Goal: Task Accomplishment & Management: Complete application form

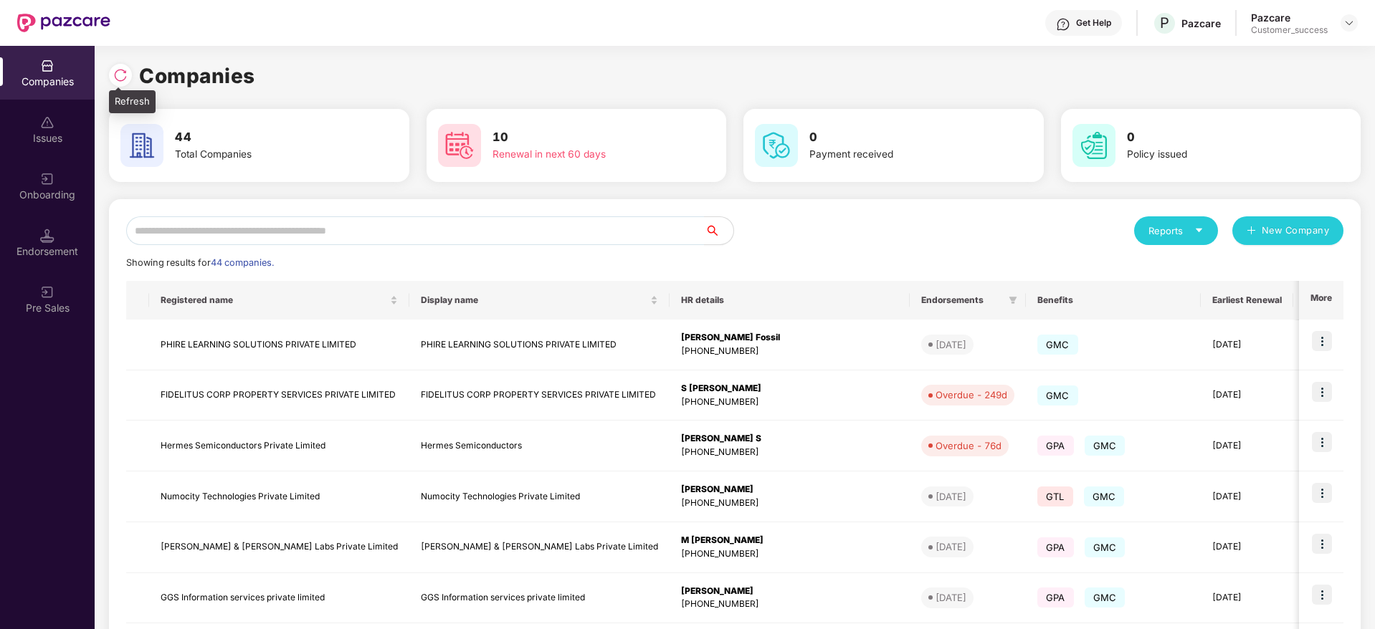
click at [118, 65] on div at bounding box center [120, 75] width 23 height 23
click at [376, 224] on input "text" at bounding box center [415, 230] width 579 height 29
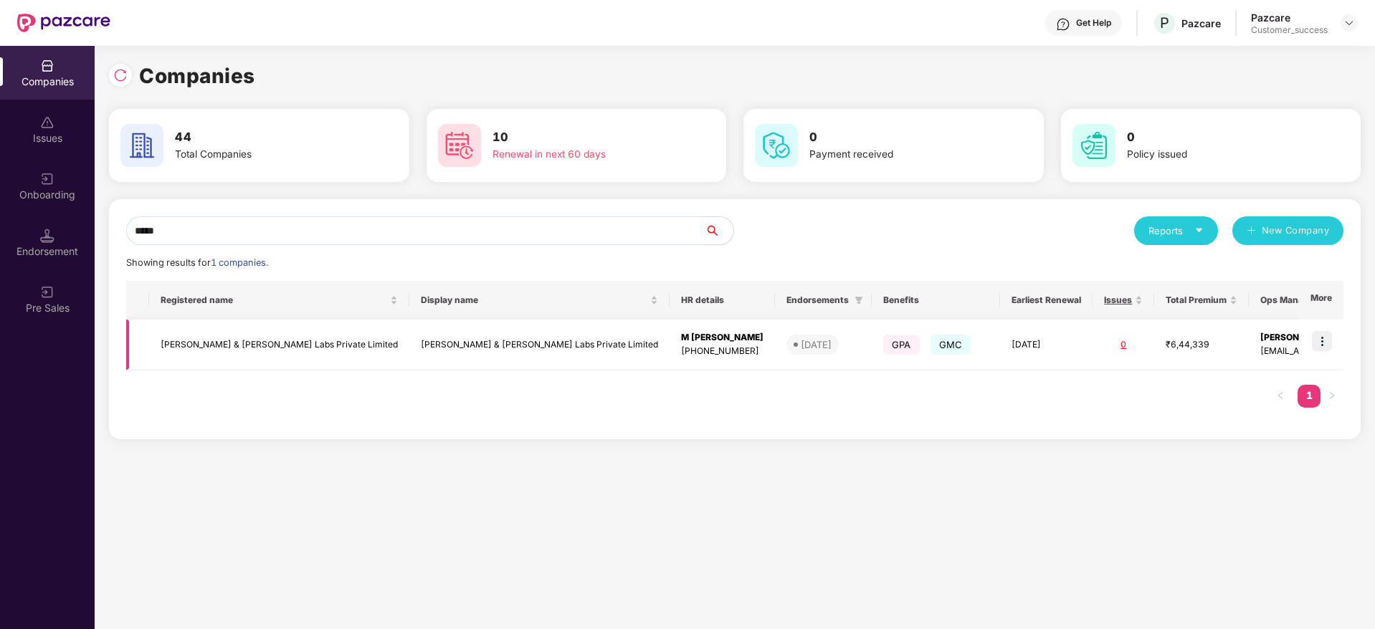
type input "*****"
click at [1320, 350] on img at bounding box center [1322, 341] width 20 height 20
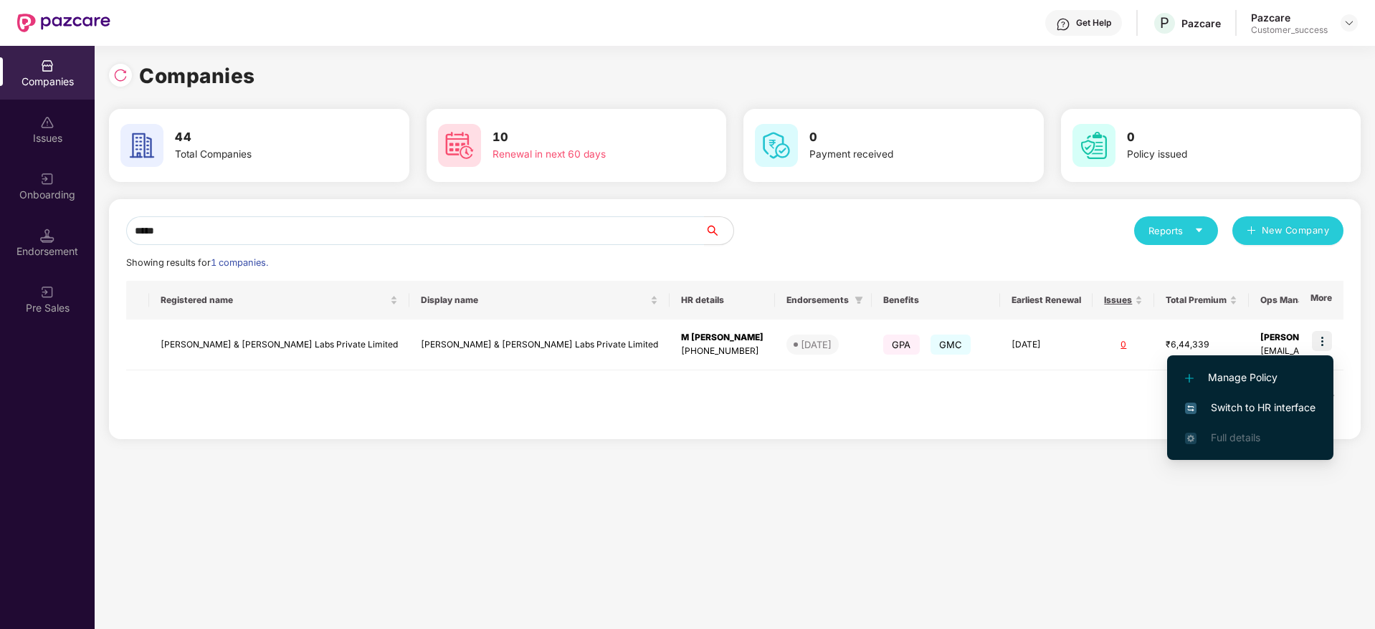
click at [1277, 414] on span "Switch to HR interface" at bounding box center [1250, 408] width 130 height 16
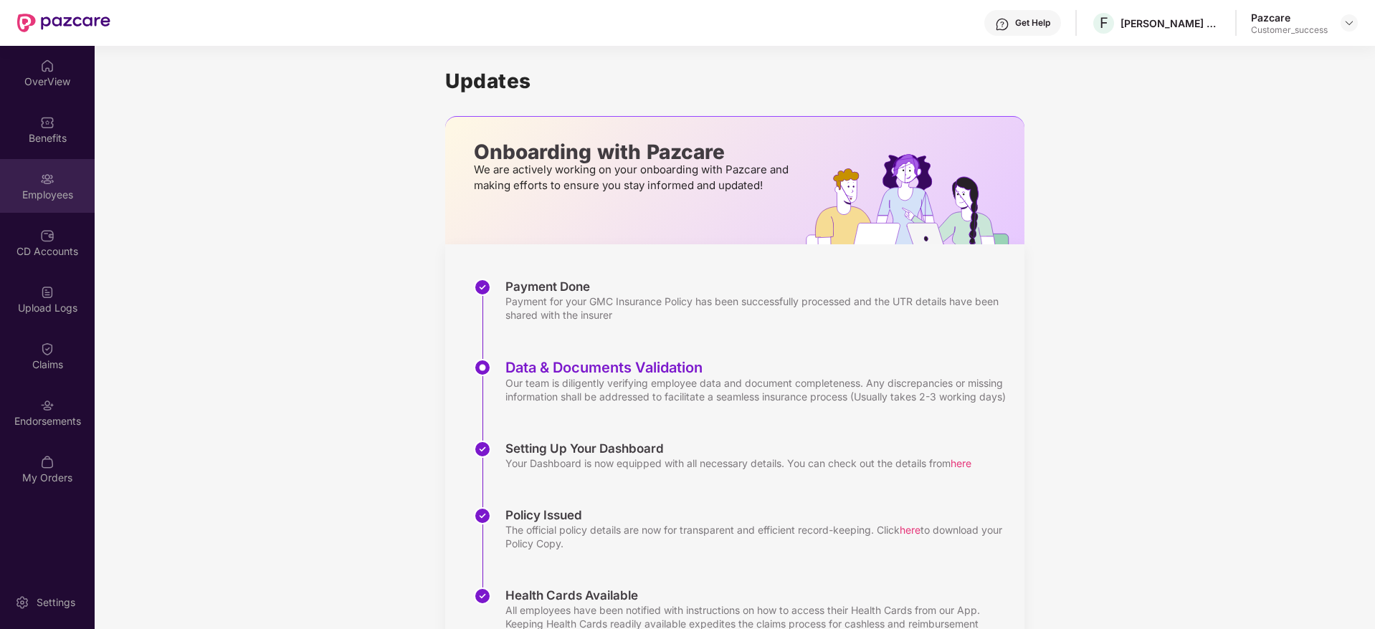
click at [47, 188] on div "Employees" at bounding box center [47, 195] width 95 height 14
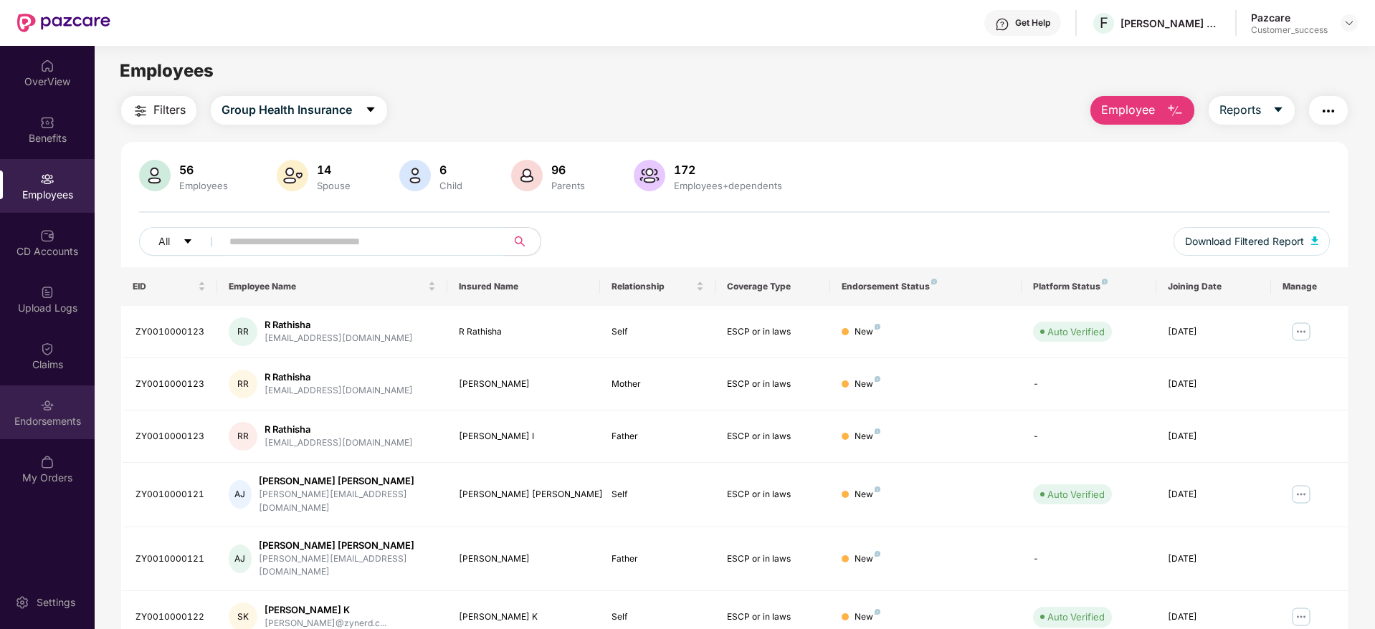
click at [53, 423] on div "Endorsements" at bounding box center [47, 421] width 95 height 14
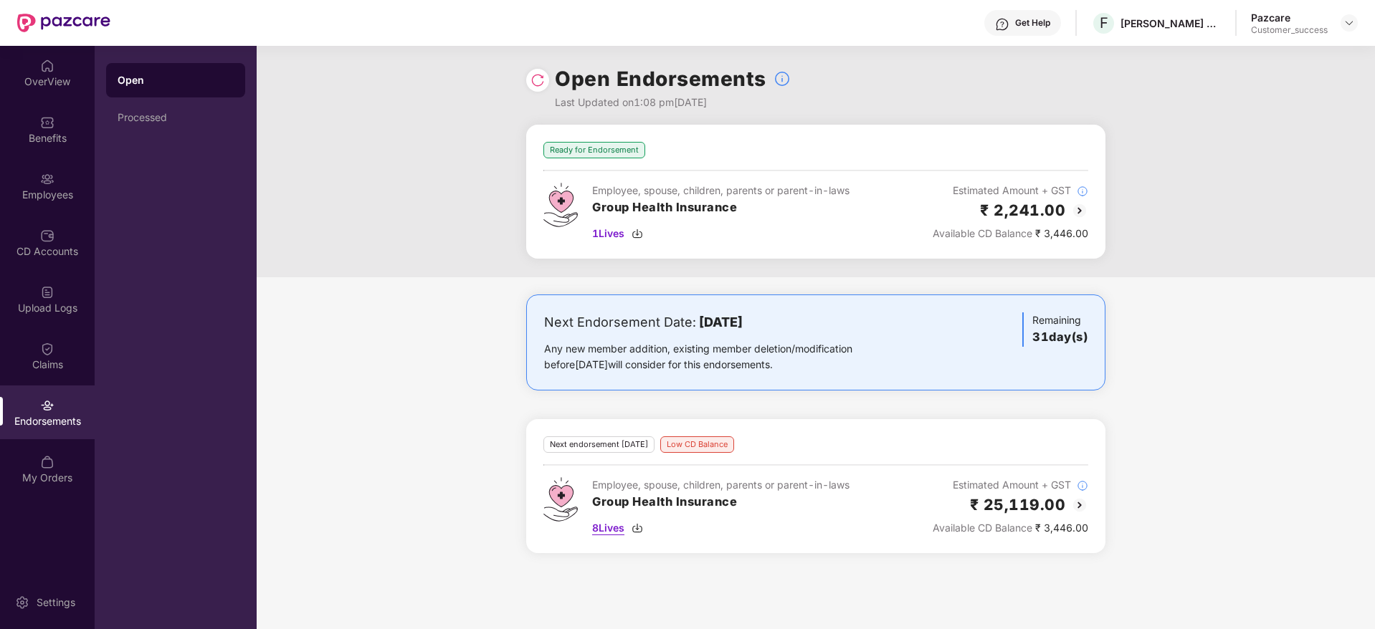
click at [641, 529] on img at bounding box center [637, 528] width 11 height 11
click at [638, 232] on img at bounding box center [637, 233] width 11 height 11
click at [194, 110] on div "Processed" at bounding box center [175, 117] width 139 height 34
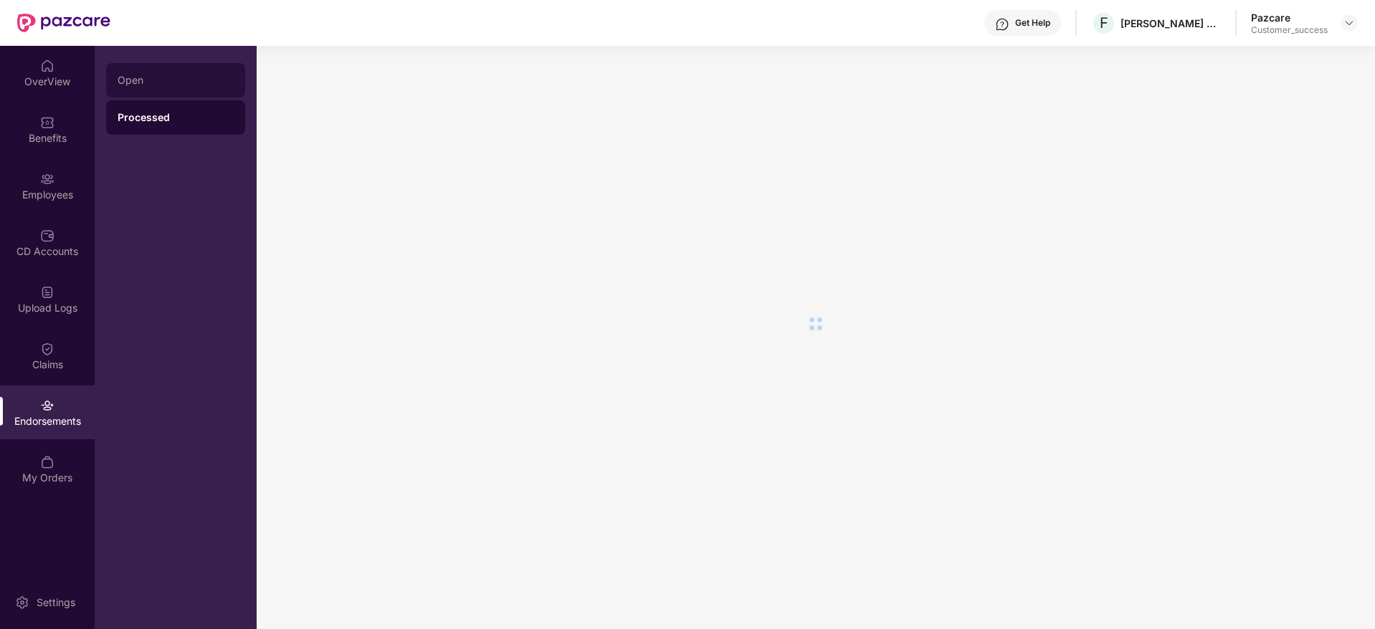
click at [178, 84] on div "Open" at bounding box center [176, 80] width 116 height 11
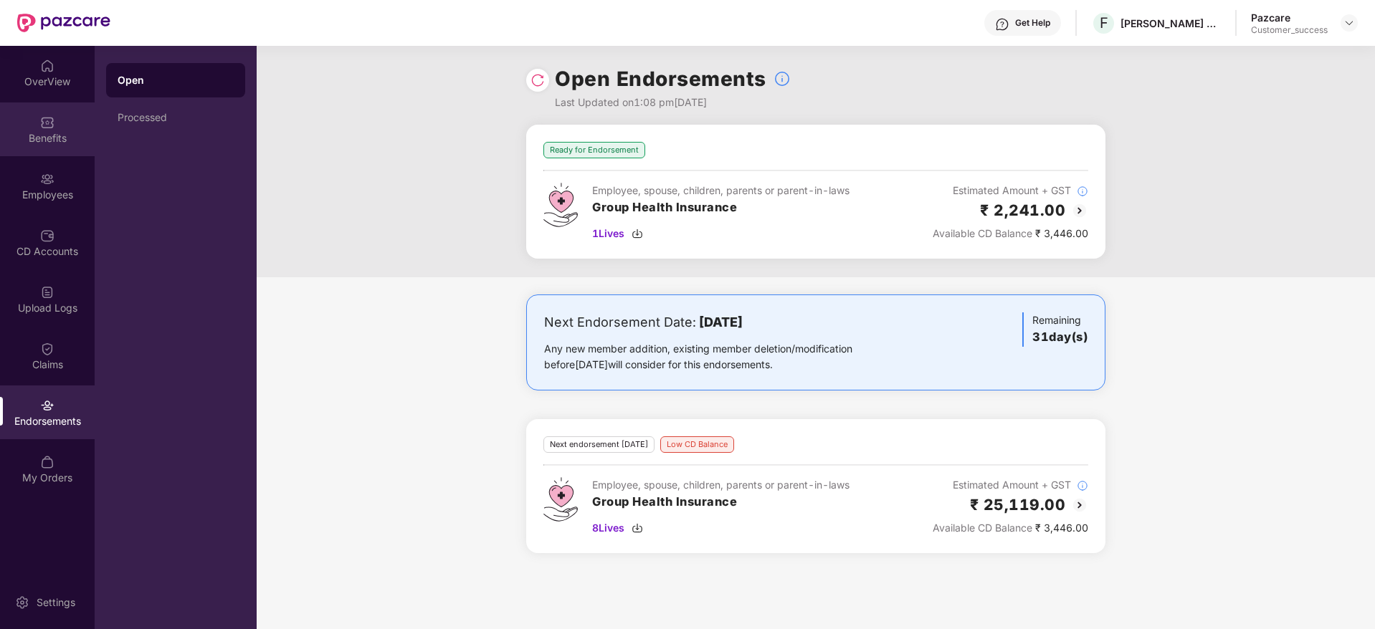
click at [51, 131] on div "Benefits" at bounding box center [47, 138] width 95 height 14
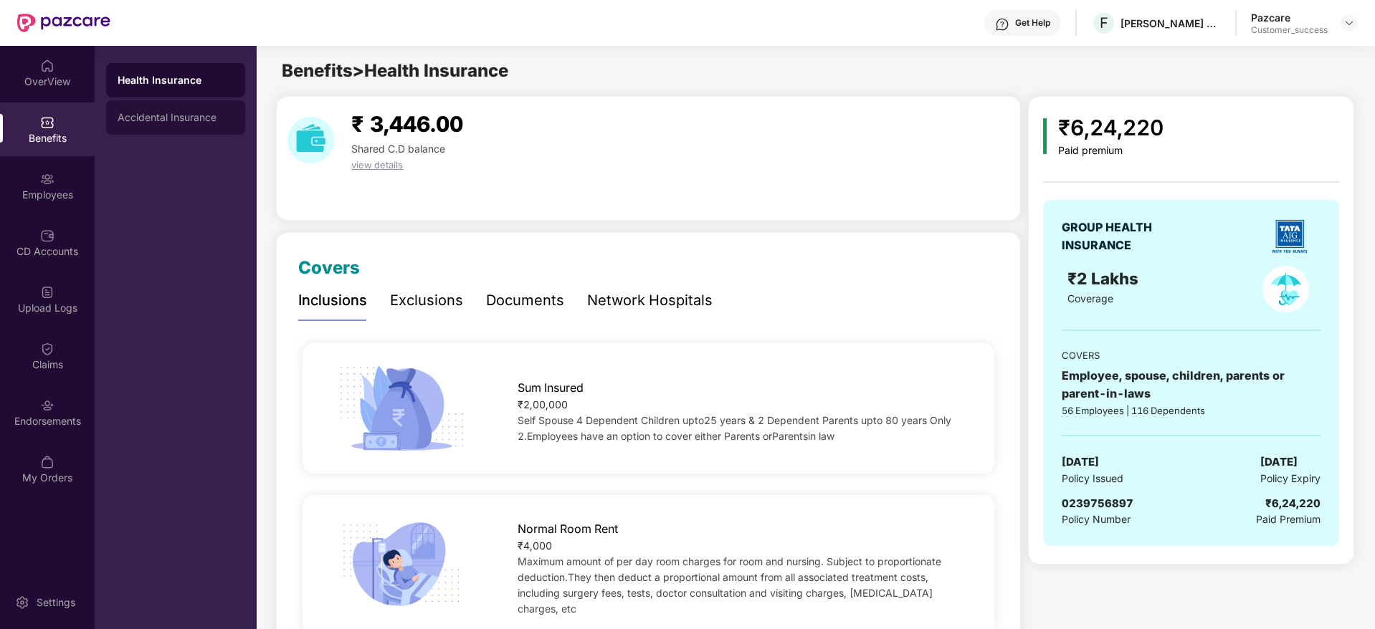
click at [170, 115] on div "Accidental Insurance" at bounding box center [176, 117] width 116 height 11
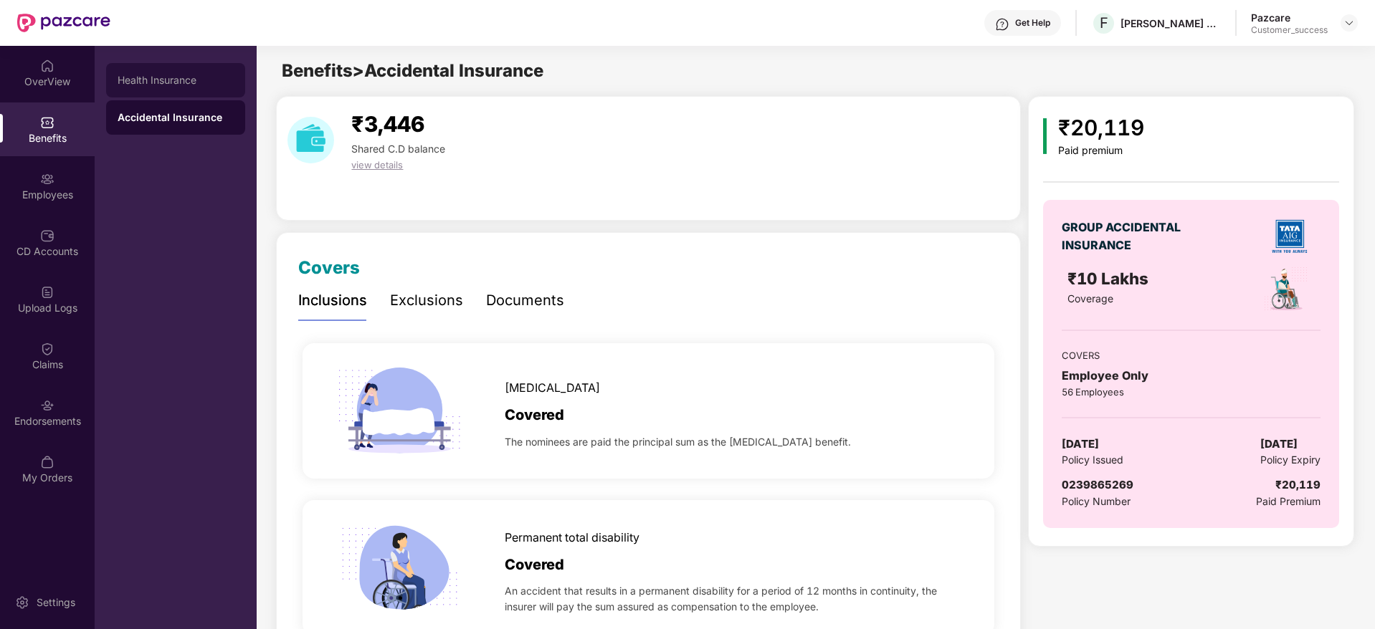
click at [167, 76] on div "Health Insurance" at bounding box center [176, 80] width 116 height 11
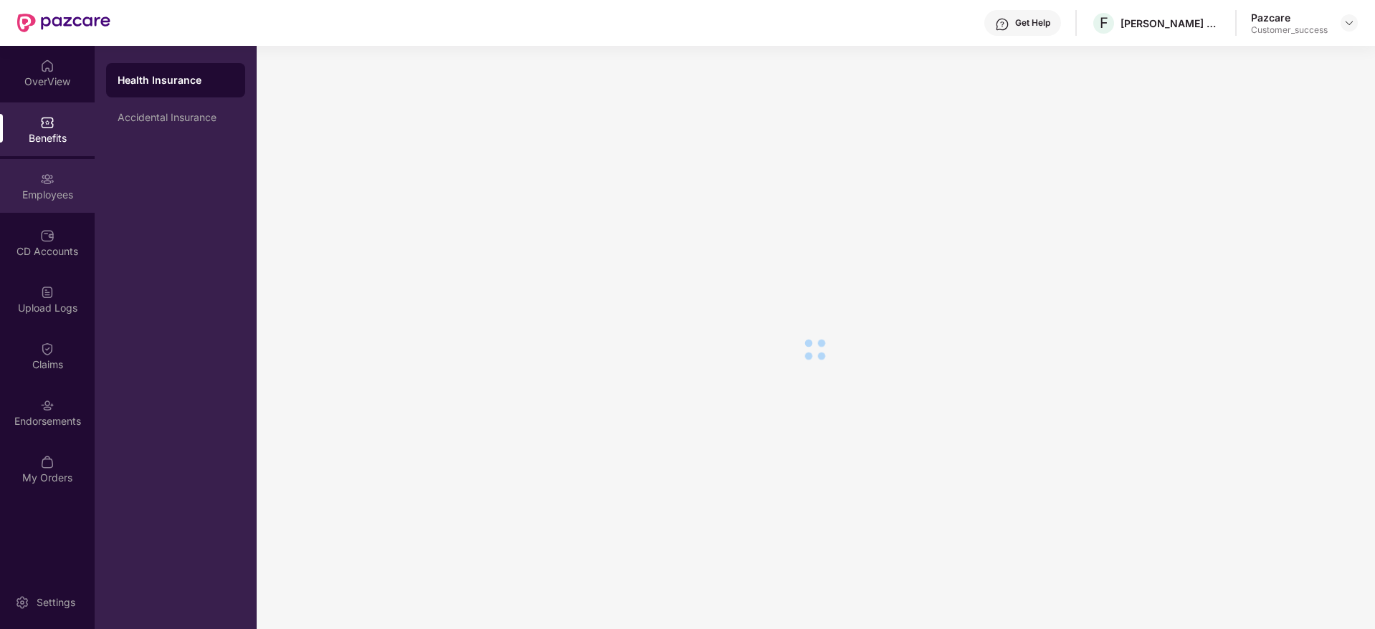
click at [44, 189] on div "Employees" at bounding box center [47, 195] width 95 height 14
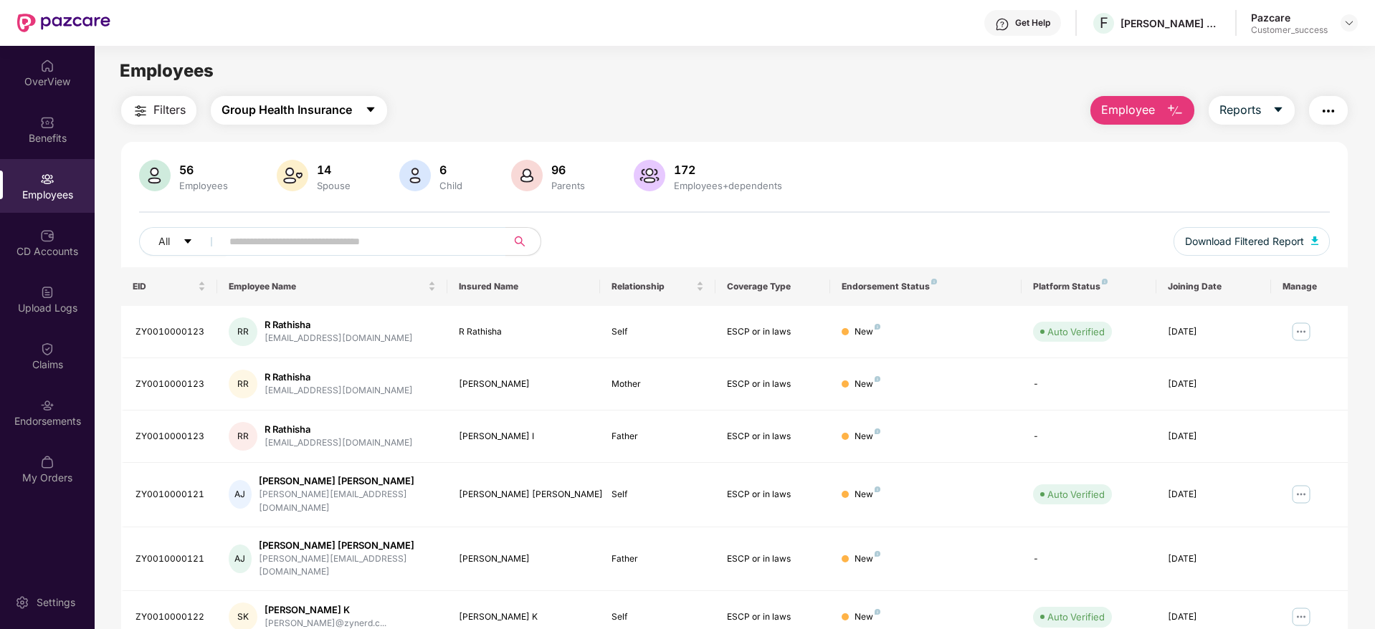
click at [331, 112] on span "Group Health Insurance" at bounding box center [287, 110] width 130 height 18
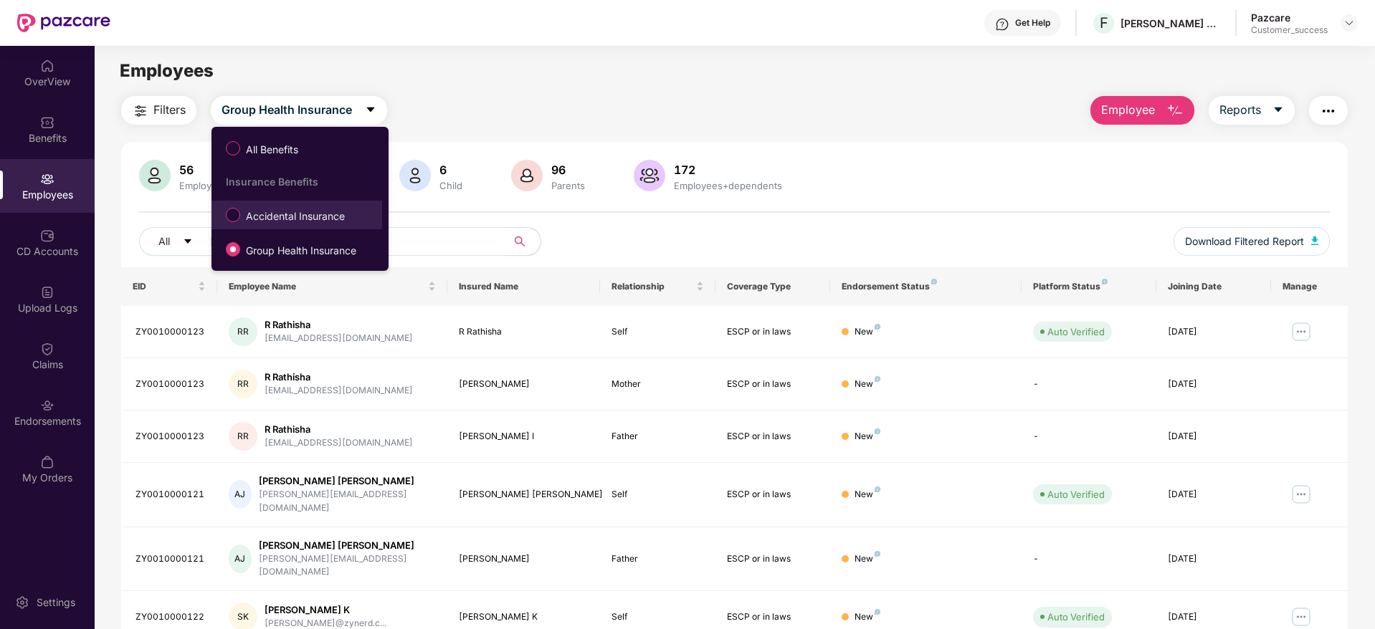
click at [325, 206] on label "Accidental Insurance" at bounding box center [288, 215] width 139 height 24
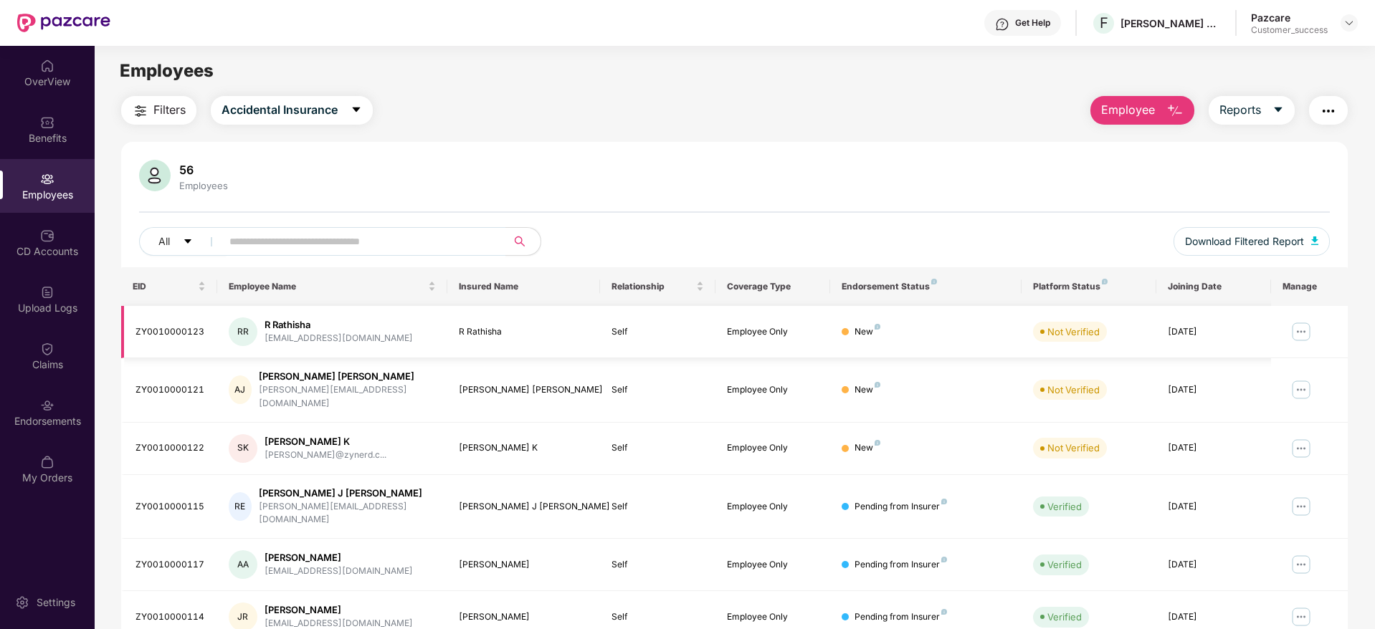
click at [1298, 331] on img at bounding box center [1301, 331] width 23 height 23
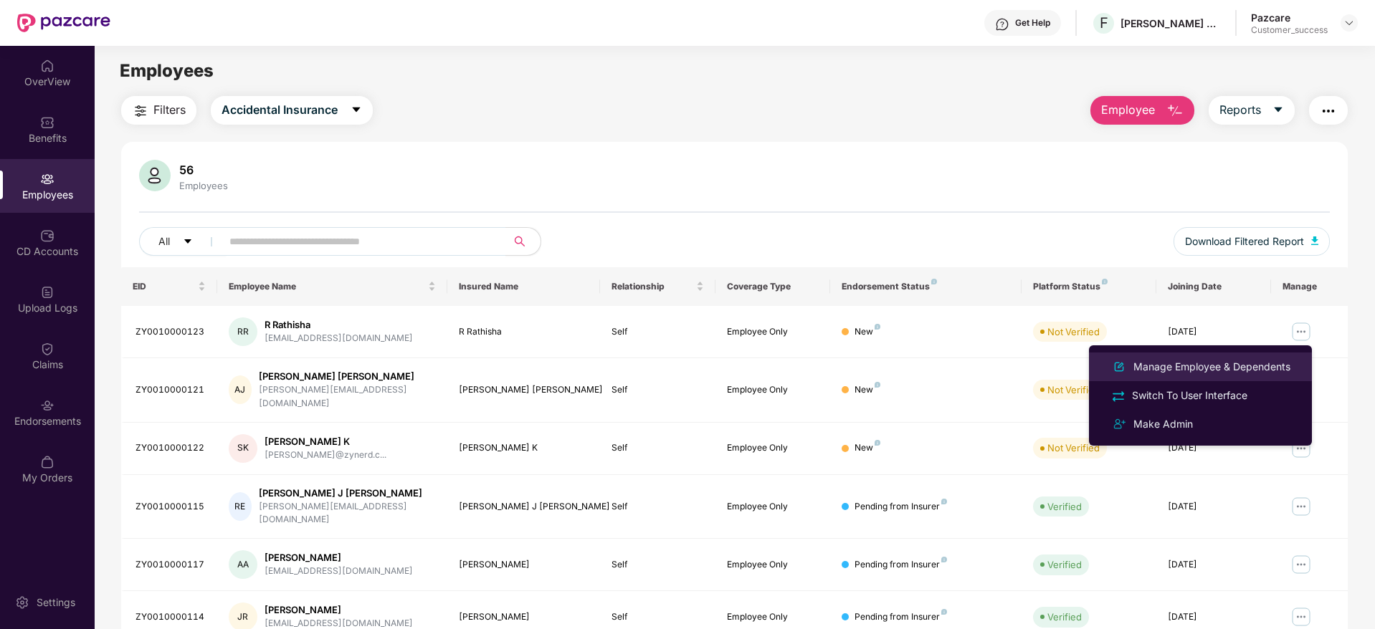
click at [1230, 365] on div "Manage Employee & Dependents" at bounding box center [1211, 367] width 163 height 16
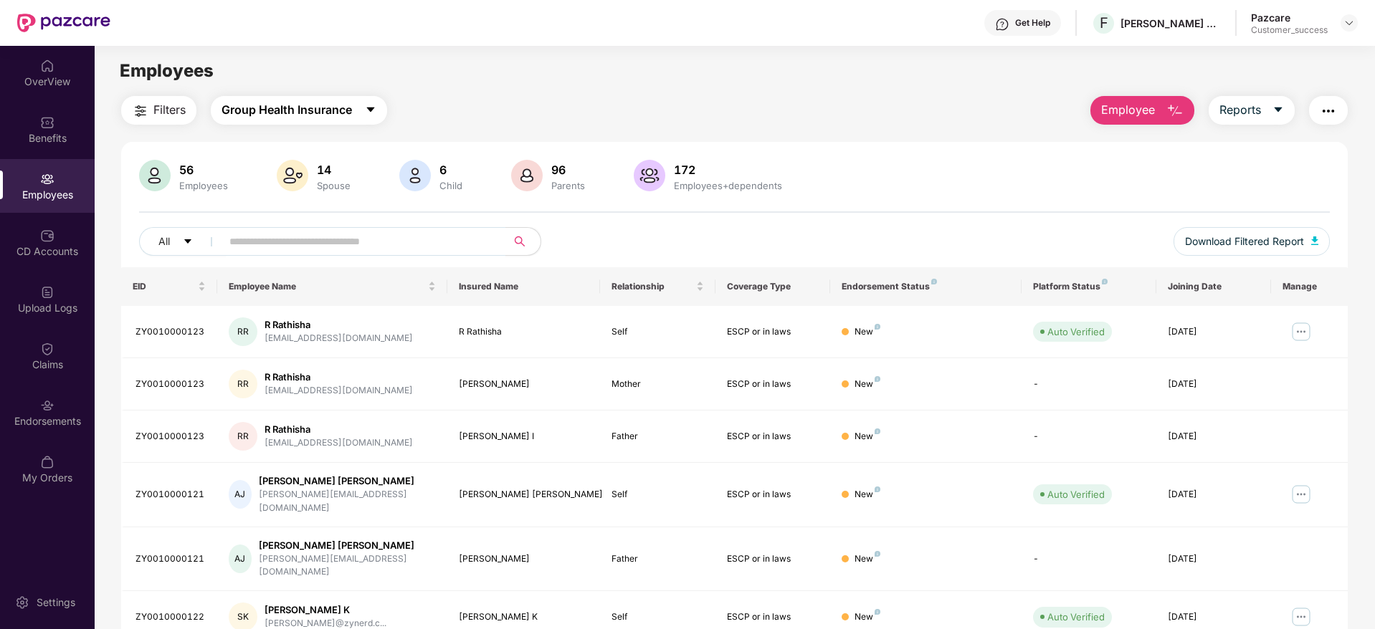
click at [327, 105] on span "Group Health Insurance" at bounding box center [287, 110] width 130 height 18
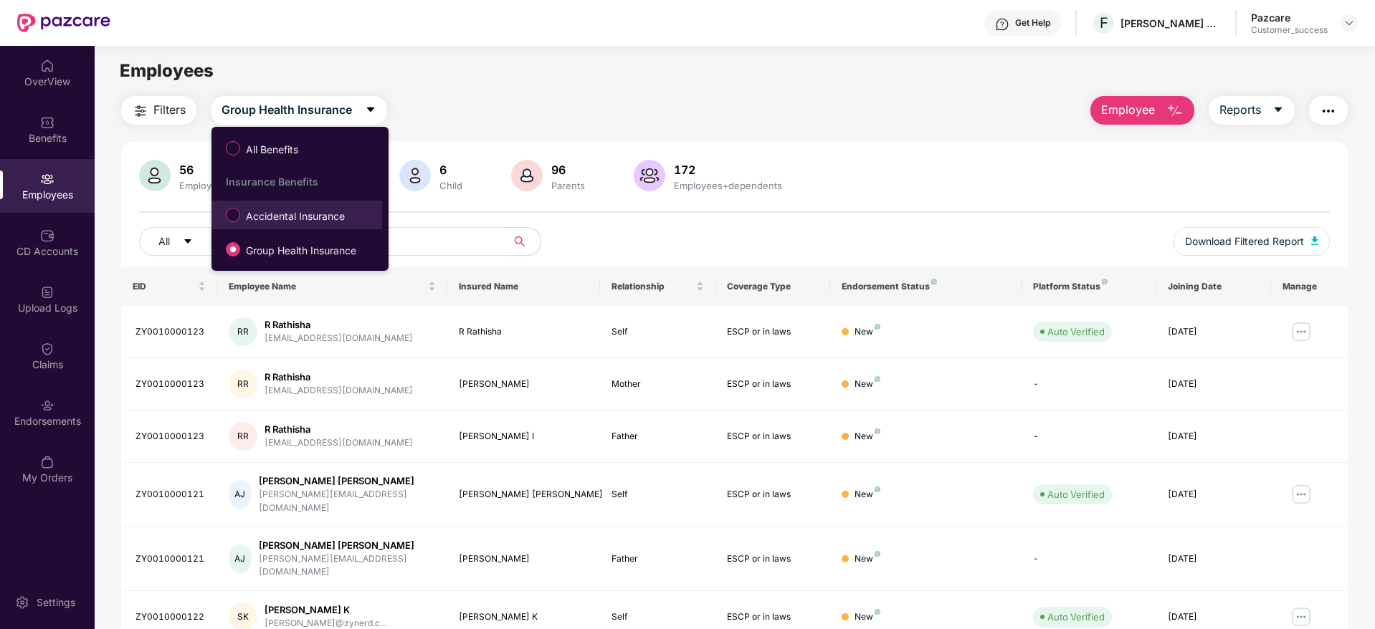
click at [331, 209] on span "Accidental Insurance" at bounding box center [295, 217] width 110 height 16
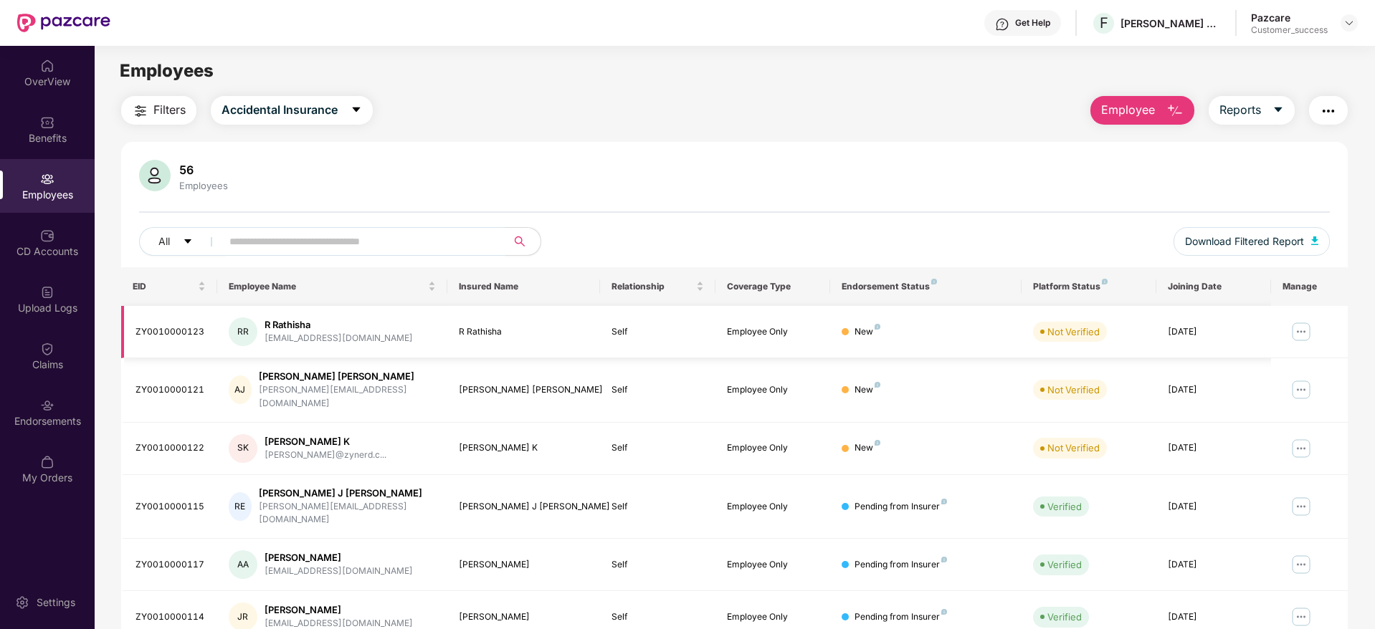
click at [1301, 331] on img at bounding box center [1301, 331] width 23 height 23
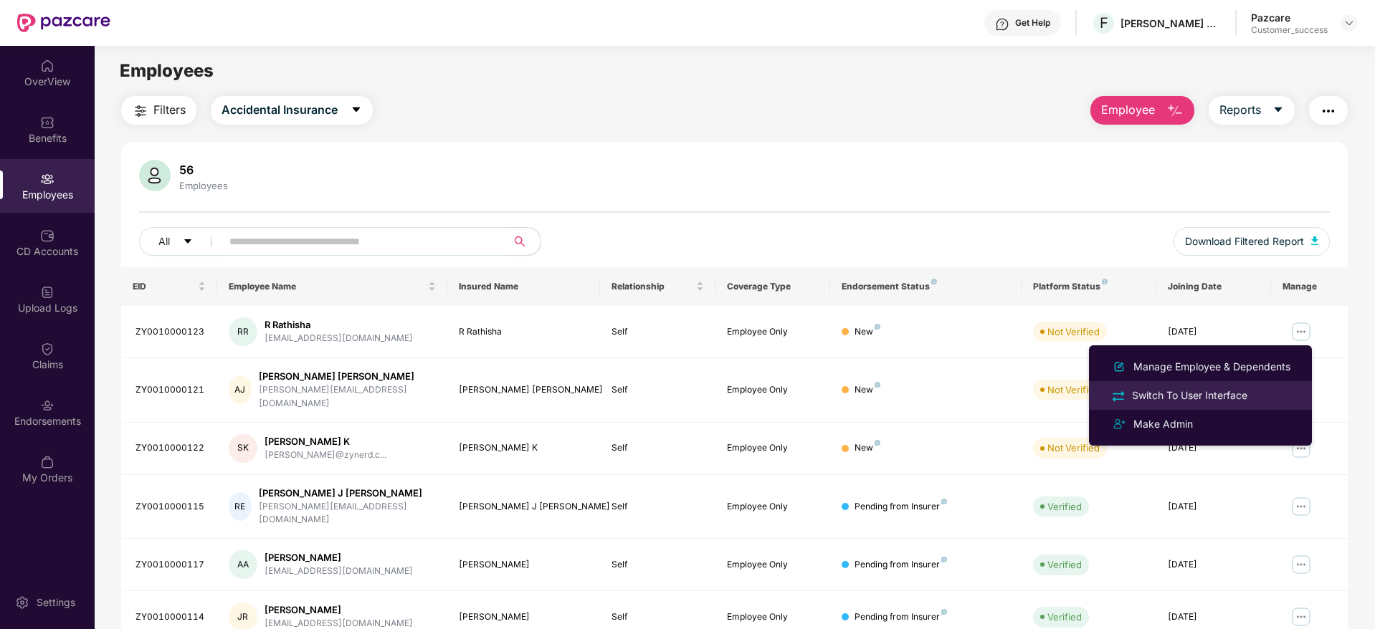
click at [1224, 394] on div "Switch To User Interface" at bounding box center [1189, 396] width 121 height 16
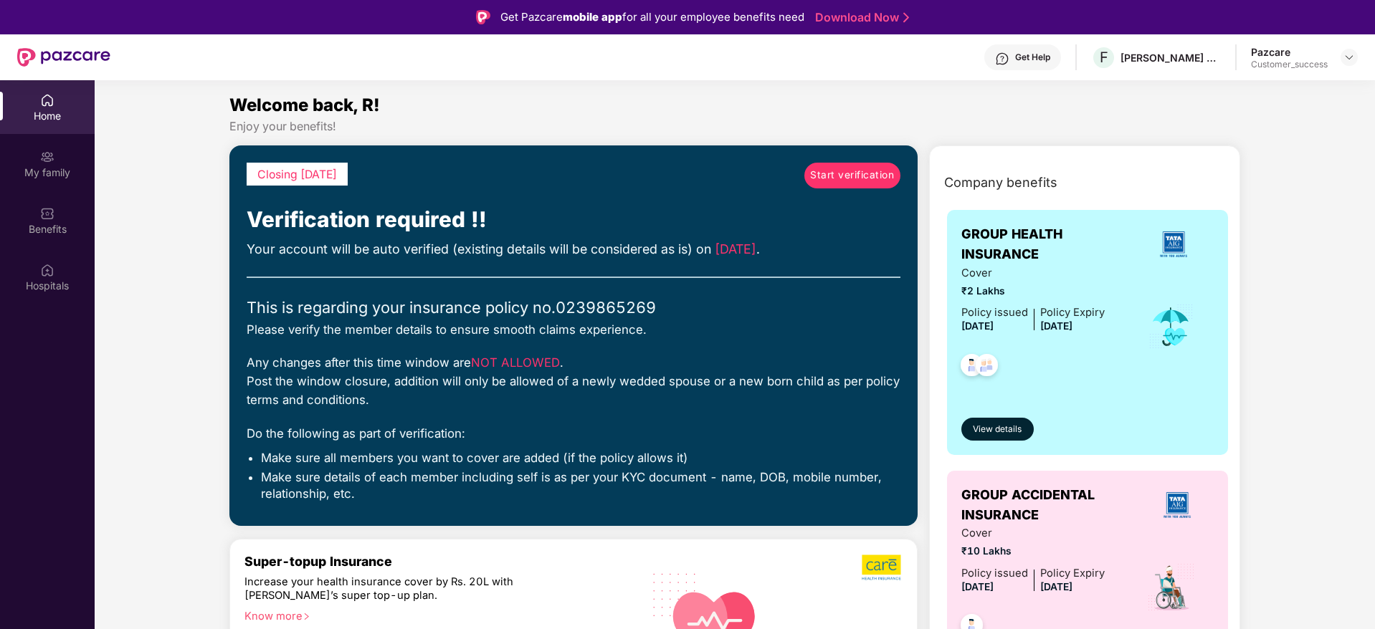
click at [853, 183] on span "Start verification" at bounding box center [852, 176] width 84 height 16
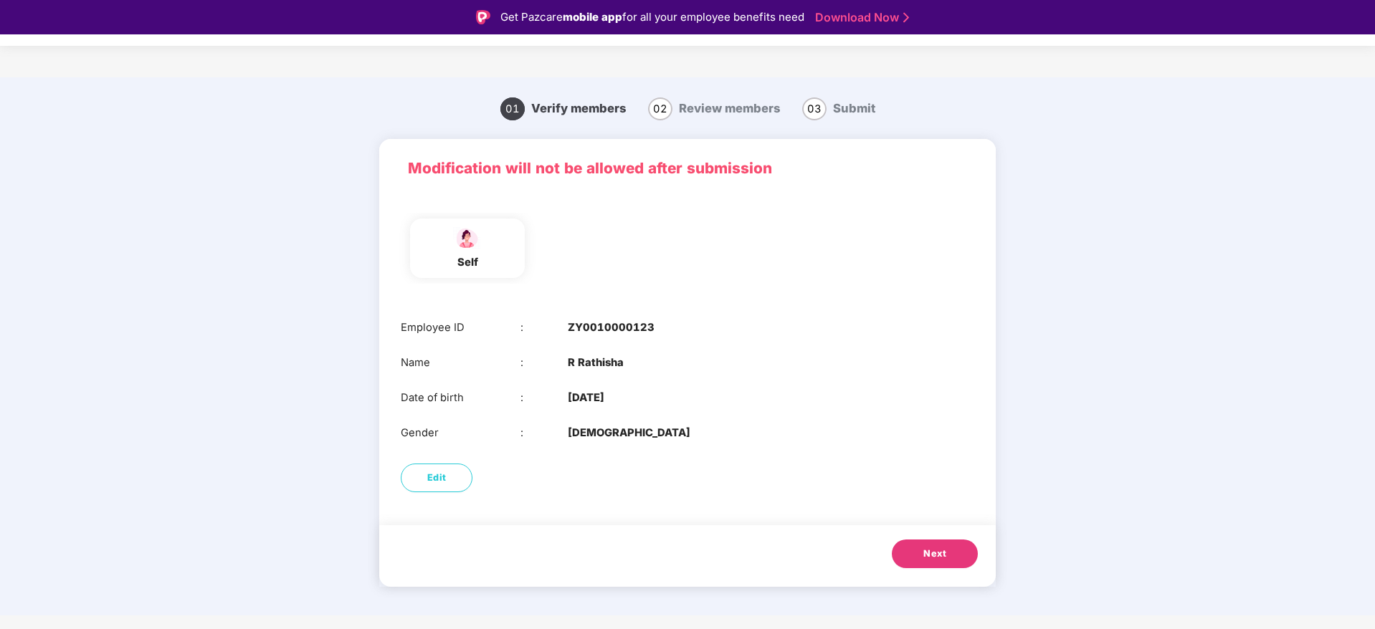
click at [951, 556] on button "Next" at bounding box center [935, 554] width 86 height 29
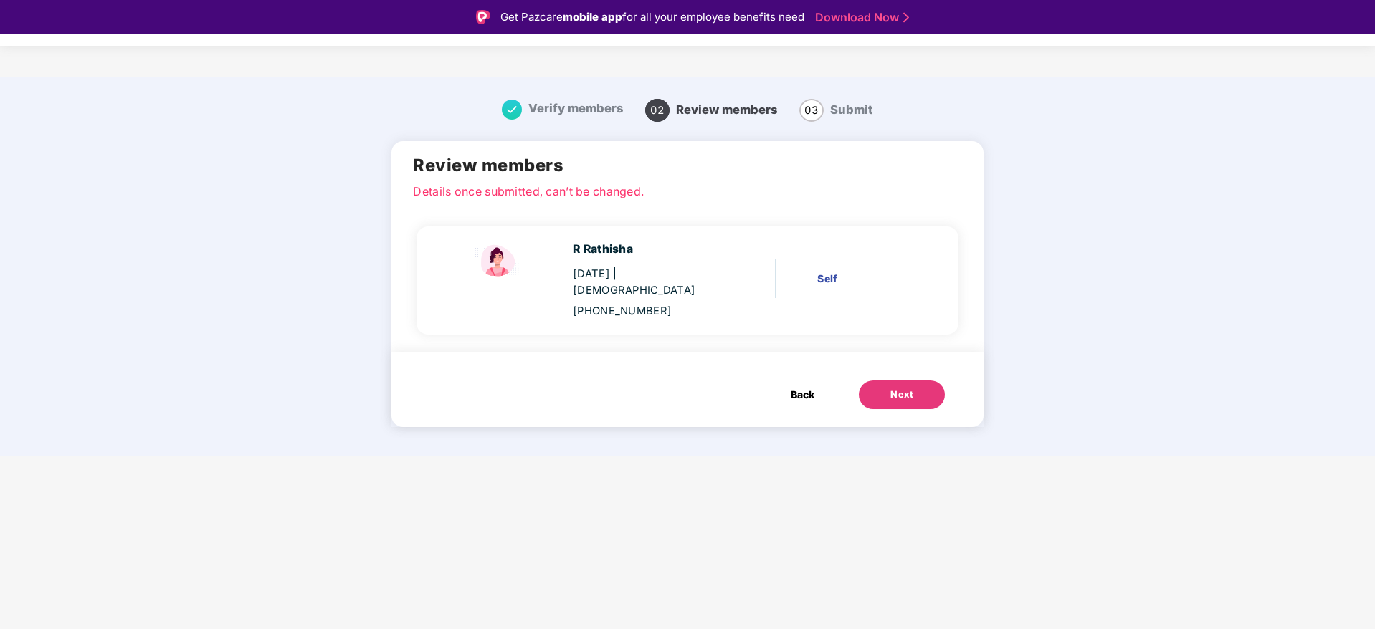
scroll to position [34, 0]
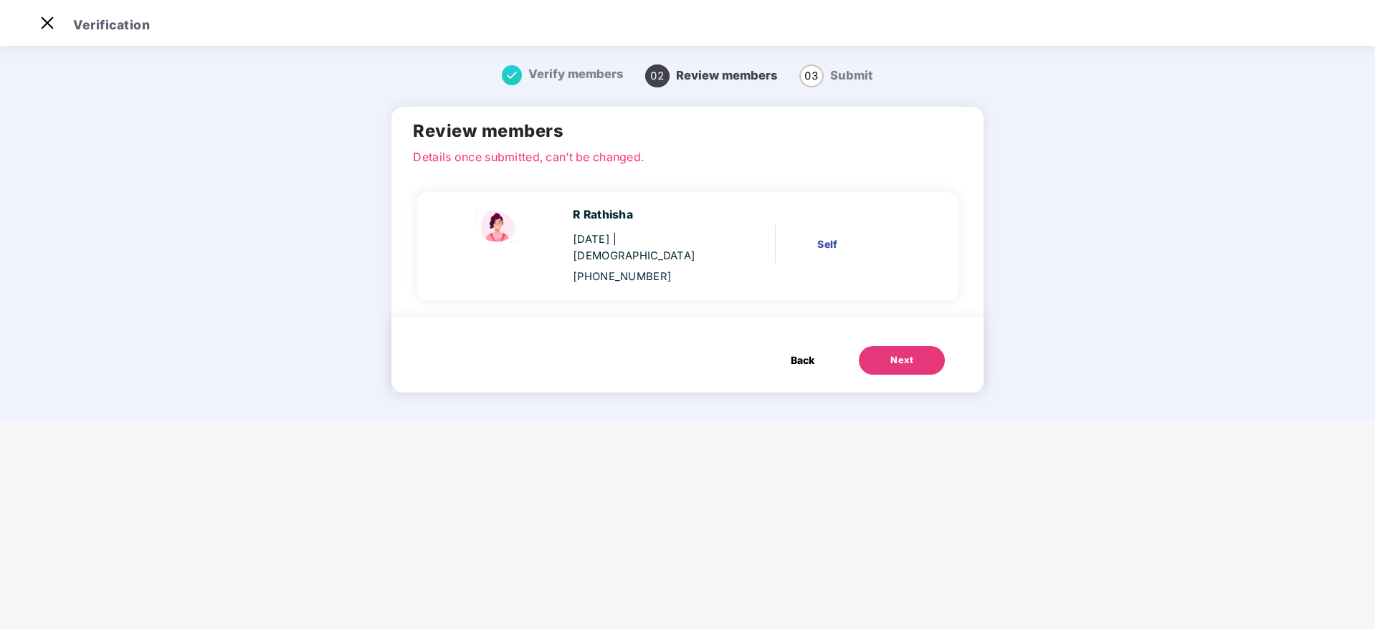
click at [905, 353] on div "Next" at bounding box center [901, 360] width 23 height 14
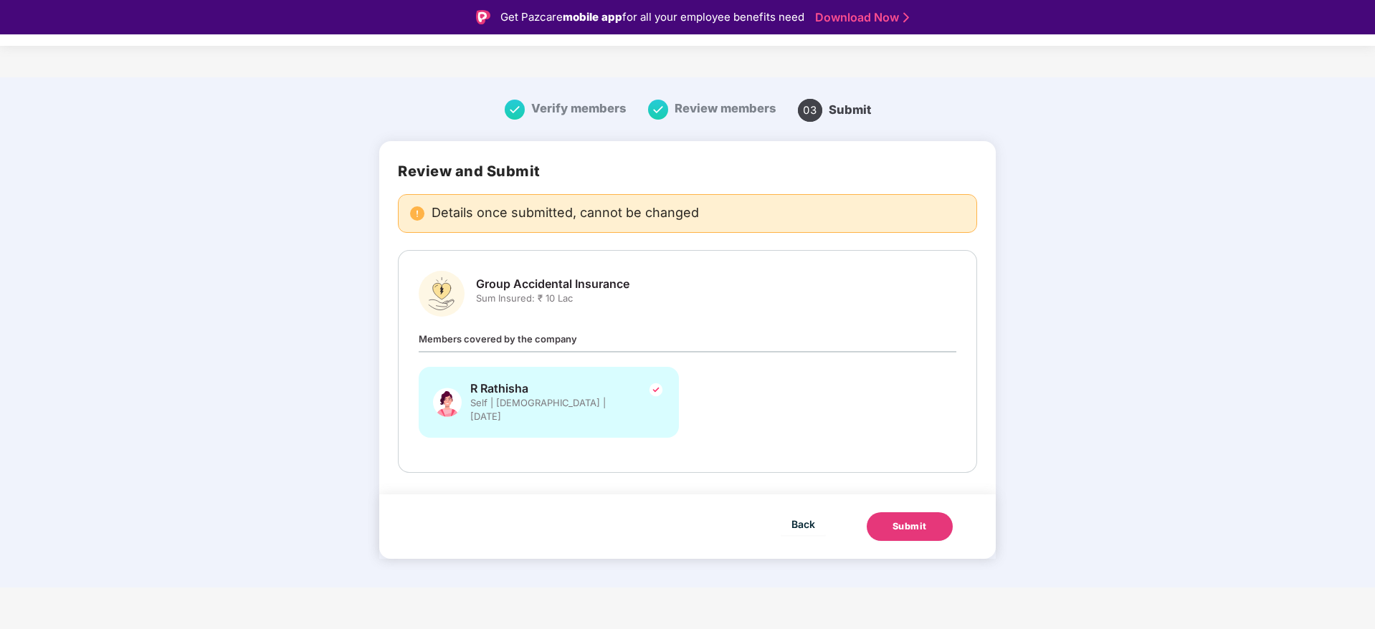
click at [915, 520] on div "Submit" at bounding box center [909, 527] width 34 height 14
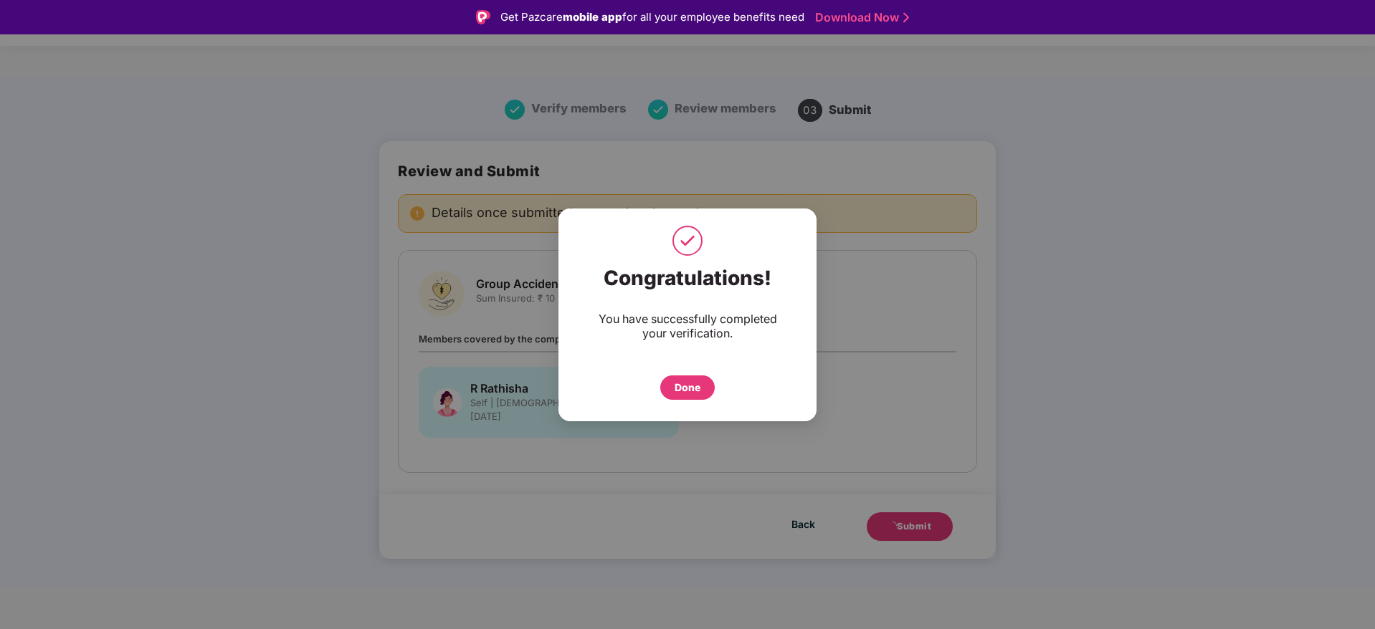
click at [692, 394] on div "Done" at bounding box center [688, 388] width 26 height 16
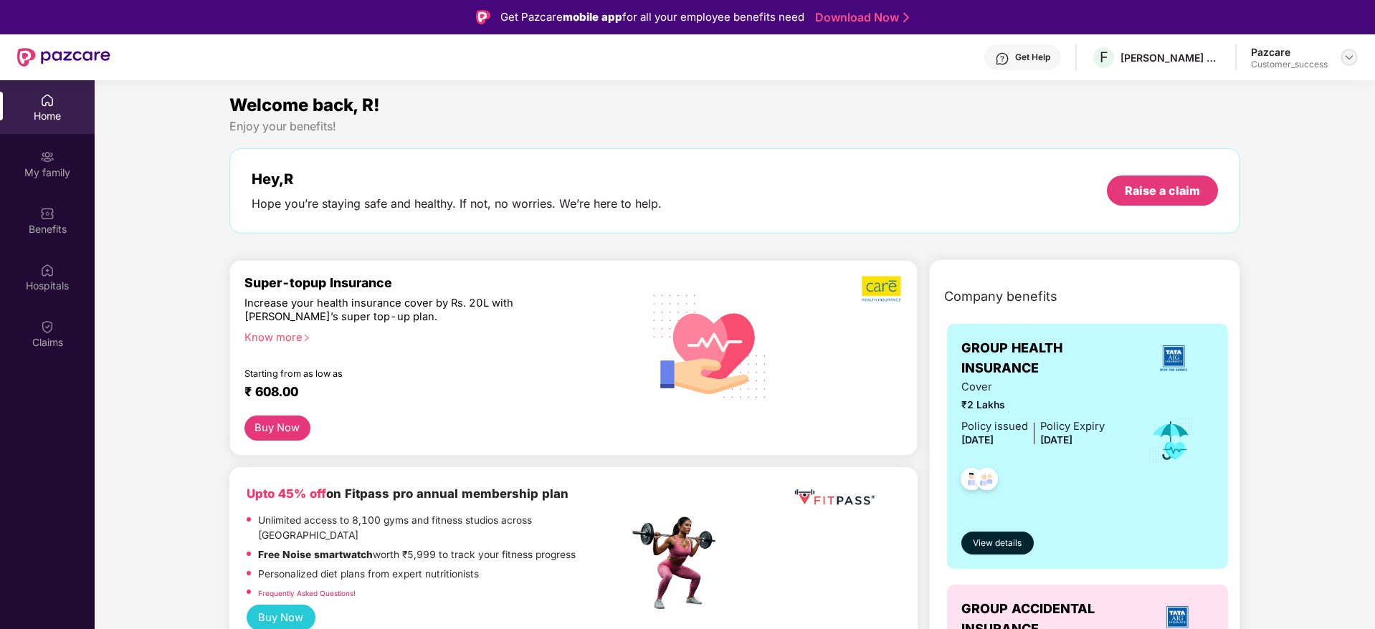
click at [1350, 49] on div at bounding box center [1349, 57] width 17 height 17
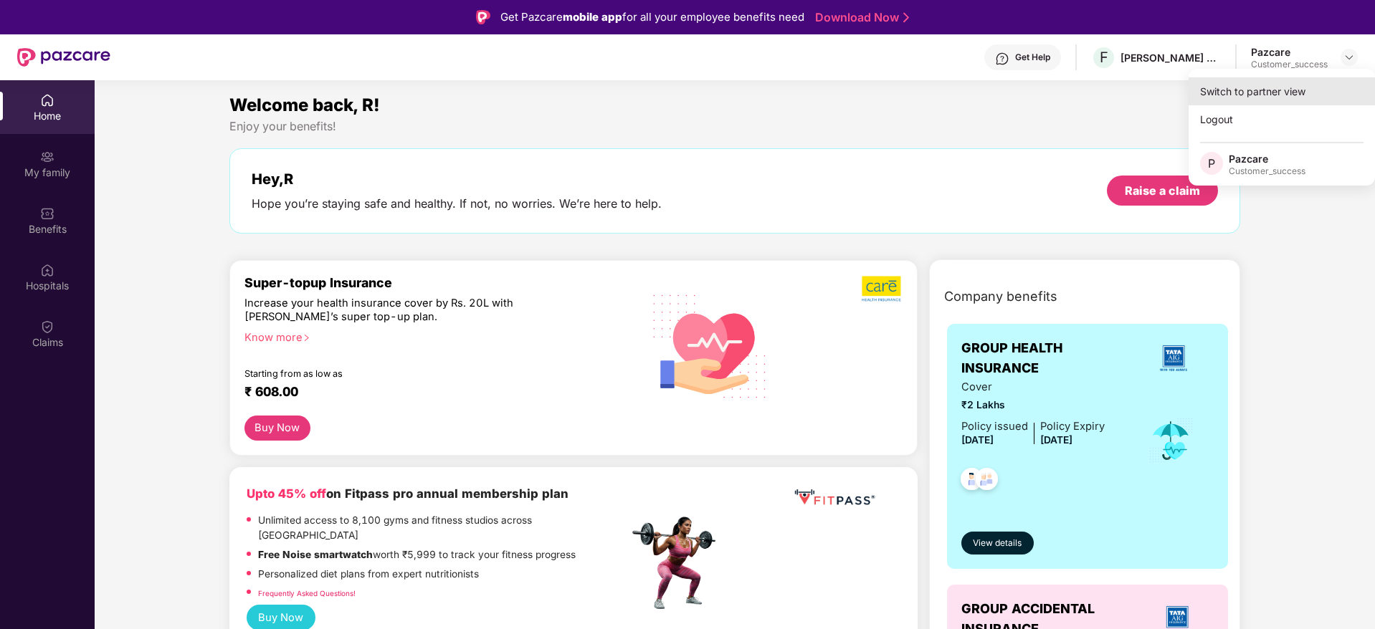
click at [1302, 90] on div "Switch to partner view" at bounding box center [1282, 91] width 186 height 28
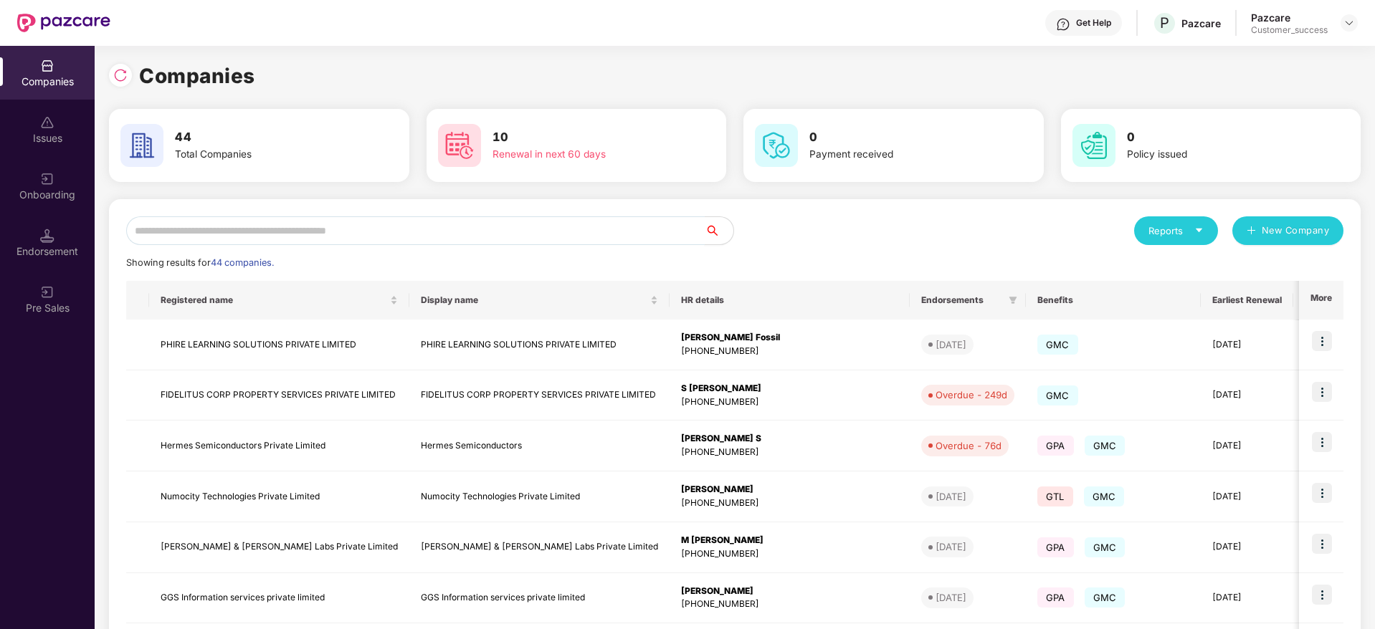
click at [563, 237] on input "text" at bounding box center [415, 230] width 579 height 29
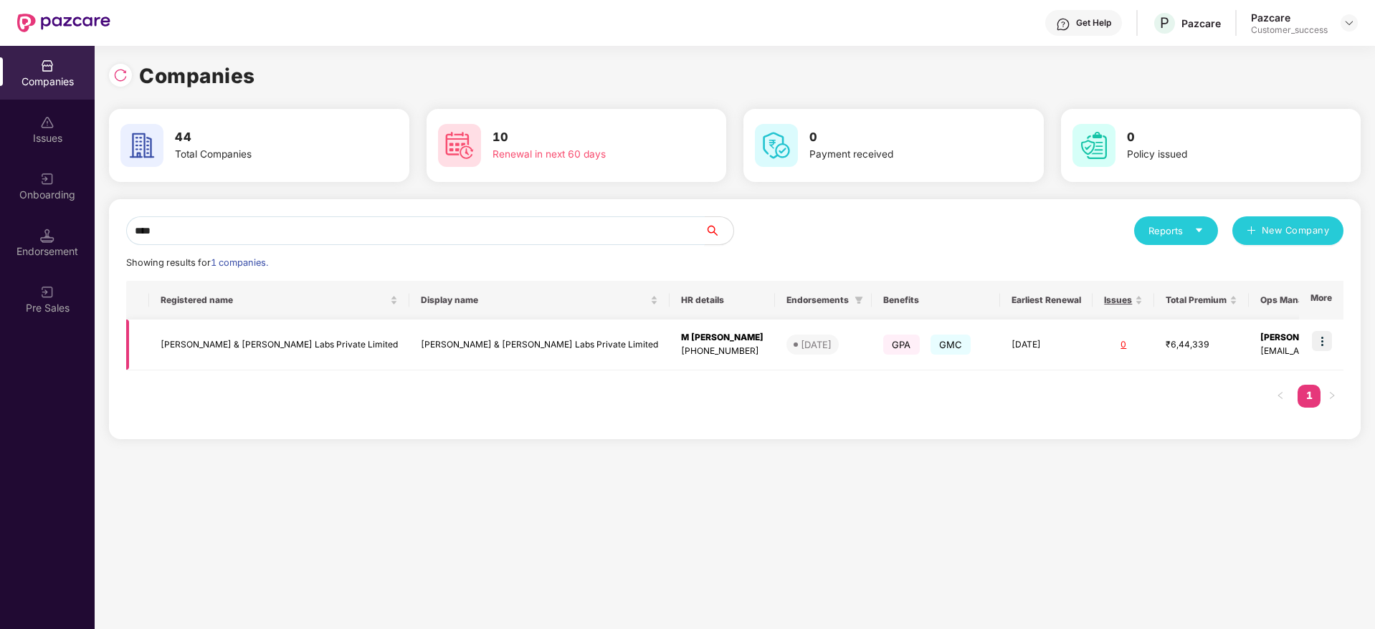
type input "****"
click at [1325, 336] on img at bounding box center [1322, 341] width 20 height 20
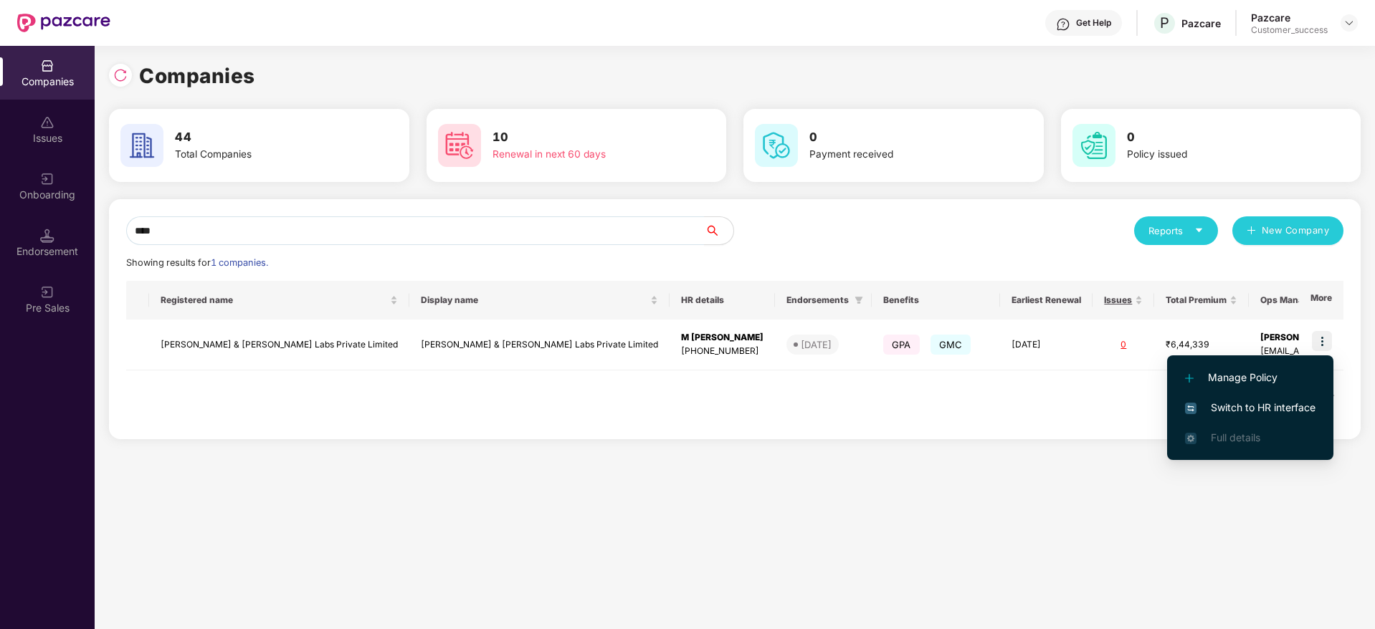
click at [1262, 401] on span "Switch to HR interface" at bounding box center [1250, 408] width 130 height 16
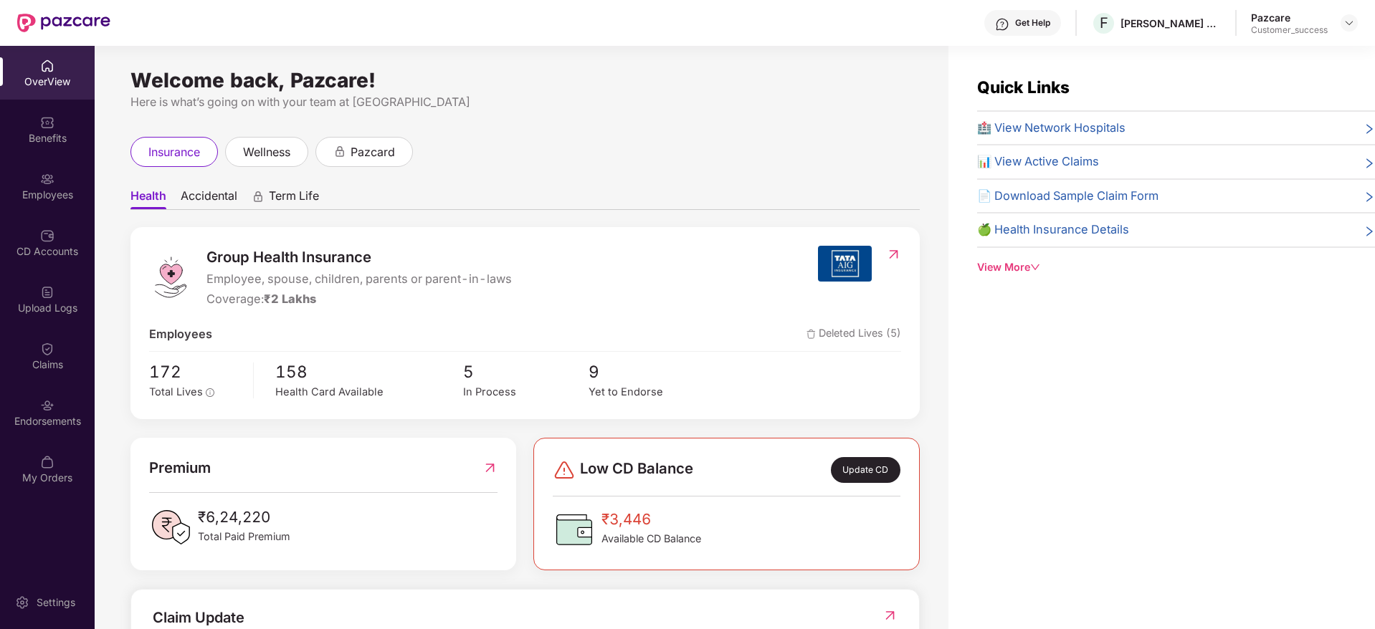
click at [52, 194] on div "Employees" at bounding box center [47, 195] width 95 height 14
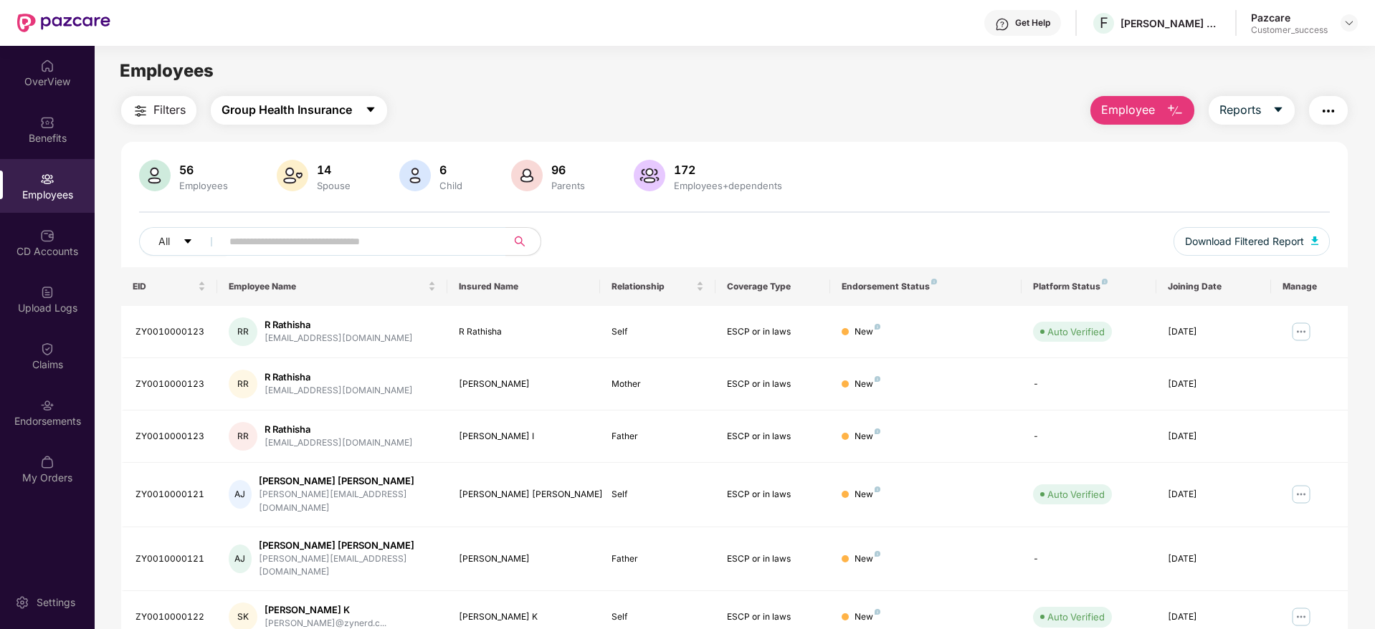
click at [325, 105] on span "Group Health Insurance" at bounding box center [287, 110] width 130 height 18
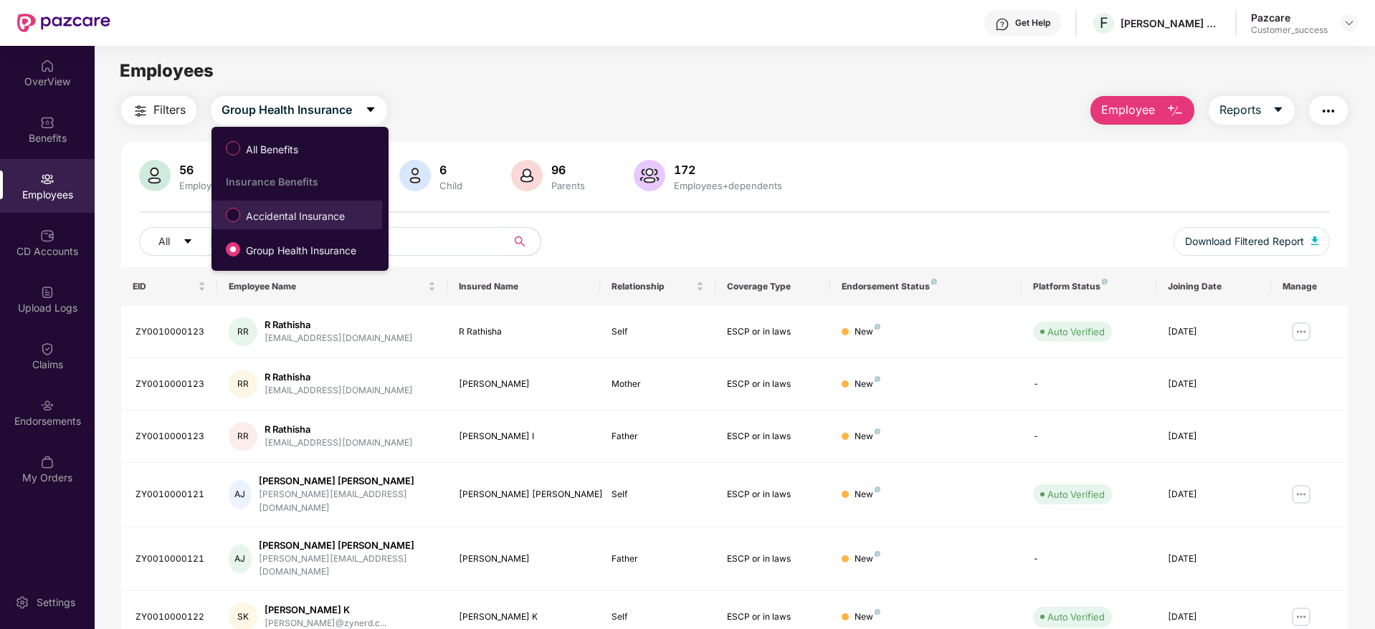
click at [320, 222] on span "Accidental Insurance" at bounding box center [295, 217] width 110 height 16
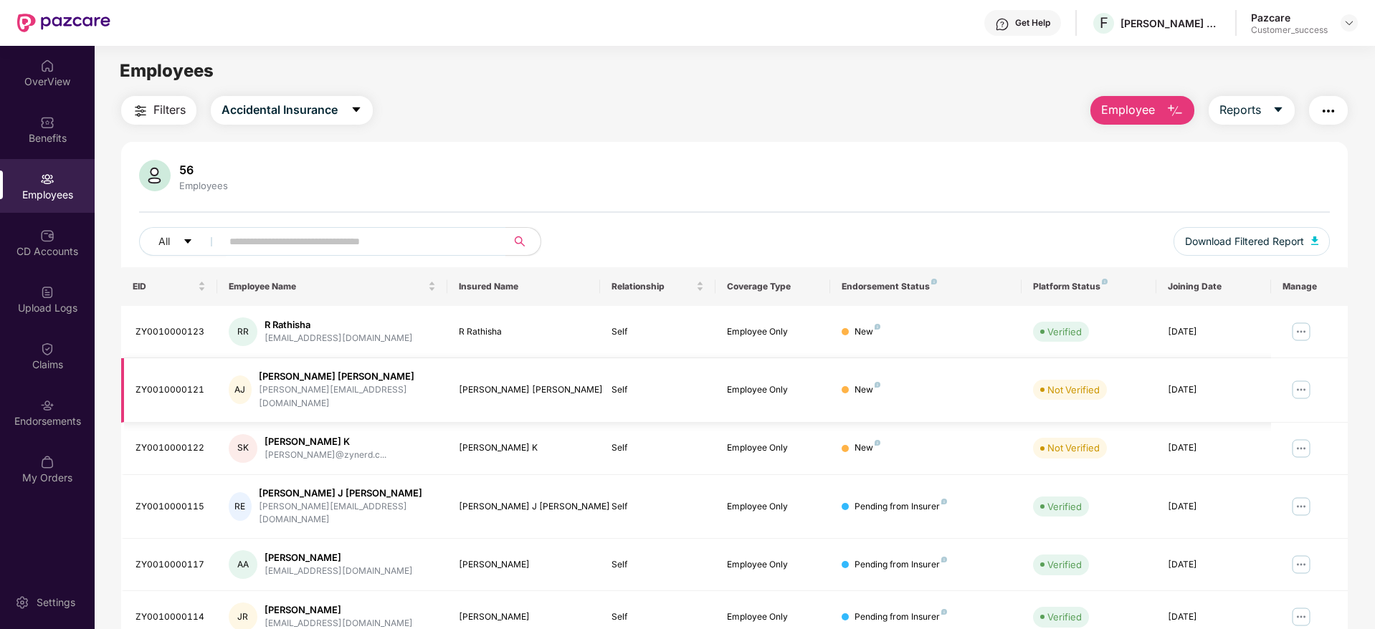
click at [1306, 386] on img at bounding box center [1301, 390] width 23 height 23
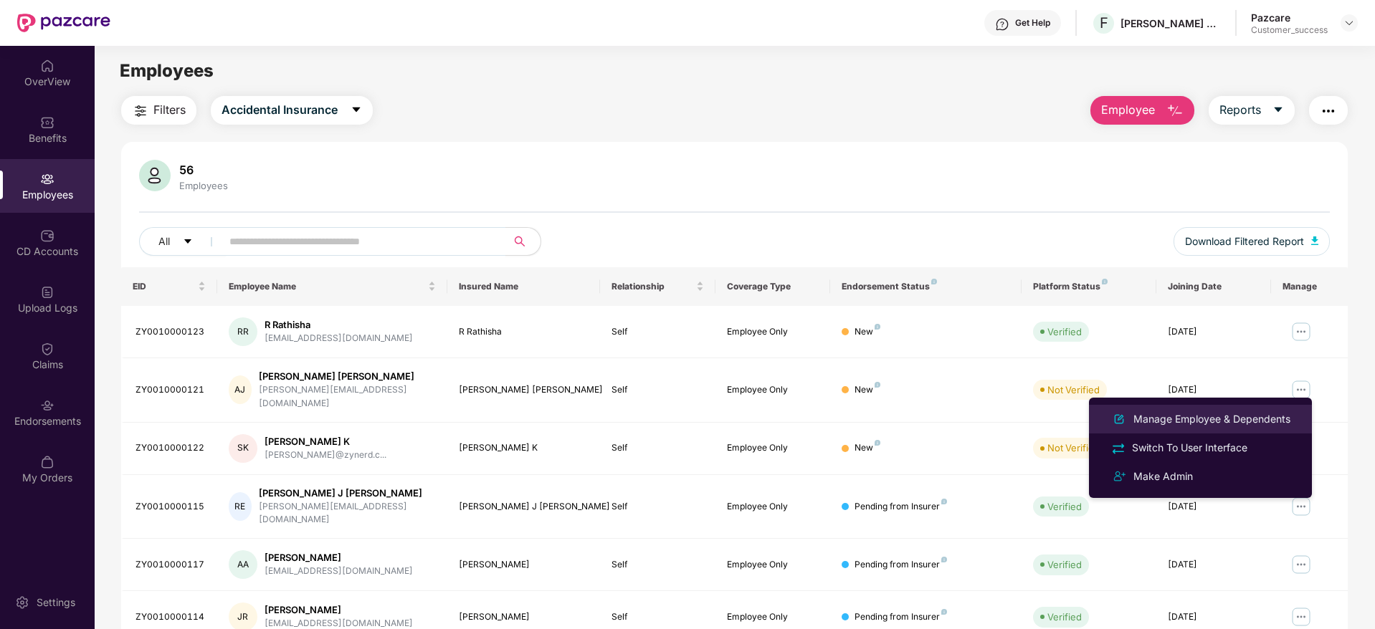
click at [1227, 422] on div "Manage Employee & Dependents" at bounding box center [1211, 419] width 163 height 16
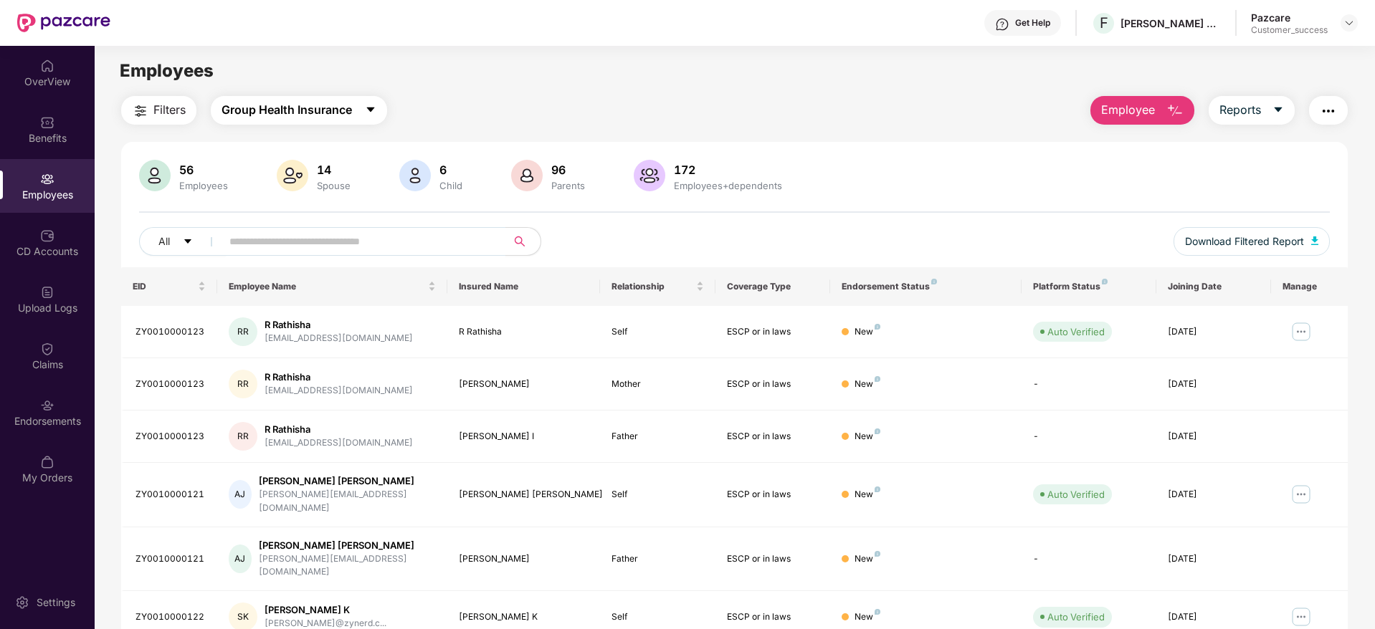
click at [282, 109] on span "Group Health Insurance" at bounding box center [287, 110] width 130 height 18
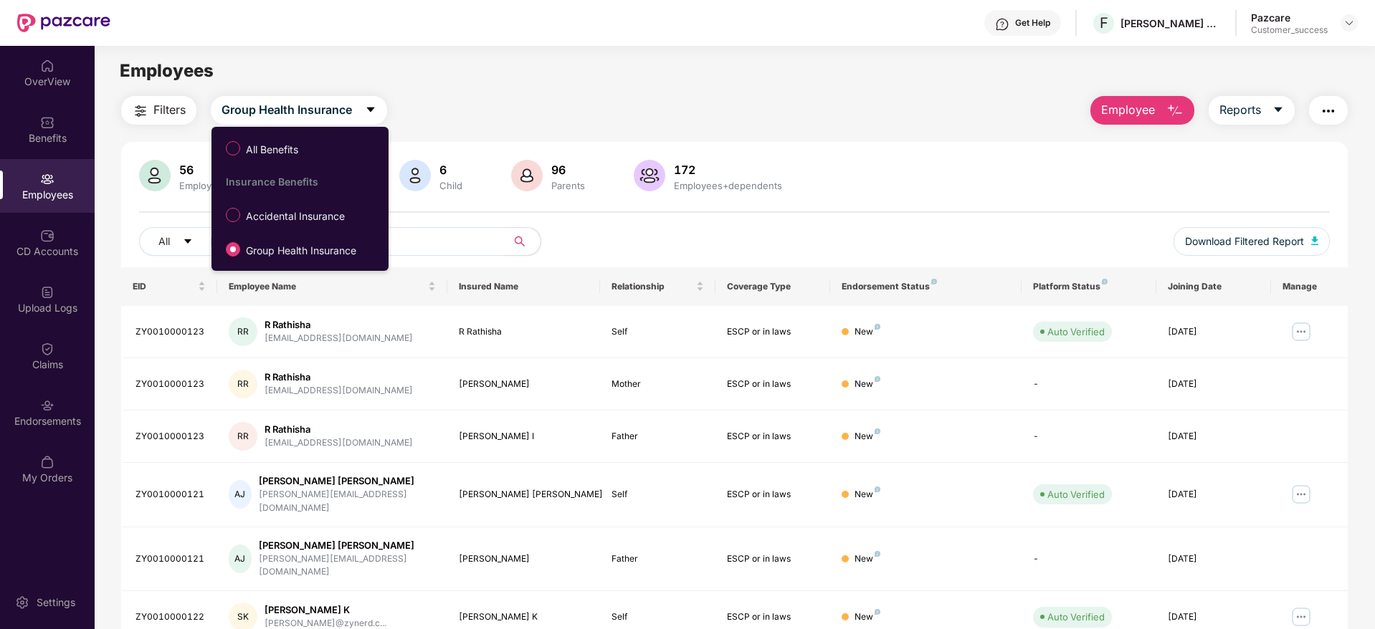
click at [319, 199] on div "All Benefits Insurance Benefits Accidental Insurance Group Health Insurance" at bounding box center [296, 199] width 171 height 130
click at [325, 214] on span "Accidental Insurance" at bounding box center [295, 217] width 110 height 16
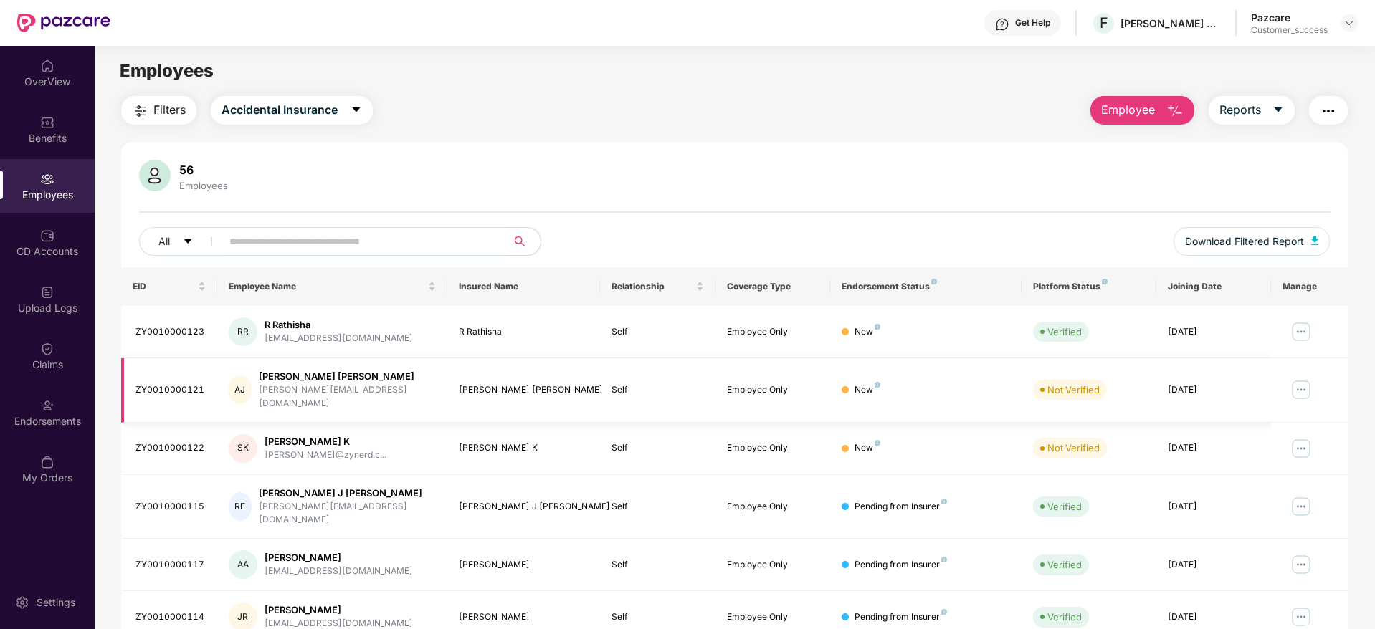
click at [1290, 384] on img at bounding box center [1301, 390] width 23 height 23
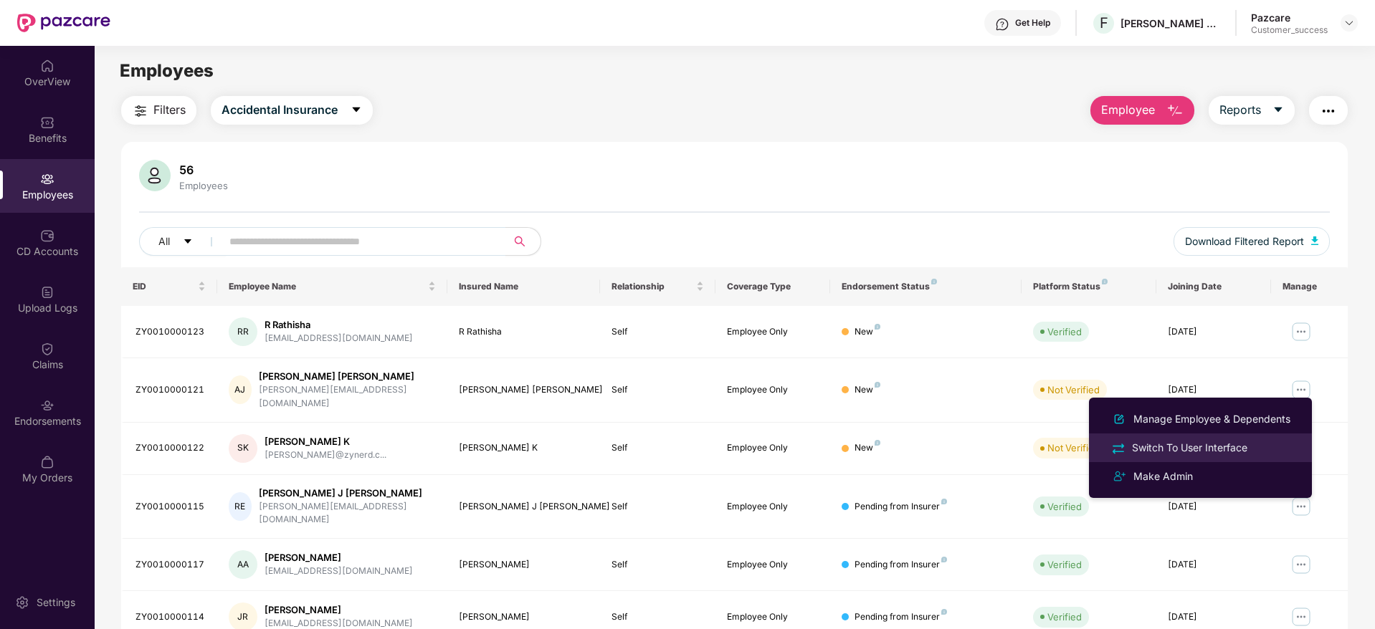
click at [1230, 449] on div "Switch To User Interface" at bounding box center [1189, 448] width 121 height 16
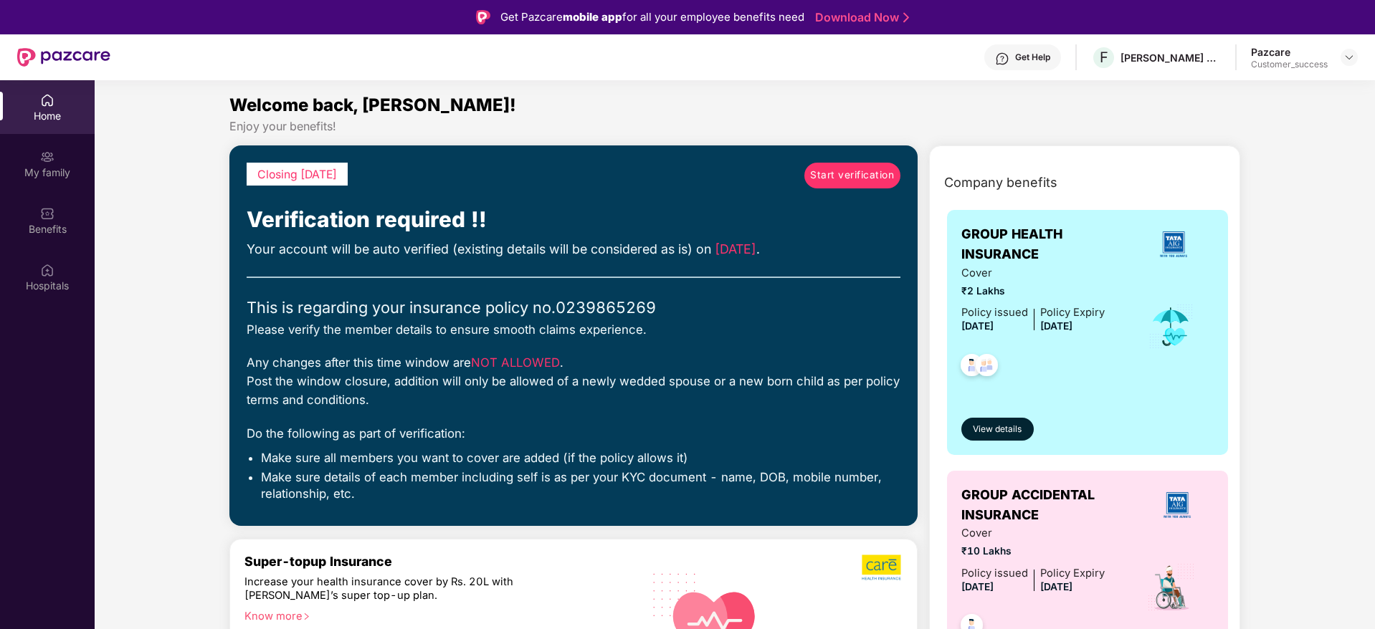
click at [860, 173] on span "Start verification" at bounding box center [852, 176] width 84 height 16
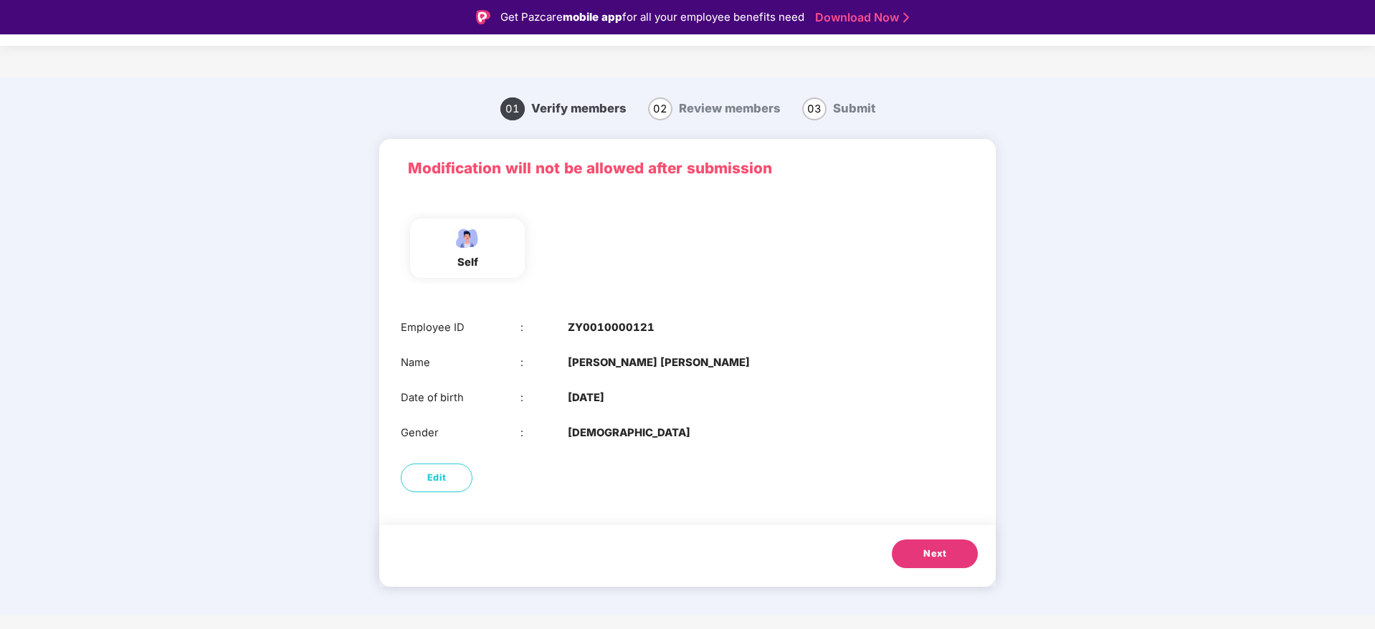
click at [923, 553] on span "Next" at bounding box center [934, 554] width 23 height 14
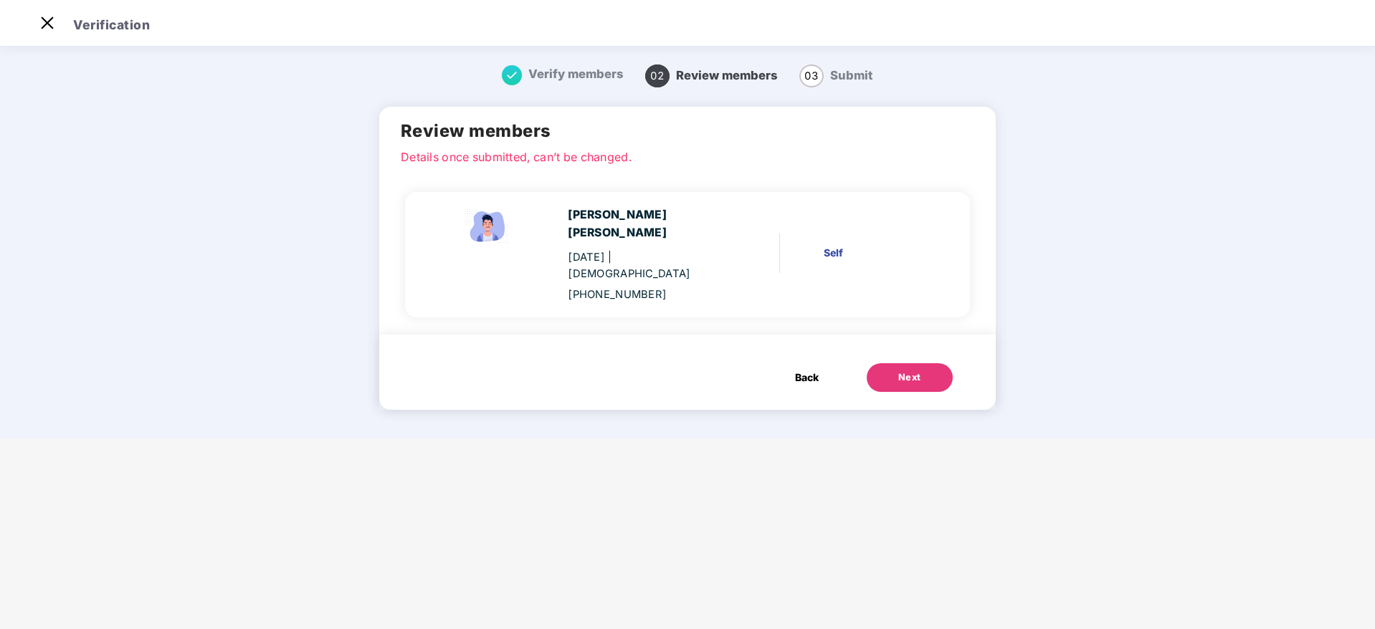
click at [904, 371] on div "Next" at bounding box center [909, 378] width 23 height 14
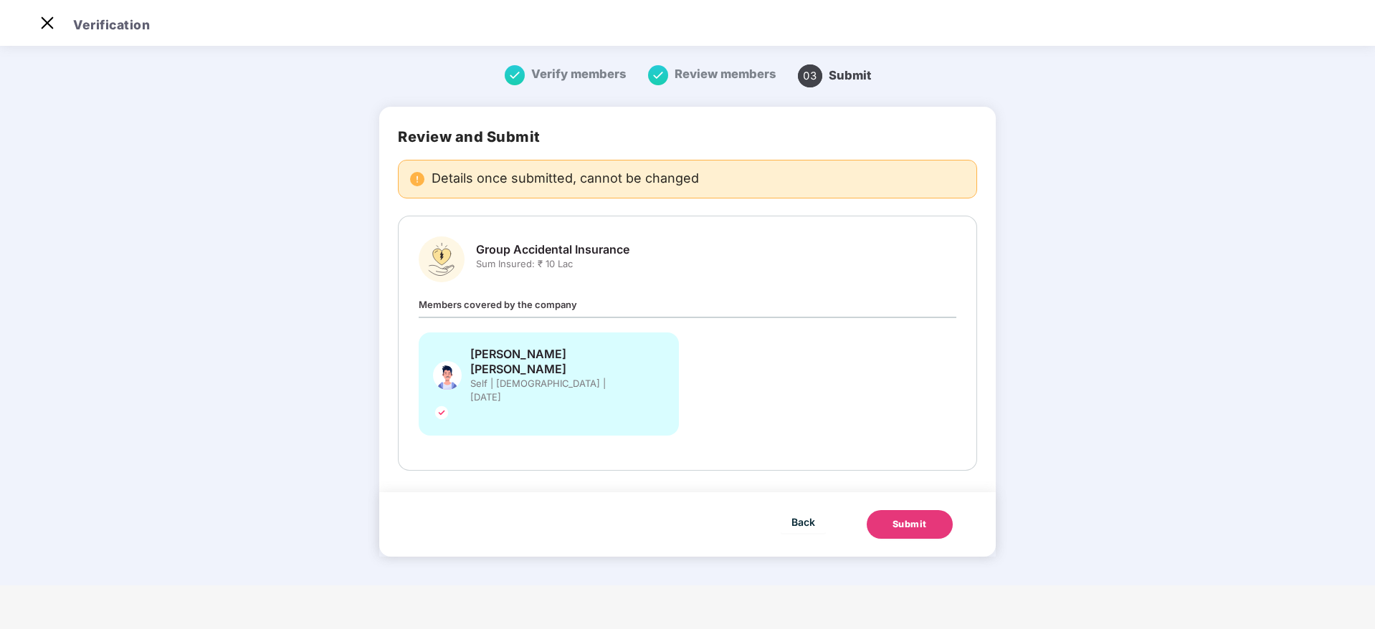
scroll to position [0, 0]
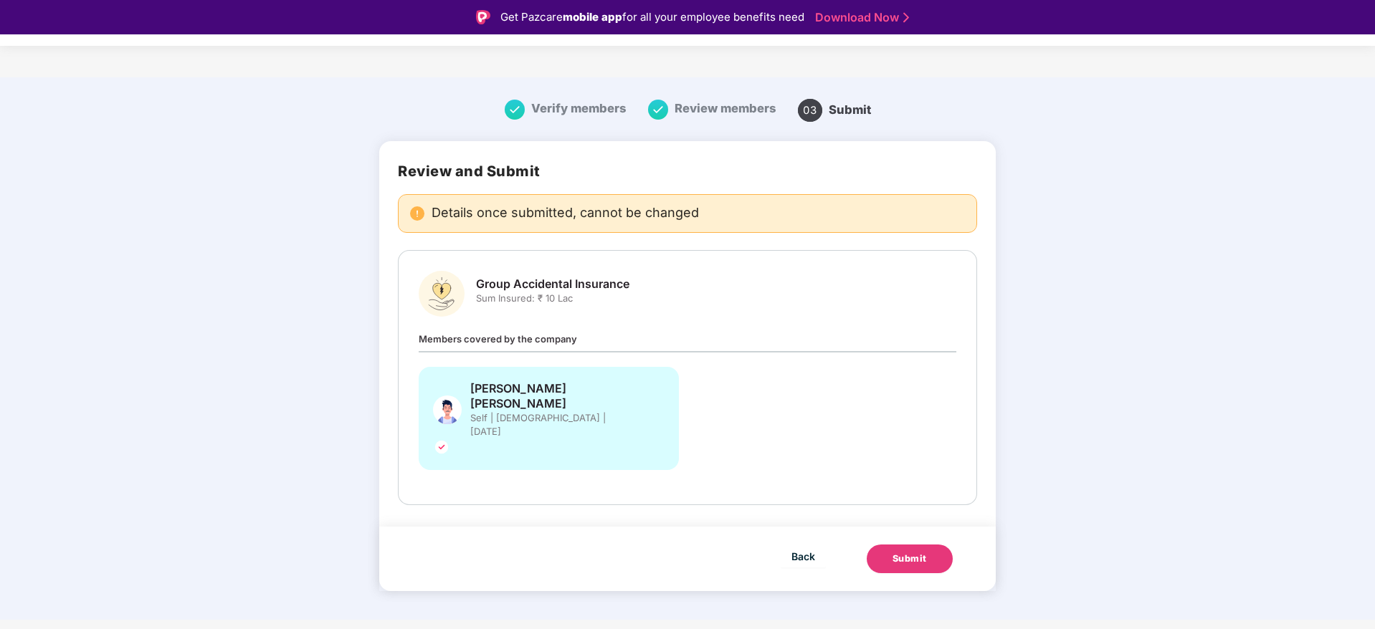
click at [904, 552] on div "Submit" at bounding box center [909, 559] width 34 height 14
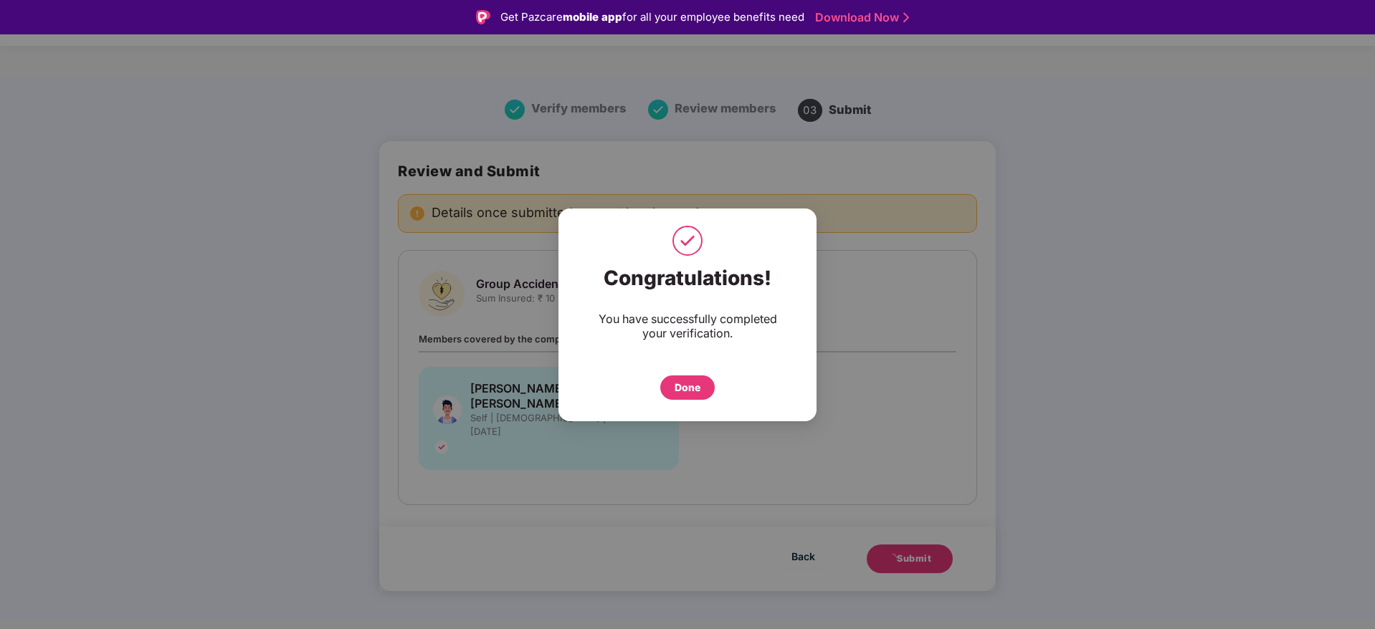
click at [687, 384] on div "Done" at bounding box center [688, 388] width 26 height 16
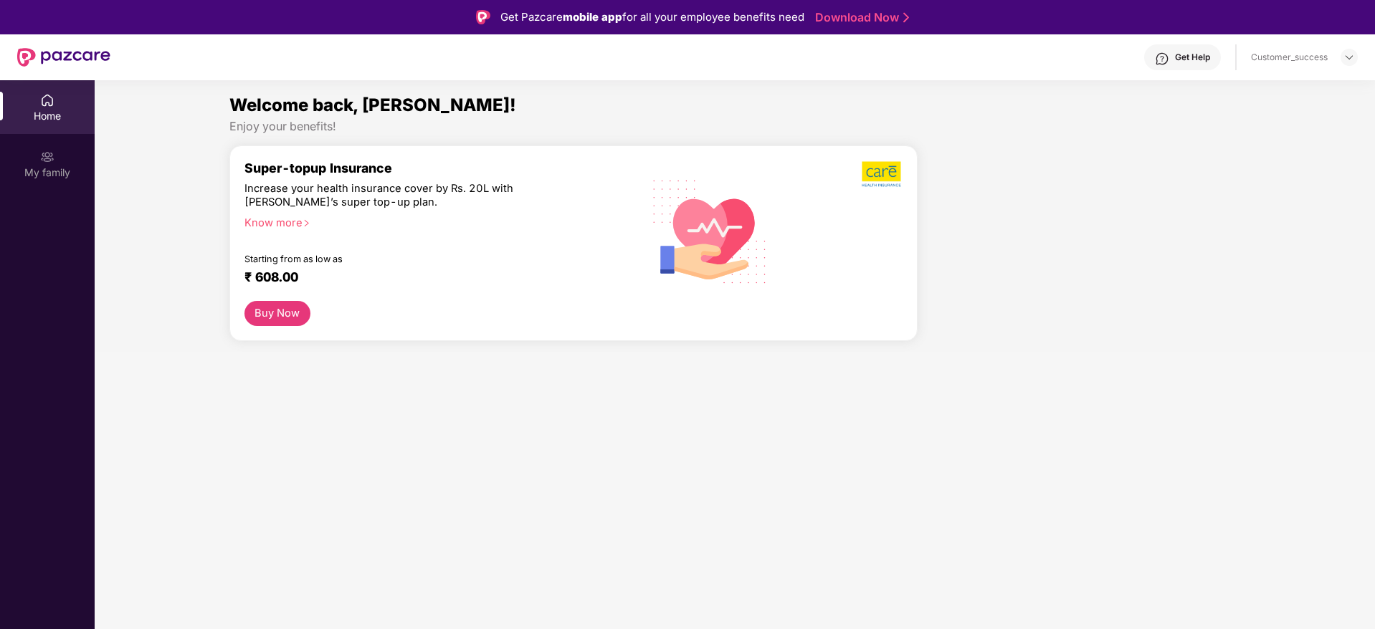
click at [1351, 57] on img at bounding box center [1348, 57] width 11 height 11
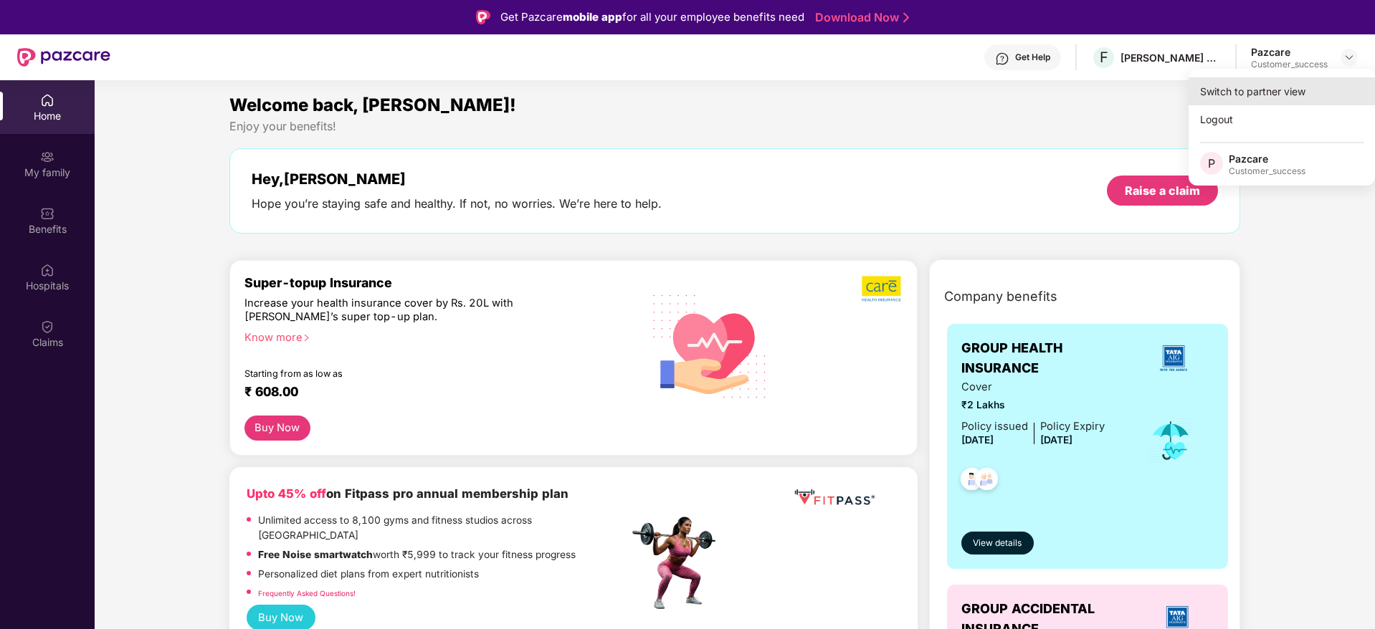
click at [1317, 82] on div "Switch to partner view" at bounding box center [1282, 91] width 186 height 28
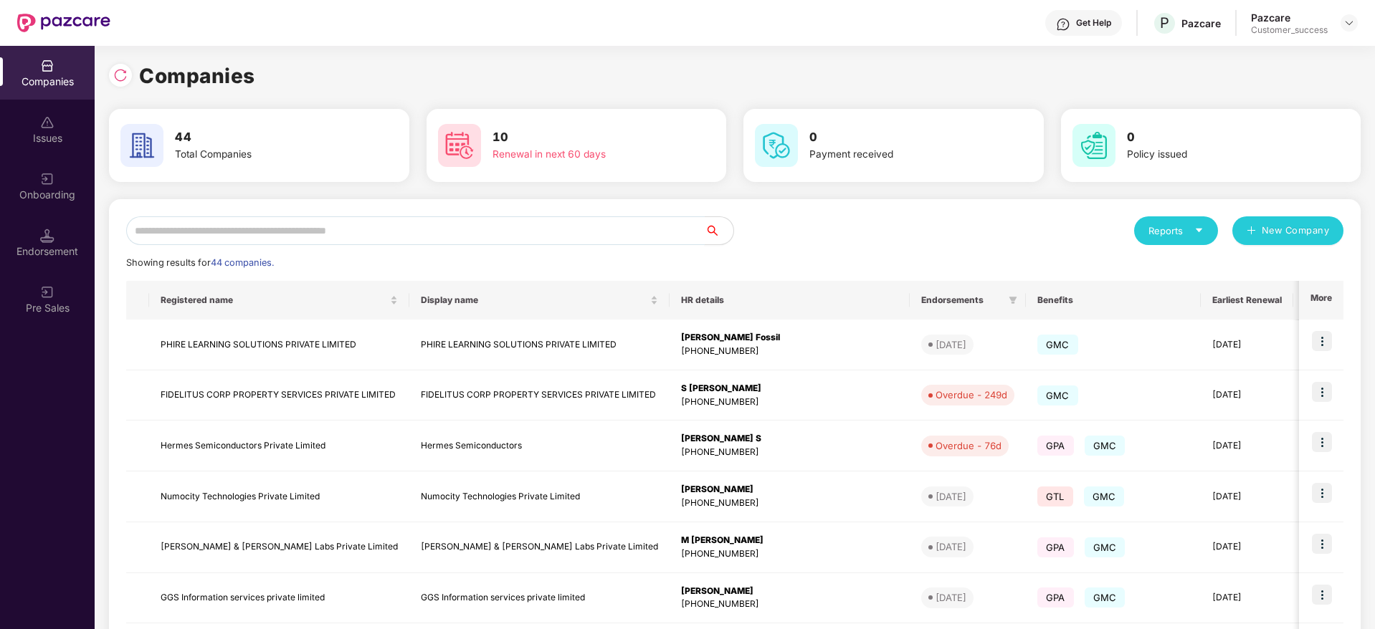
click at [543, 220] on input "text" at bounding box center [415, 230] width 579 height 29
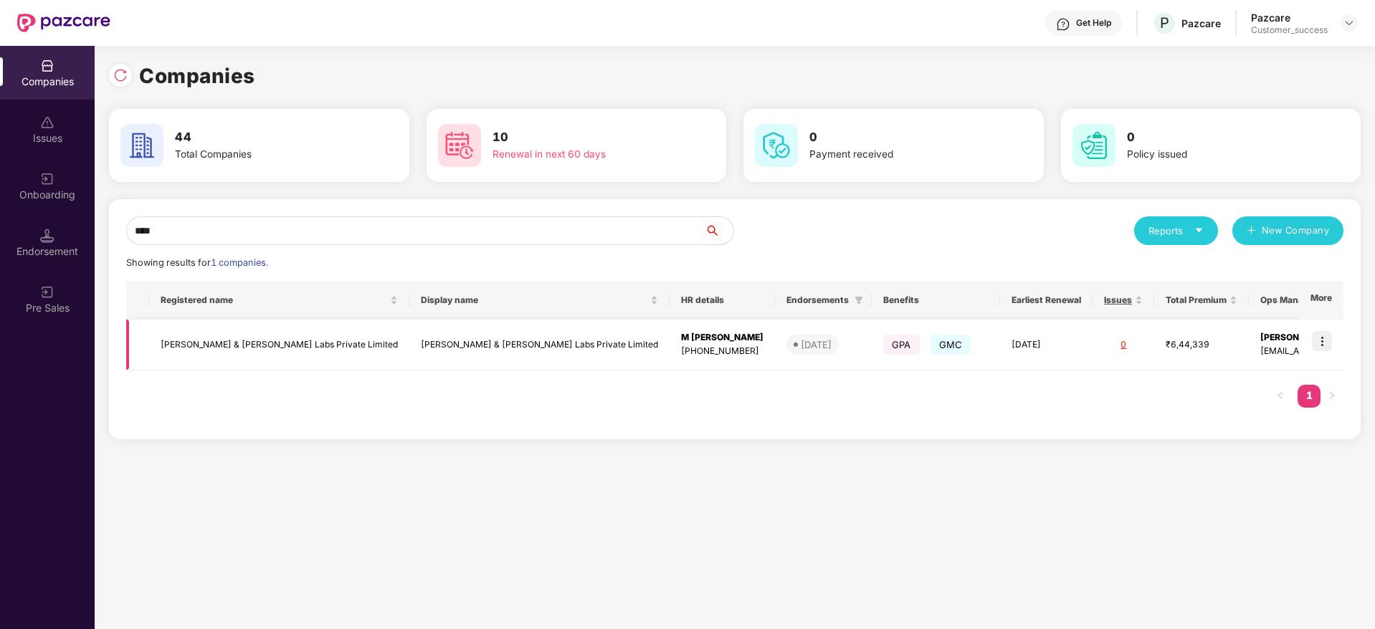
type input "****"
click at [1323, 341] on img at bounding box center [1322, 341] width 20 height 20
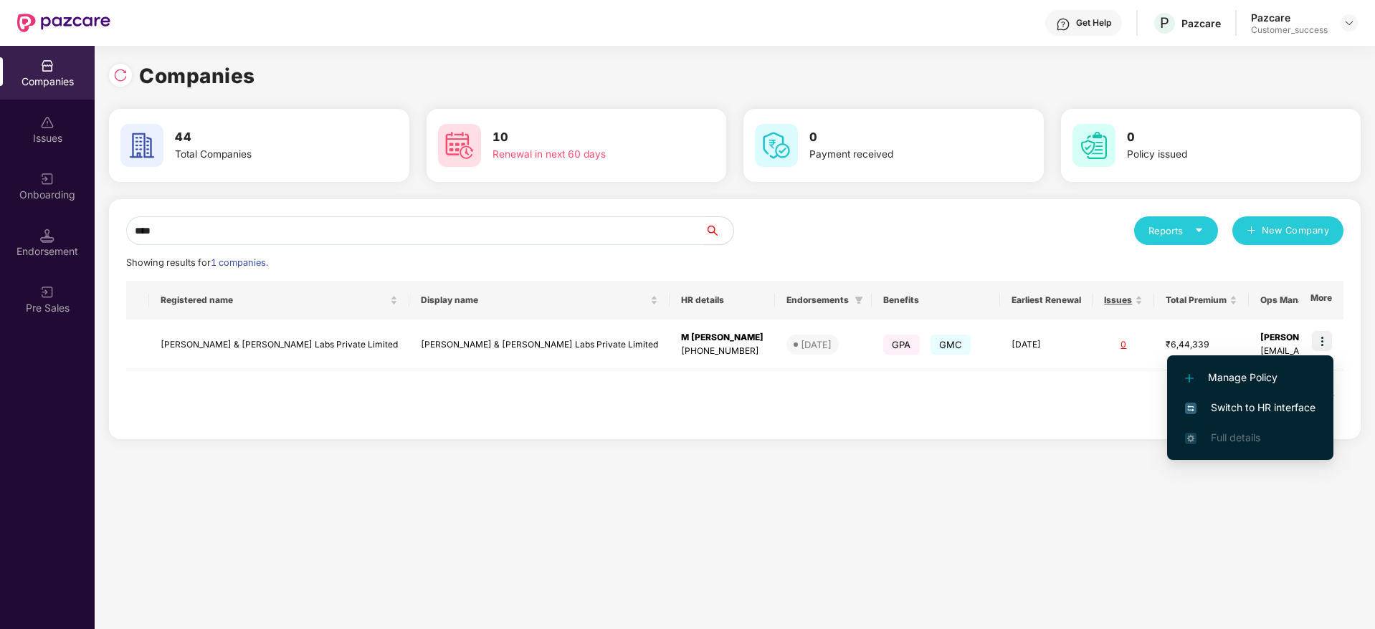
click at [1274, 411] on span "Switch to HR interface" at bounding box center [1250, 408] width 130 height 16
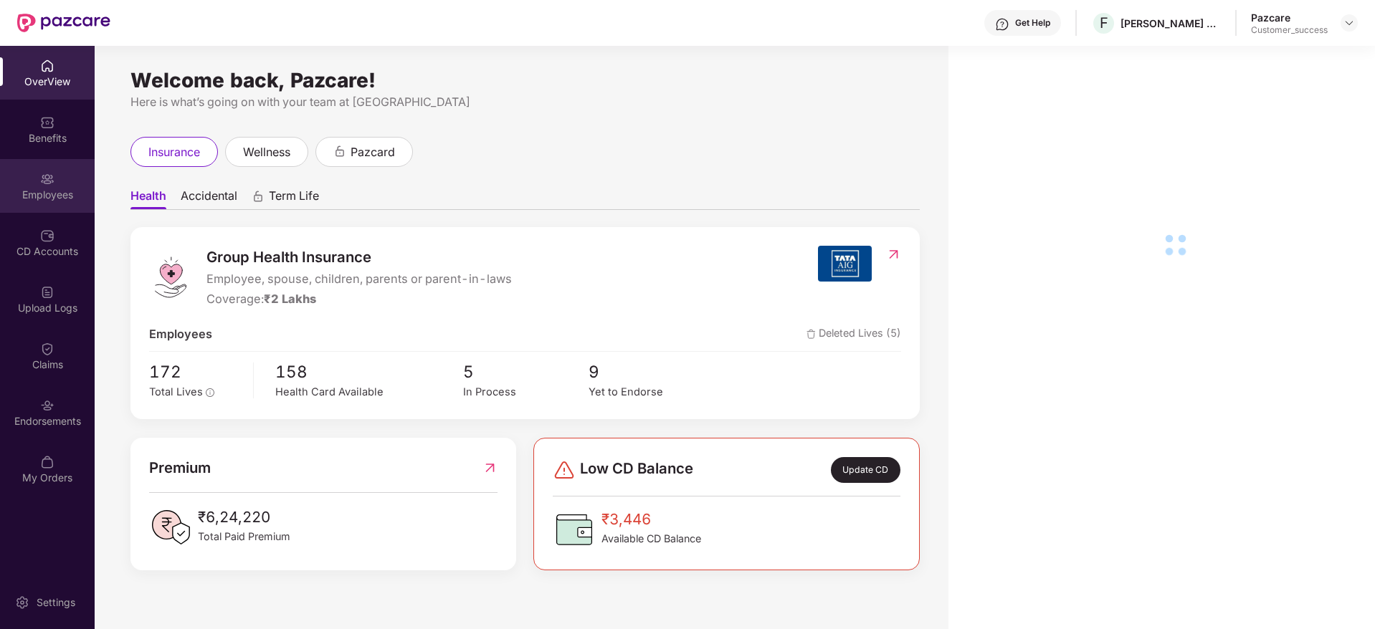
click at [59, 194] on div "Employees" at bounding box center [47, 195] width 95 height 14
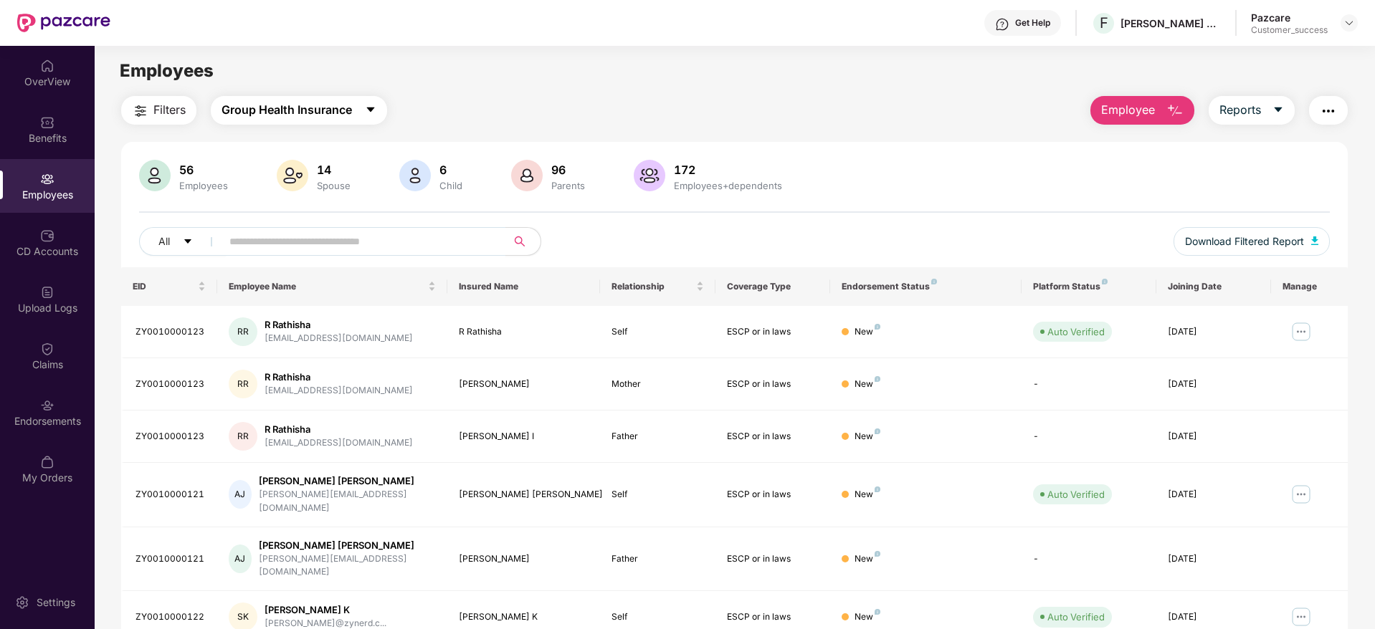
click at [351, 103] on span "Group Health Insurance" at bounding box center [287, 110] width 130 height 18
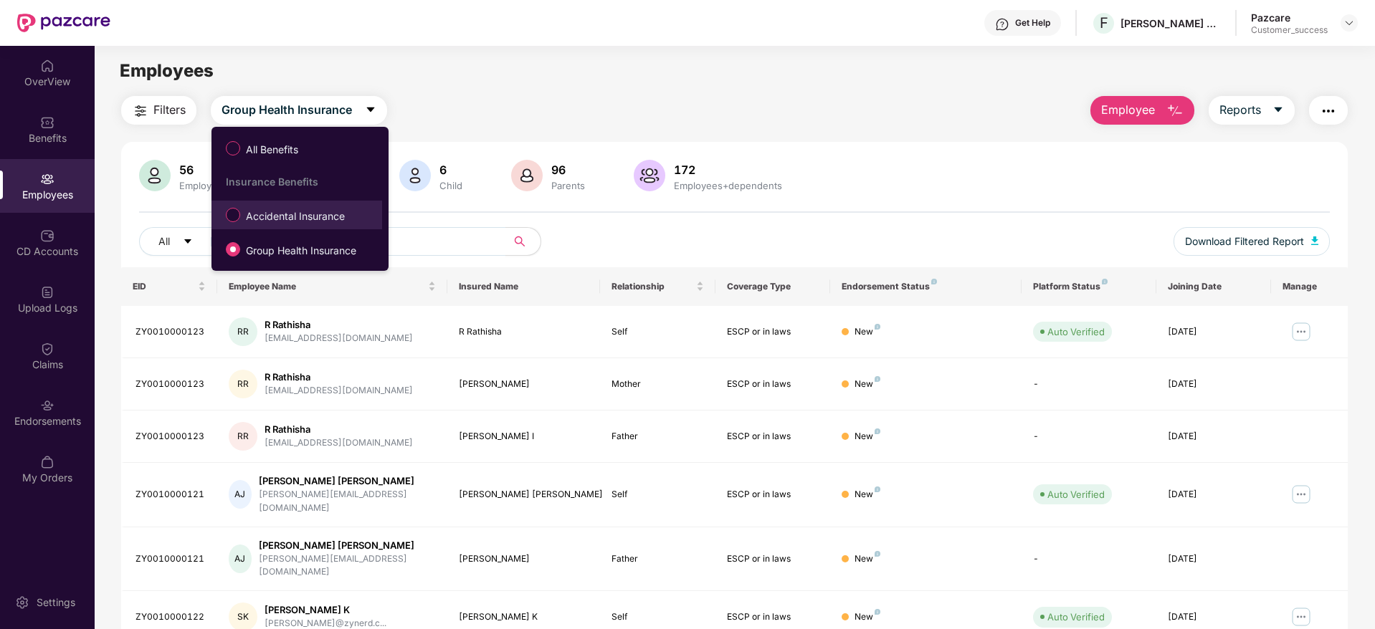
click at [323, 220] on span "Accidental Insurance" at bounding box center [295, 217] width 110 height 16
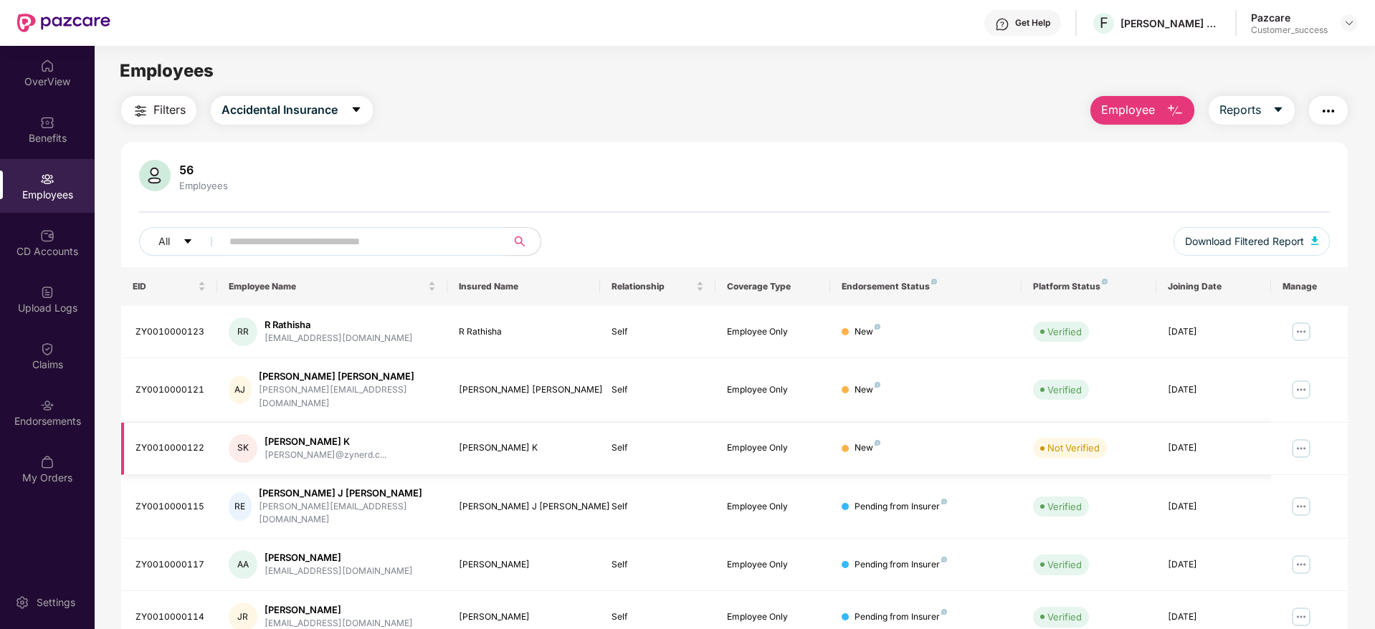
click at [1298, 437] on img at bounding box center [1301, 448] width 23 height 23
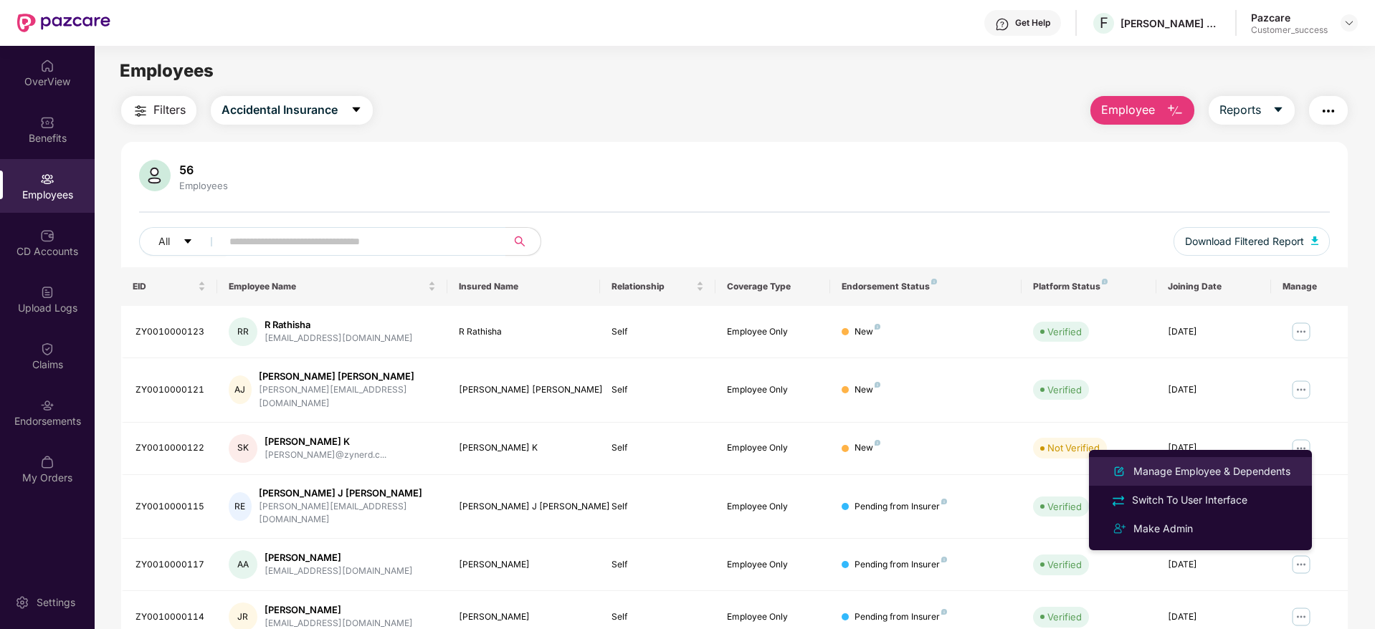
click at [1259, 465] on div "Manage Employee & Dependents" at bounding box center [1211, 472] width 163 height 16
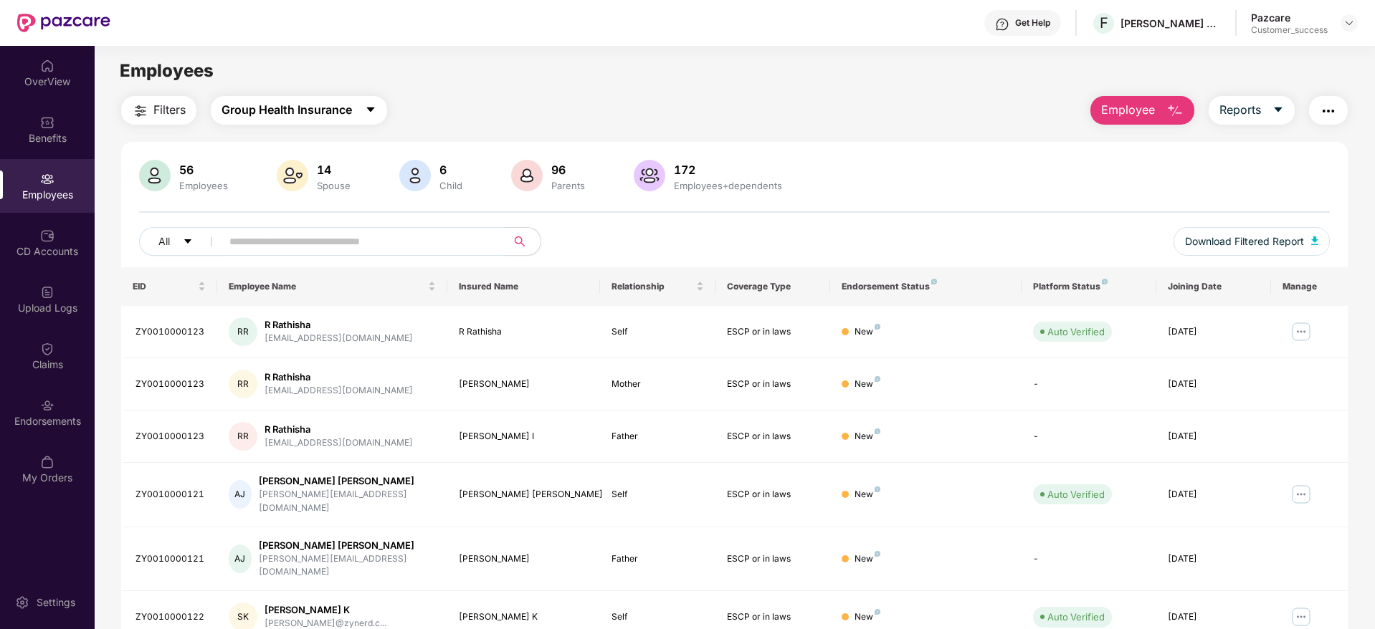
click at [326, 111] on span "Group Health Insurance" at bounding box center [287, 110] width 130 height 18
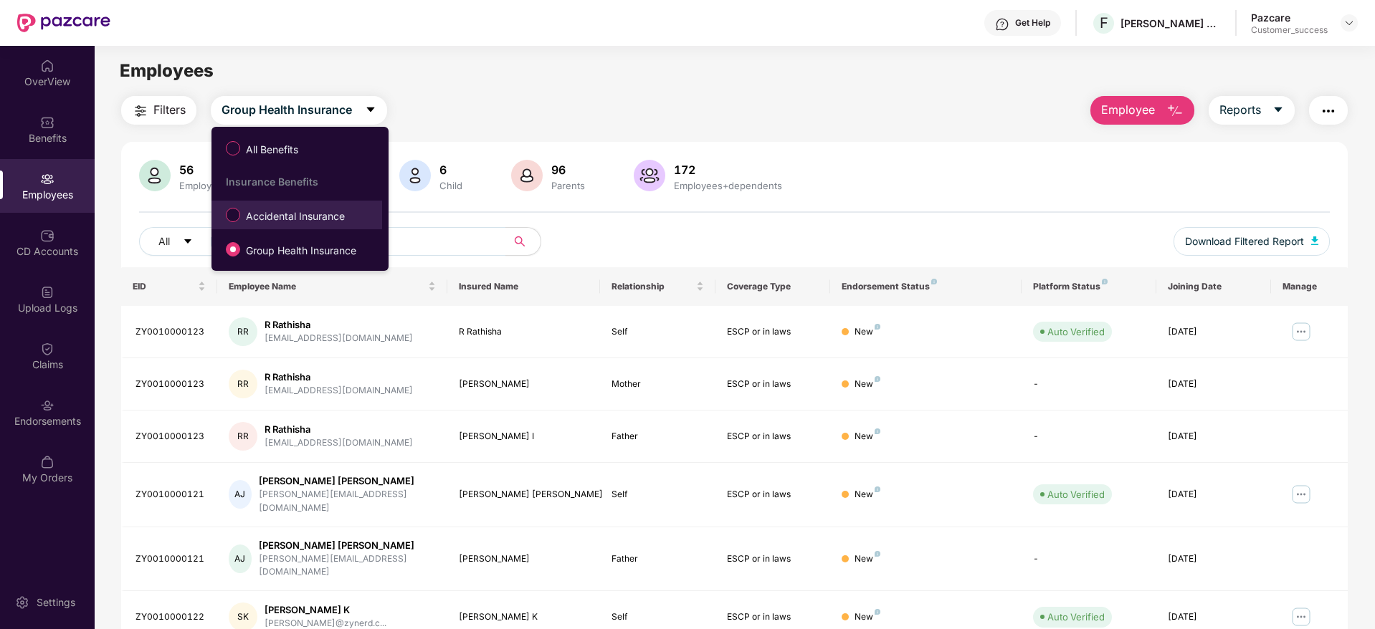
click at [329, 206] on label "Accidental Insurance" at bounding box center [288, 215] width 139 height 24
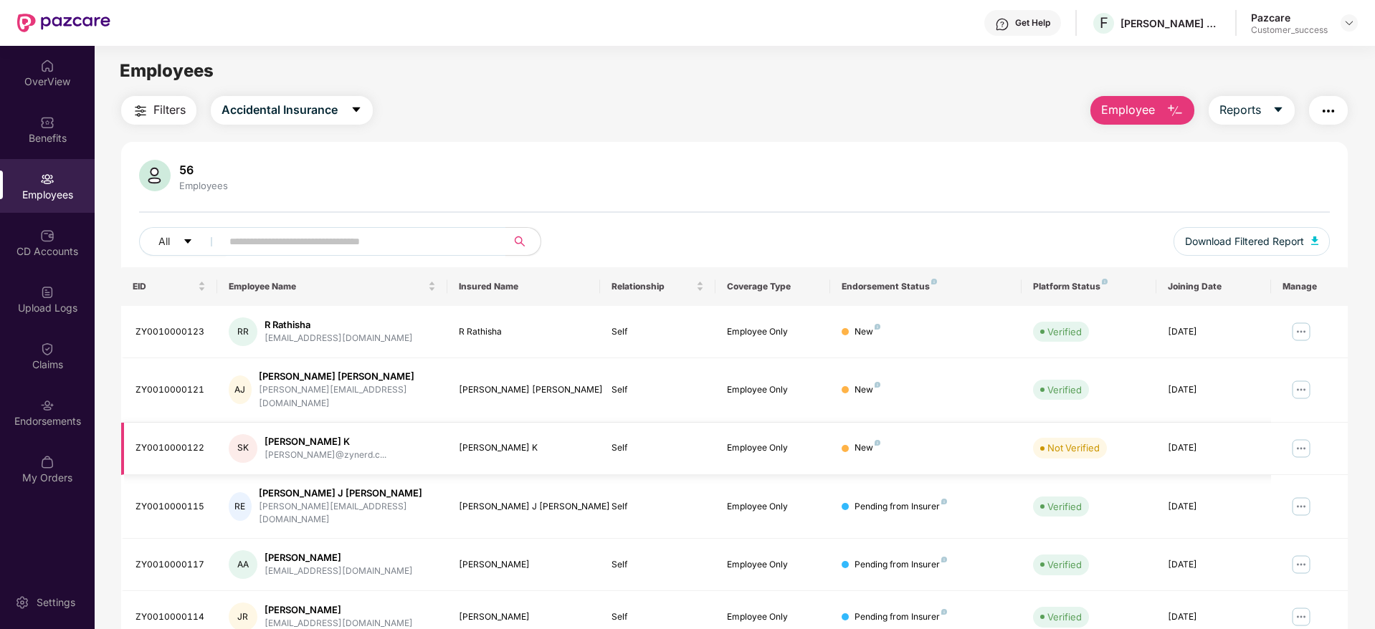
click at [1303, 440] on img at bounding box center [1301, 448] width 23 height 23
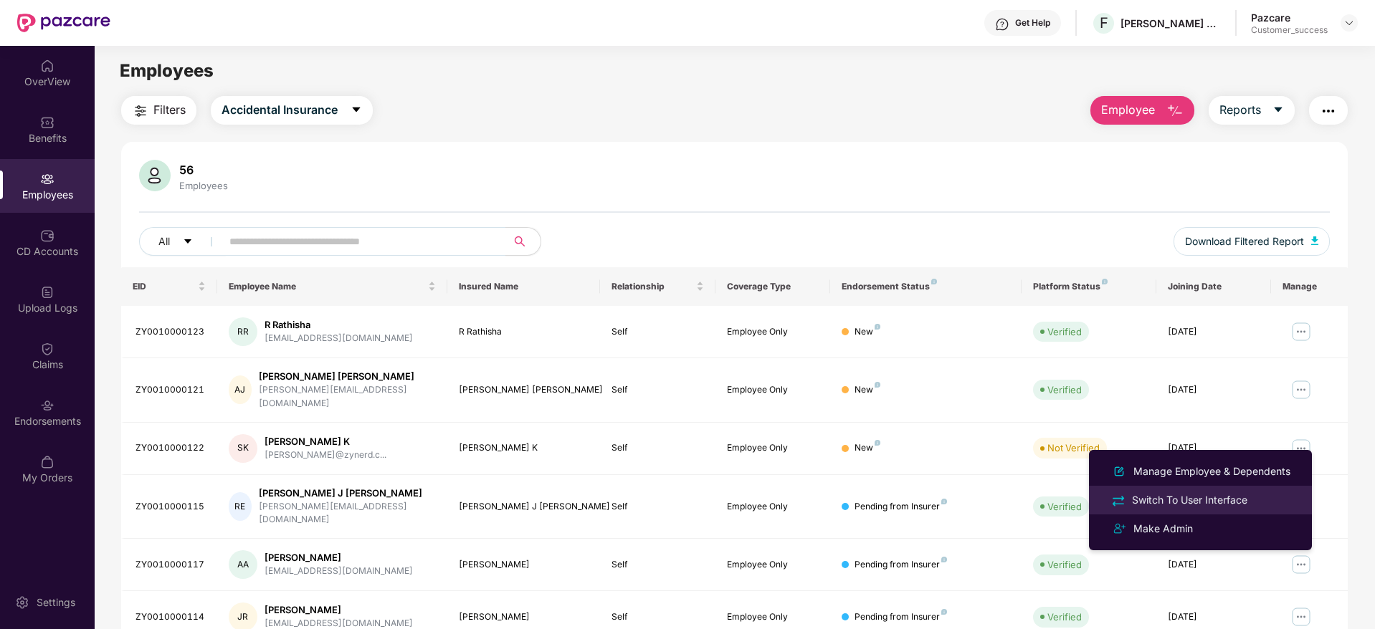
click at [1239, 498] on div "Switch To User Interface" at bounding box center [1189, 500] width 121 height 16
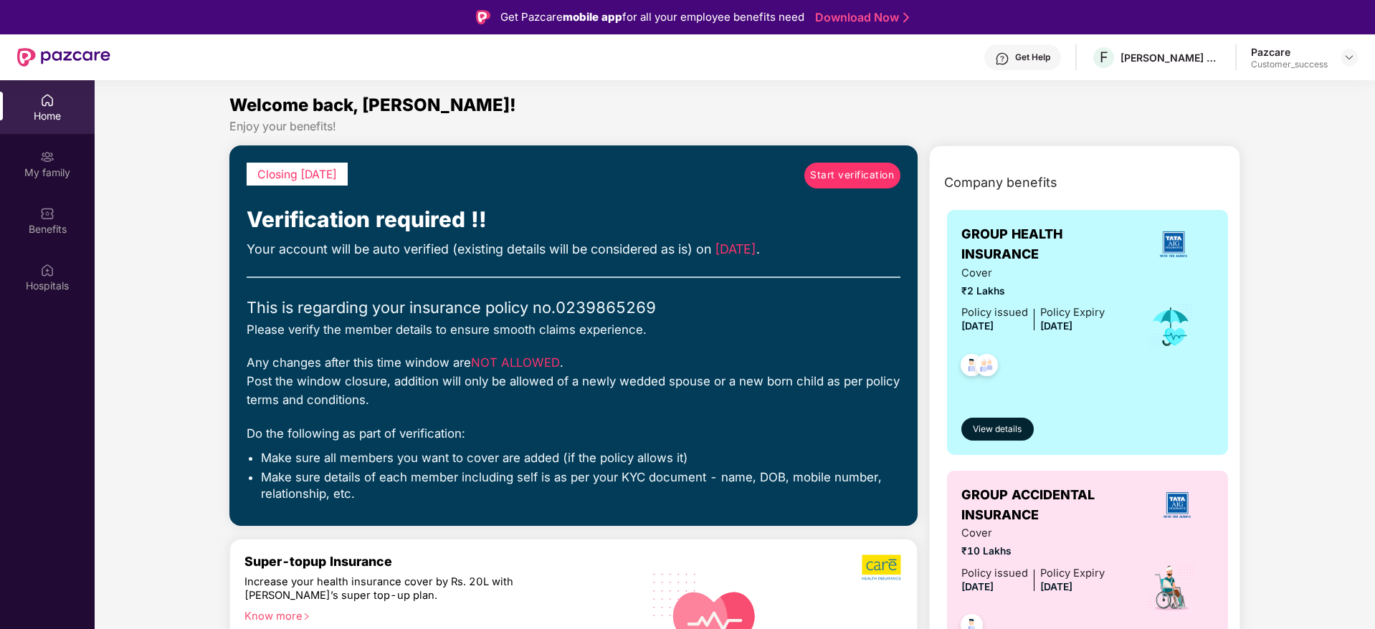
click at [846, 166] on link "Start verification" at bounding box center [852, 176] width 96 height 26
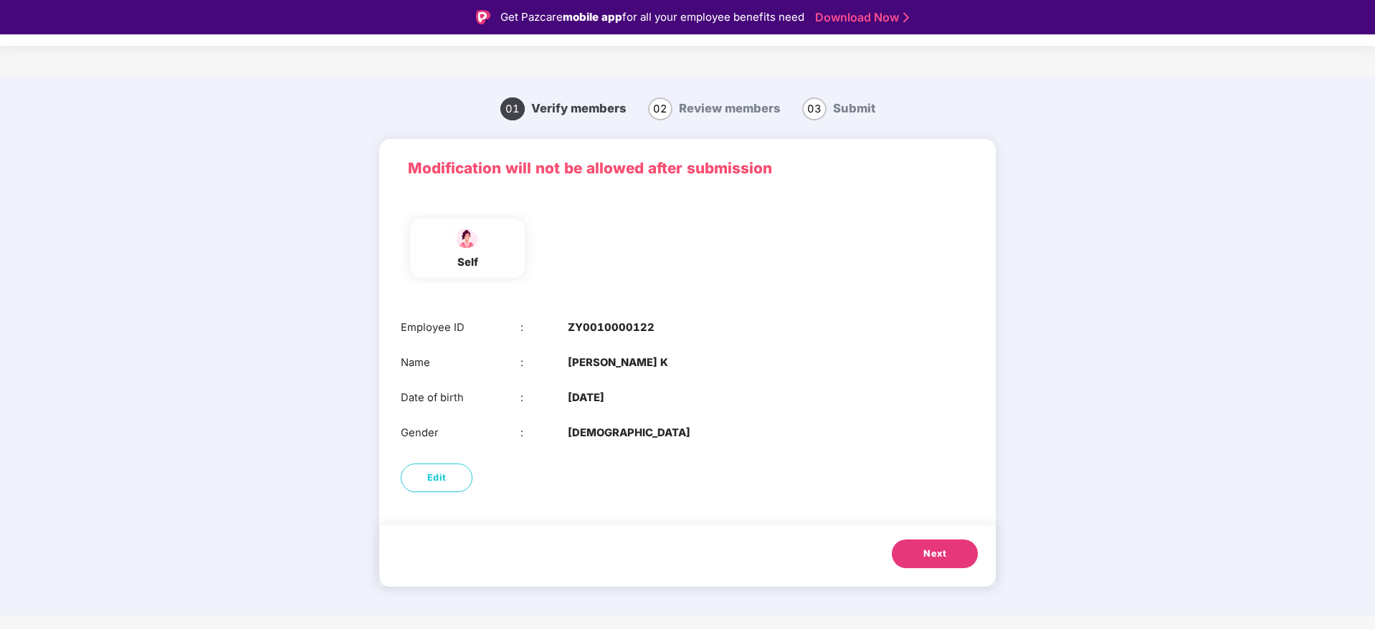
click at [947, 551] on button "Next" at bounding box center [935, 554] width 86 height 29
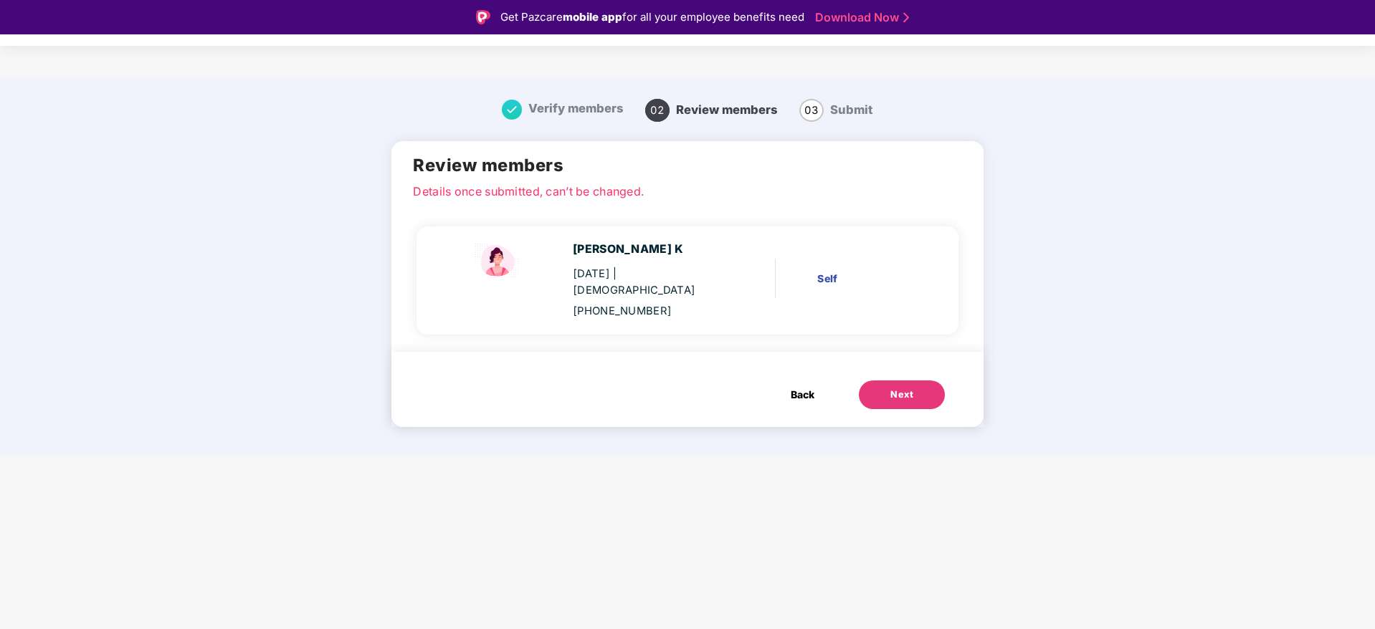
scroll to position [34, 0]
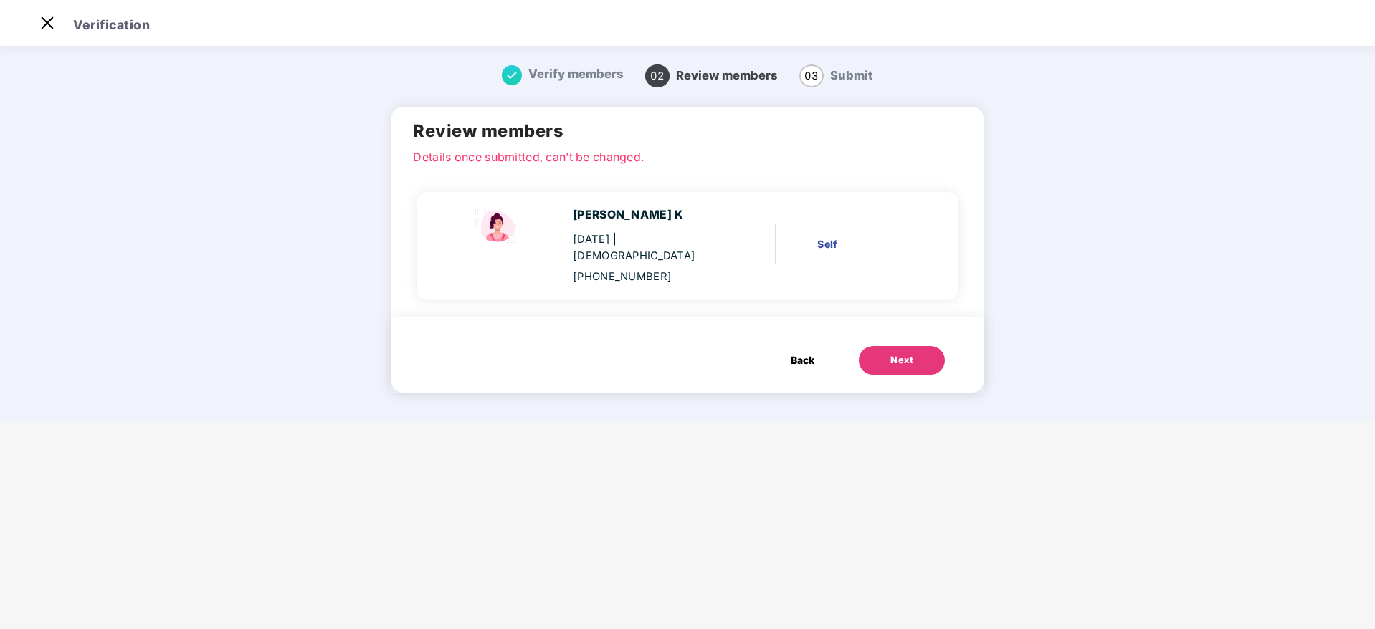
click at [912, 346] on button "Next" at bounding box center [902, 360] width 86 height 29
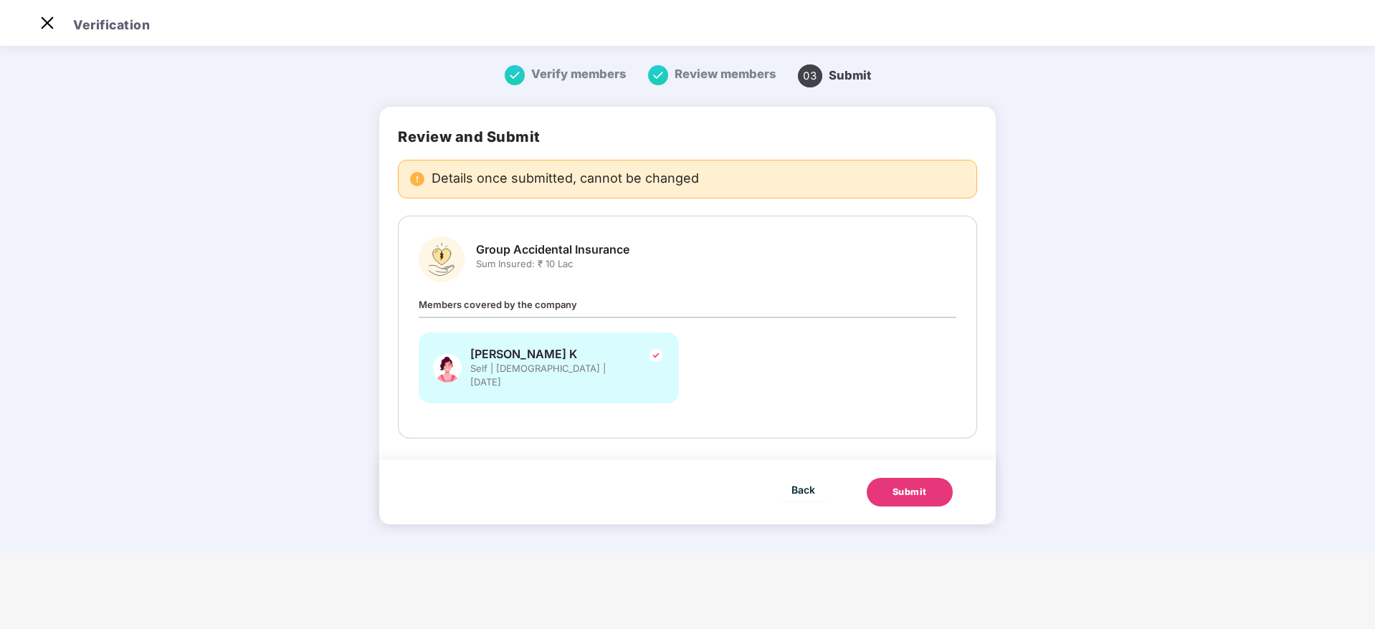
scroll to position [0, 0]
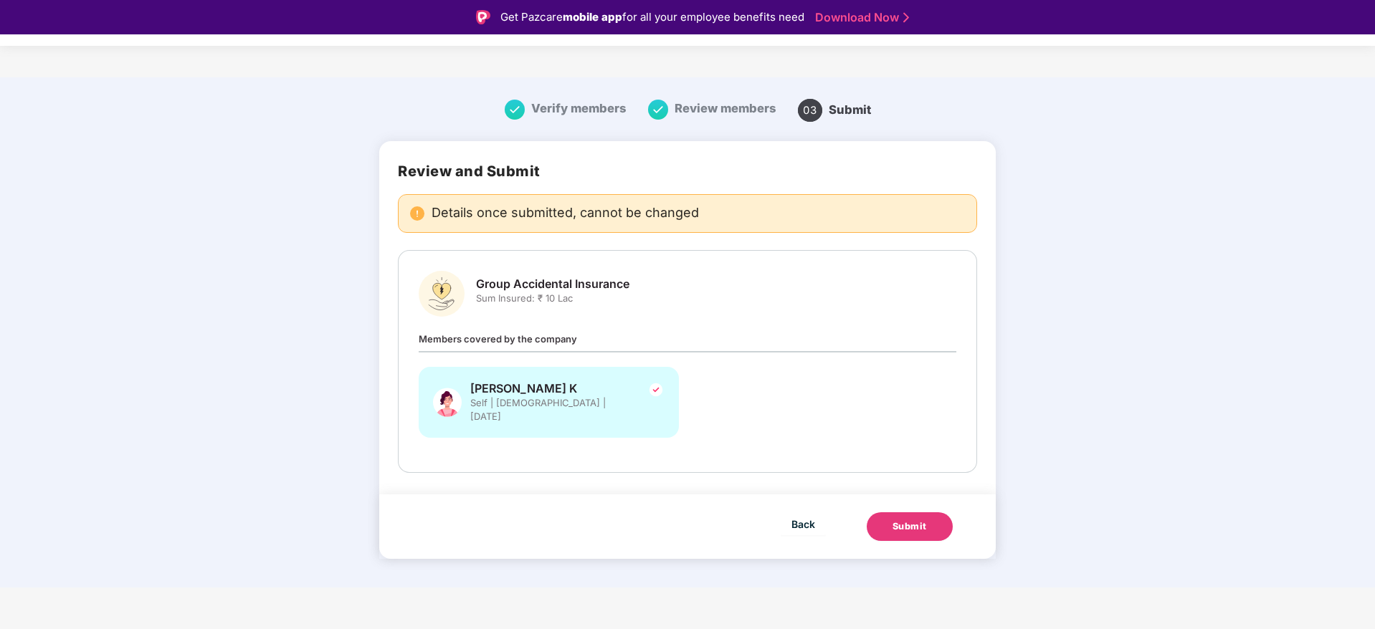
click at [925, 520] on div "Submit" at bounding box center [909, 527] width 34 height 14
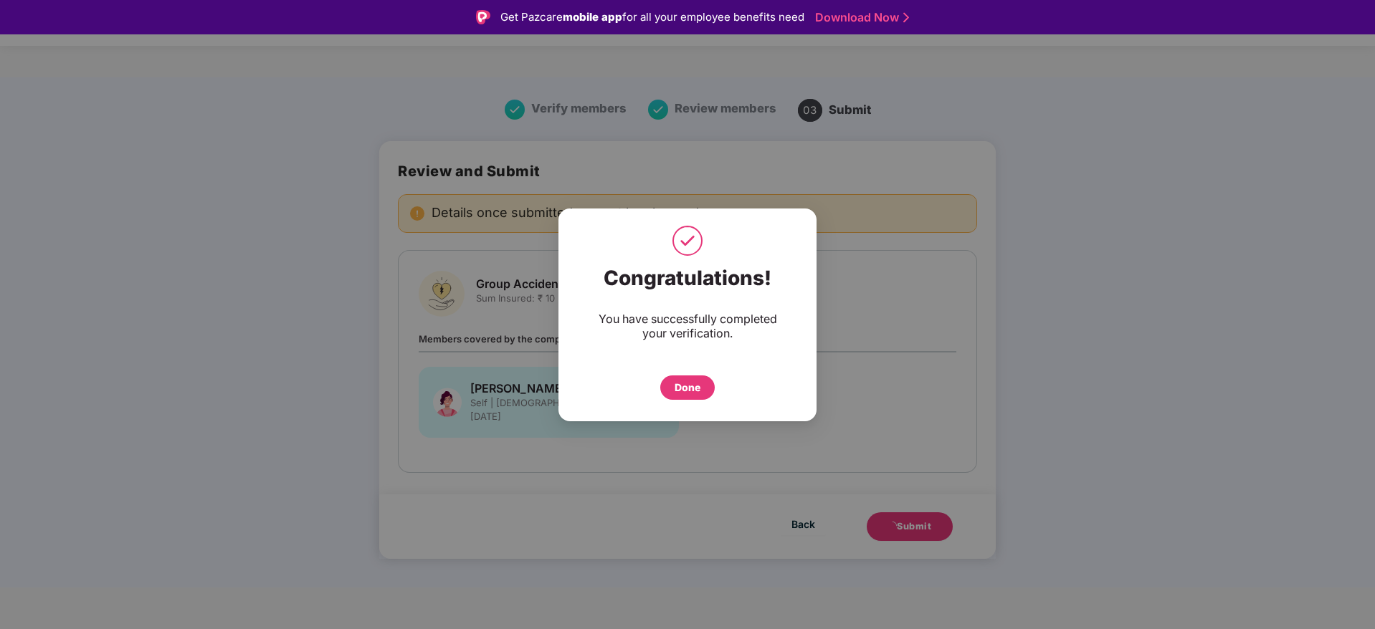
click at [680, 386] on div "Done" at bounding box center [688, 388] width 26 height 16
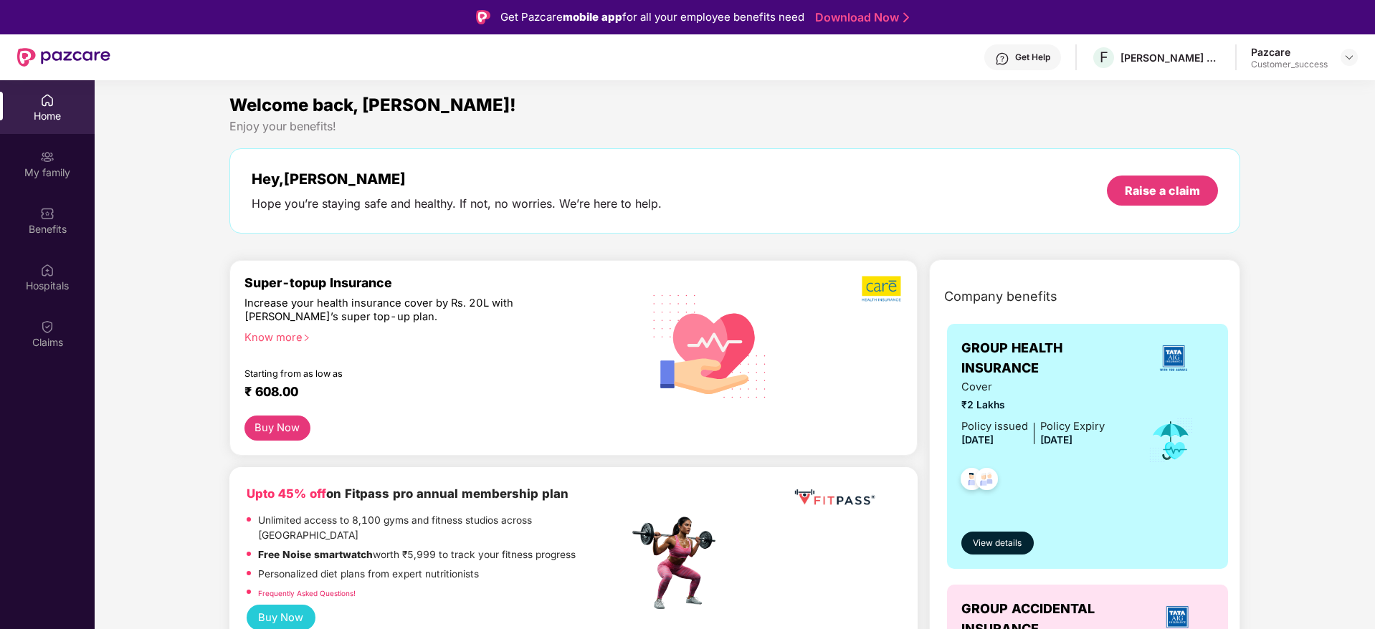
click at [1348, 56] on img at bounding box center [1348, 57] width 11 height 11
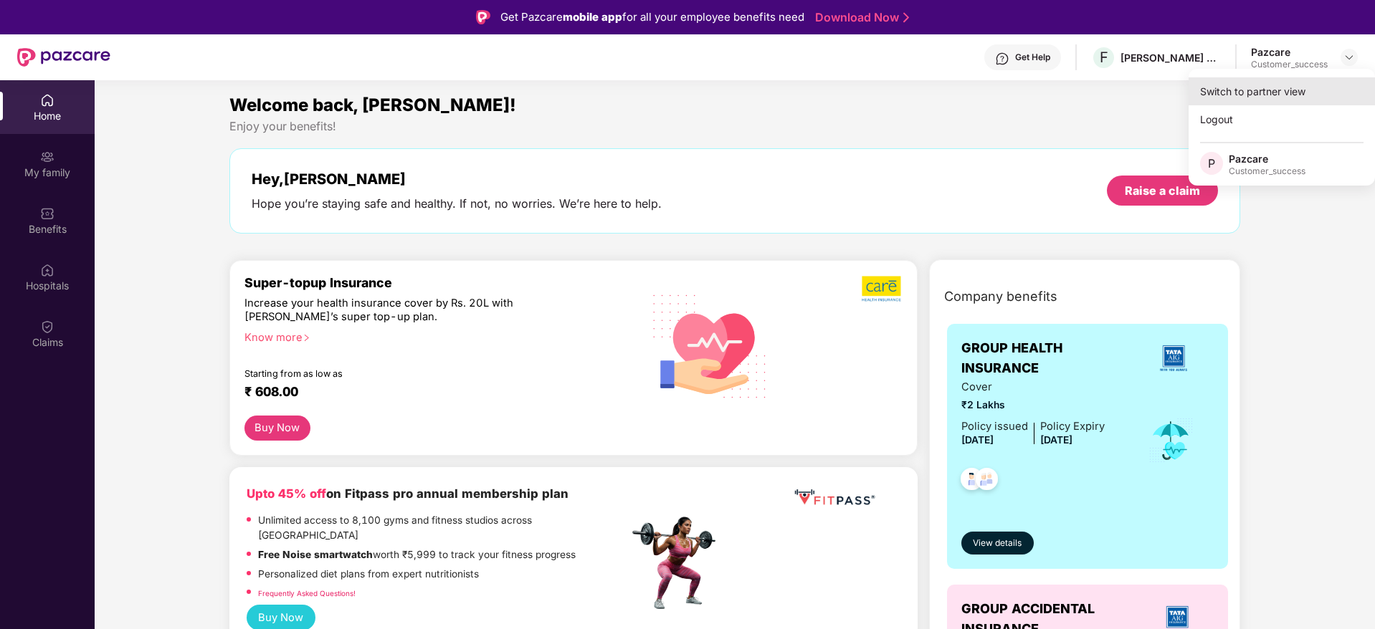
click at [1318, 84] on div "Switch to partner view" at bounding box center [1282, 91] width 186 height 28
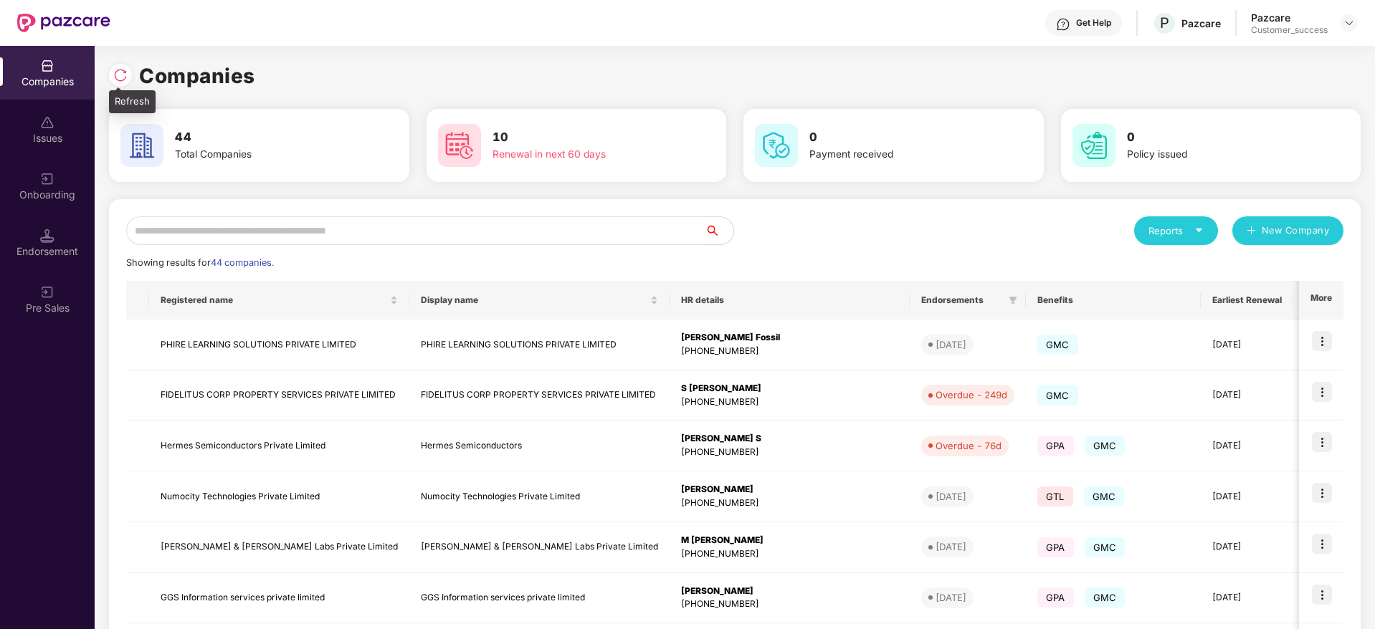
click at [119, 68] on img at bounding box center [120, 75] width 14 height 14
click at [122, 75] on img at bounding box center [120, 75] width 14 height 14
click at [379, 234] on input "text" at bounding box center [415, 230] width 579 height 29
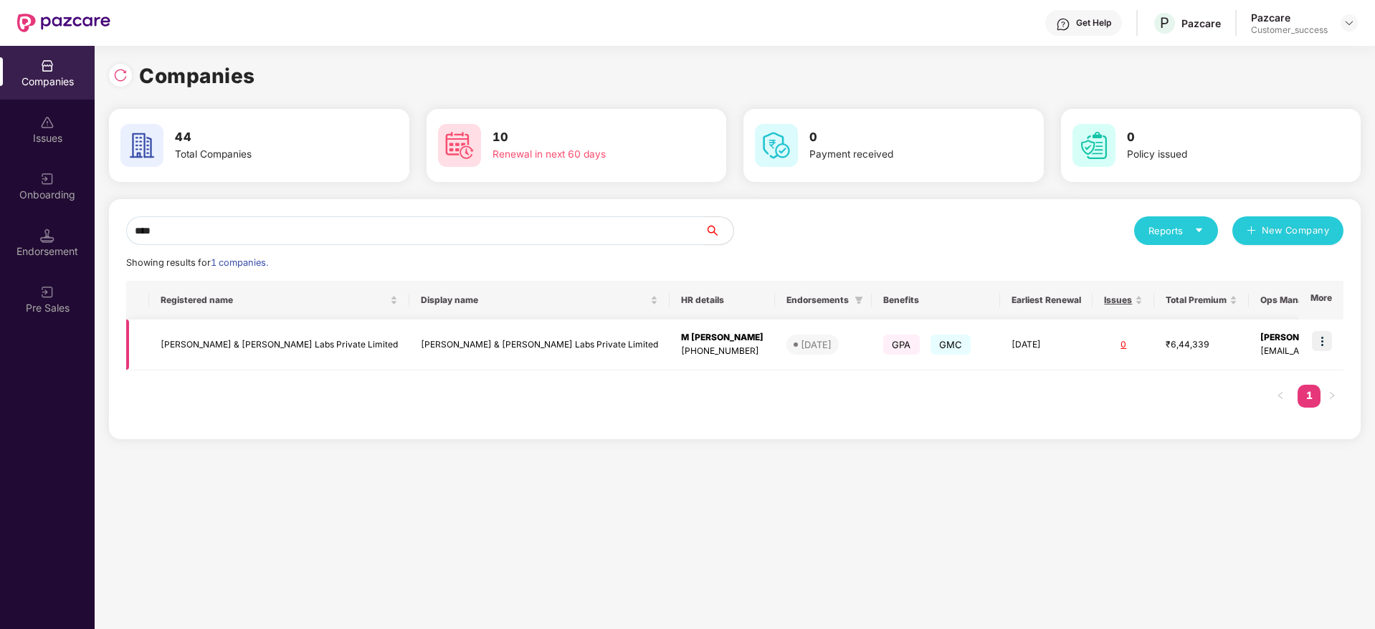
type input "****"
click at [1328, 338] on img at bounding box center [1322, 341] width 20 height 20
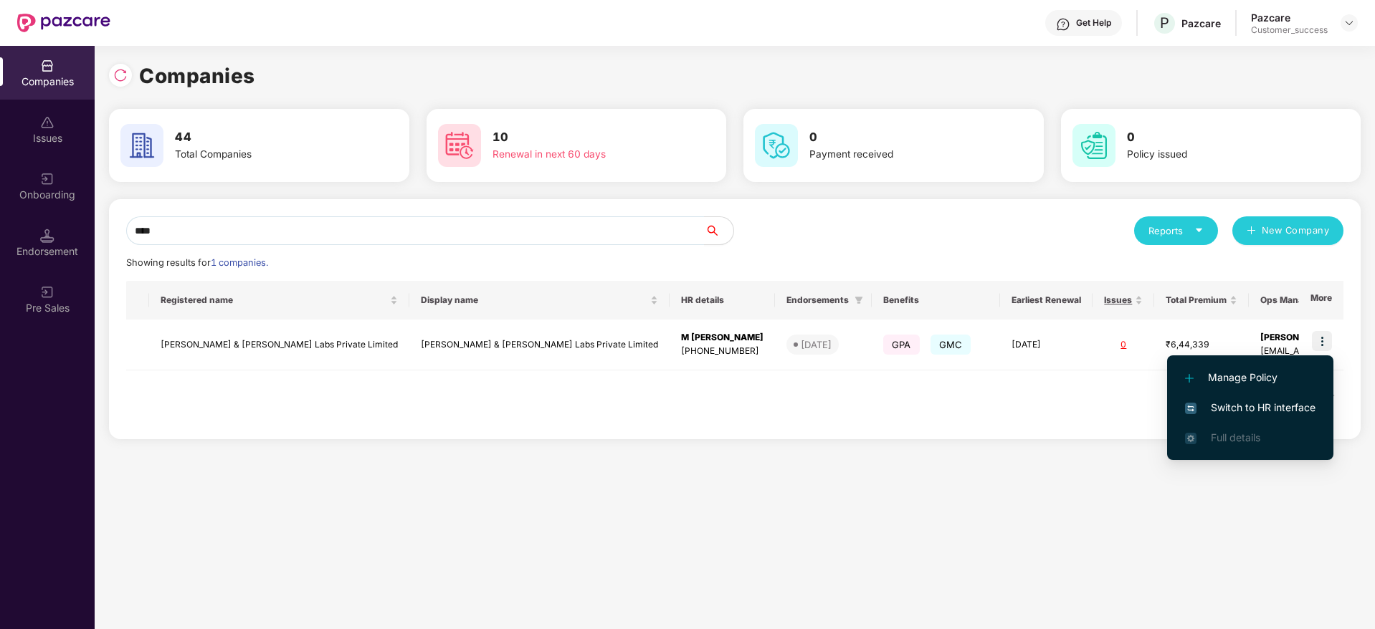
click at [1287, 408] on span "Switch to HR interface" at bounding box center [1250, 408] width 130 height 16
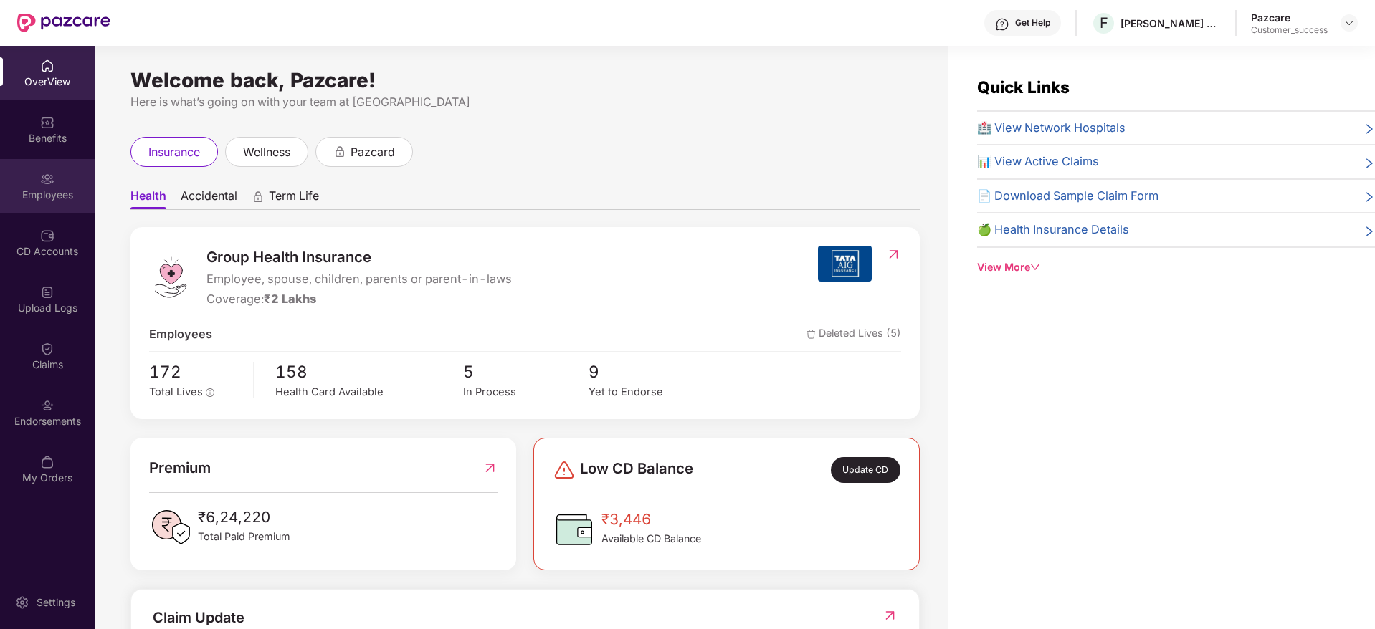
click at [49, 181] on img at bounding box center [47, 179] width 14 height 14
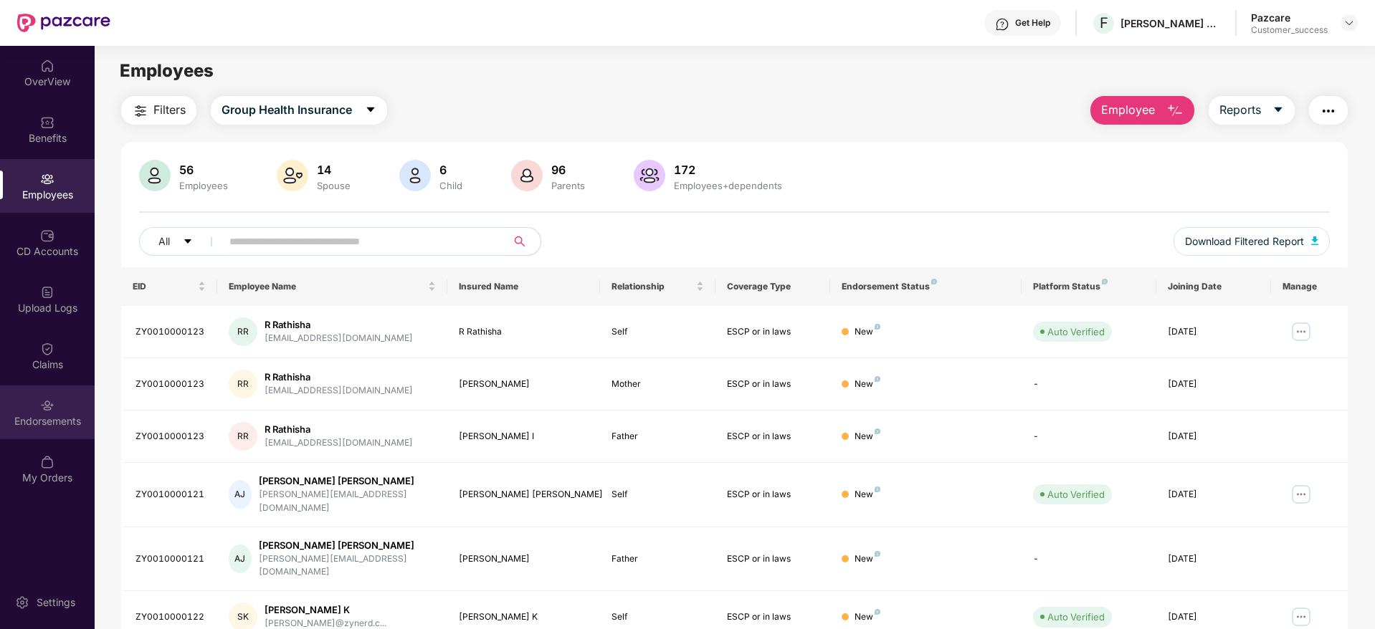
click at [61, 417] on div "Endorsements" at bounding box center [47, 421] width 95 height 14
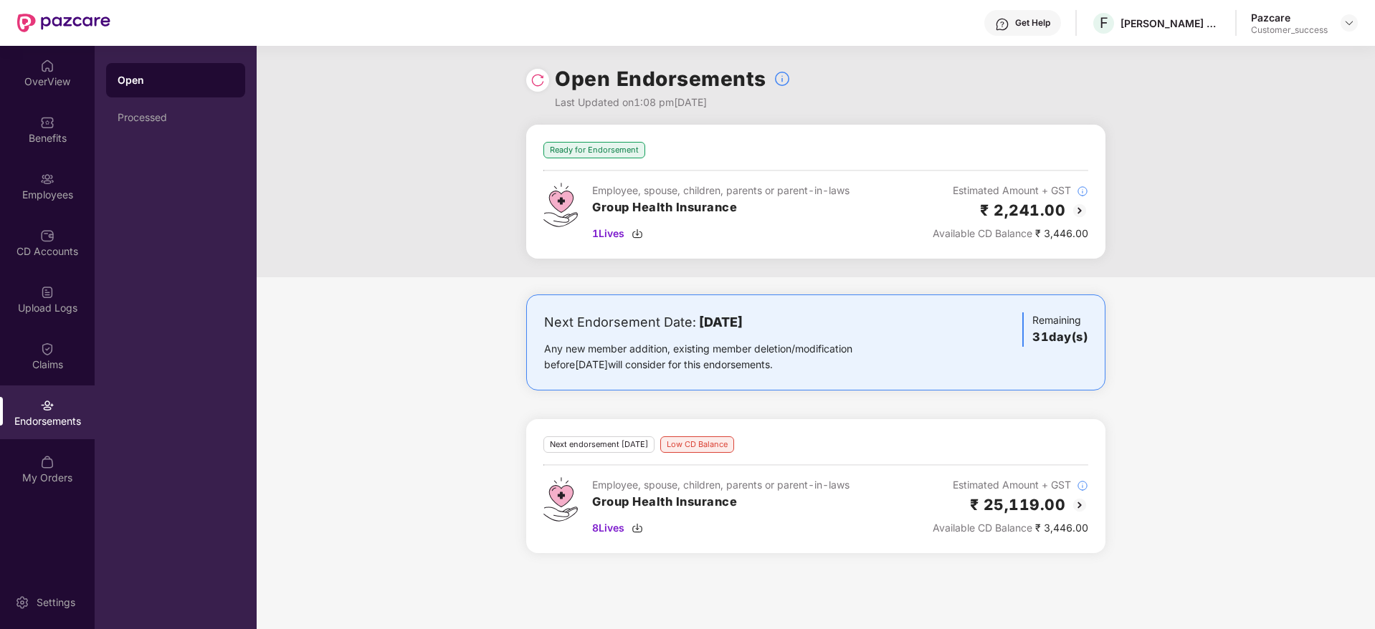
click at [537, 81] on img at bounding box center [537, 80] width 14 height 14
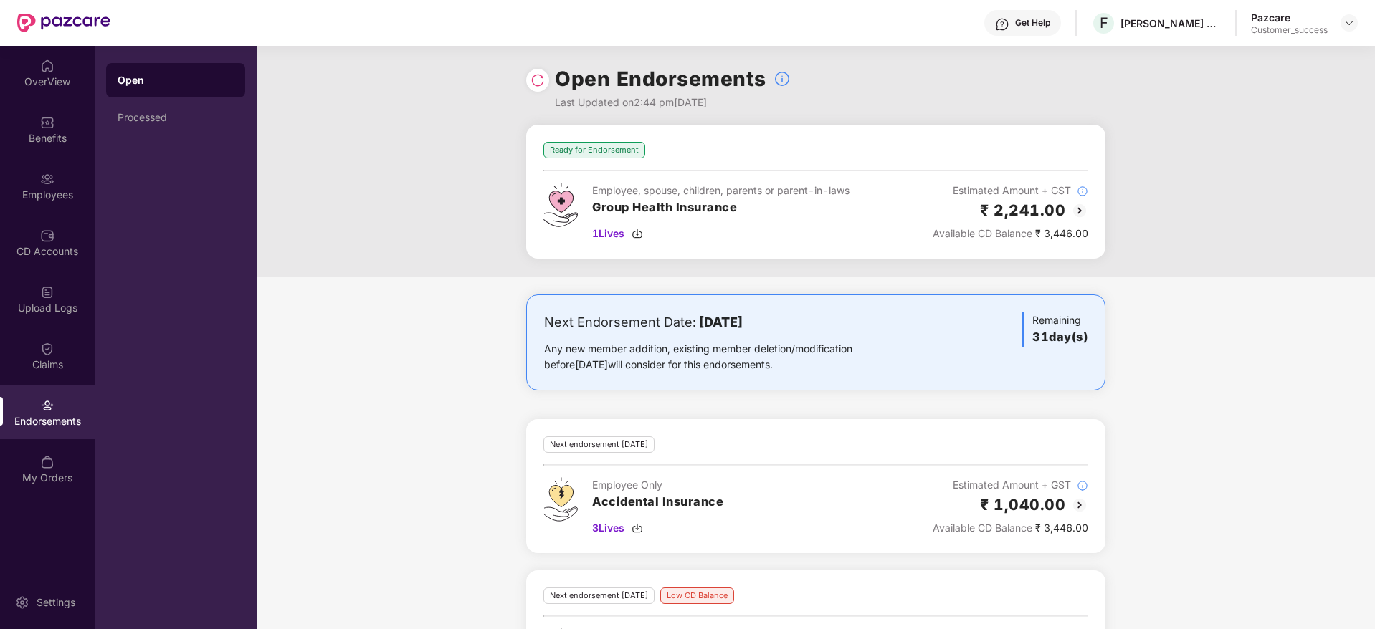
scroll to position [92, 0]
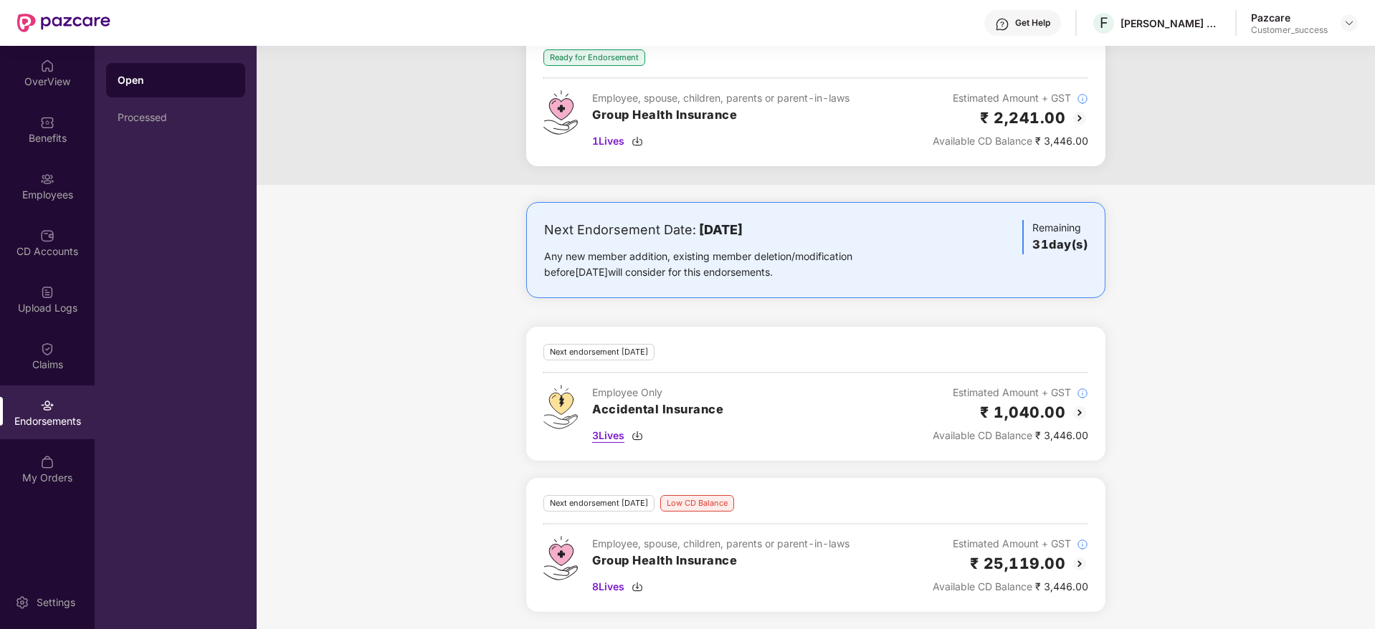
click at [640, 437] on img at bounding box center [637, 435] width 11 height 11
click at [58, 131] on div "Benefits" at bounding box center [47, 138] width 95 height 14
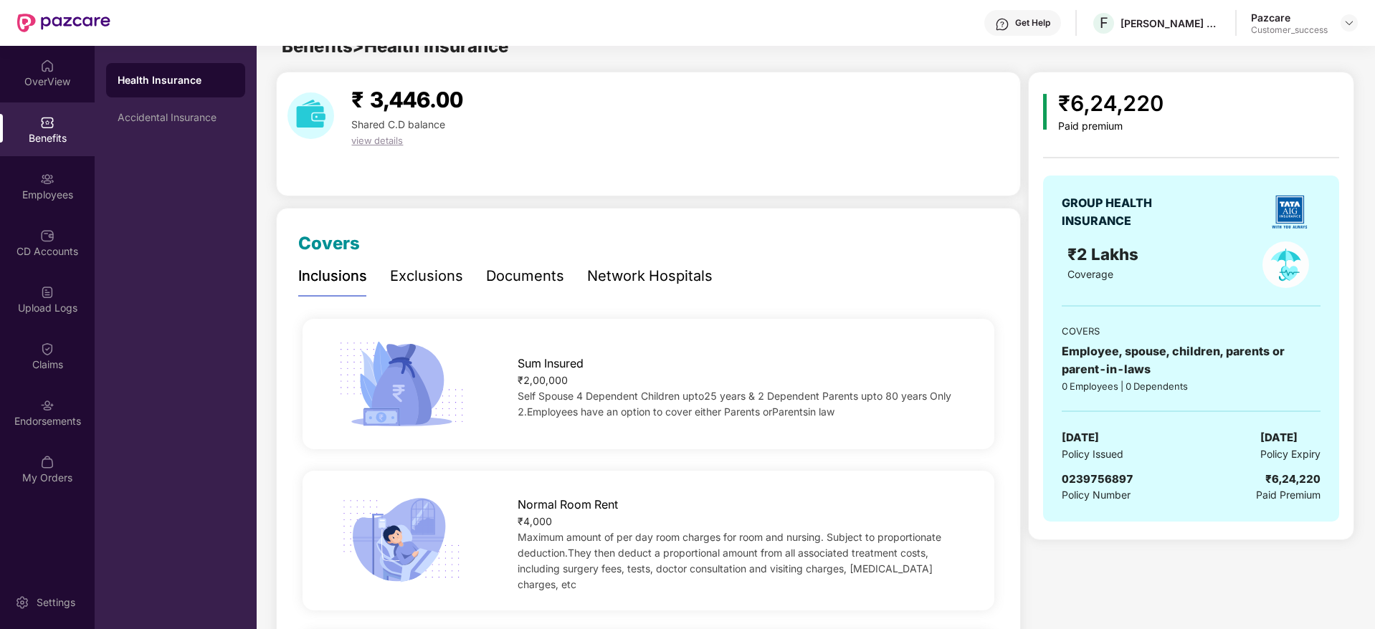
scroll to position [0, 0]
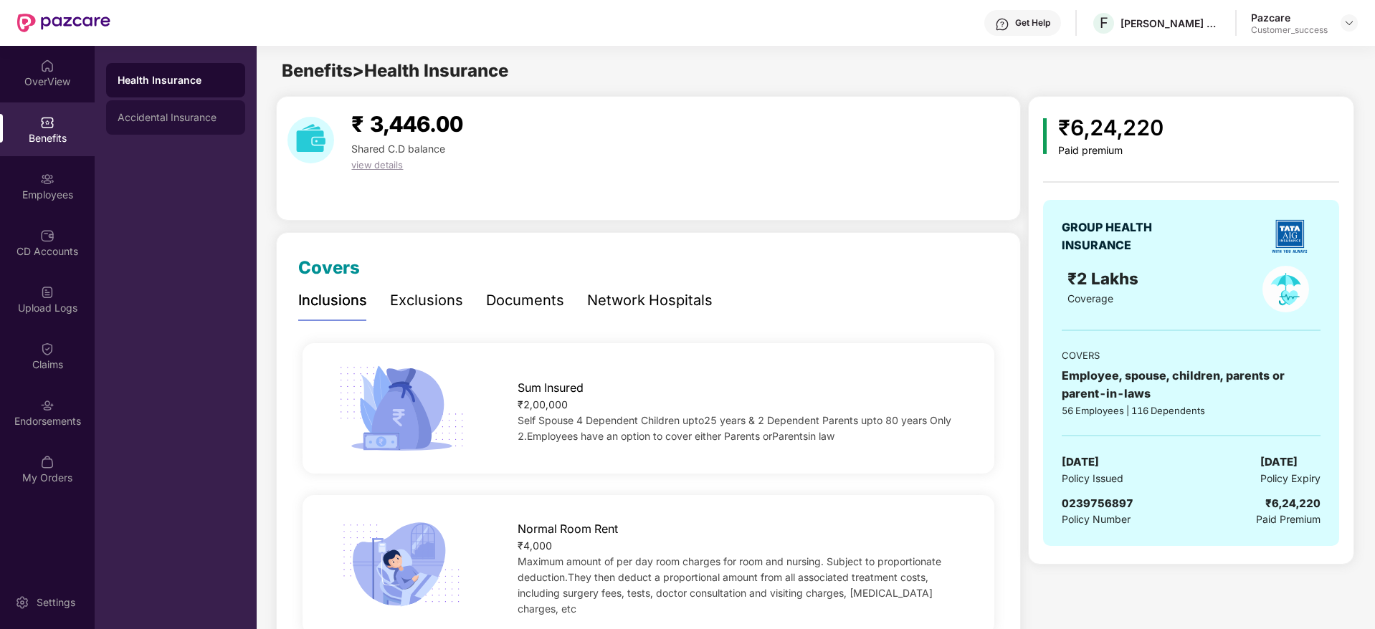
click at [197, 119] on div "Accidental Insurance" at bounding box center [176, 117] width 116 height 11
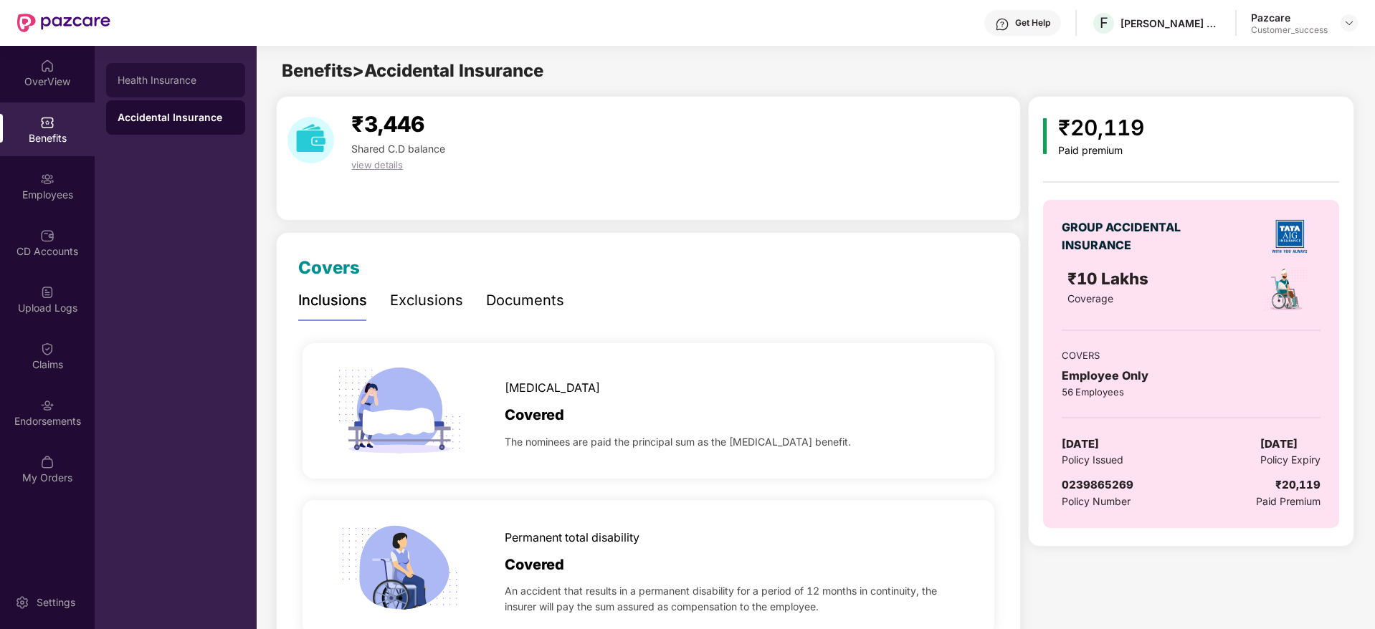
click at [189, 78] on div "Health Insurance" at bounding box center [176, 80] width 116 height 11
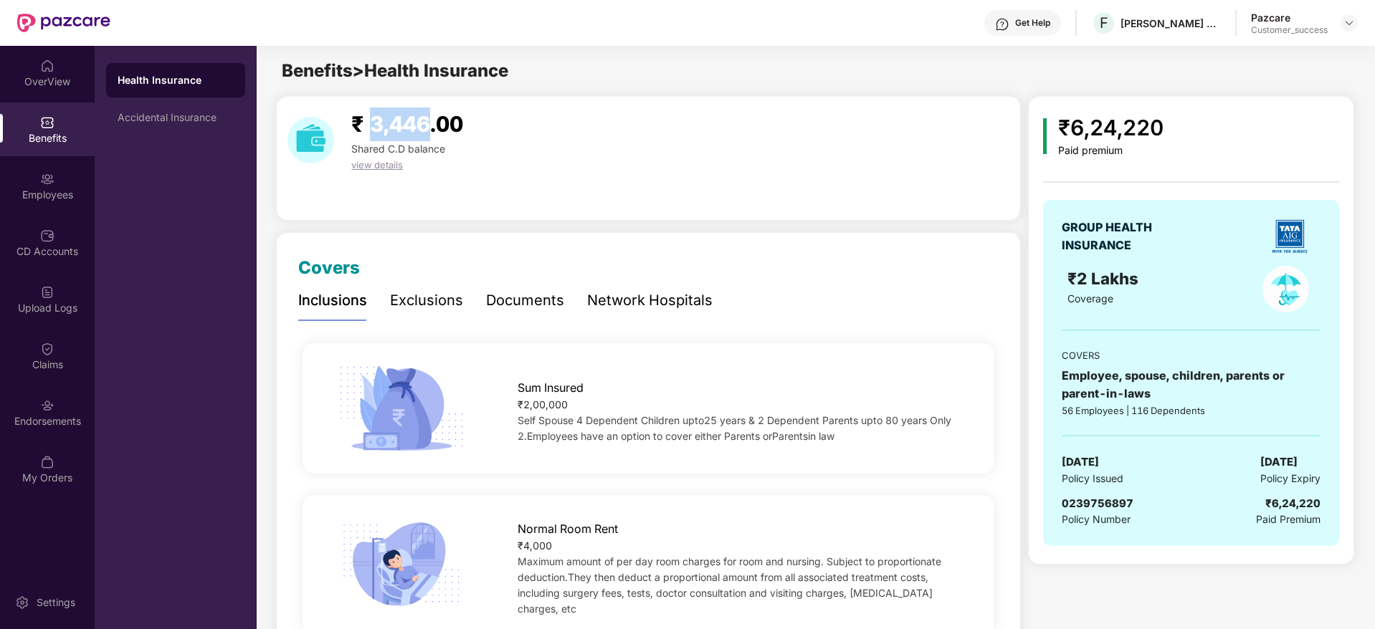
drag, startPoint x: 371, startPoint y: 126, endPoint x: 429, endPoint y: 133, distance: 58.4
click at [429, 133] on span "₹ 3,446.00" at bounding box center [407, 124] width 112 height 26
copy span "3,446"
click at [657, 291] on div "Network Hospitals" at bounding box center [649, 301] width 125 height 22
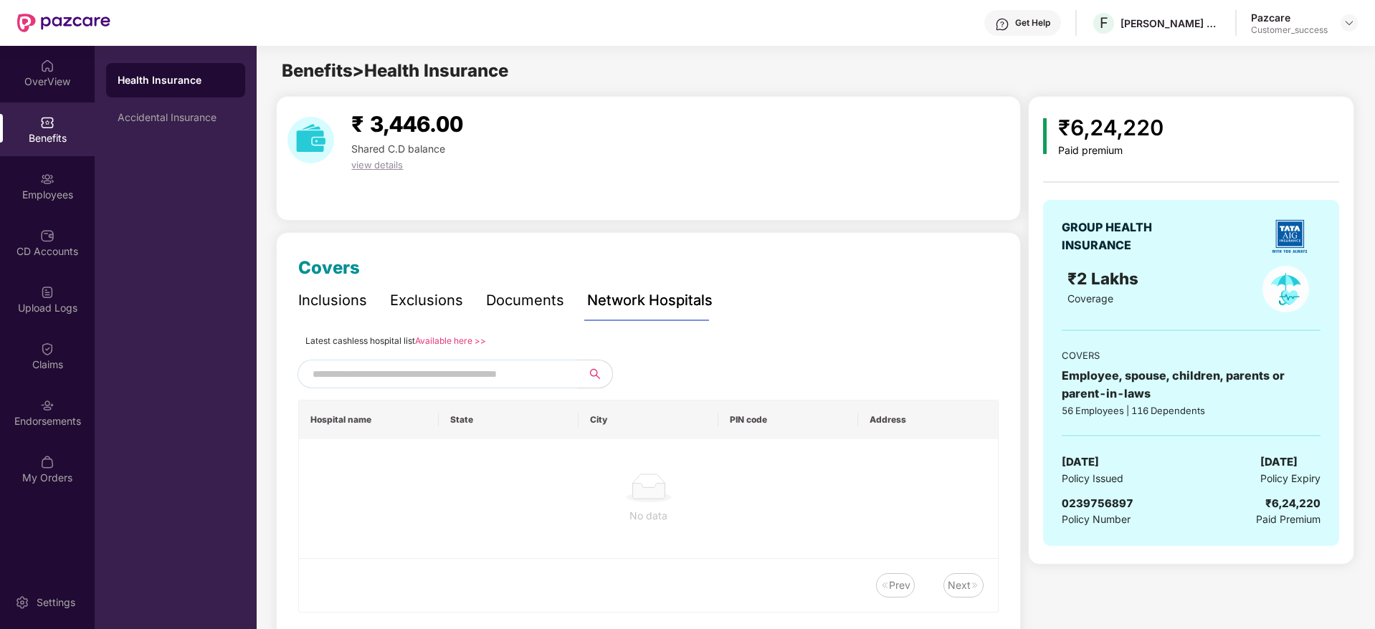
click at [525, 295] on div "Documents" at bounding box center [525, 301] width 78 height 22
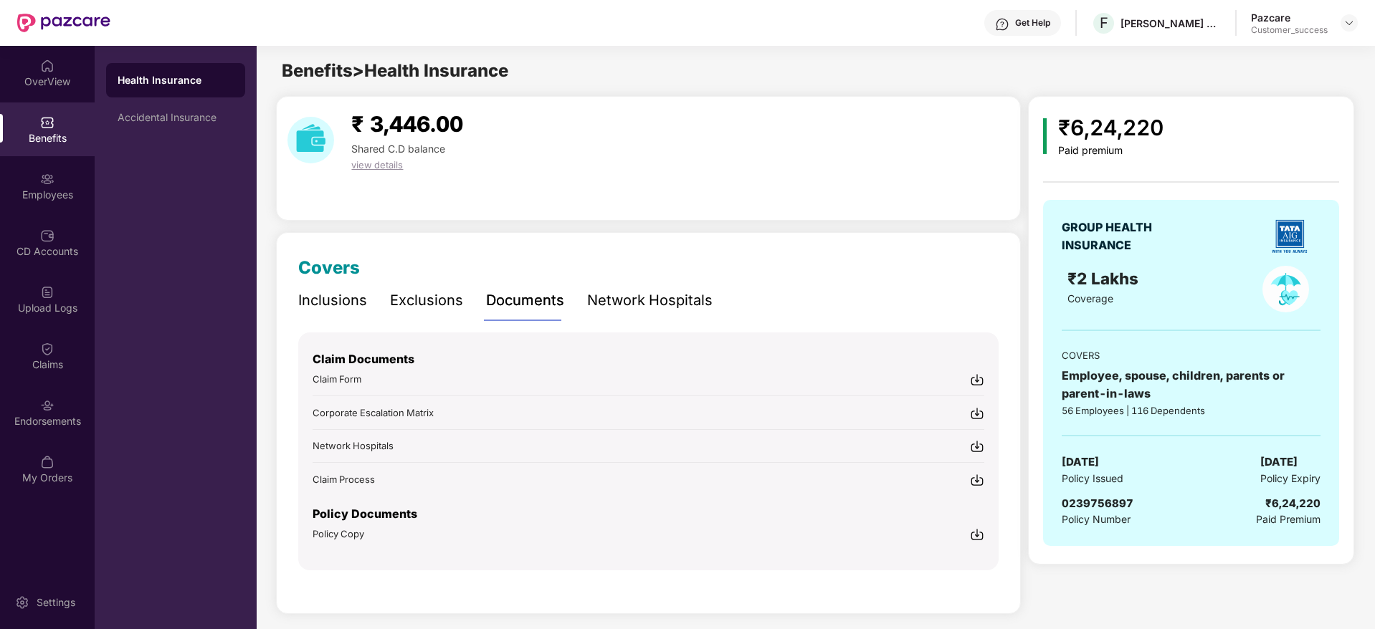
click at [982, 538] on img at bounding box center [977, 535] width 14 height 14
click at [1352, 22] on img at bounding box center [1348, 22] width 11 height 11
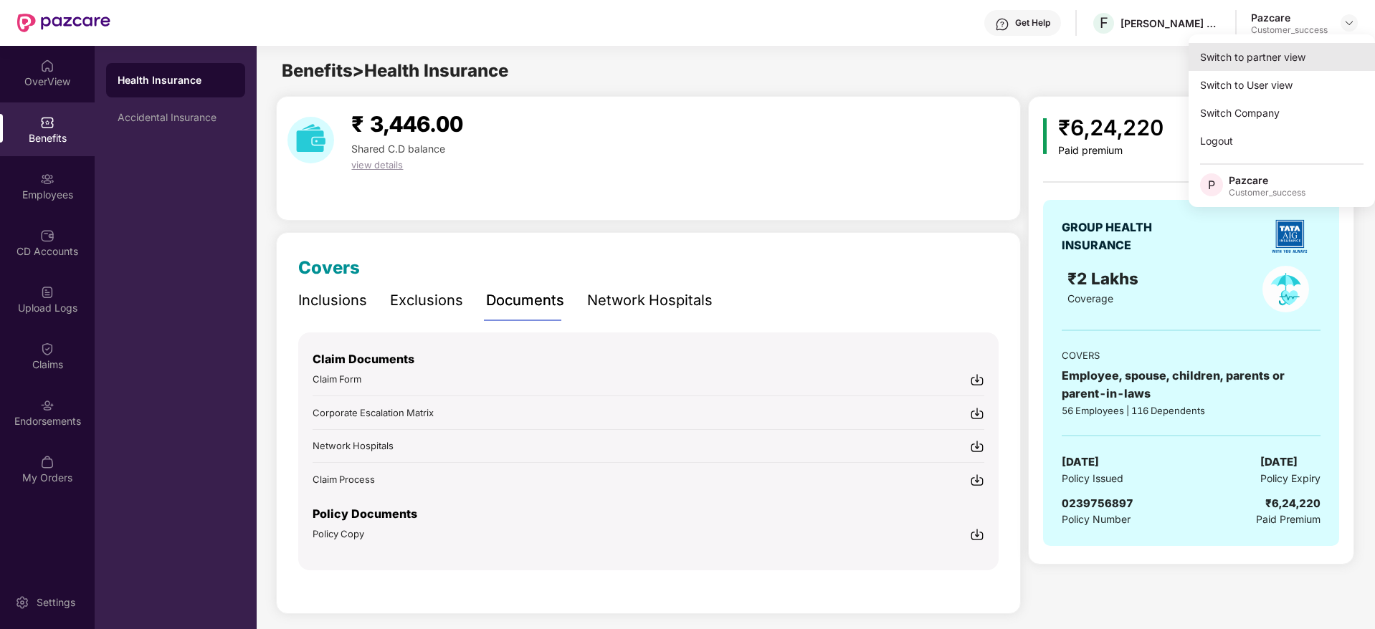
click at [1285, 67] on div "Switch to partner view" at bounding box center [1282, 57] width 186 height 28
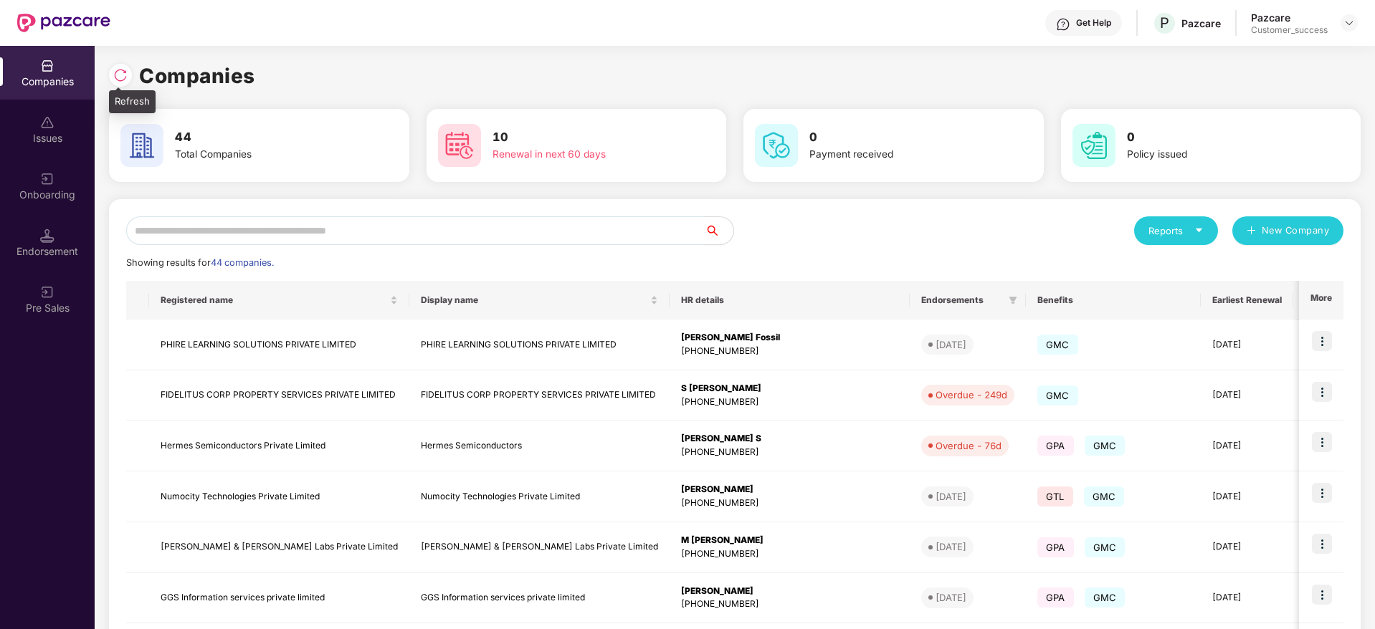
click at [120, 75] on img at bounding box center [120, 75] width 14 height 14
click at [462, 227] on input "text" at bounding box center [415, 230] width 579 height 29
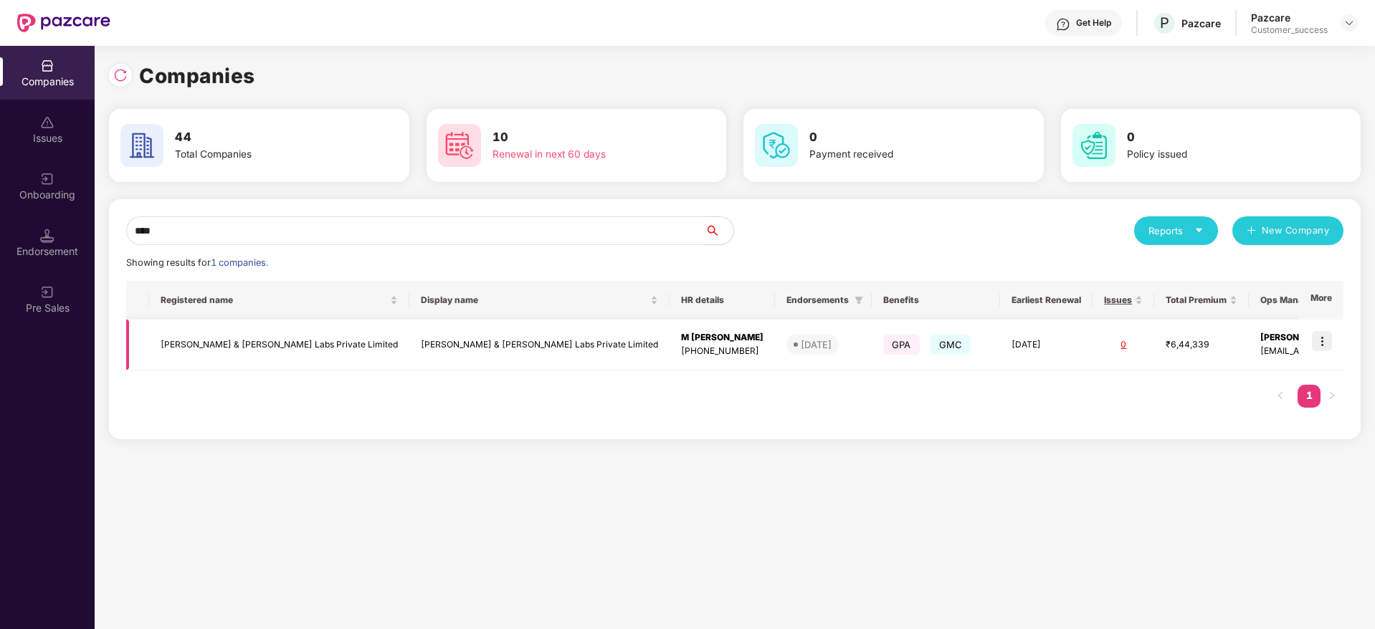
type input "****"
click at [270, 361] on td "[PERSON_NAME] & [PERSON_NAME] Labs Private Limited" at bounding box center [279, 345] width 260 height 51
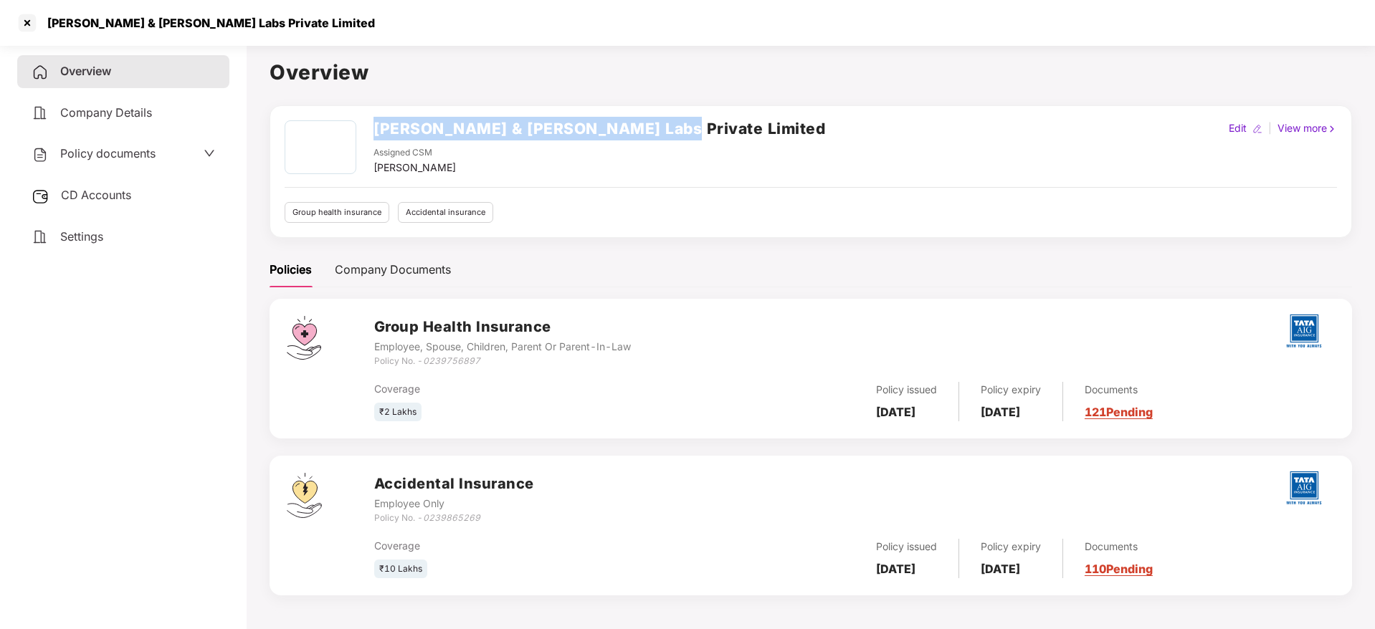
drag, startPoint x: 645, startPoint y: 120, endPoint x: 373, endPoint y: 125, distance: 272.4
click at [373, 125] on div "[PERSON_NAME] & [PERSON_NAME] Labs Private Limited Assigned CSM [PERSON_NAME] E…" at bounding box center [811, 147] width 1052 height 55
copy h2 "[PERSON_NAME] & [PERSON_NAME] Labs Private Limited"
drag, startPoint x: 484, startPoint y: 362, endPoint x: 376, endPoint y: 366, distance: 108.3
click at [376, 366] on div "Policy No. - 0239756897" at bounding box center [502, 362] width 257 height 14
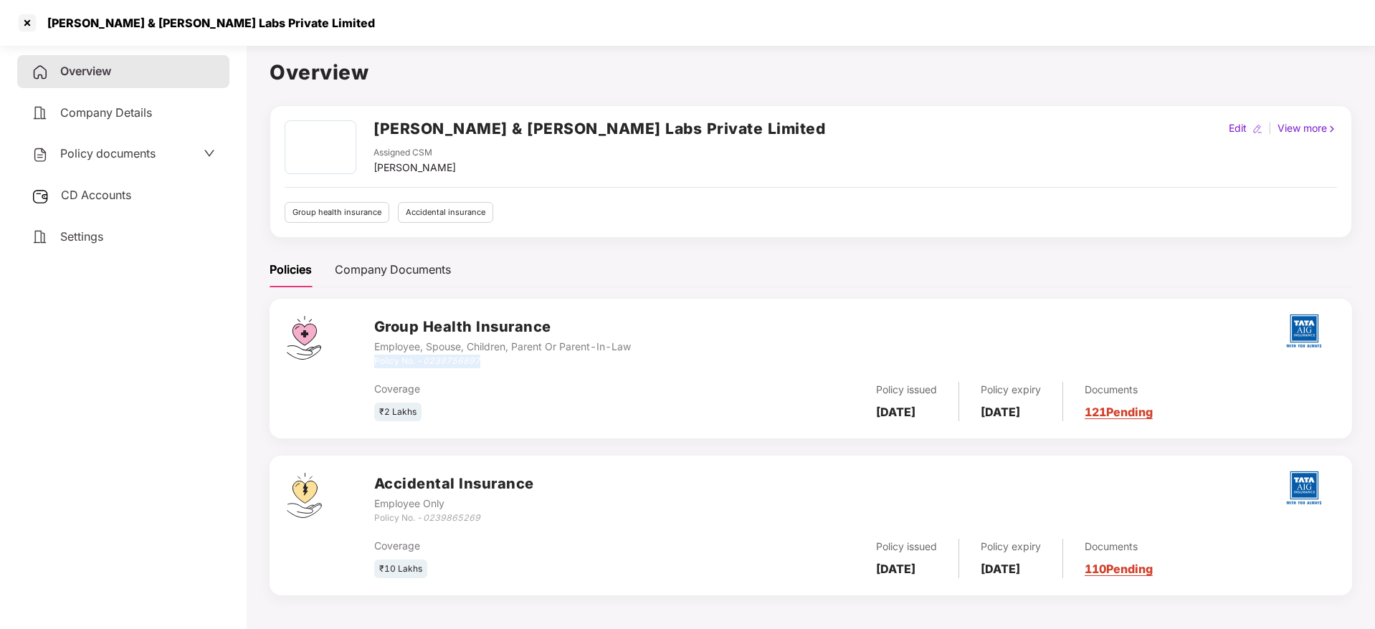
copy div "Policy No. - 0239756897"
drag, startPoint x: 491, startPoint y: 515, endPoint x: 373, endPoint y: 515, distance: 117.6
click at [374, 515] on div "Policy No. - 0239865269" at bounding box center [454, 519] width 160 height 14
copy div "Policy No. - 0239865269"
click at [32, 19] on div at bounding box center [27, 22] width 23 height 23
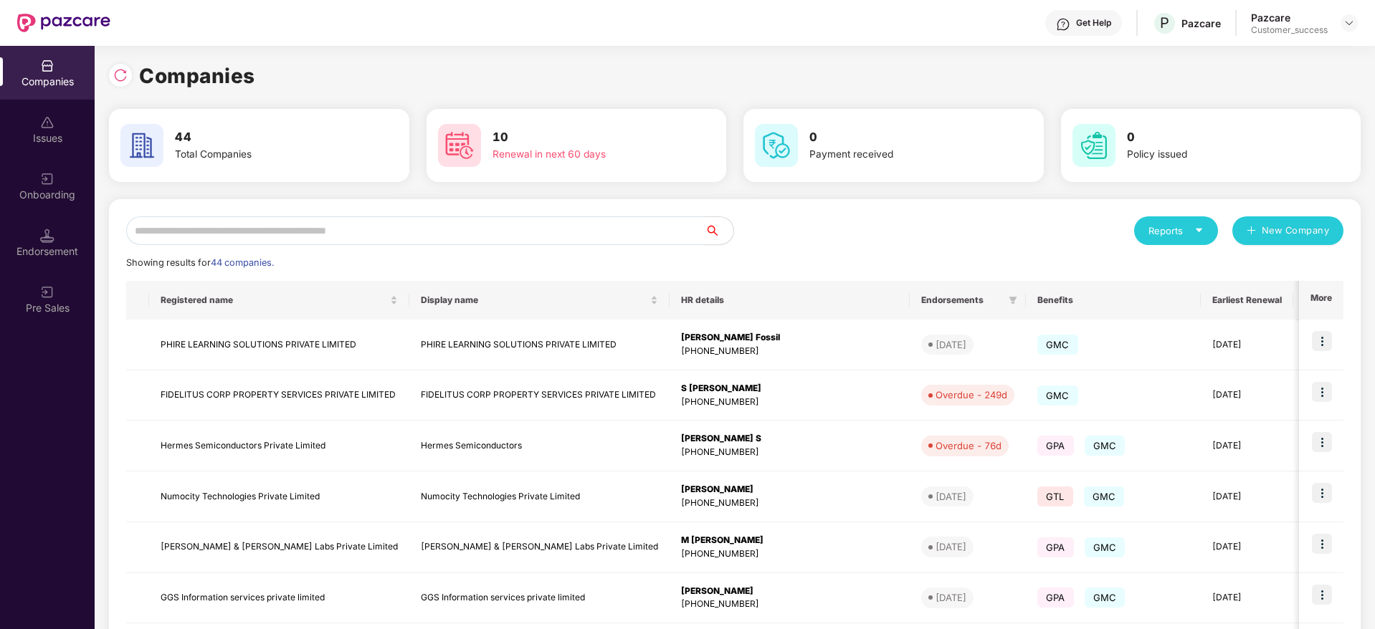
click at [433, 232] on input "text" at bounding box center [415, 230] width 579 height 29
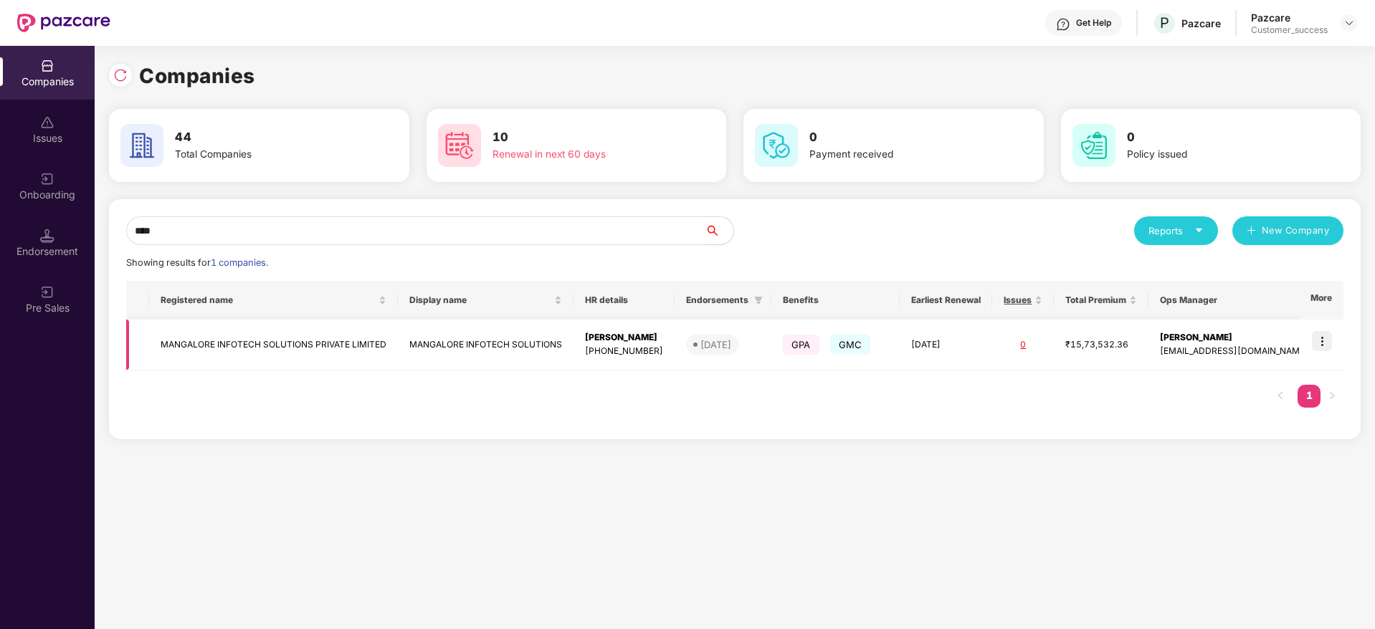
type input "****"
click at [1328, 337] on img at bounding box center [1322, 341] width 20 height 20
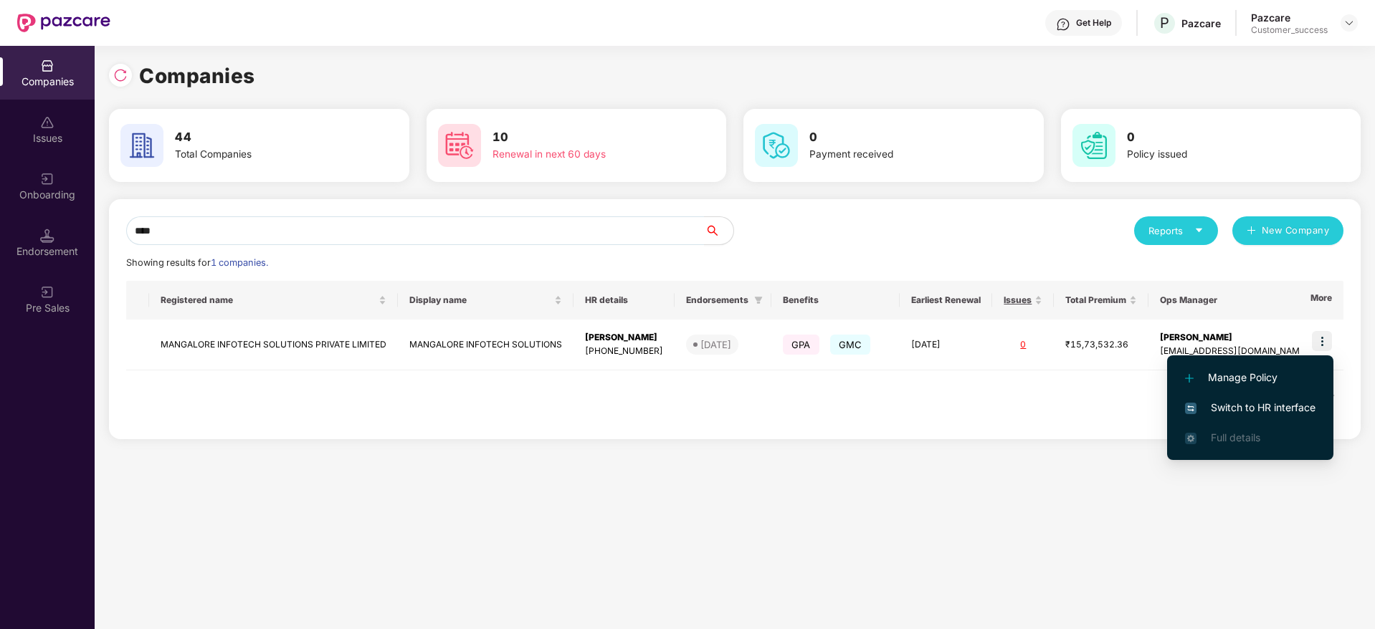
click at [1255, 414] on span "Switch to HR interface" at bounding box center [1250, 408] width 130 height 16
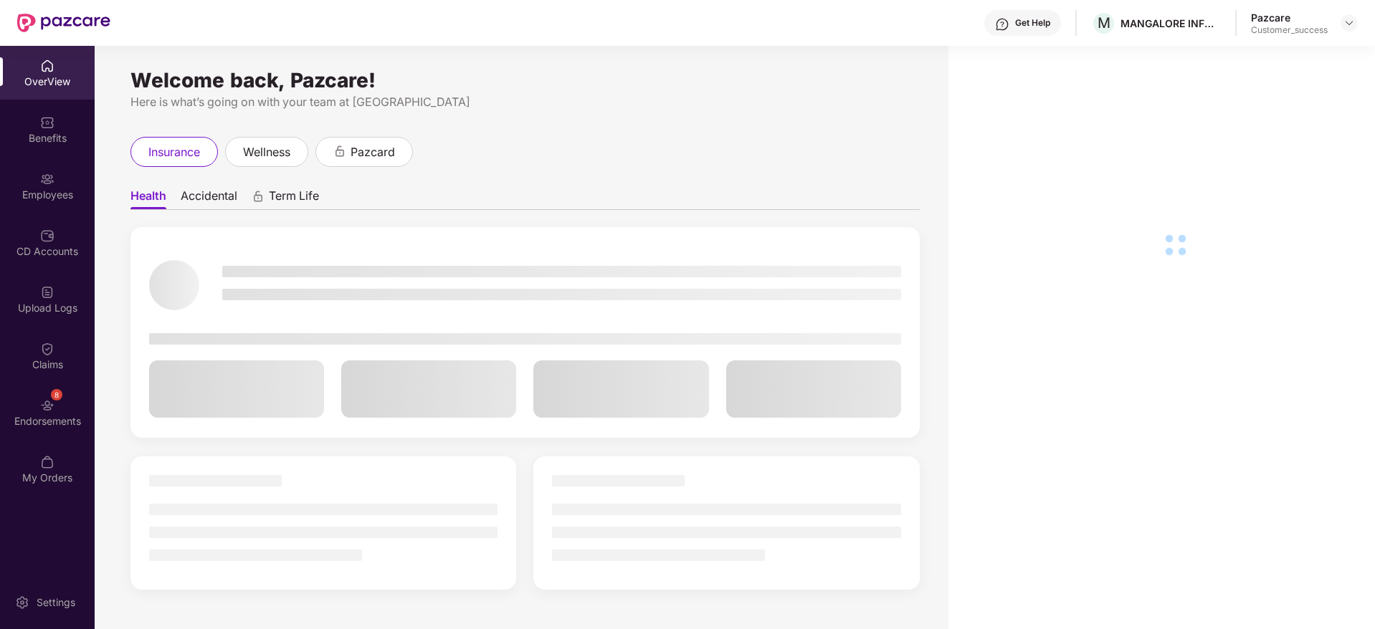
click at [44, 189] on div "Employees" at bounding box center [47, 195] width 95 height 14
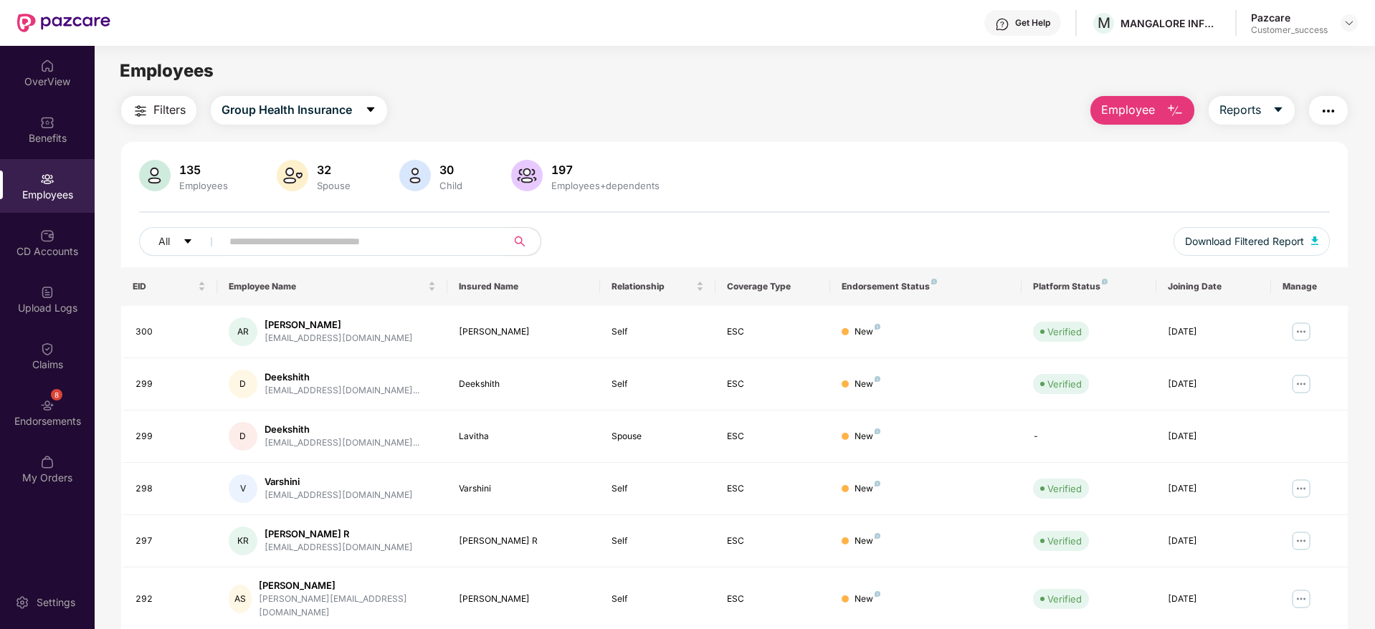
click at [1138, 110] on span "Employee" at bounding box center [1128, 110] width 54 height 18
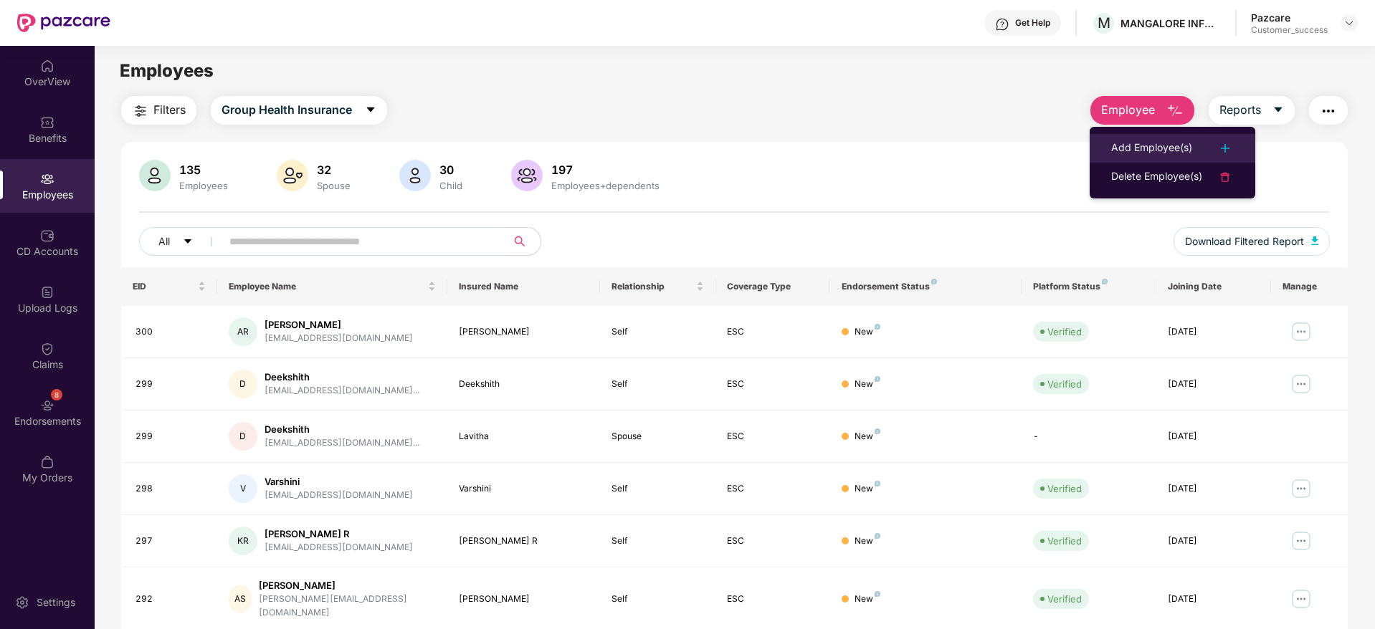
click at [1137, 141] on div "Add Employee(s)" at bounding box center [1151, 148] width 81 height 17
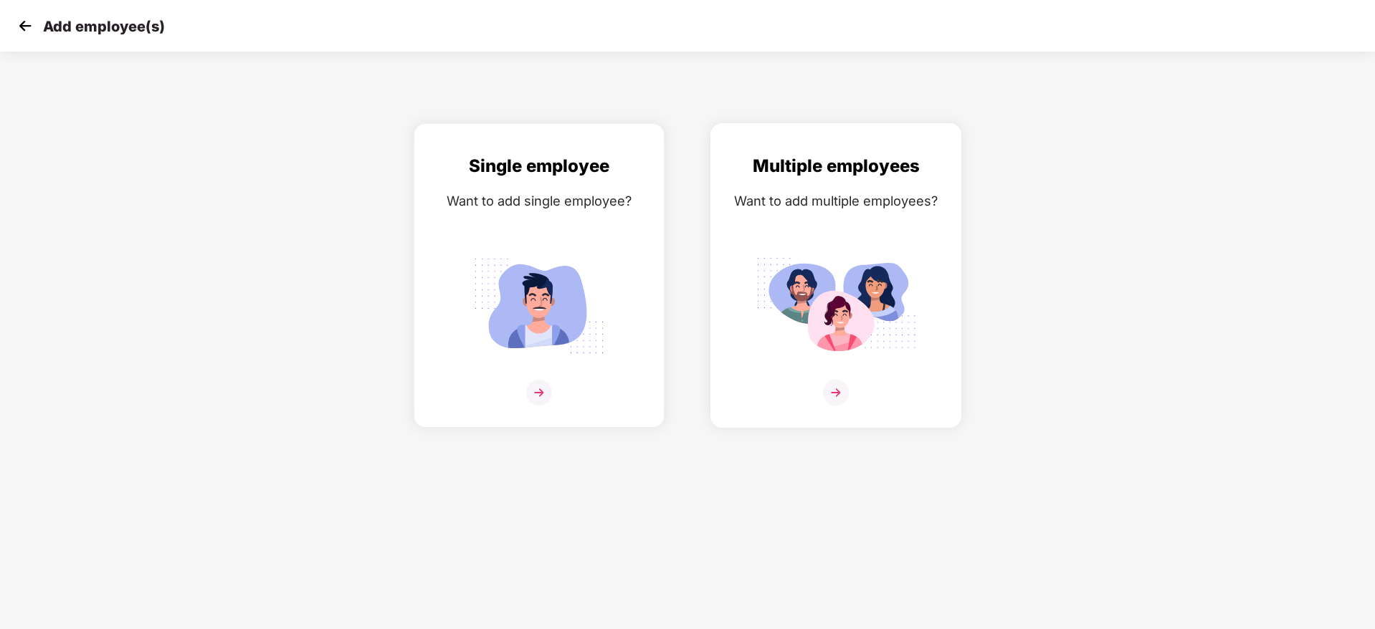
click at [814, 296] on img at bounding box center [836, 306] width 161 height 112
click at [561, 265] on img at bounding box center [539, 306] width 161 height 112
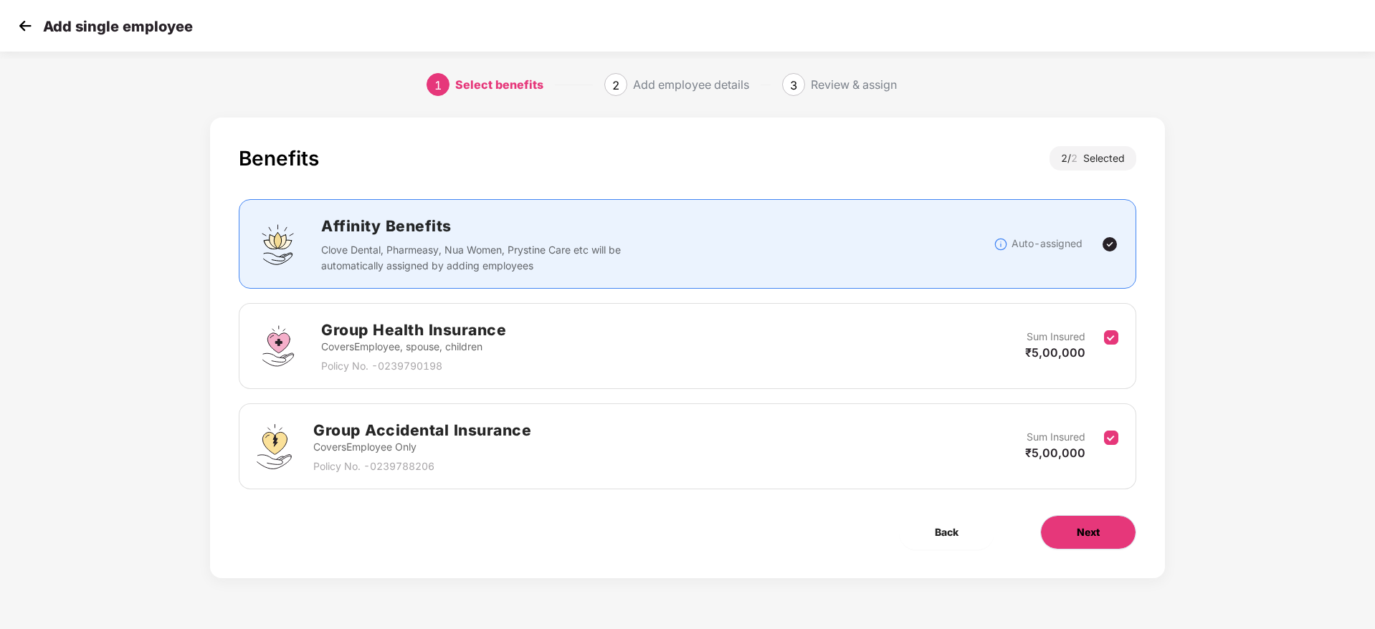
click at [1083, 535] on span "Next" at bounding box center [1088, 533] width 23 height 16
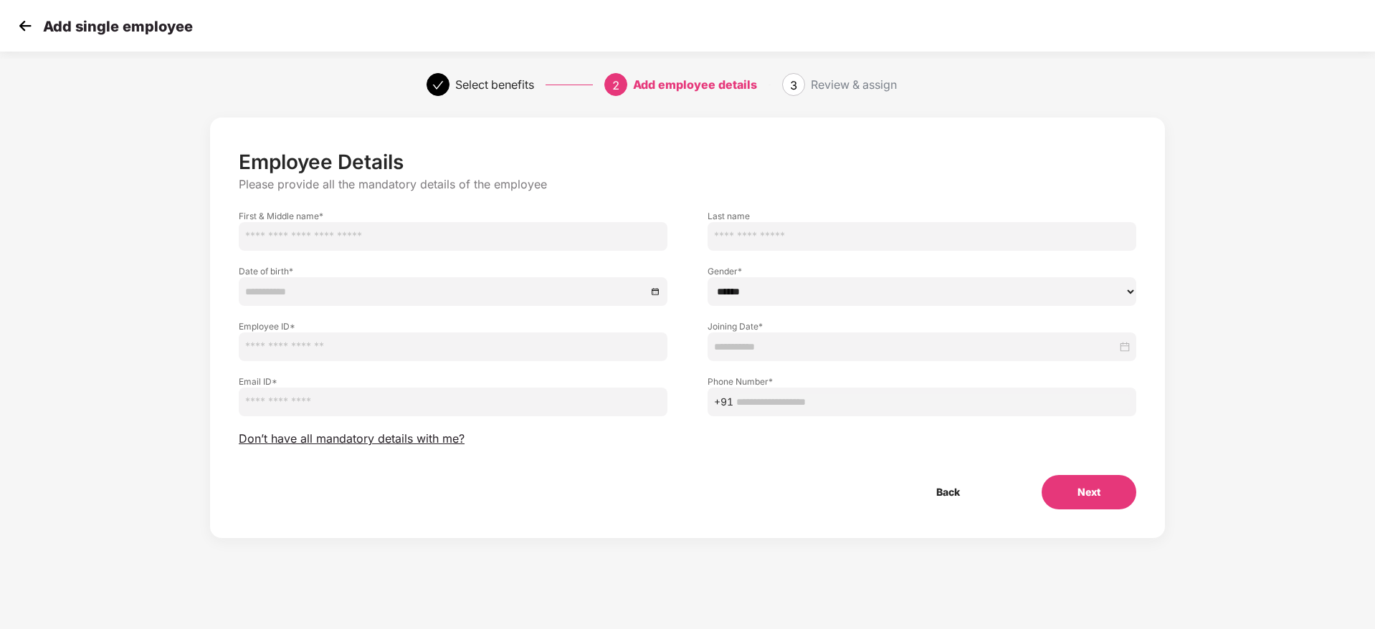
click at [510, 237] on input "text" at bounding box center [453, 236] width 429 height 29
click at [332, 351] on input "text" at bounding box center [453, 347] width 429 height 29
paste input "***"
type input "***"
click at [536, 232] on input "text" at bounding box center [453, 236] width 429 height 29
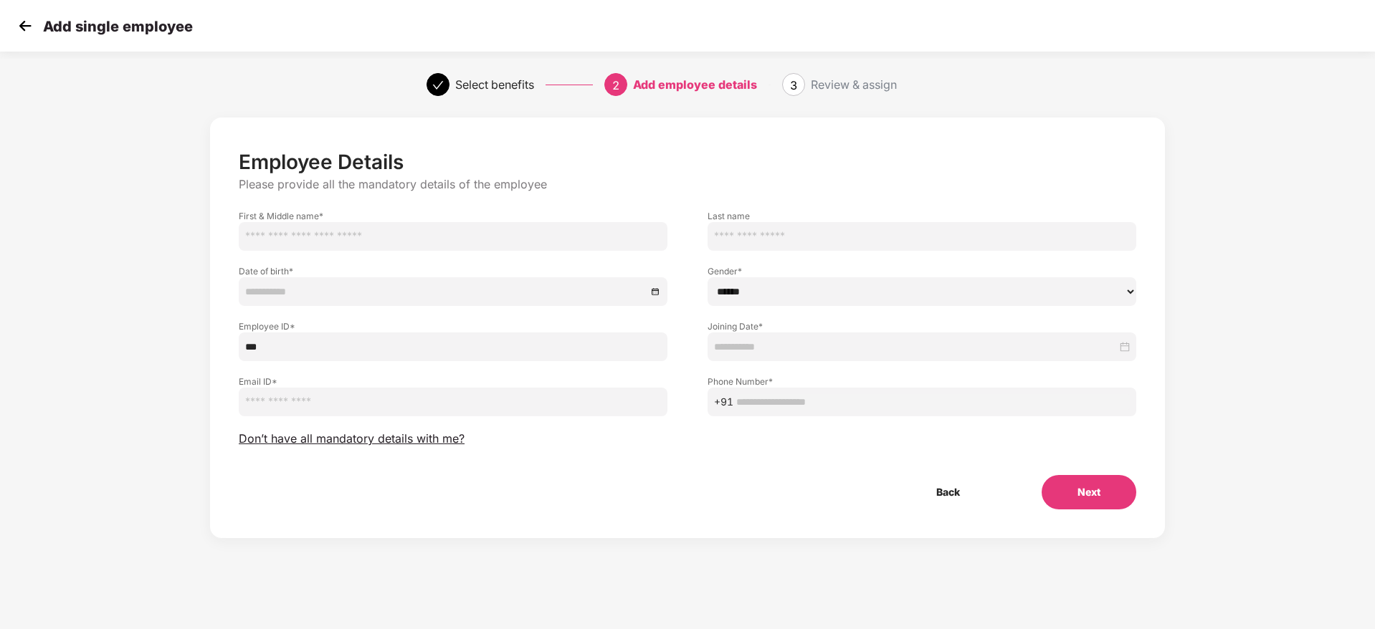
paste input "*******"
type input "*******"
click at [776, 300] on select "****** **** ******" at bounding box center [922, 291] width 429 height 29
select select "******"
click at [708, 277] on select "****** **** ******" at bounding box center [922, 291] width 429 height 29
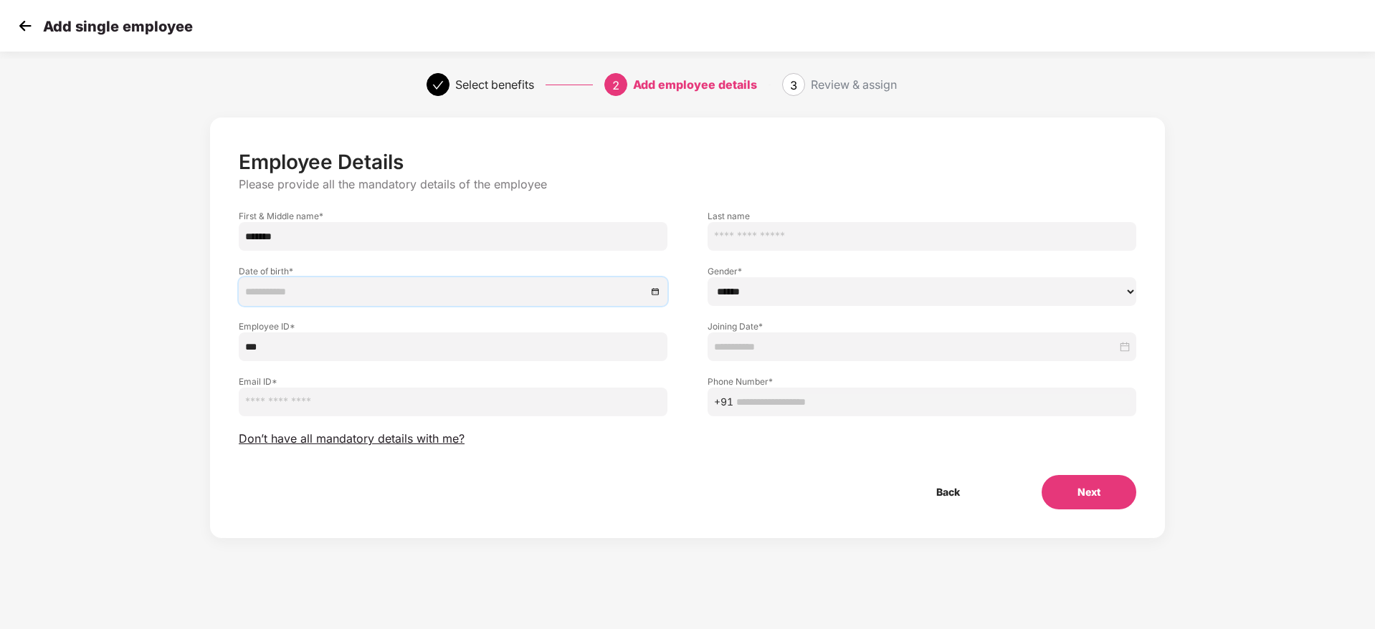
click at [476, 284] on input at bounding box center [445, 292] width 401 height 16
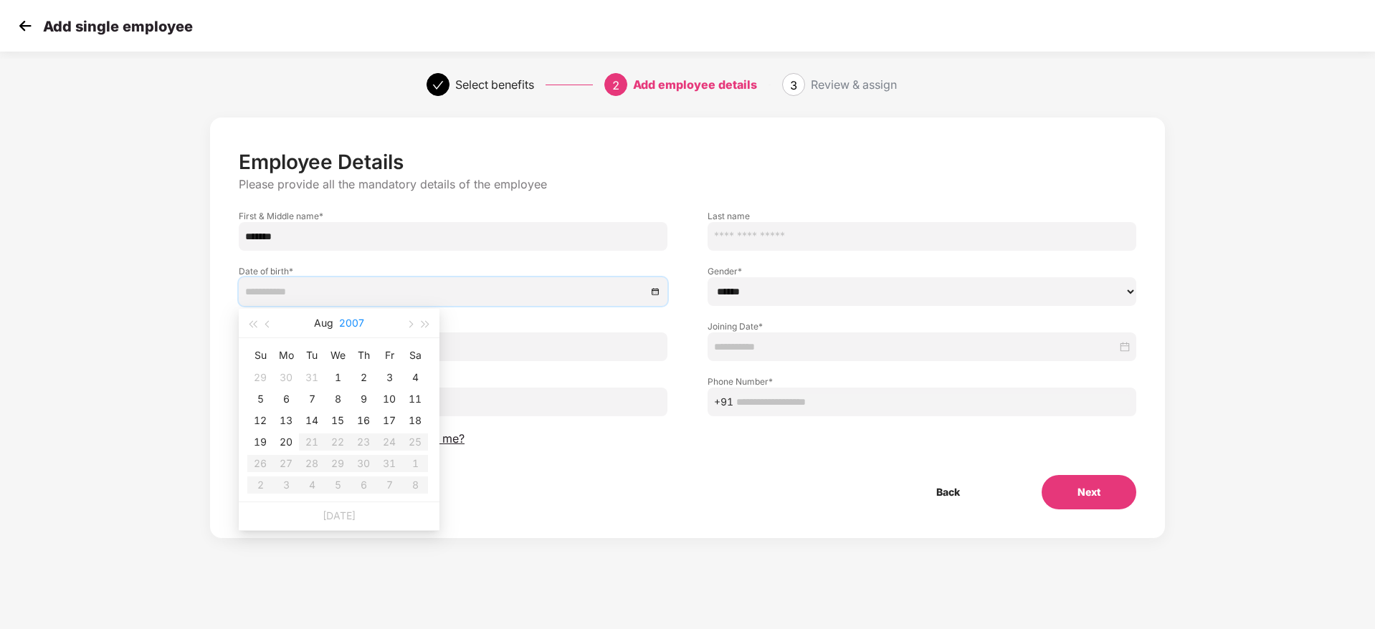
click at [343, 325] on button "2007" at bounding box center [351, 323] width 25 height 29
type input "**********"
click at [274, 406] on div "2002" at bounding box center [275, 409] width 43 height 17
type input "**********"
click at [314, 323] on button "Aug" at bounding box center [323, 323] width 19 height 29
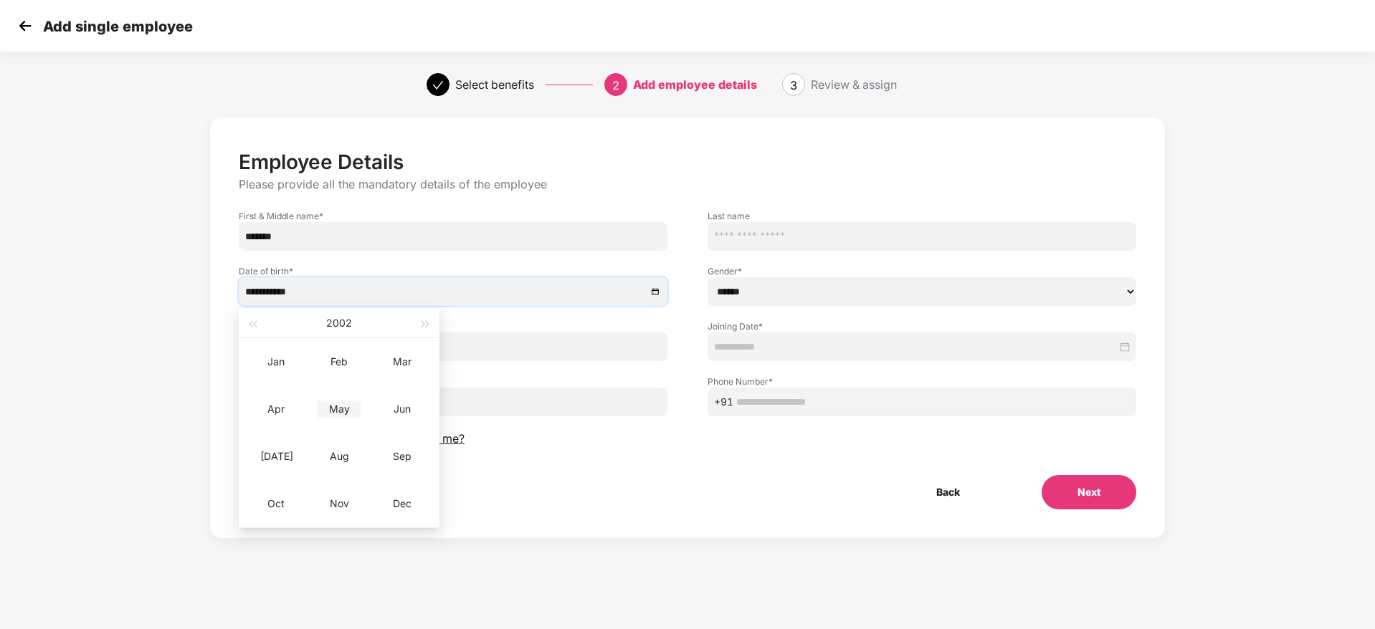
type input "**********"
click at [336, 411] on div "May" at bounding box center [339, 409] width 43 height 17
type input "**********"
click at [391, 372] on div "3" at bounding box center [389, 377] width 17 height 17
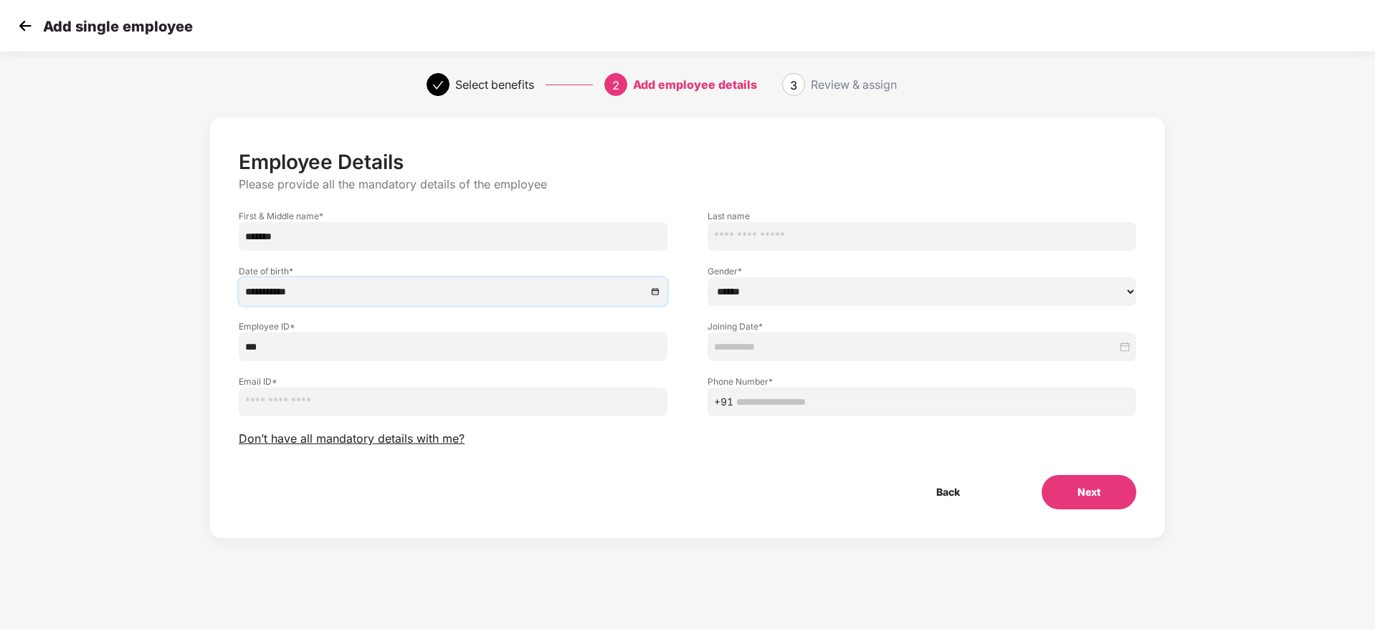
click at [842, 342] on input at bounding box center [915, 347] width 403 height 16
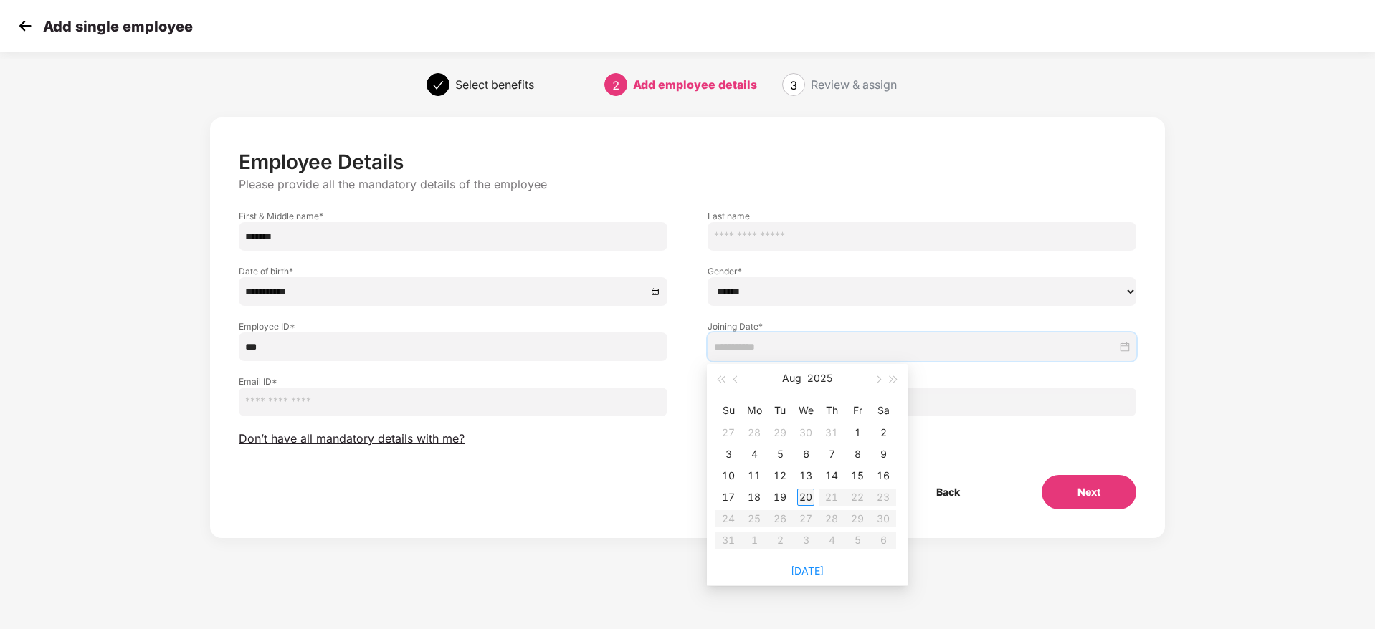
type input "**********"
click at [806, 498] on div "20" at bounding box center [805, 497] width 17 height 17
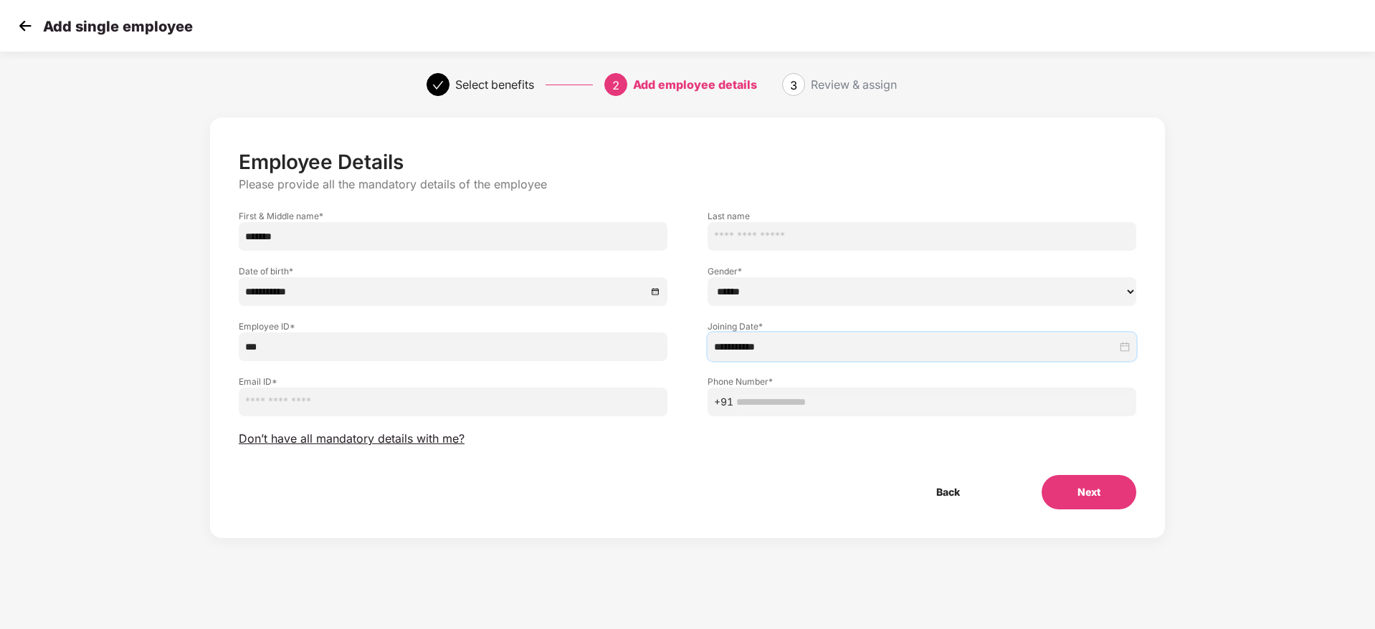
click at [510, 389] on input "email" at bounding box center [453, 402] width 429 height 29
paste input "**********"
type input "**********"
click at [844, 401] on input "text" at bounding box center [933, 402] width 394 height 16
paste input "**********"
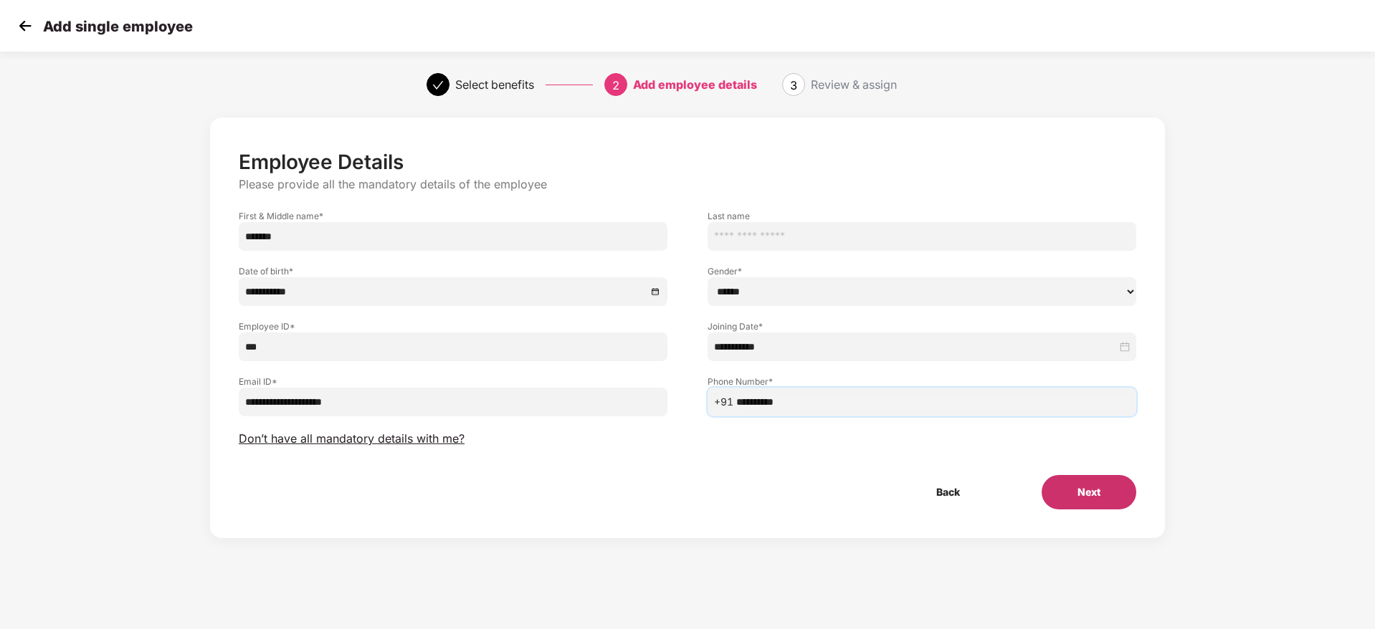
type input "**********"
click at [1083, 485] on button "Next" at bounding box center [1089, 492] width 95 height 34
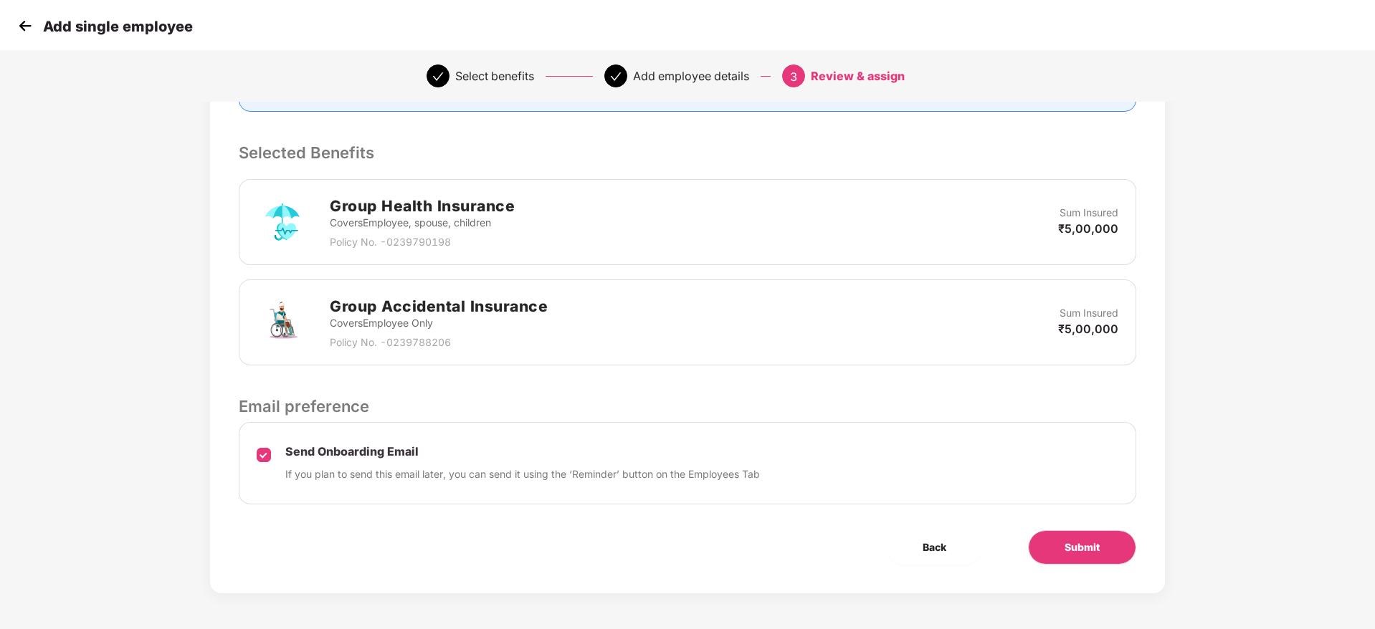
scroll to position [297, 1]
click at [1094, 541] on span "Submit" at bounding box center [1082, 548] width 35 height 16
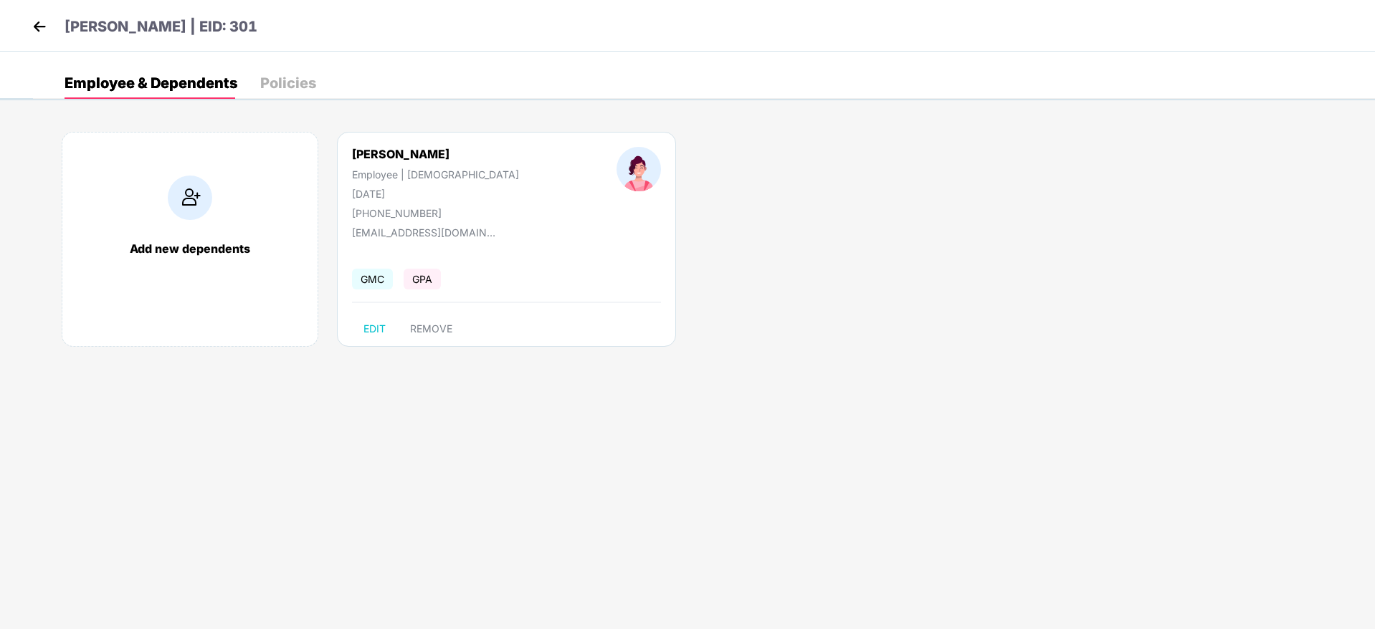
click at [40, 29] on img at bounding box center [40, 27] width 22 height 22
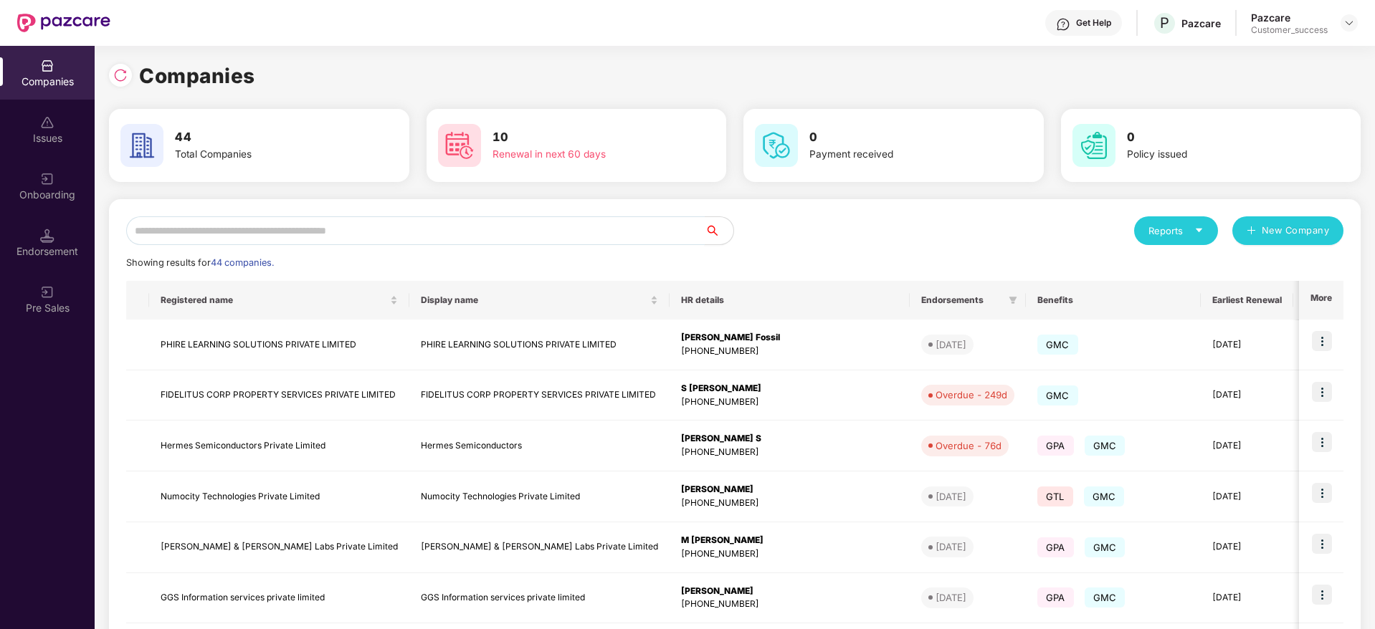
click at [412, 231] on input "text" at bounding box center [415, 230] width 579 height 29
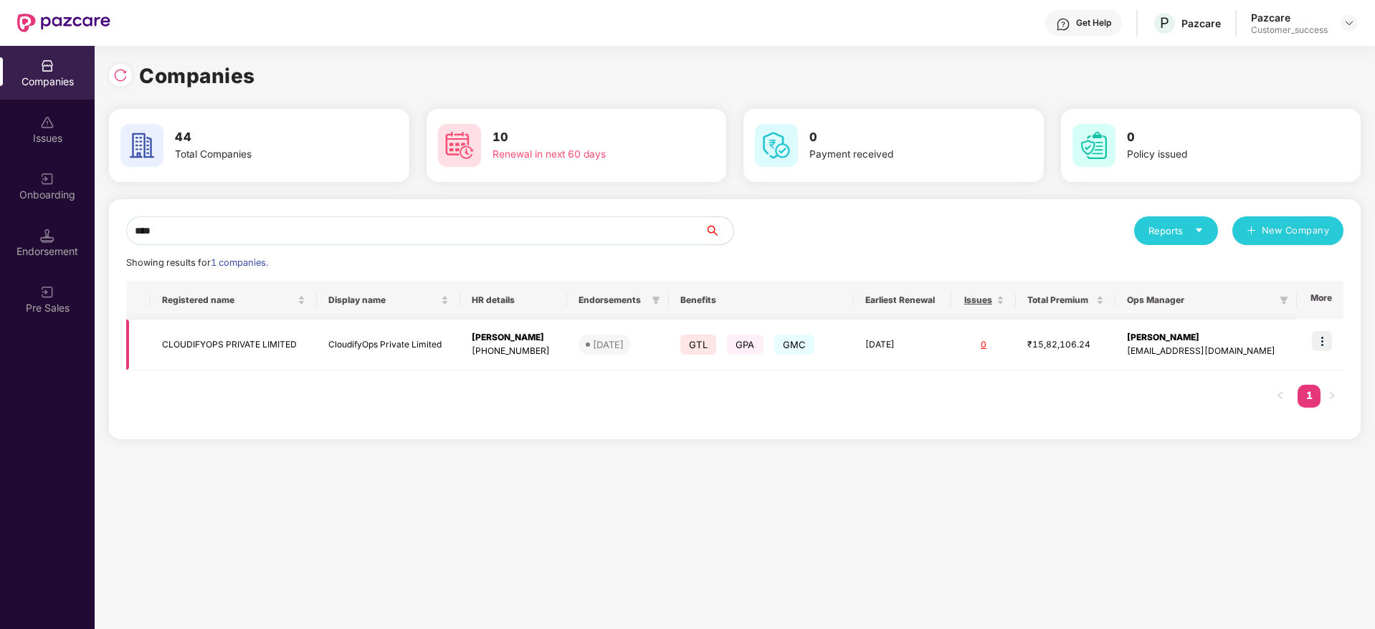
type input "****"
click at [1326, 332] on img at bounding box center [1322, 341] width 20 height 20
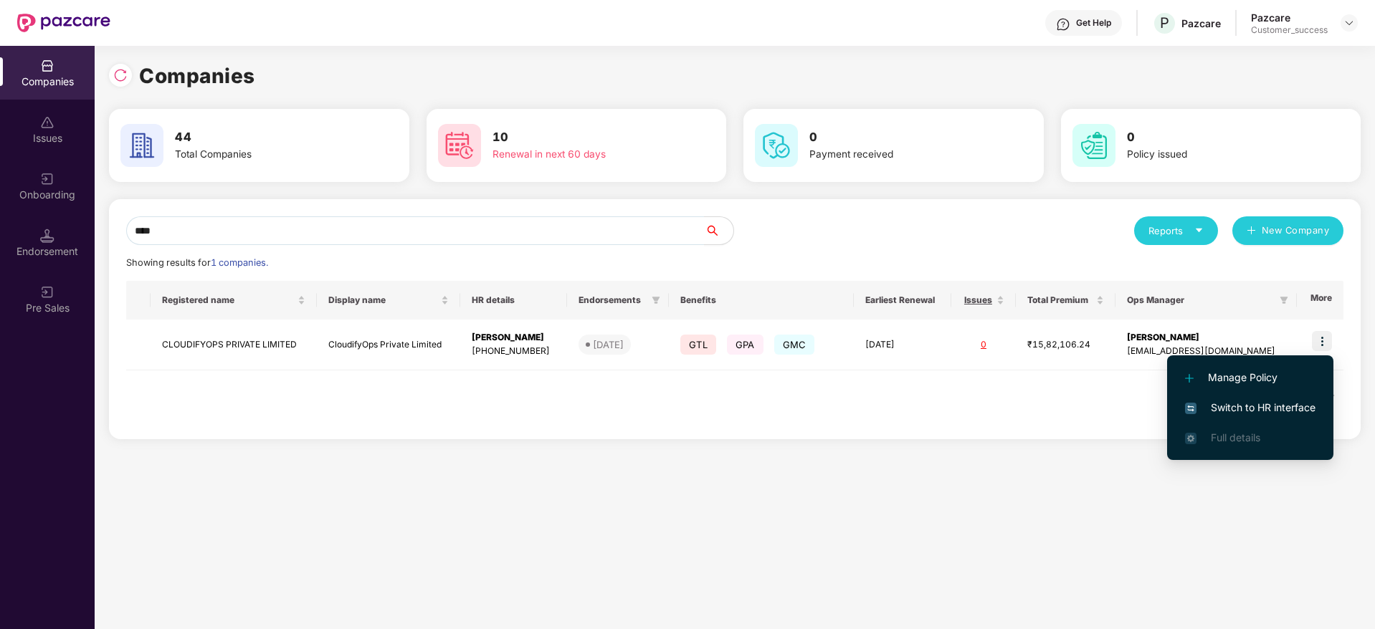
click at [1262, 410] on span "Switch to HR interface" at bounding box center [1250, 408] width 130 height 16
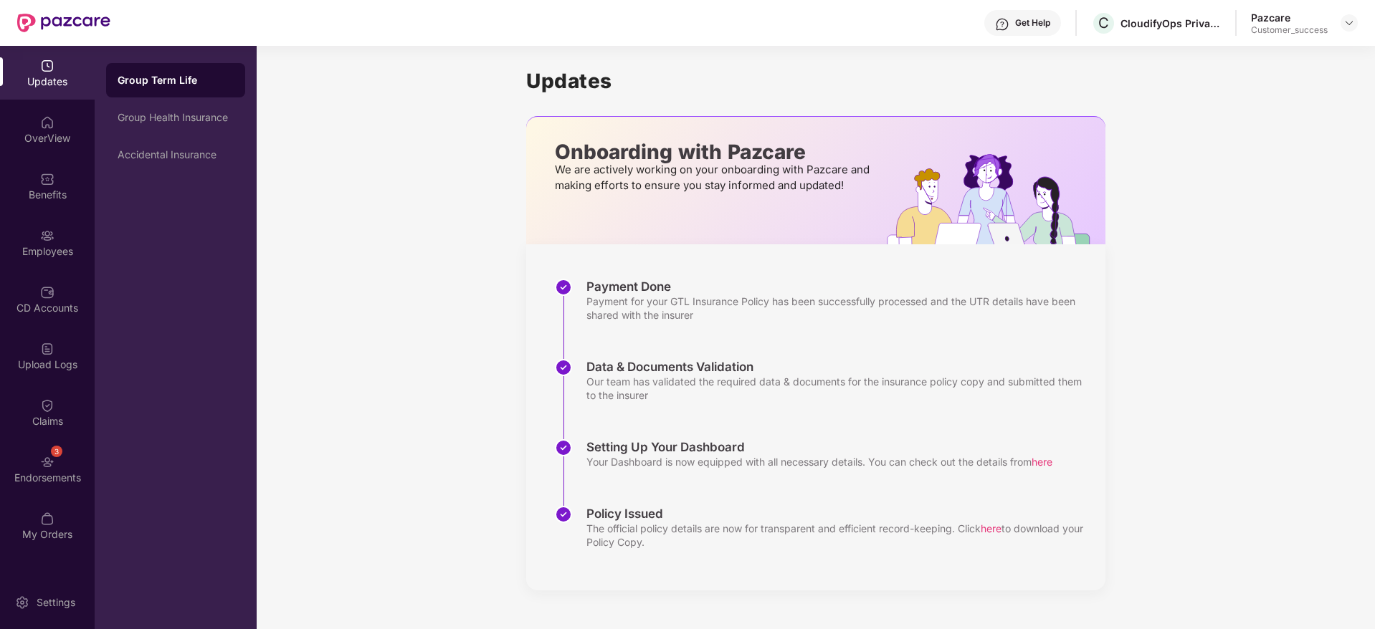
click at [46, 255] on div "Employees" at bounding box center [47, 251] width 95 height 14
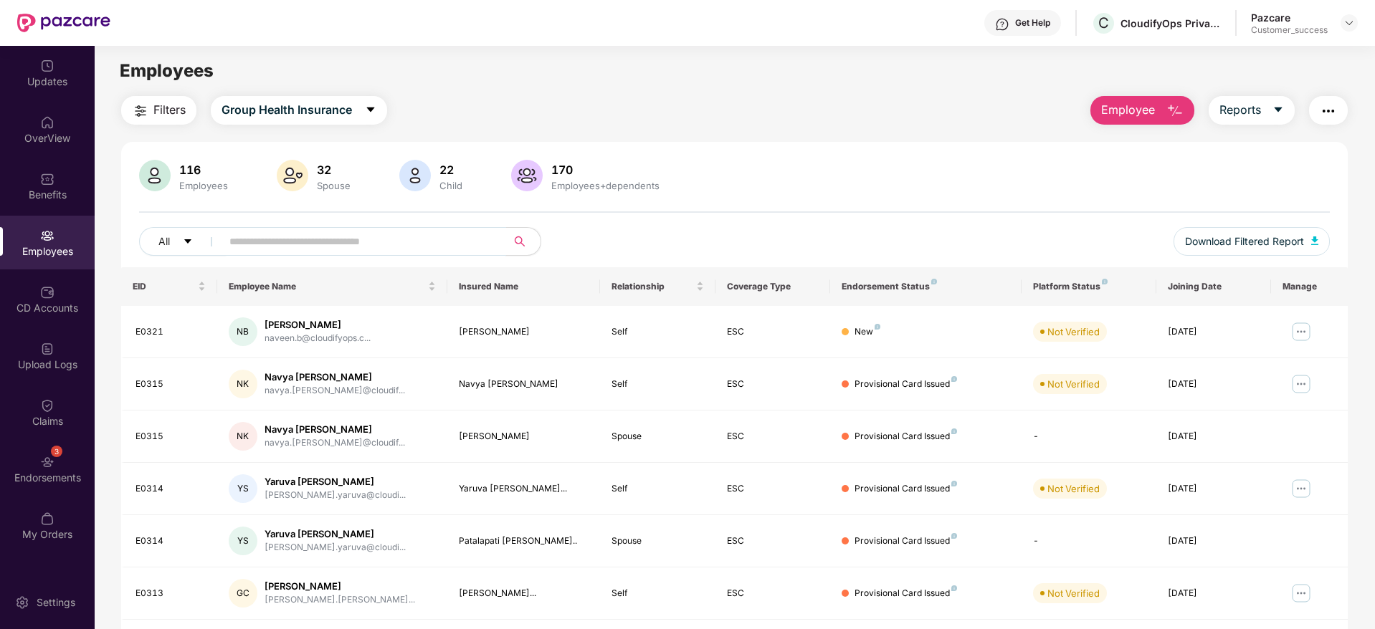
click at [414, 247] on input "text" at bounding box center [357, 242] width 257 height 22
paste input "*****"
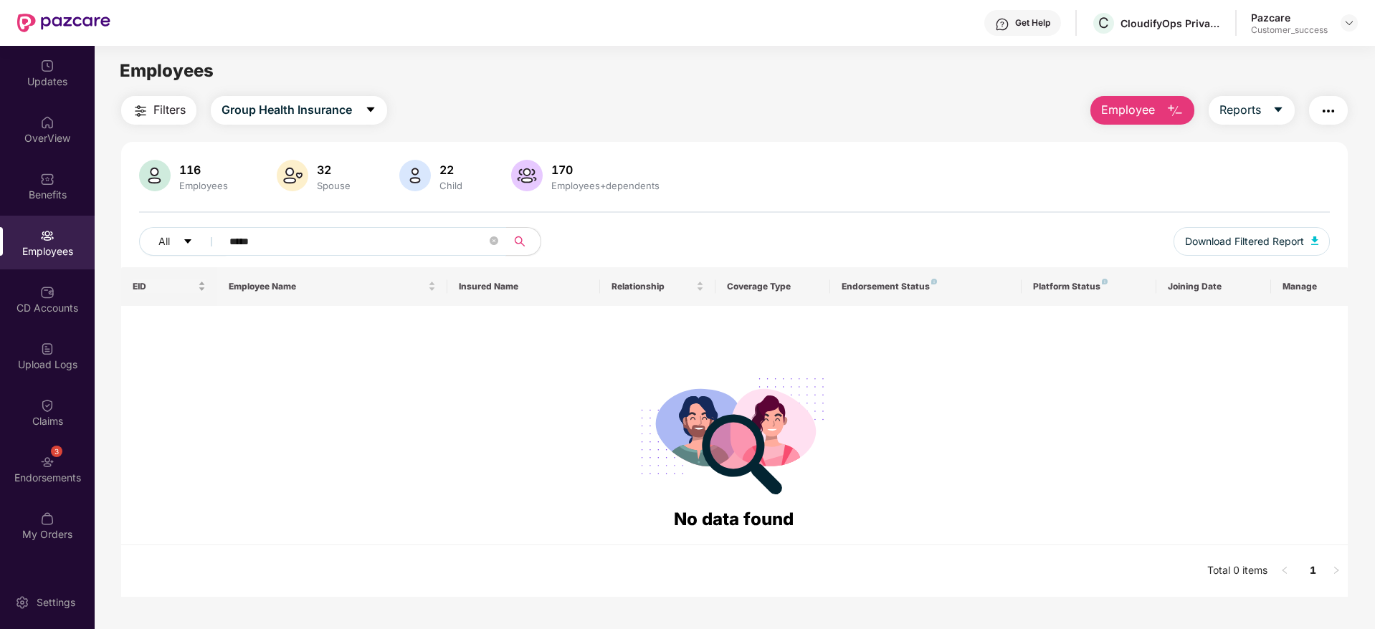
drag, startPoint x: 390, startPoint y: 244, endPoint x: 156, endPoint y: 272, distance: 235.4
click at [156, 272] on div "116 Employees 32 Spouse 22 Child 170 Employees+dependents All ***** Download Fi…" at bounding box center [734, 369] width 1227 height 455
paste input "text"
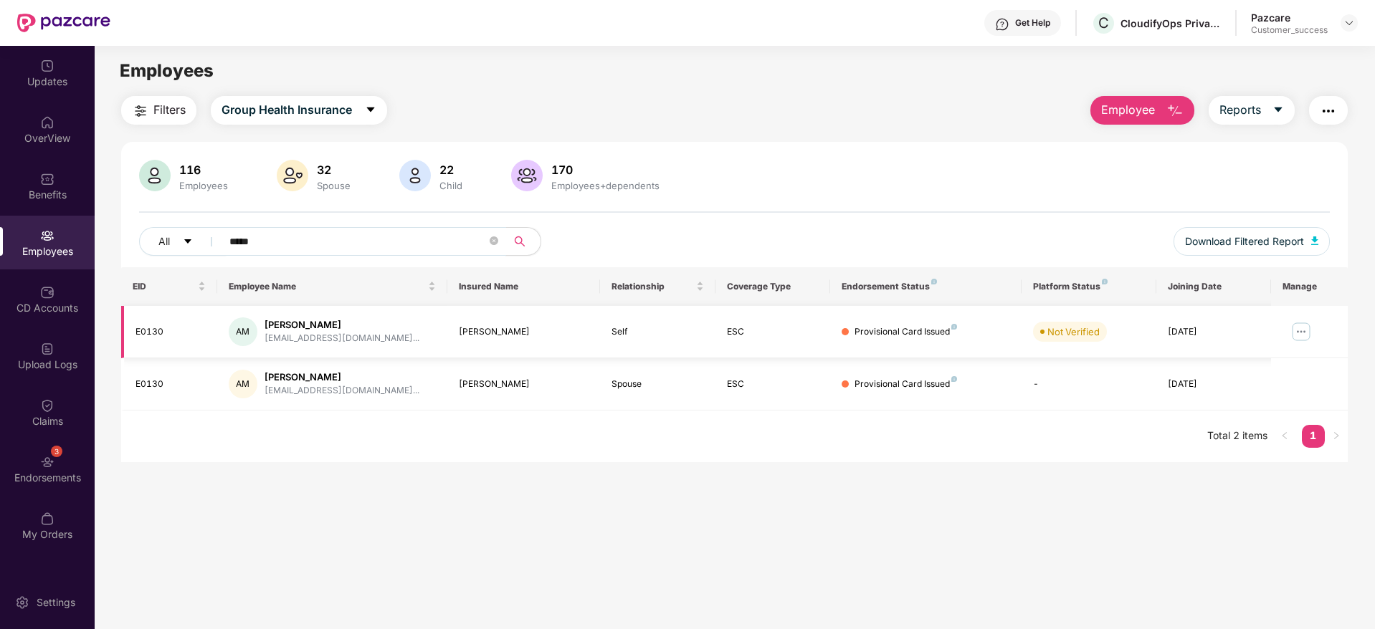
paste input "text"
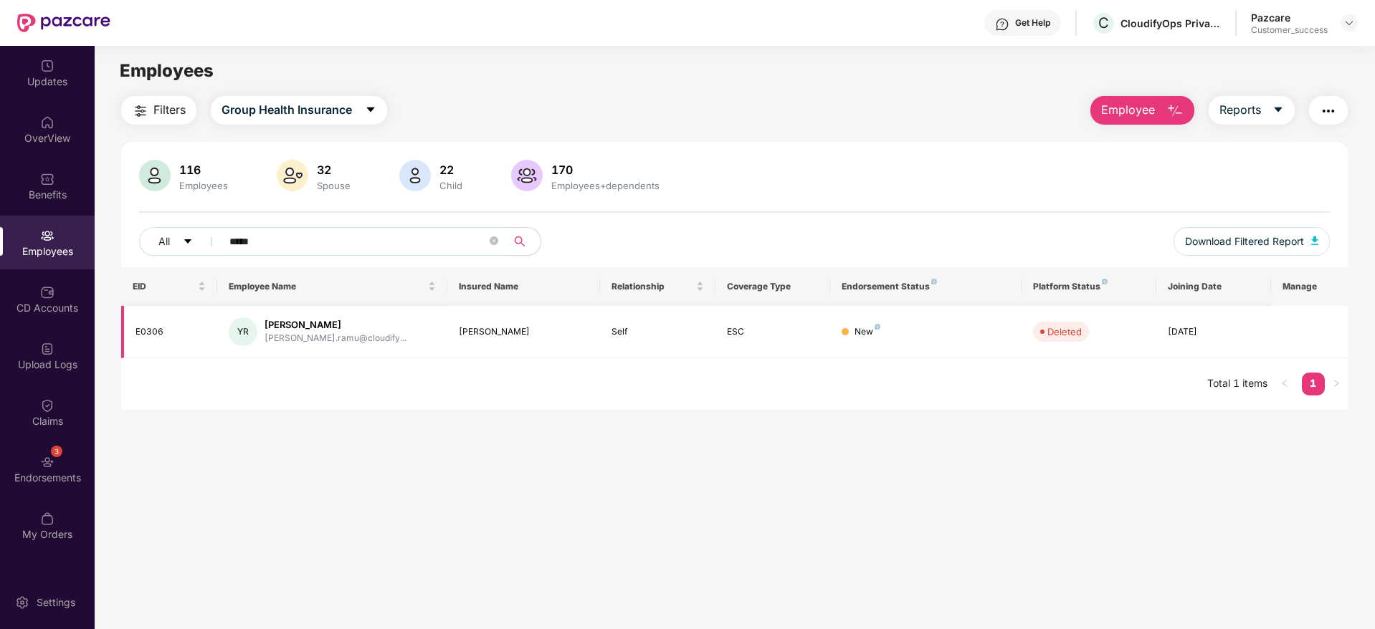
paste input "text"
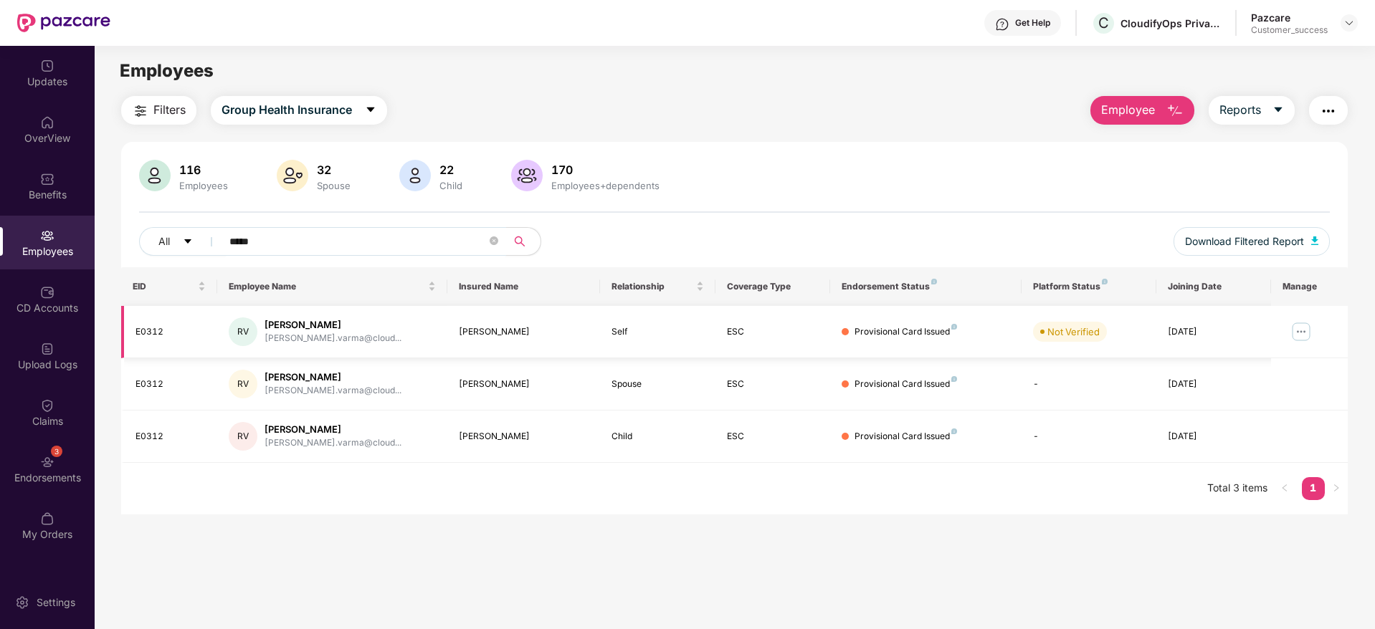
paste input "text"
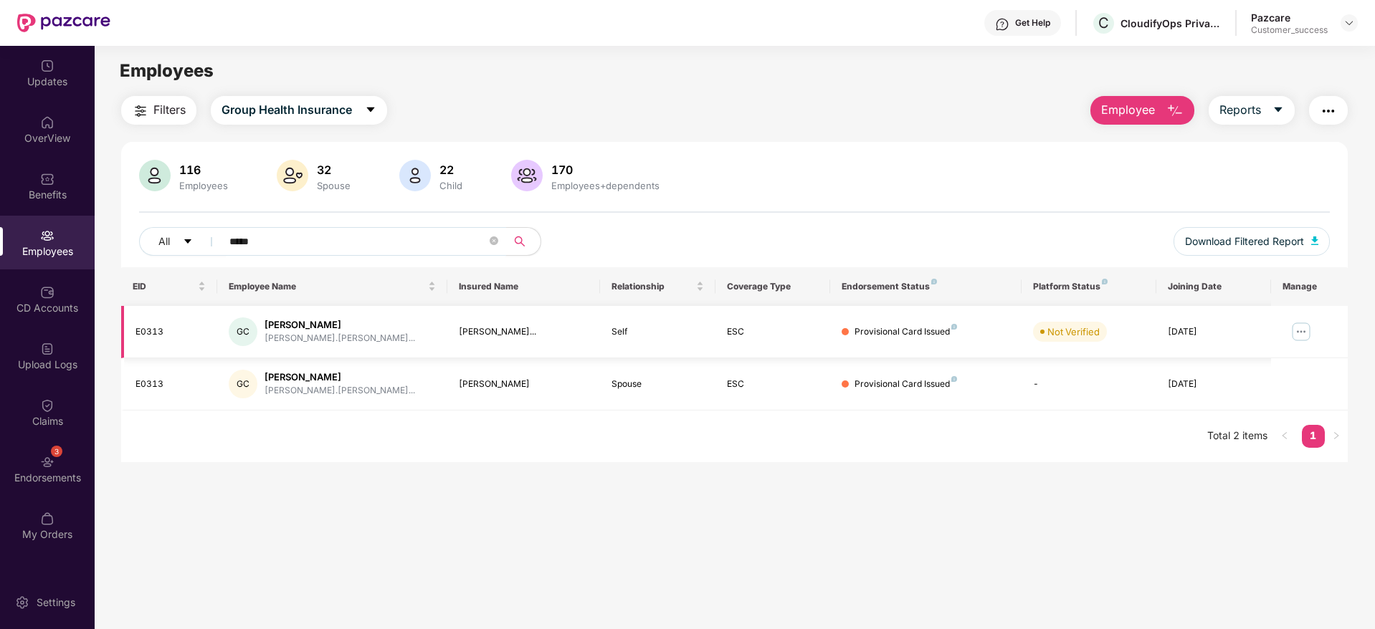
paste input "text"
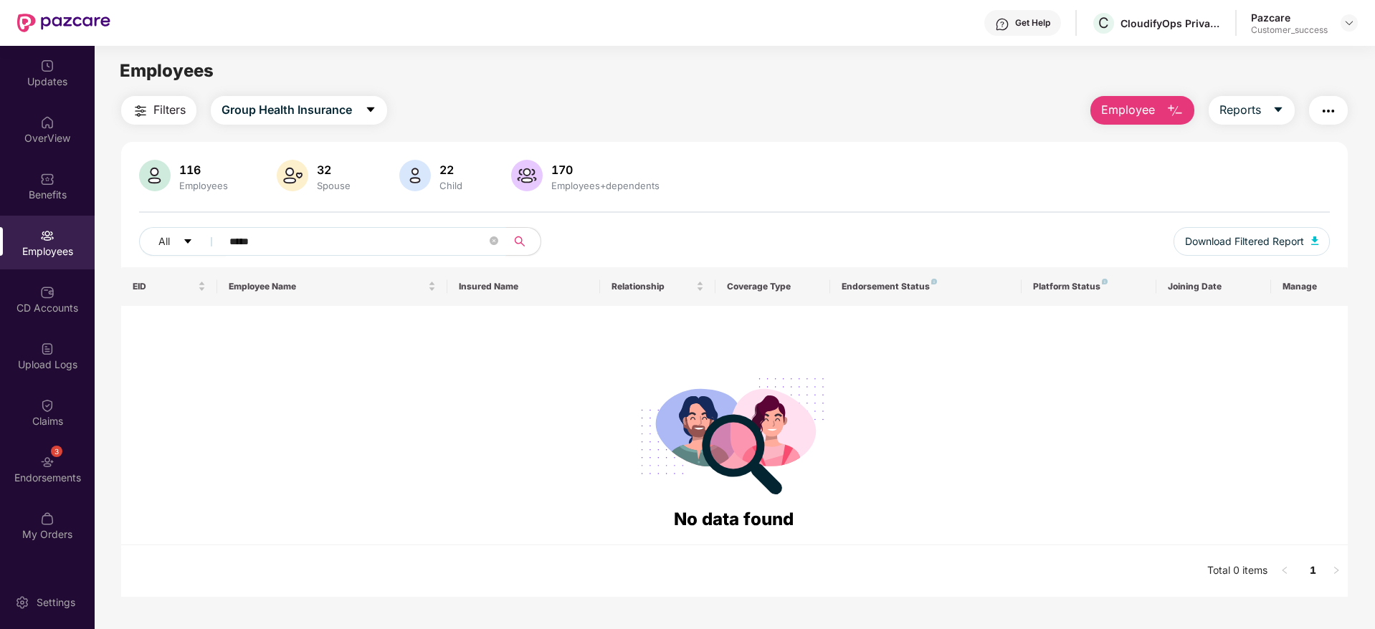
type input "*****"
click at [1158, 127] on div "Filters Group Health Insurance Employee Reports 116 Employees 32 Spouse 22 Chil…" at bounding box center [734, 346] width 1227 height 501
click at [1153, 123] on button "Employee" at bounding box center [1142, 110] width 104 height 29
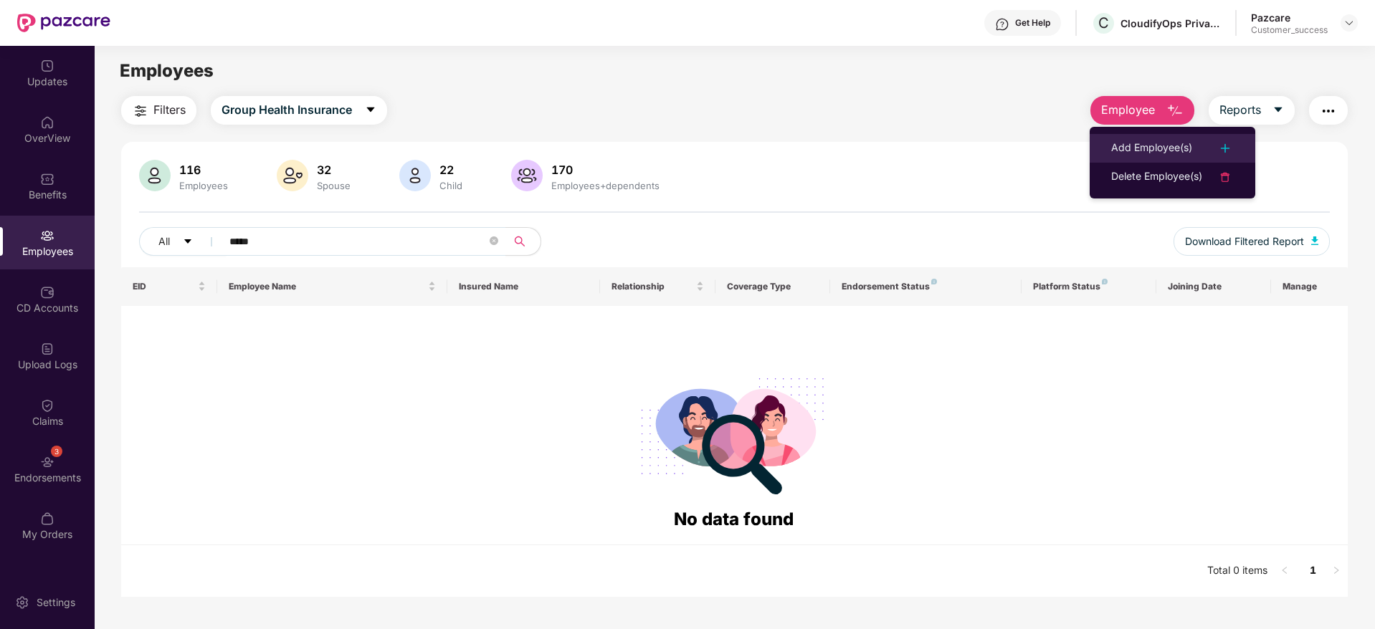
click at [1153, 137] on li "Add Employee(s)" at bounding box center [1173, 148] width 166 height 29
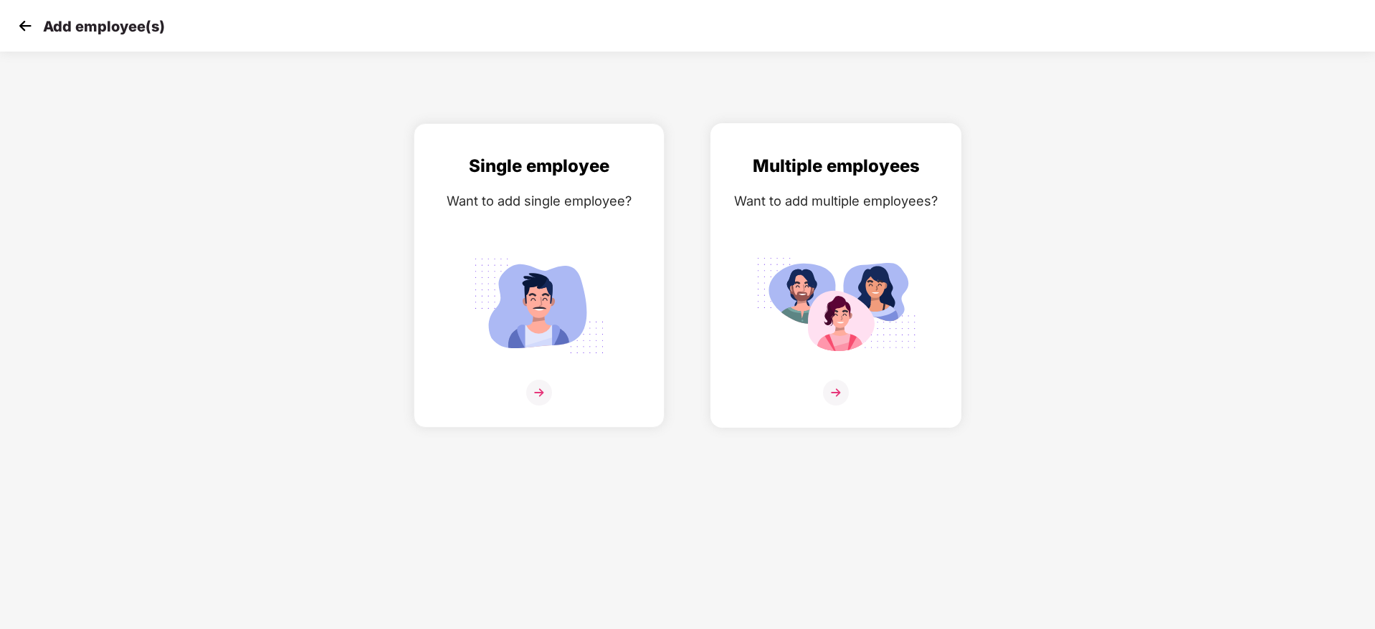
click at [844, 290] on img at bounding box center [836, 306] width 161 height 112
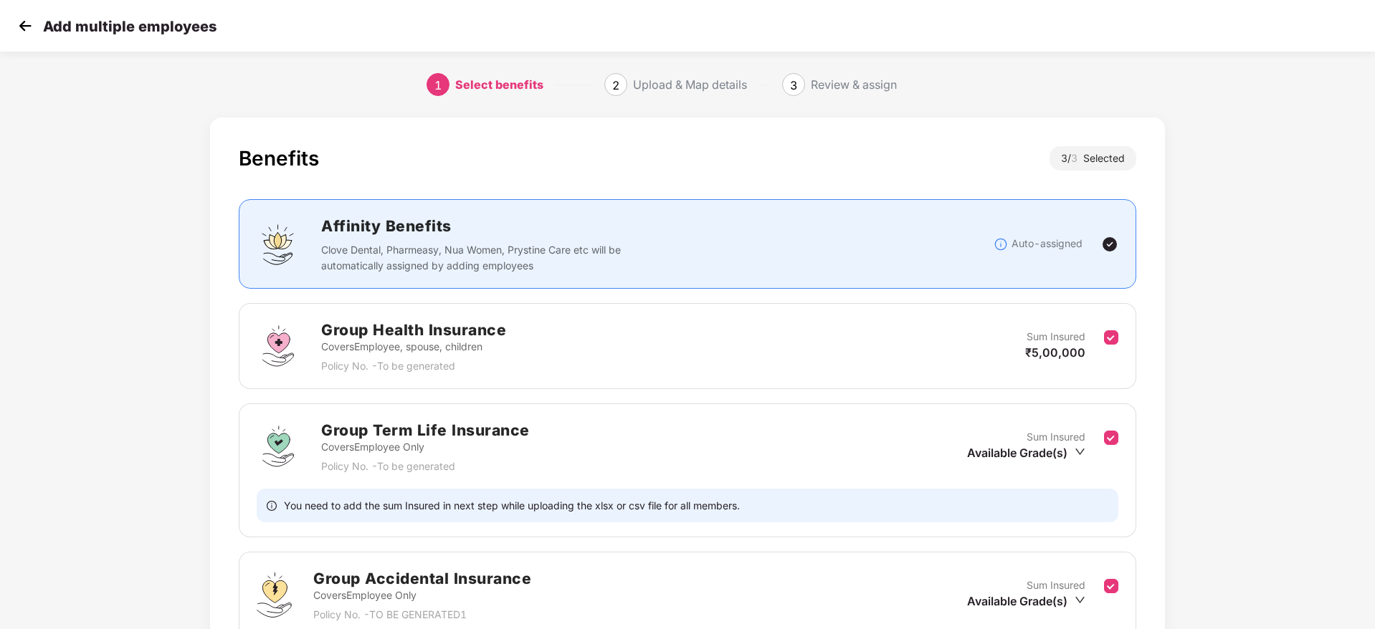
scroll to position [181, 0]
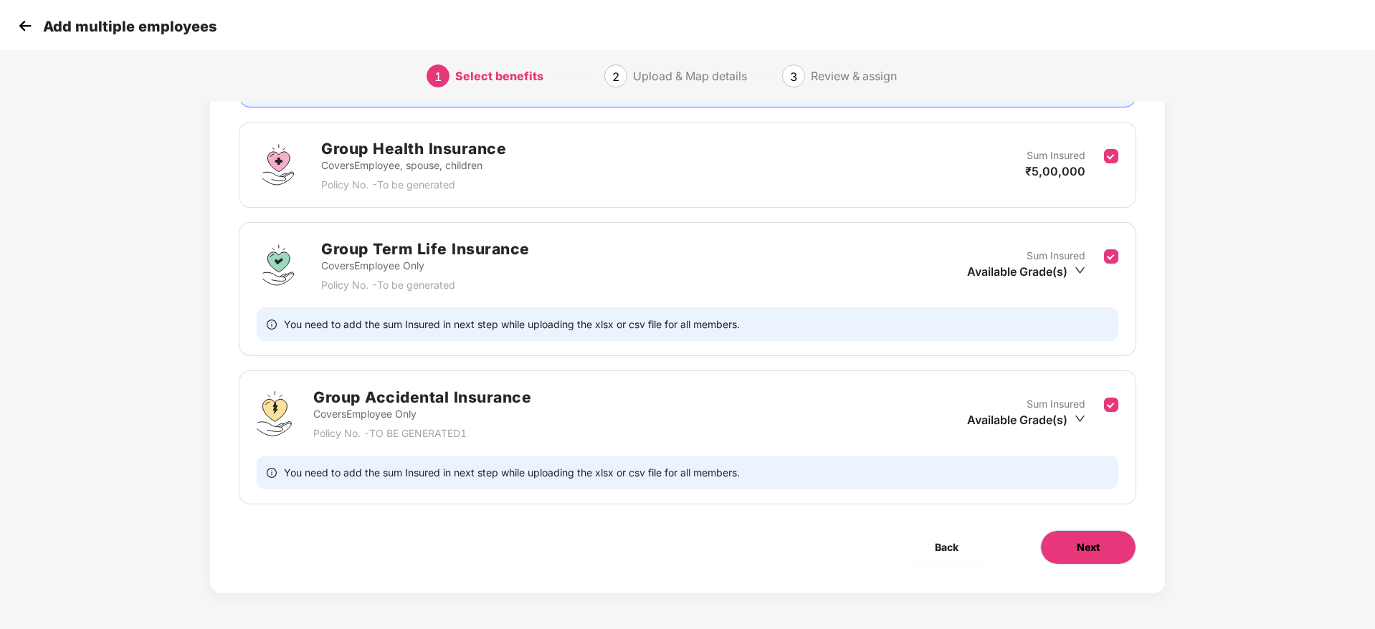
click at [1087, 554] on span "Next" at bounding box center [1088, 548] width 23 height 16
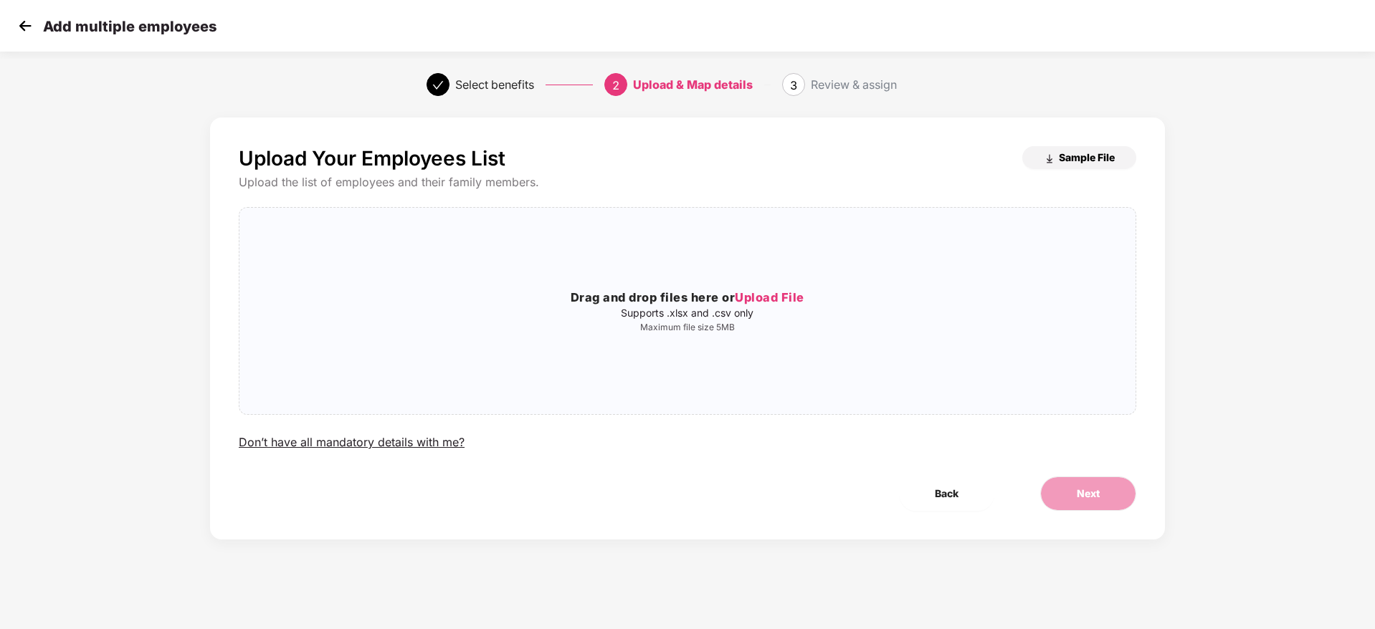
click at [1105, 155] on span "Sample File" at bounding box center [1087, 158] width 56 height 14
click at [801, 280] on div "Drag and drop files here or Upload File Supports .xlsx and .csv only Maximum fi…" at bounding box center [687, 311] width 896 height 184
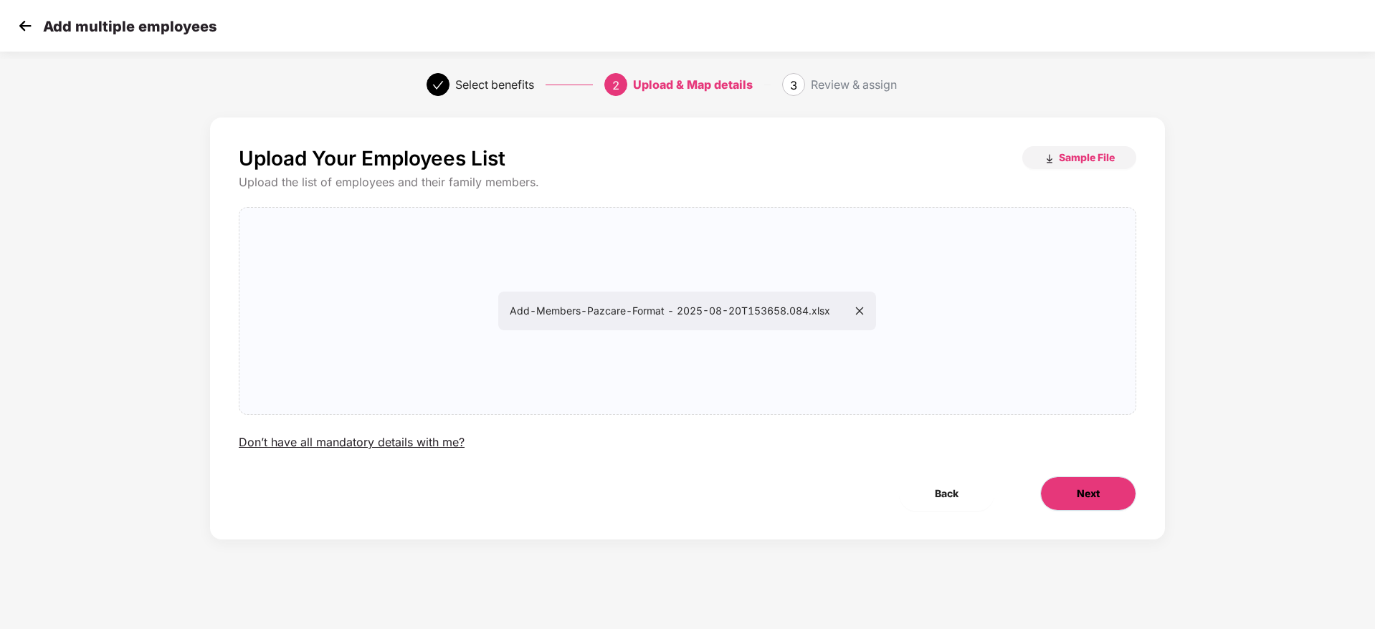
click at [1108, 508] on button "Next" at bounding box center [1088, 494] width 96 height 34
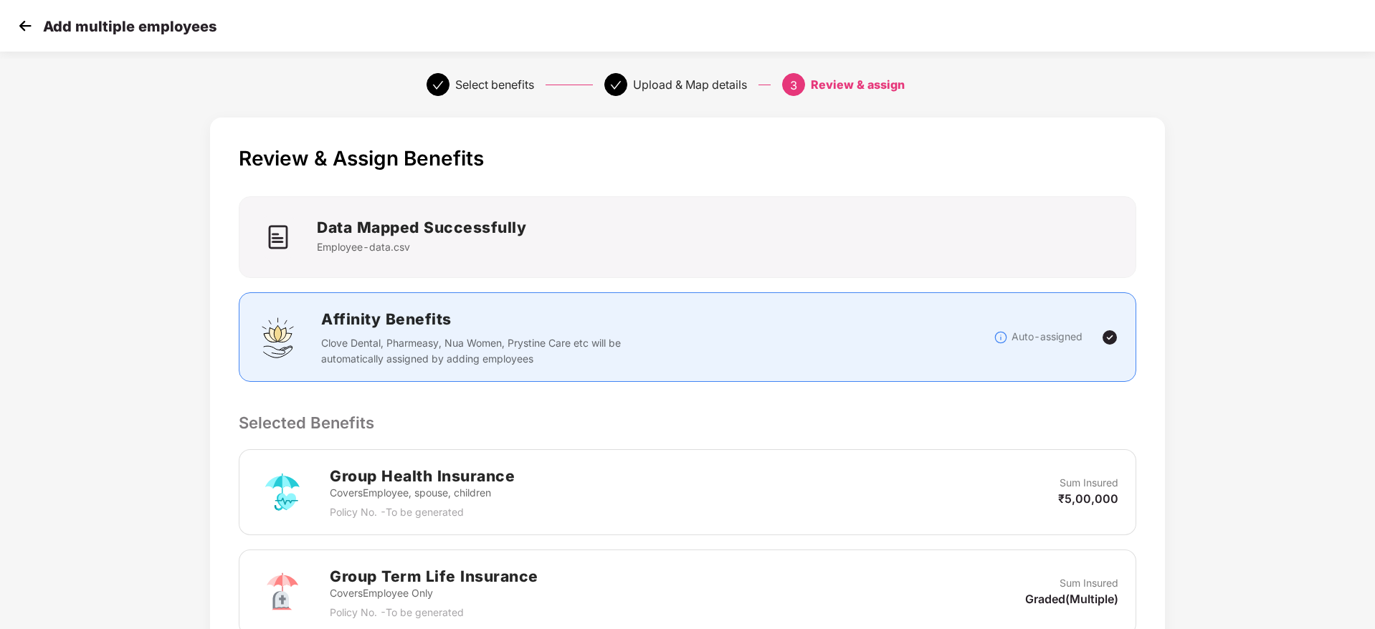
scroll to position [510, 0]
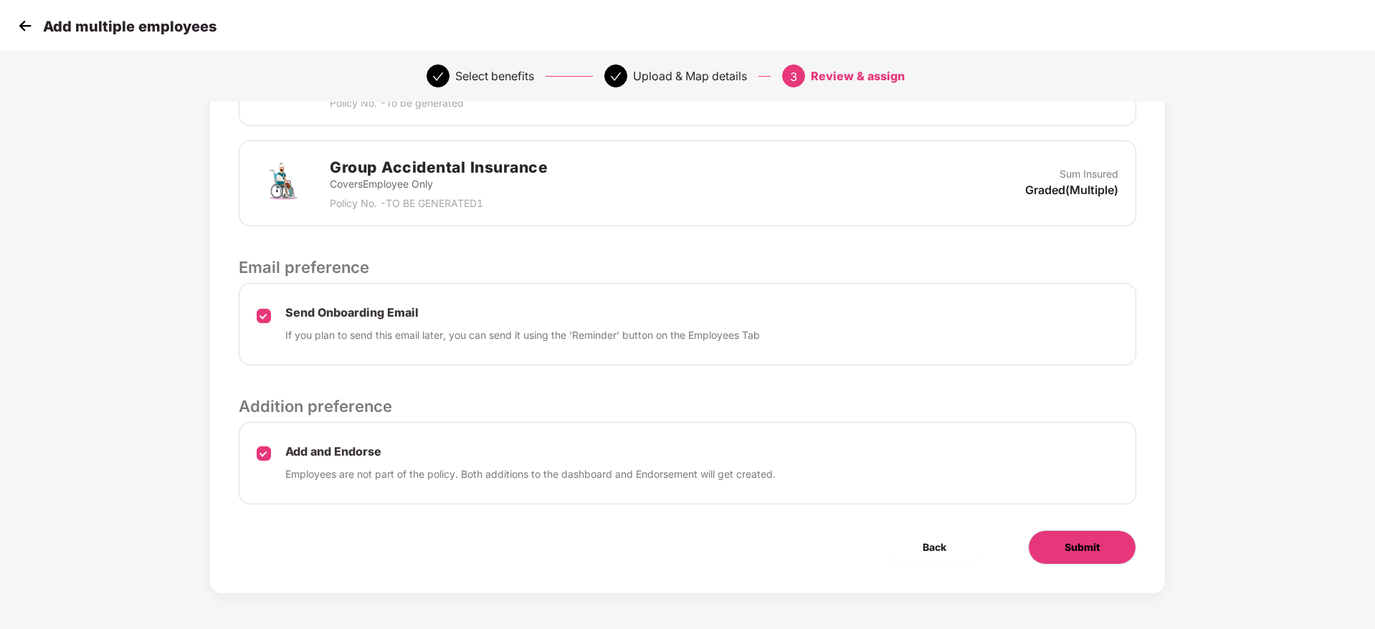
click at [1114, 530] on button "Submit" at bounding box center [1082, 547] width 108 height 34
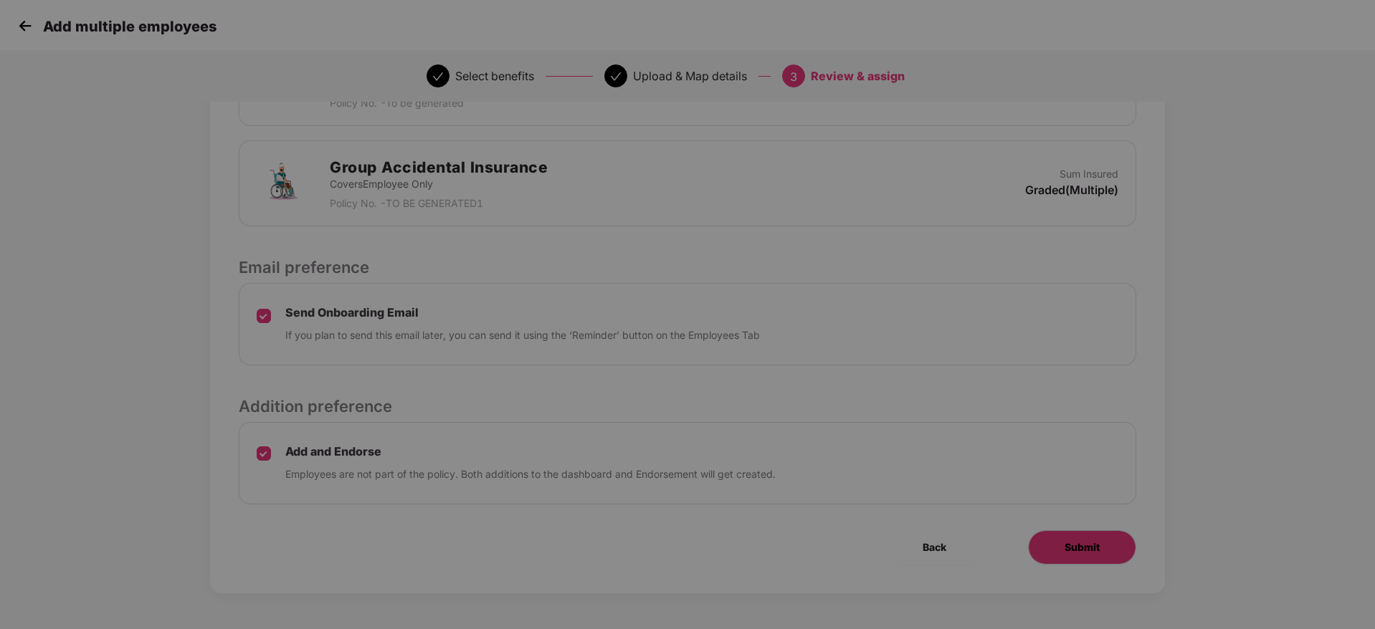
scroll to position [0, 0]
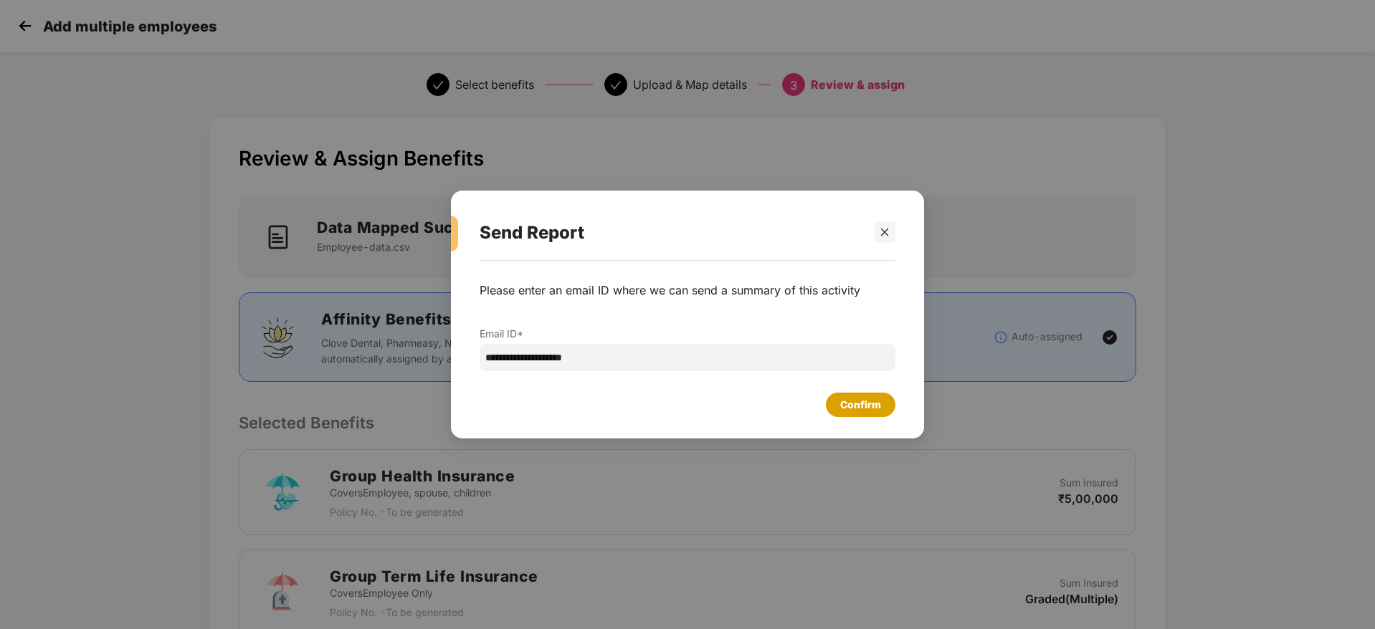
click at [856, 416] on div "Confirm" at bounding box center [861, 405] width 70 height 24
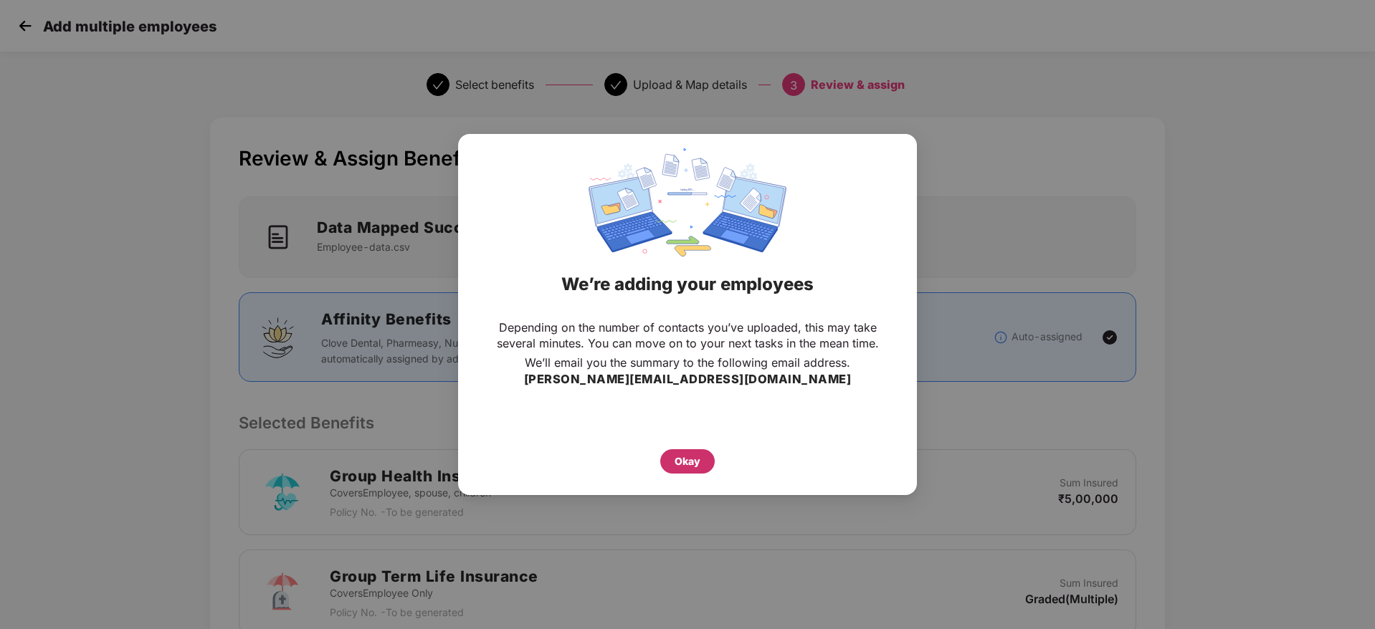
click at [693, 455] on div "Okay" at bounding box center [688, 462] width 26 height 16
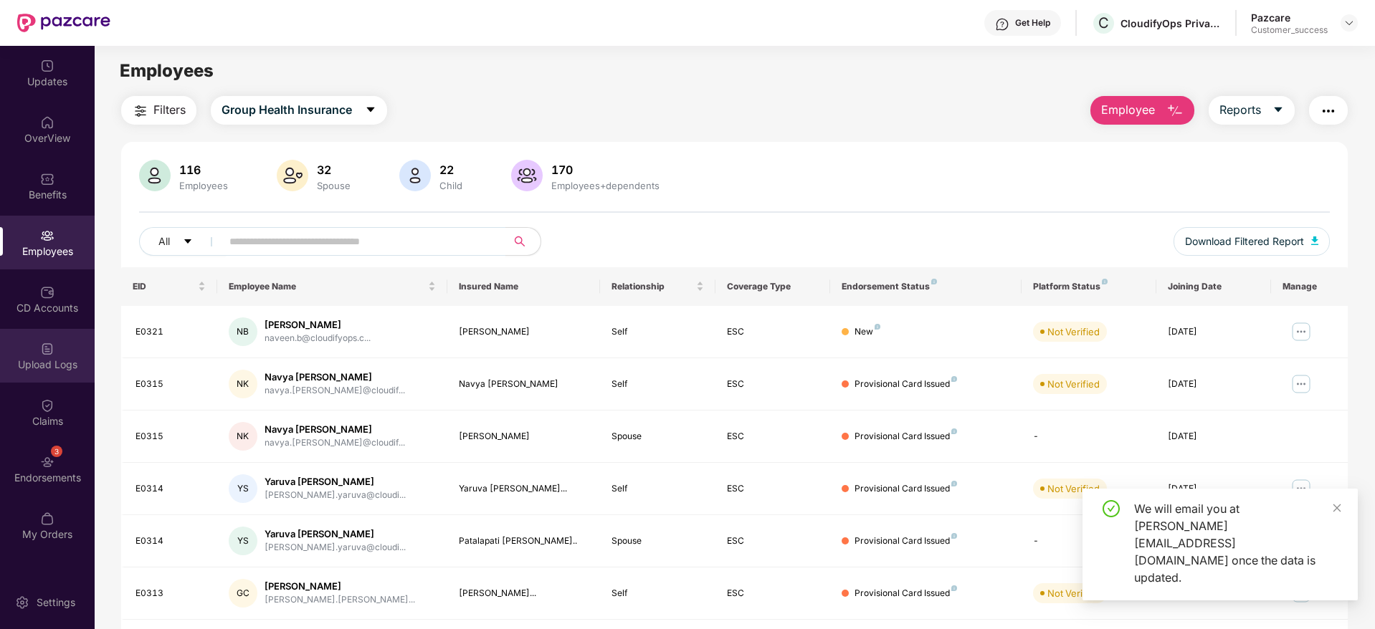
click at [37, 353] on div "Upload Logs" at bounding box center [47, 356] width 95 height 54
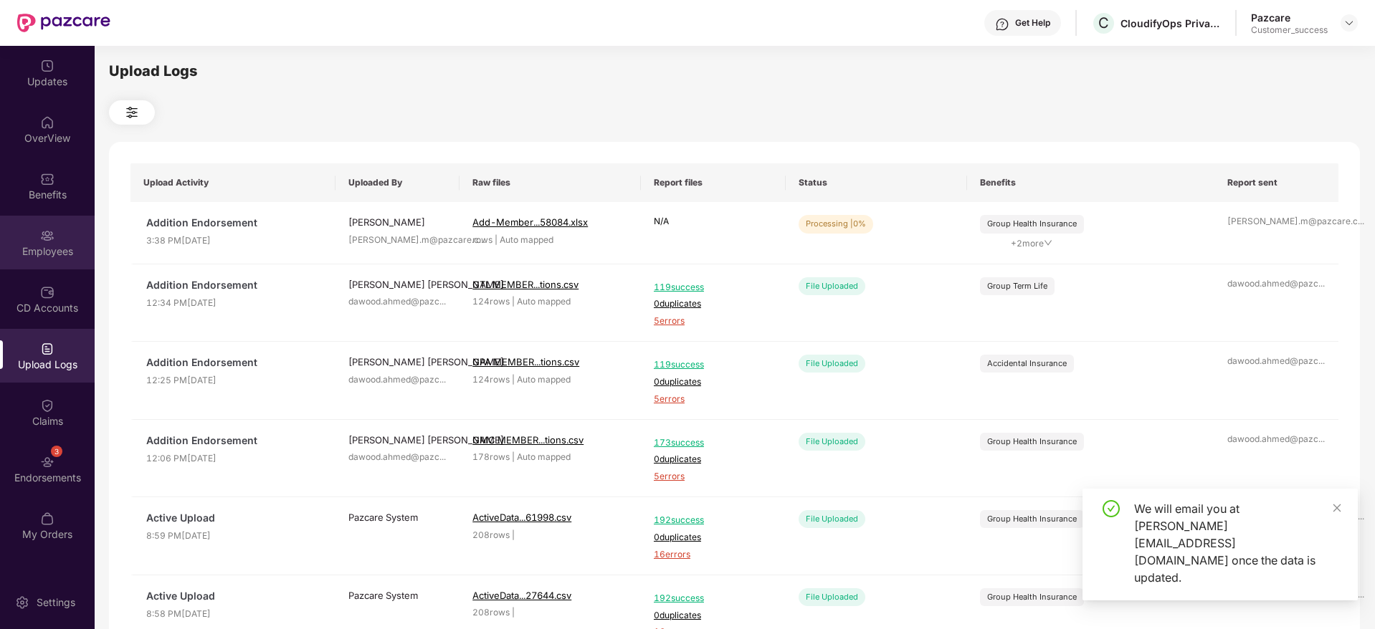
click at [44, 233] on img at bounding box center [47, 236] width 14 height 14
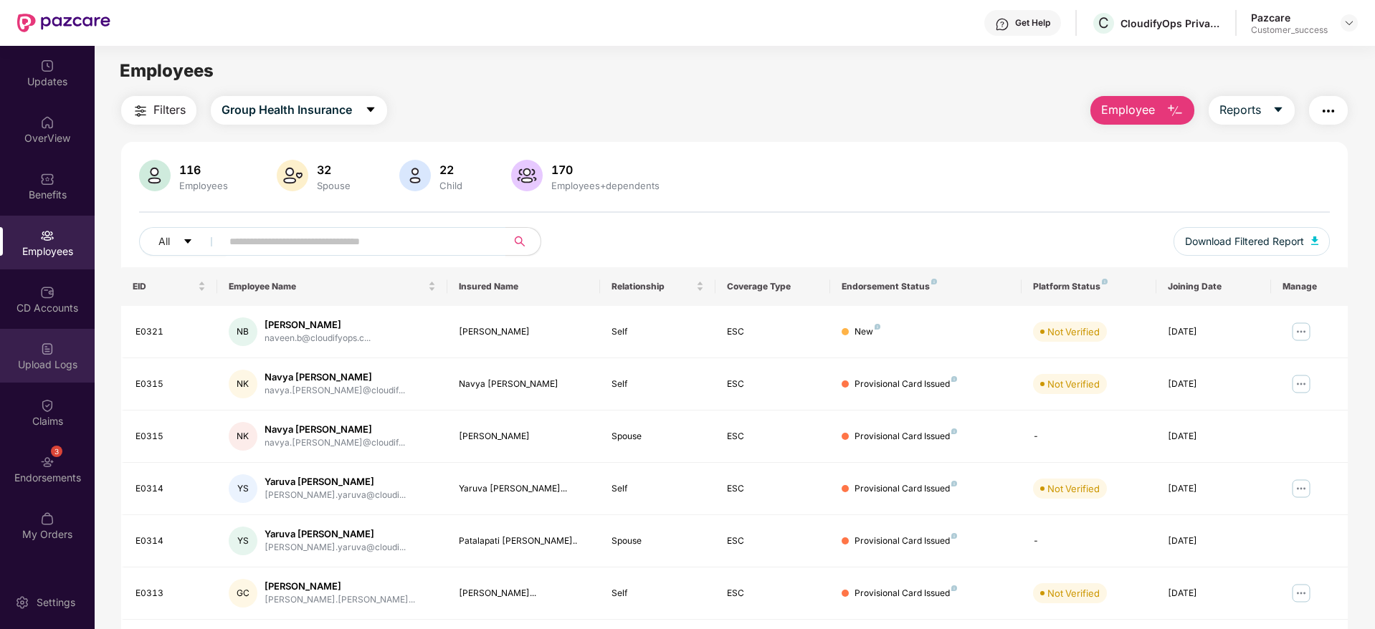
click at [49, 338] on div "Upload Logs" at bounding box center [47, 356] width 95 height 54
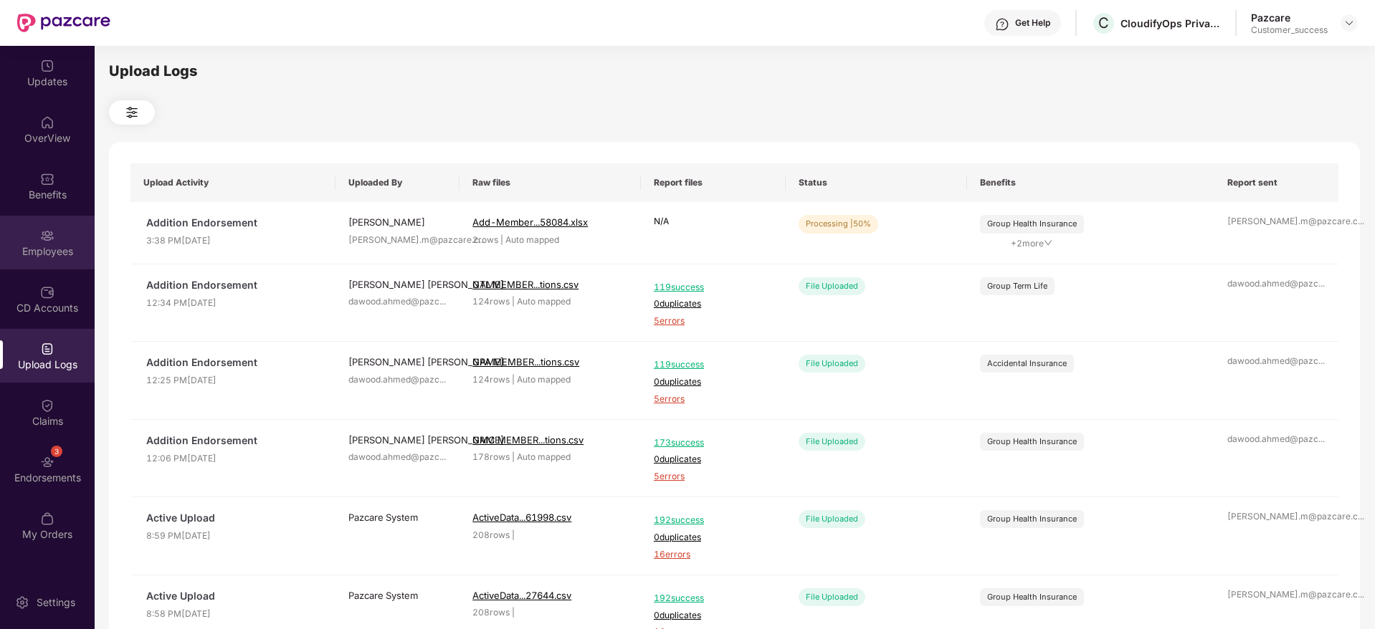
click at [49, 261] on div "Employees" at bounding box center [47, 243] width 95 height 54
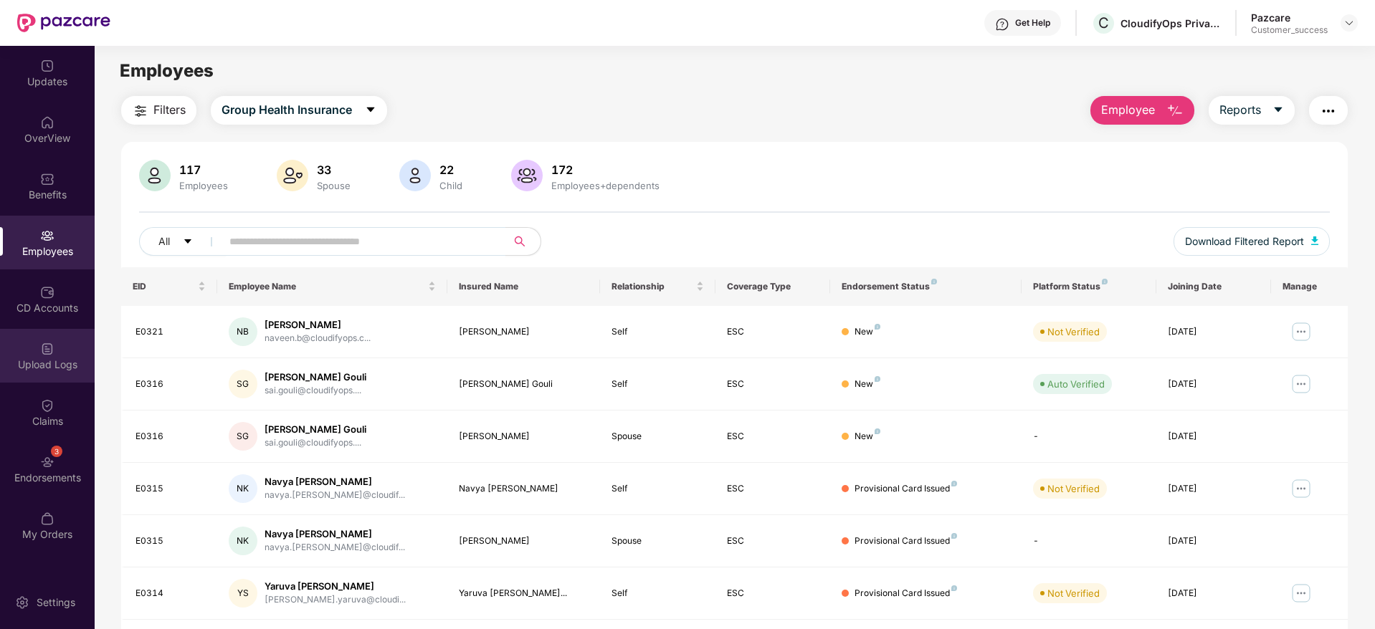
click at [53, 358] on div "Upload Logs" at bounding box center [47, 365] width 95 height 14
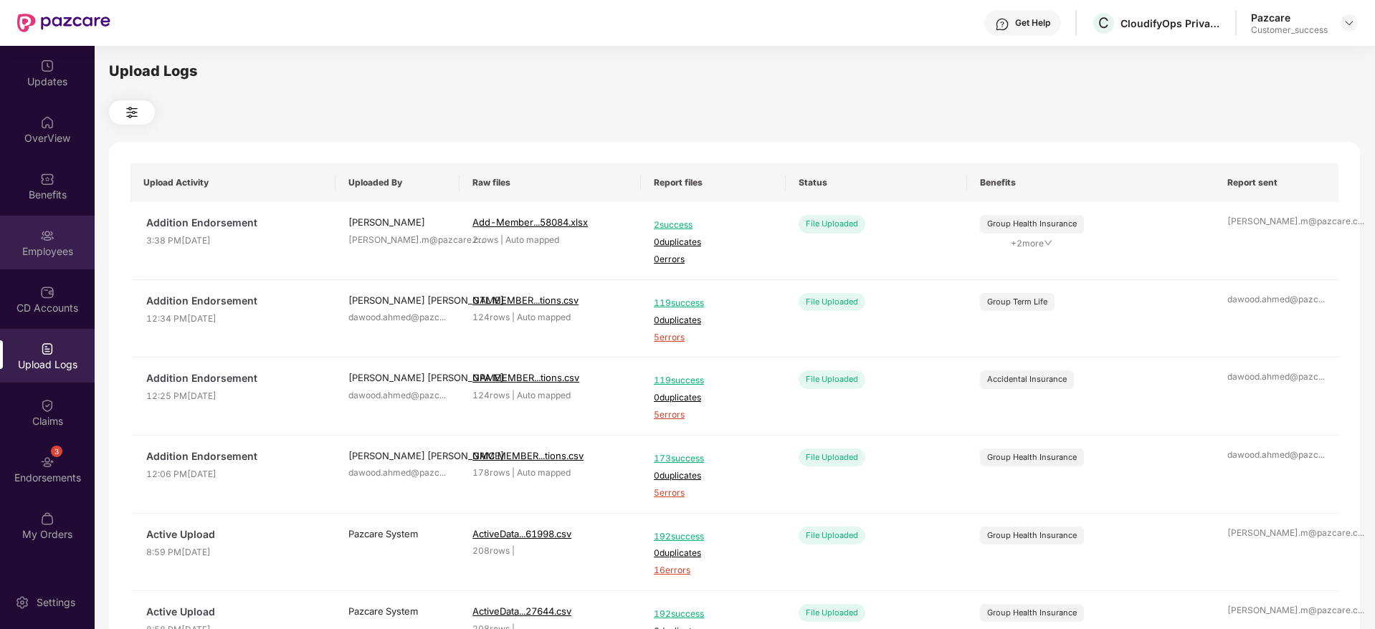
click at [46, 254] on div "Employees" at bounding box center [47, 251] width 95 height 14
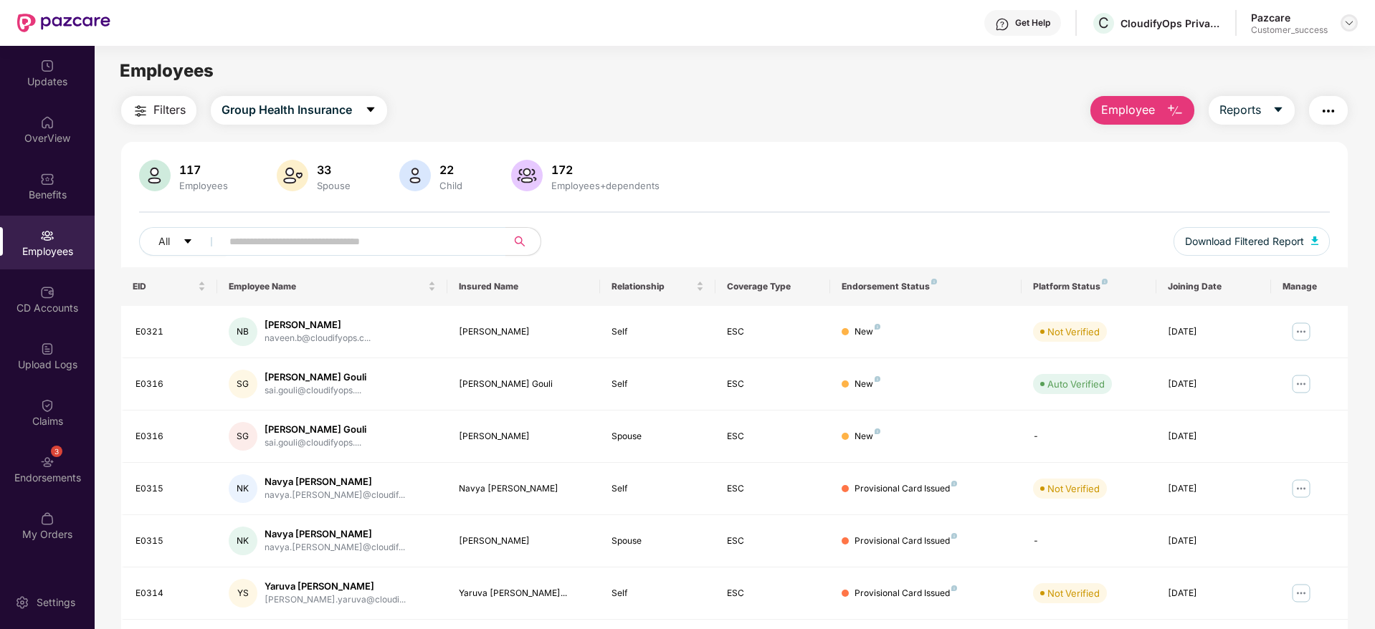
click at [1353, 19] on img at bounding box center [1348, 22] width 11 height 11
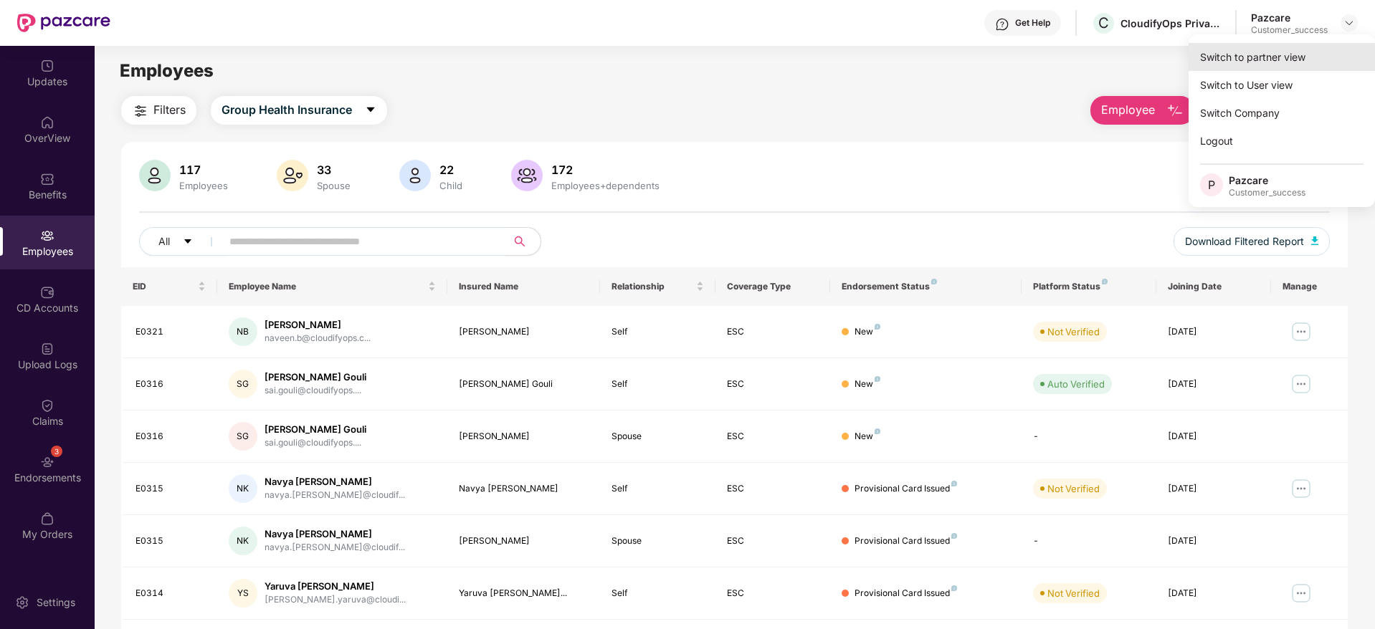
click at [1314, 53] on div "Switch to partner view" at bounding box center [1282, 57] width 186 height 28
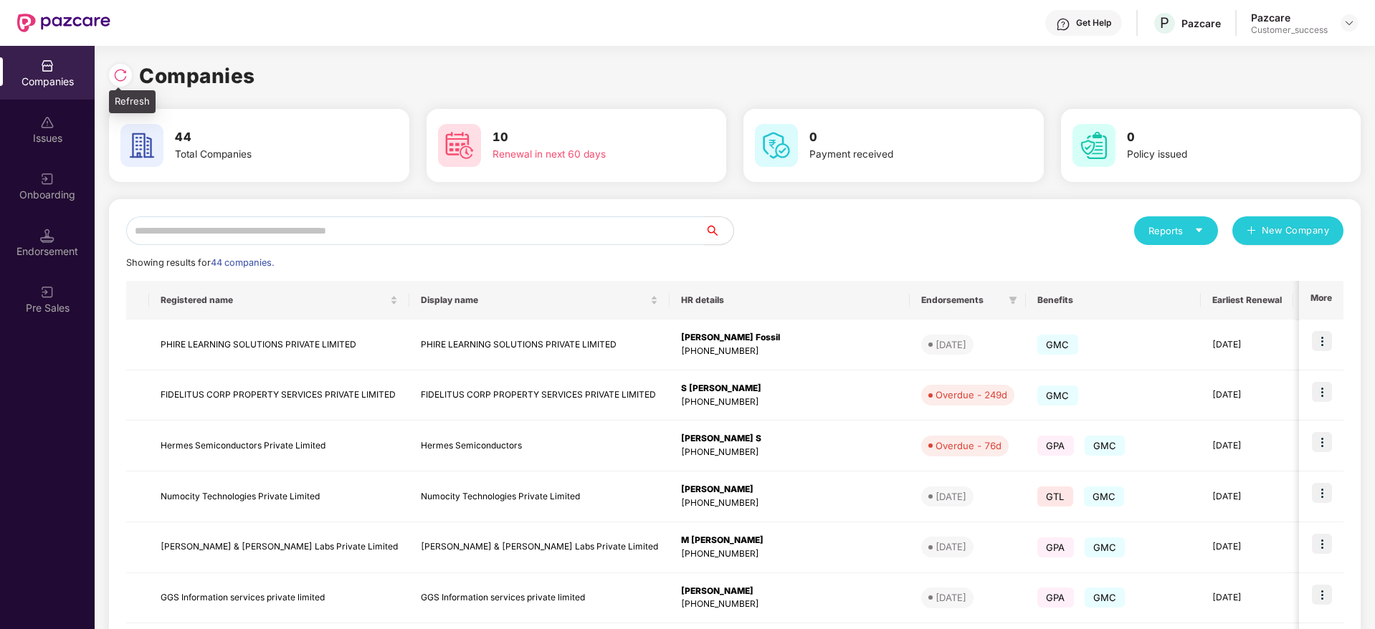
click at [118, 74] on img at bounding box center [120, 75] width 14 height 14
click at [121, 74] on img at bounding box center [120, 75] width 14 height 14
click at [274, 72] on div "Companies" at bounding box center [735, 76] width 1252 height 32
click at [120, 73] on img at bounding box center [120, 75] width 14 height 14
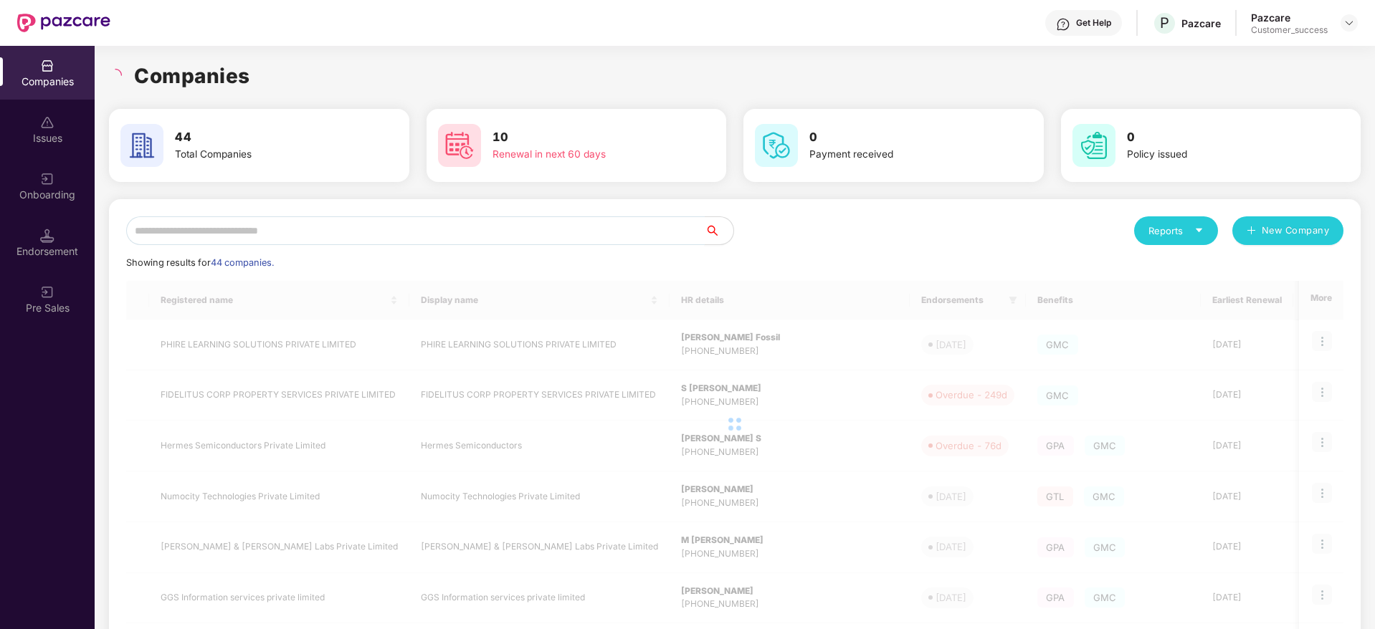
click at [387, 233] on input "text" at bounding box center [415, 230] width 579 height 29
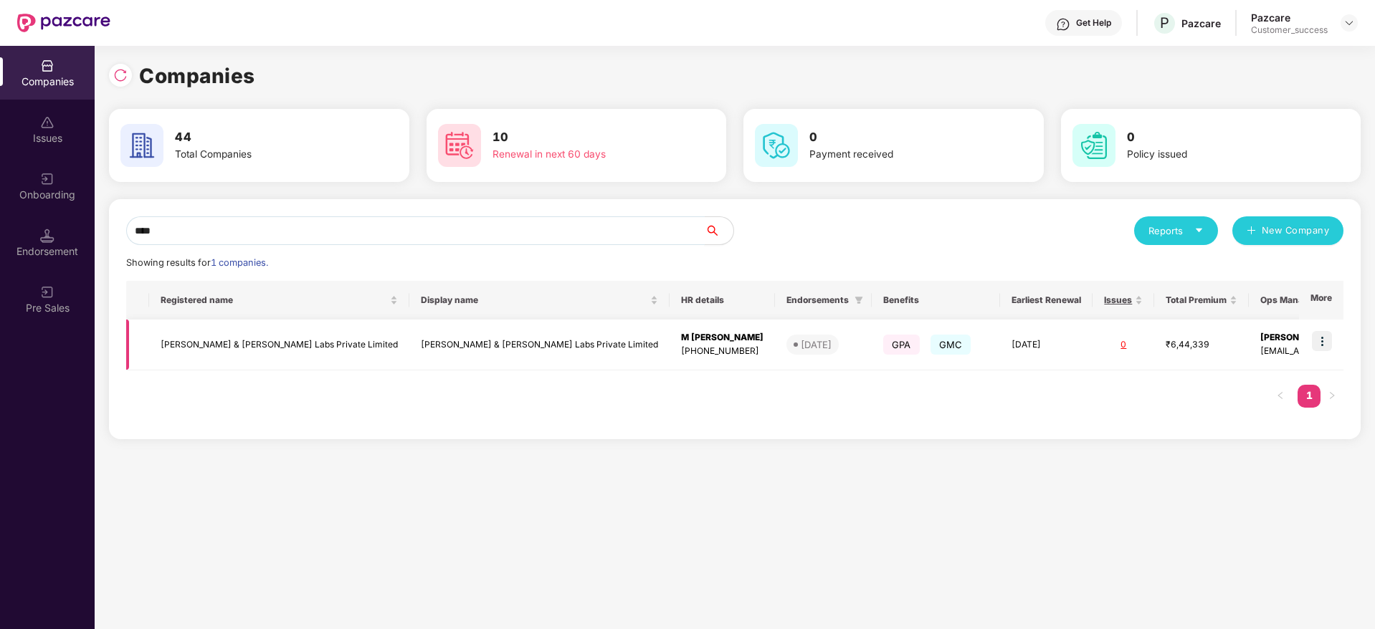
type input "****"
click at [1329, 332] on img at bounding box center [1322, 341] width 20 height 20
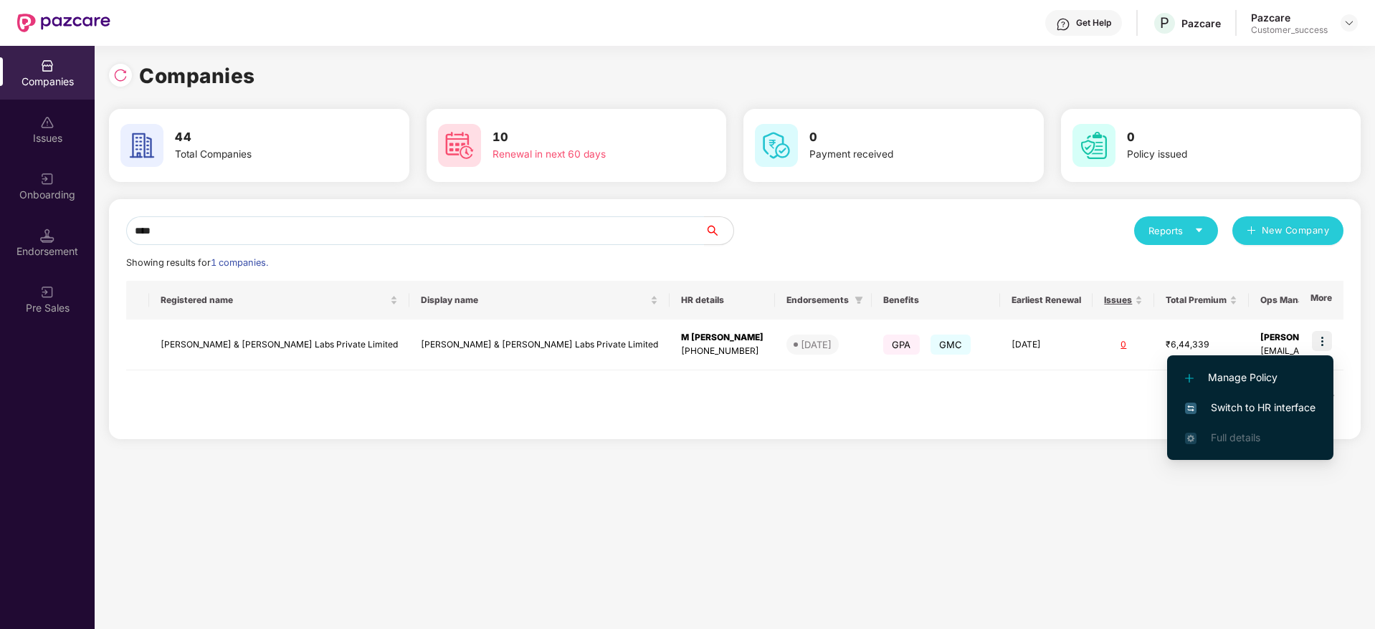
click at [1283, 411] on span "Switch to HR interface" at bounding box center [1250, 408] width 130 height 16
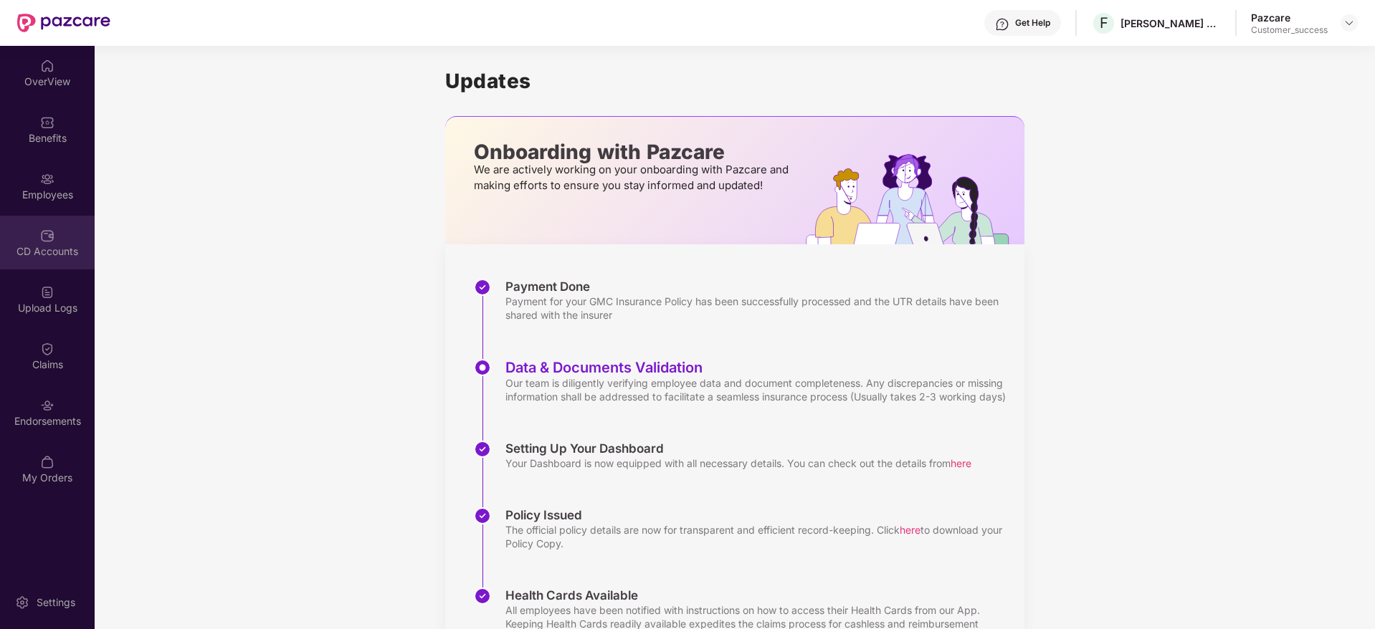
click at [60, 227] on div "CD Accounts" at bounding box center [47, 243] width 95 height 54
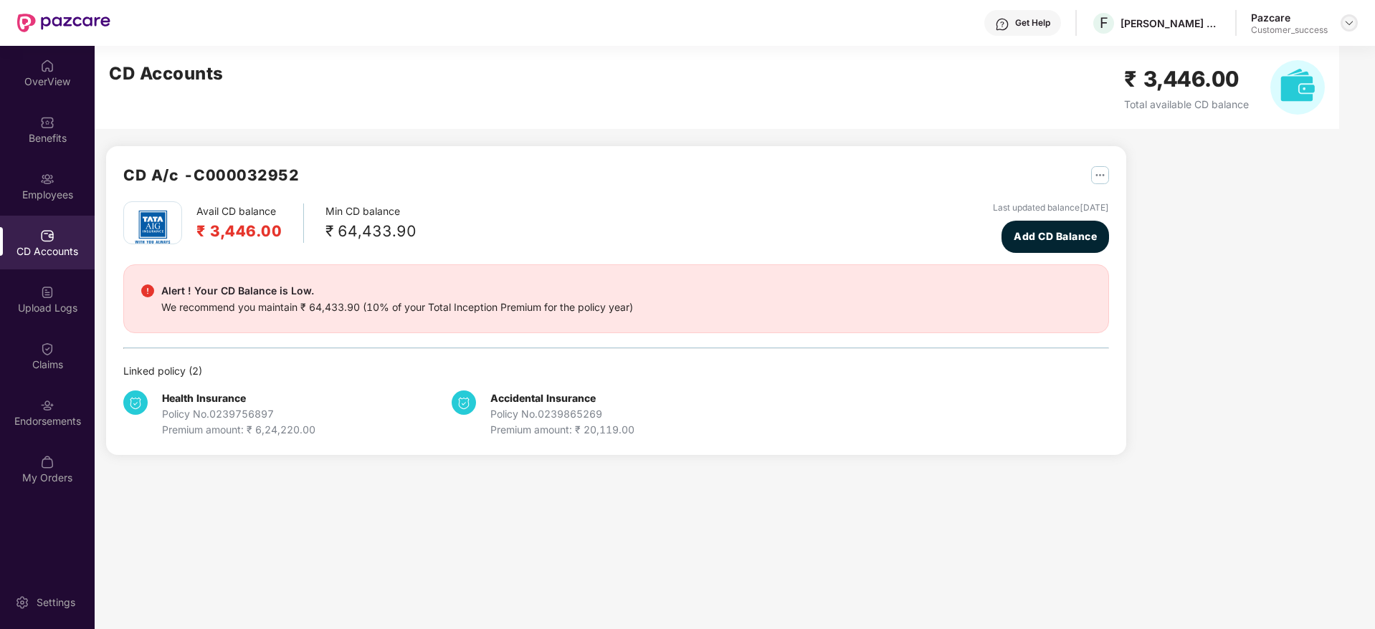
click at [1346, 22] on img at bounding box center [1348, 22] width 11 height 11
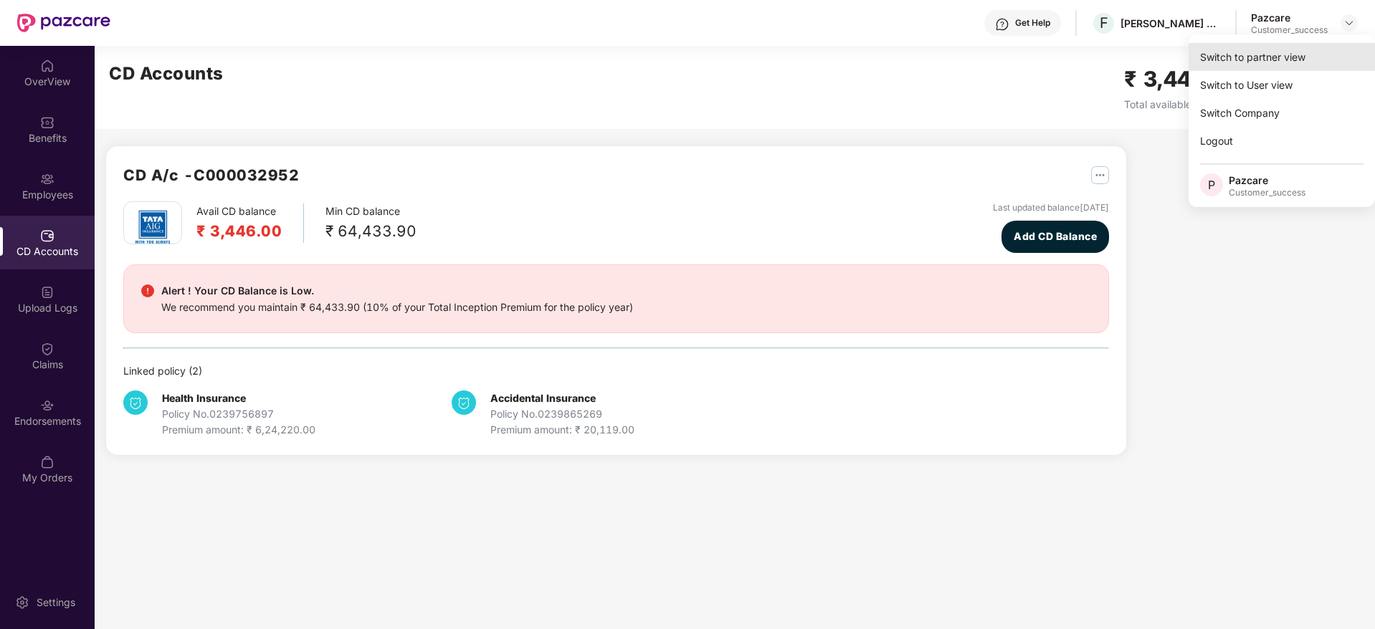
click at [1296, 50] on div "Switch to partner view" at bounding box center [1282, 57] width 186 height 28
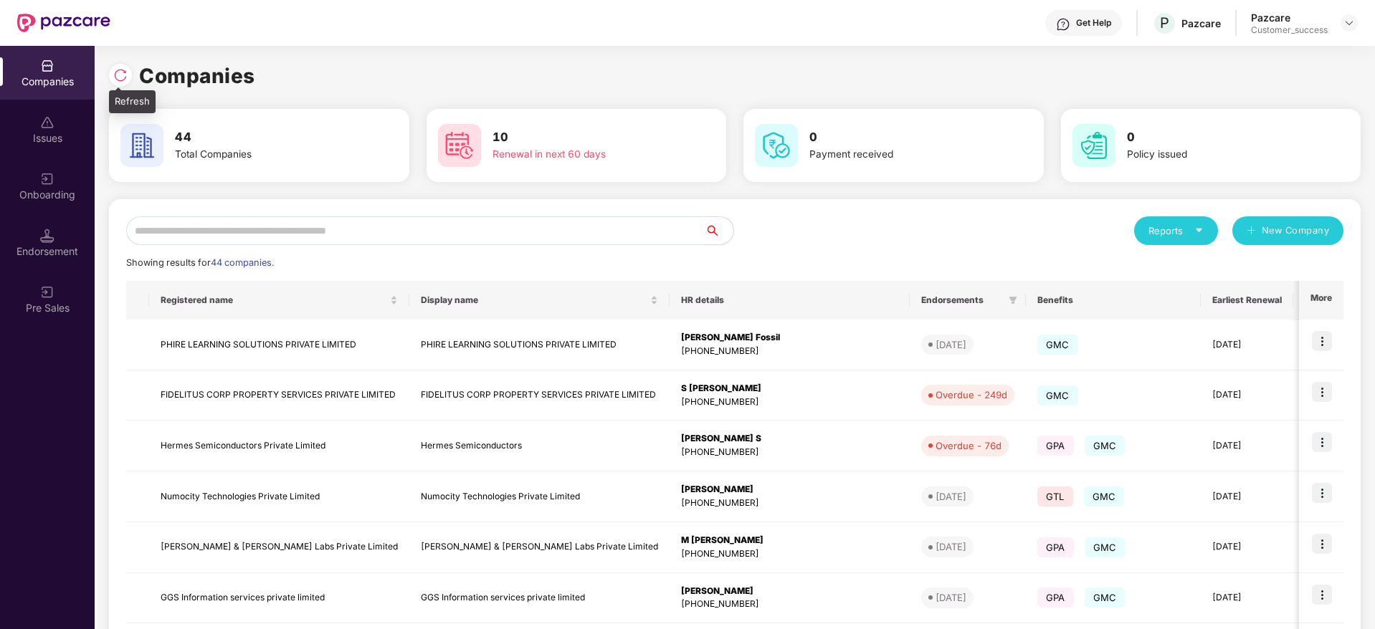
click at [115, 76] on img at bounding box center [120, 75] width 14 height 14
click at [120, 72] on img at bounding box center [120, 75] width 14 height 14
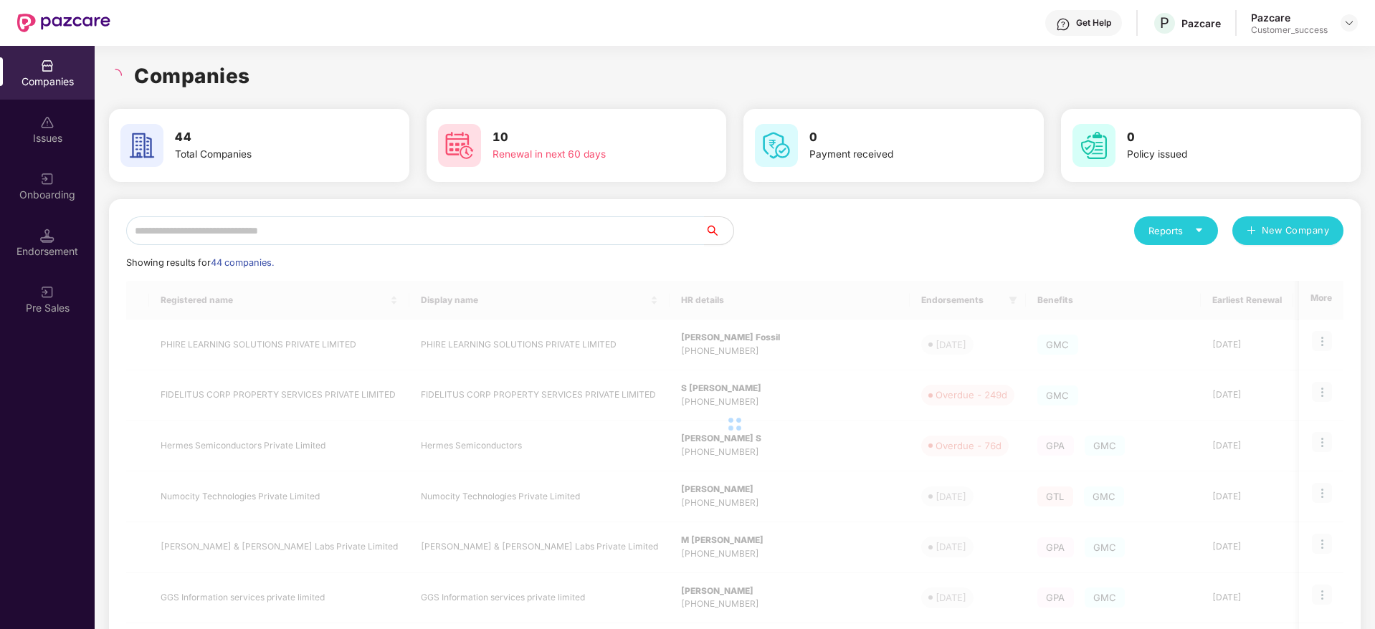
click at [275, 76] on div "Companies" at bounding box center [735, 76] width 1252 height 32
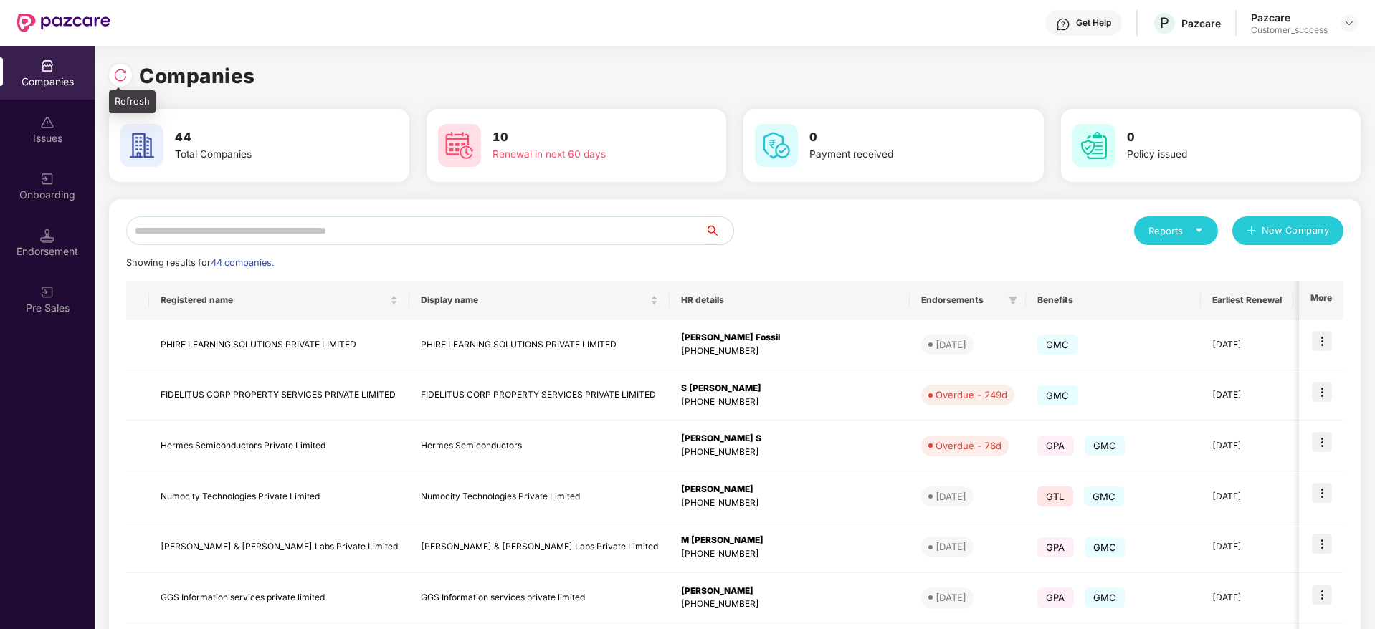
click at [118, 69] on img at bounding box center [120, 75] width 14 height 14
drag, startPoint x: 277, startPoint y: 74, endPoint x: 125, endPoint y: 75, distance: 152.0
click at [125, 75] on div "Companies" at bounding box center [735, 76] width 1252 height 32
click at [125, 75] on img at bounding box center [120, 75] width 14 height 14
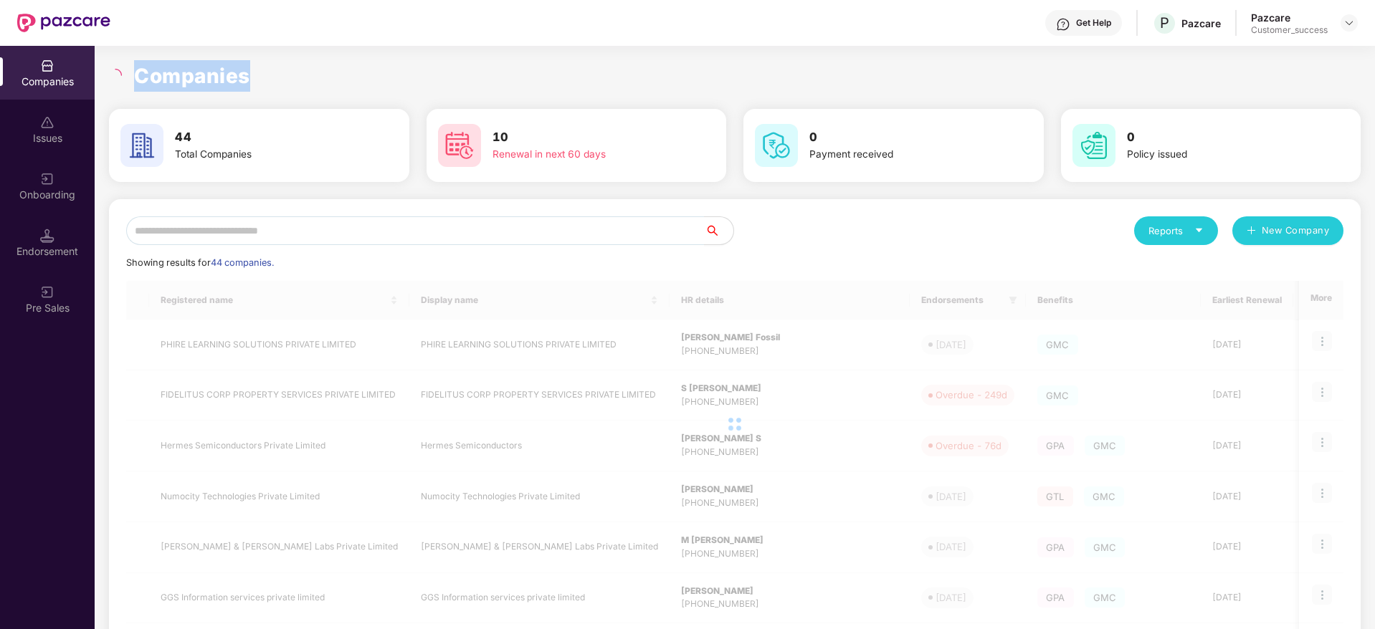
click at [211, 78] on h1 "Companies" at bounding box center [192, 76] width 116 height 32
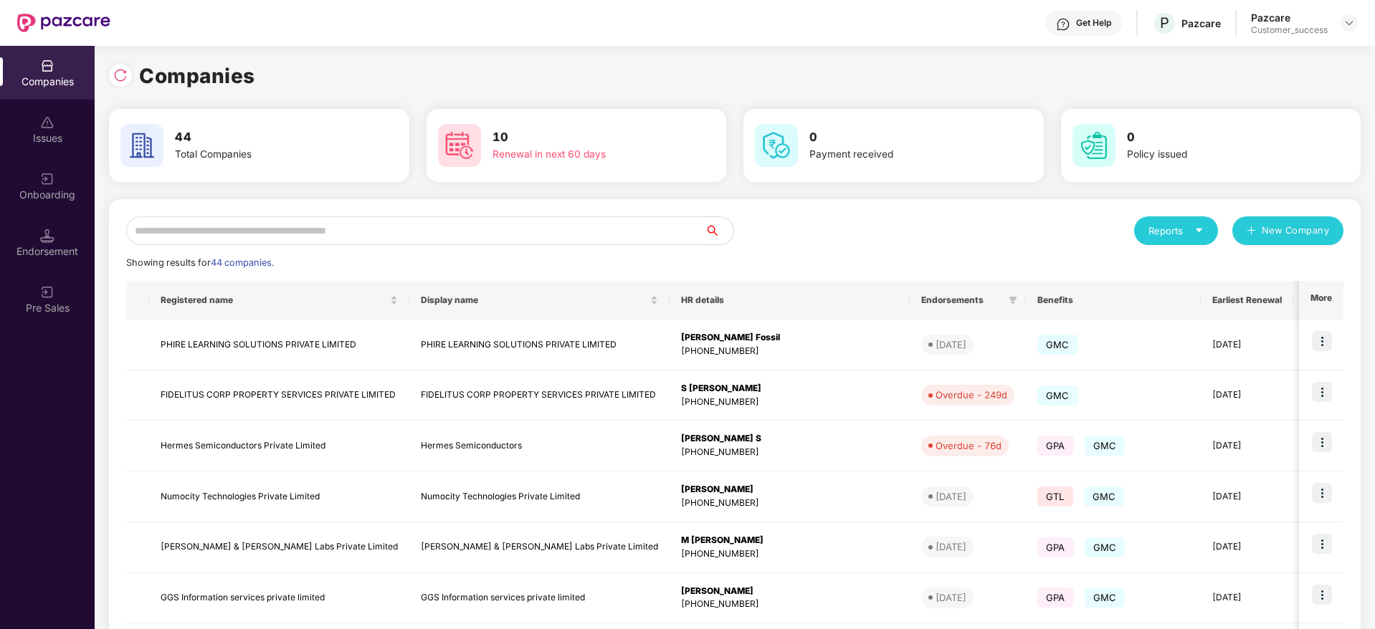
click at [432, 232] on input "text" at bounding box center [415, 230] width 579 height 29
click at [118, 70] on img at bounding box center [120, 75] width 14 height 14
drag, startPoint x: 261, startPoint y: 73, endPoint x: 119, endPoint y: 77, distance: 142.0
click at [119, 77] on div "Companies" at bounding box center [735, 76] width 1252 height 32
click at [119, 77] on img at bounding box center [120, 75] width 14 height 14
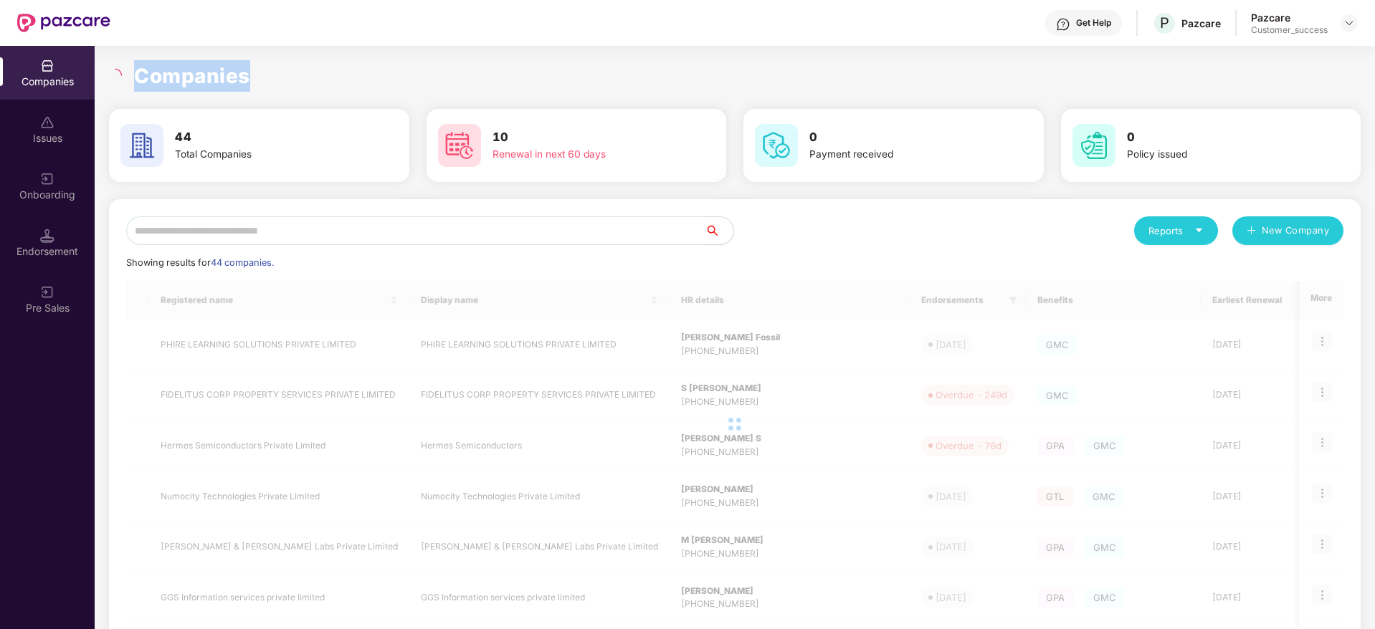
click at [199, 78] on h1 "Companies" at bounding box center [192, 76] width 116 height 32
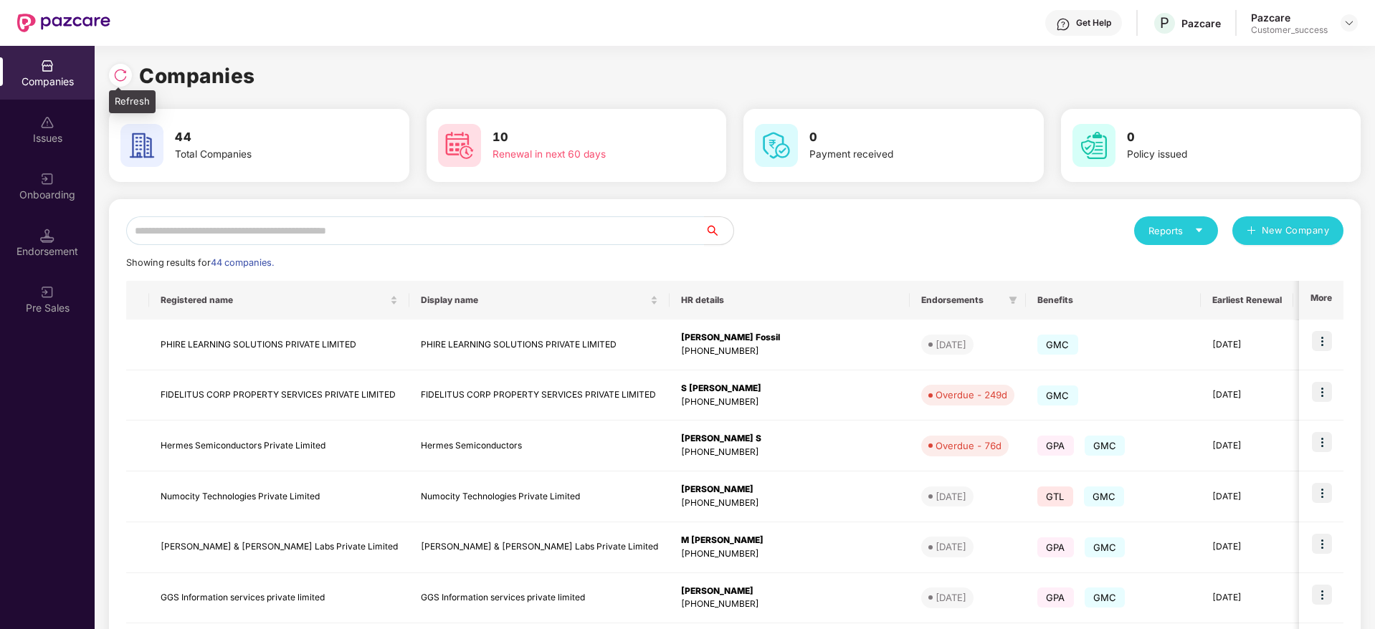
click at [128, 71] on div at bounding box center [120, 75] width 23 height 23
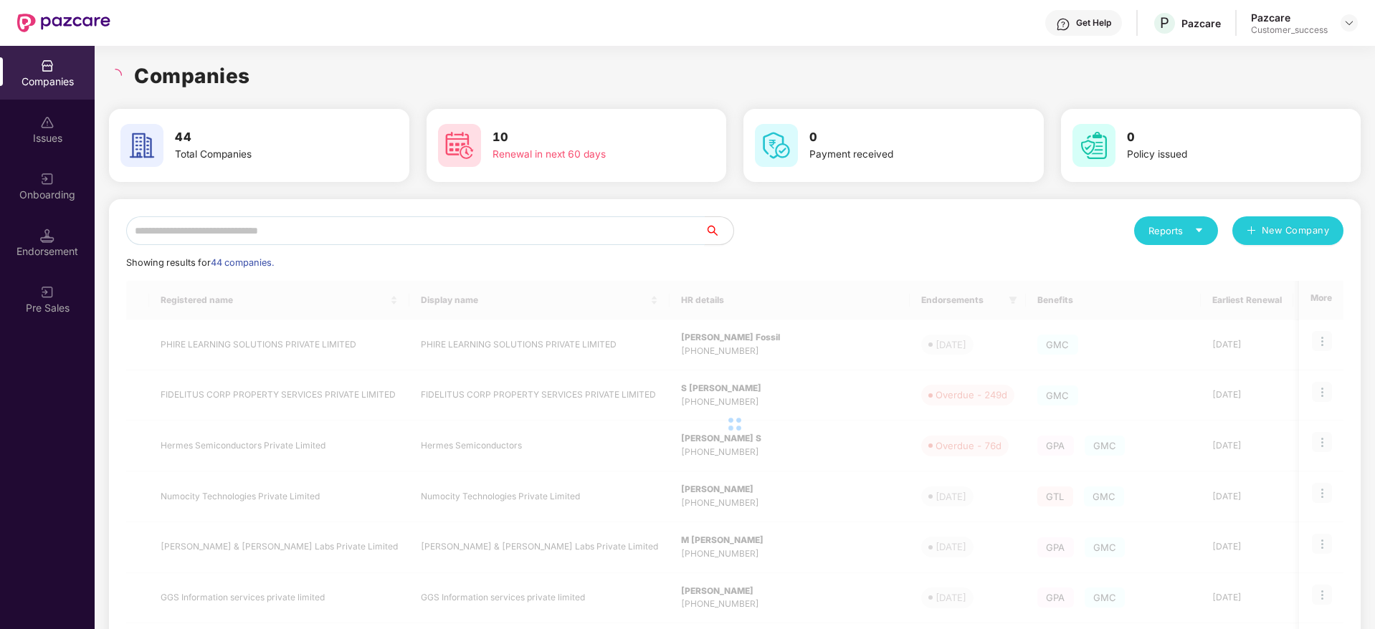
click at [449, 223] on input "text" at bounding box center [415, 230] width 579 height 29
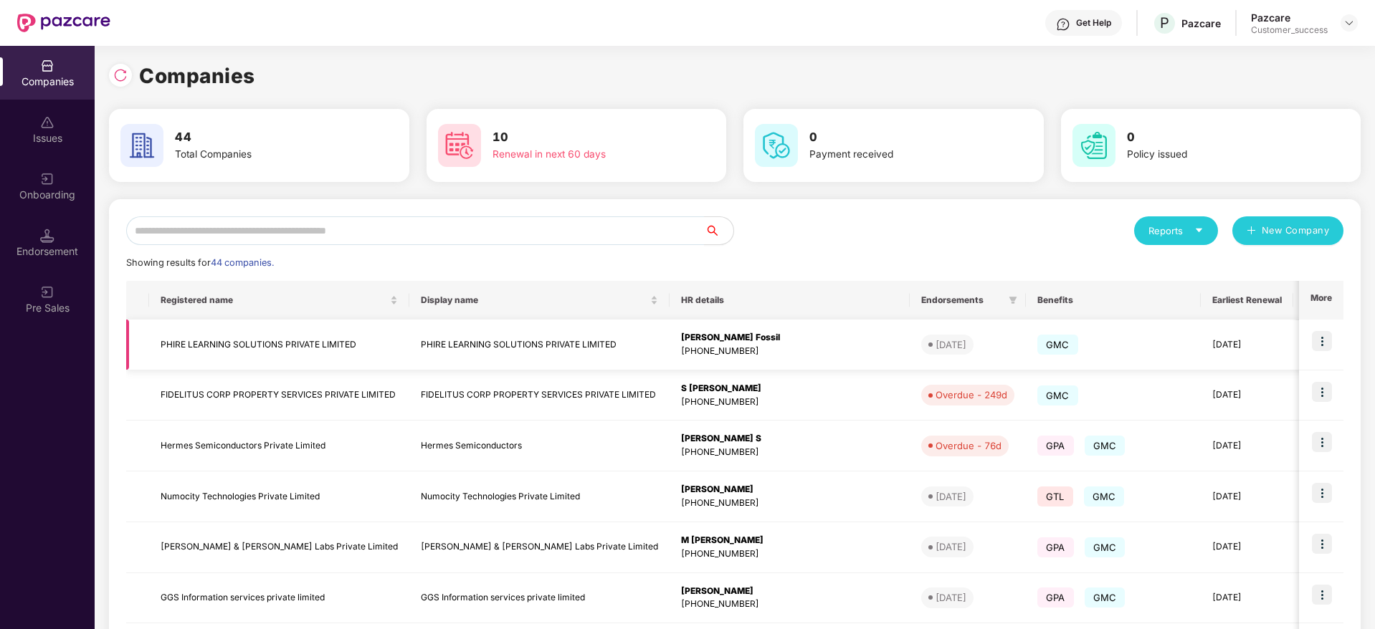
click at [1322, 335] on img at bounding box center [1322, 341] width 20 height 20
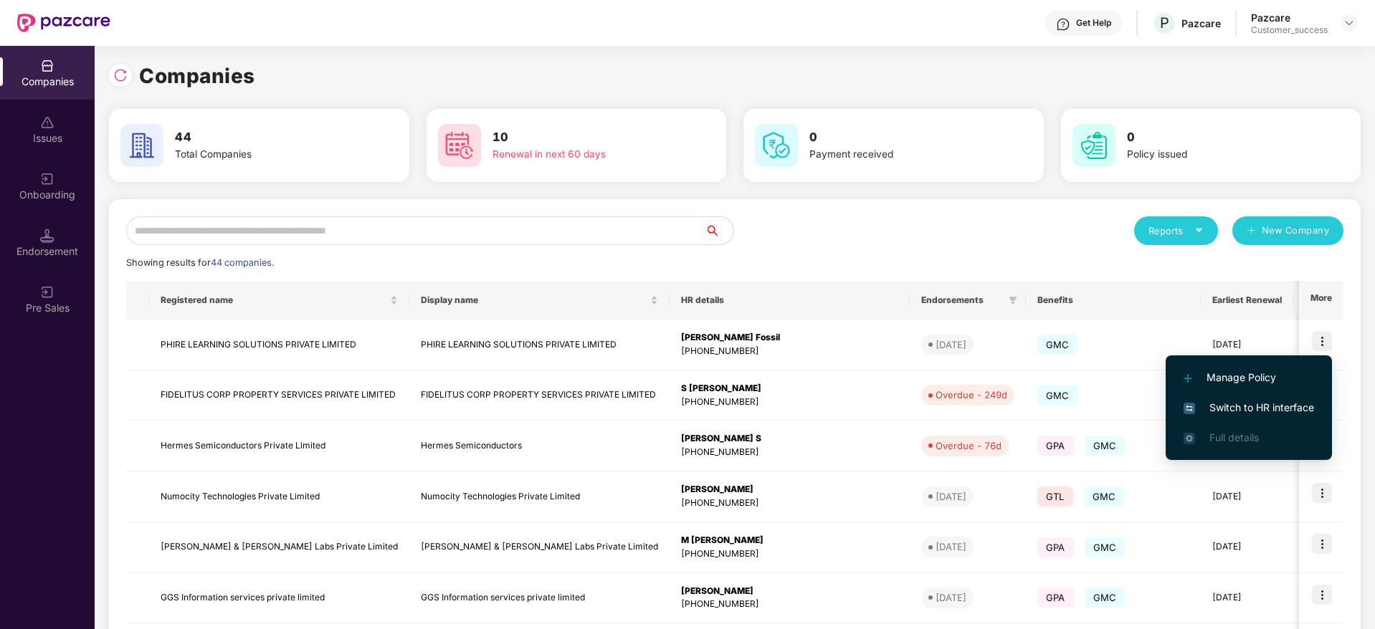
click at [1293, 416] on li "Switch to HR interface" at bounding box center [1249, 408] width 166 height 30
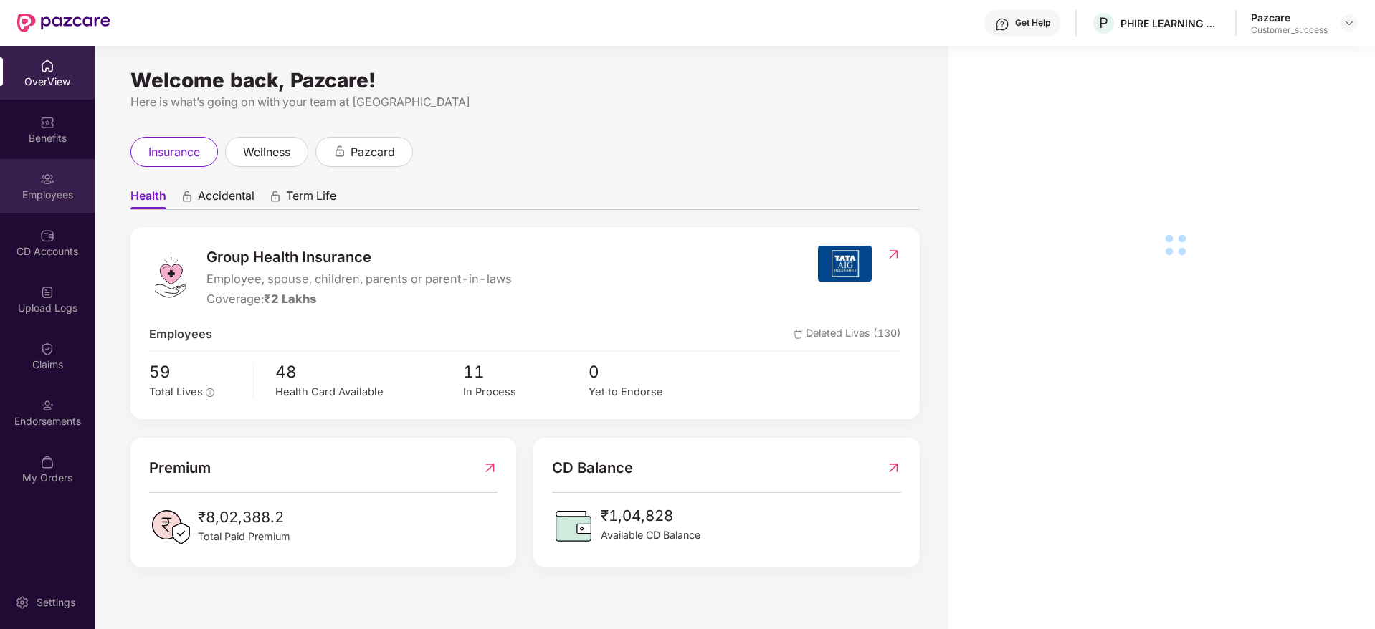
click at [51, 196] on div "Employees" at bounding box center [47, 195] width 95 height 14
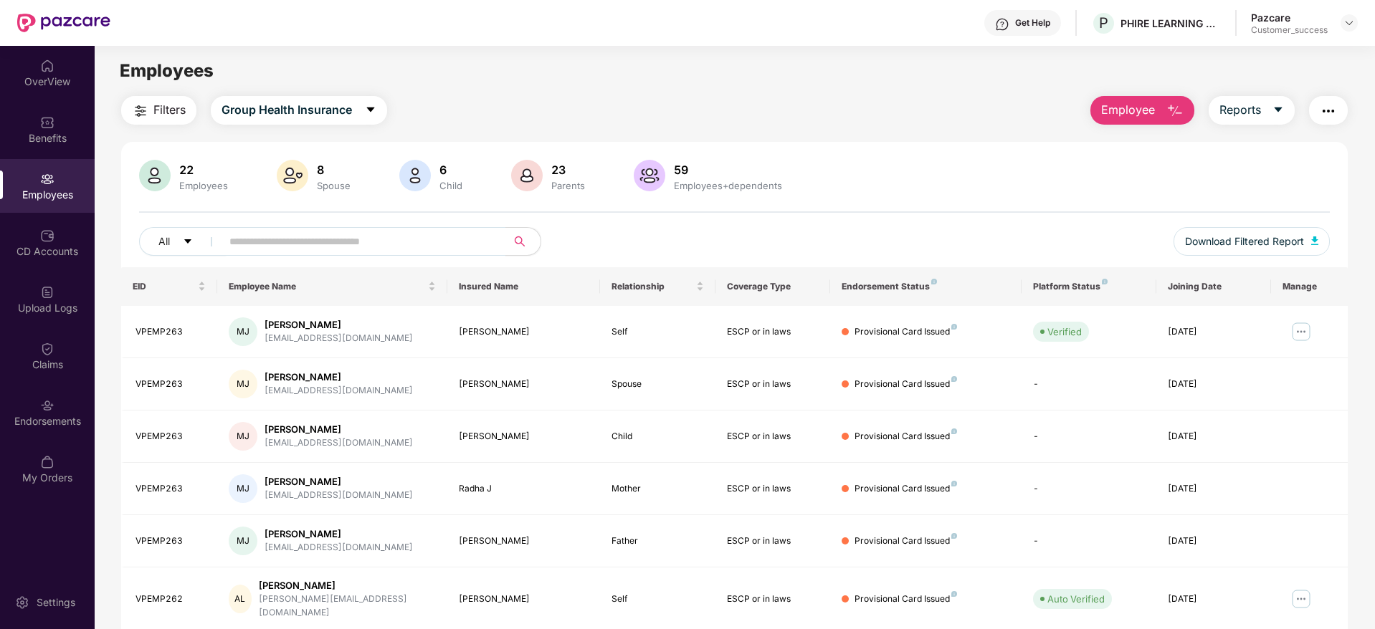
click at [1171, 92] on main "Employees Filters Group Health Insurance Employee Reports 22 Employees 8 Spouse…" at bounding box center [735, 360] width 1280 height 629
click at [1155, 115] on button "Employee" at bounding box center [1142, 110] width 104 height 29
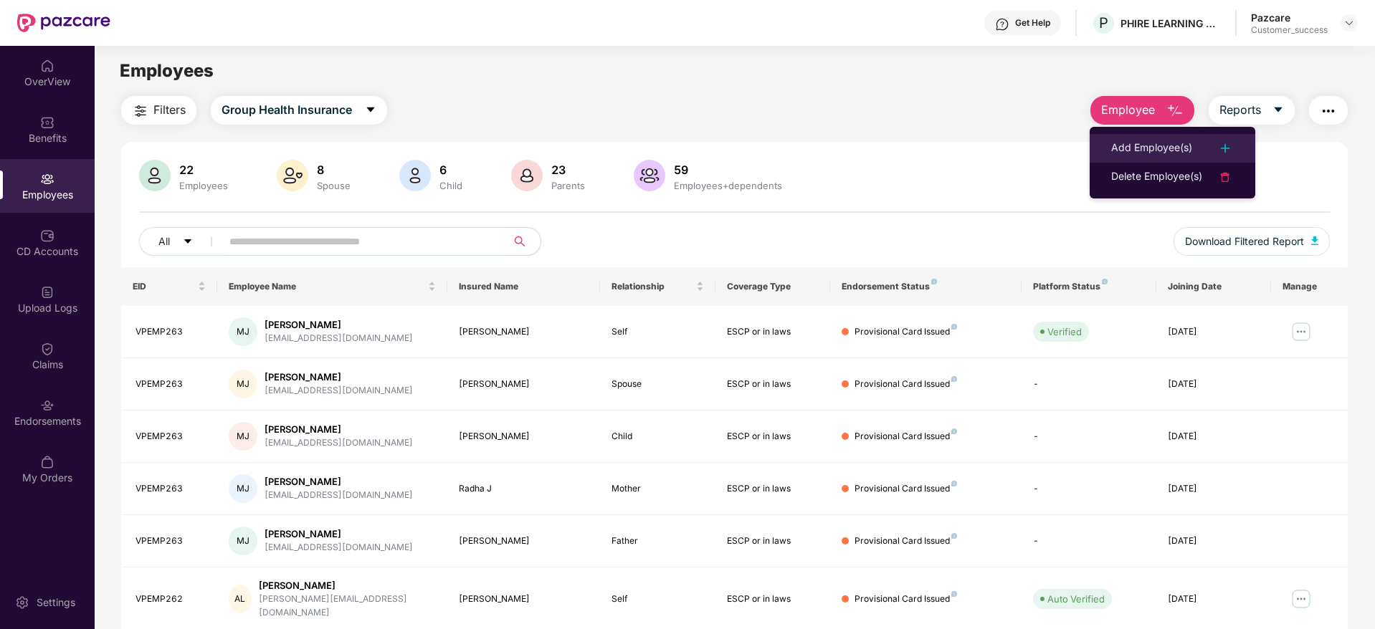
click at [1166, 142] on div "Add Employee(s)" at bounding box center [1151, 148] width 81 height 17
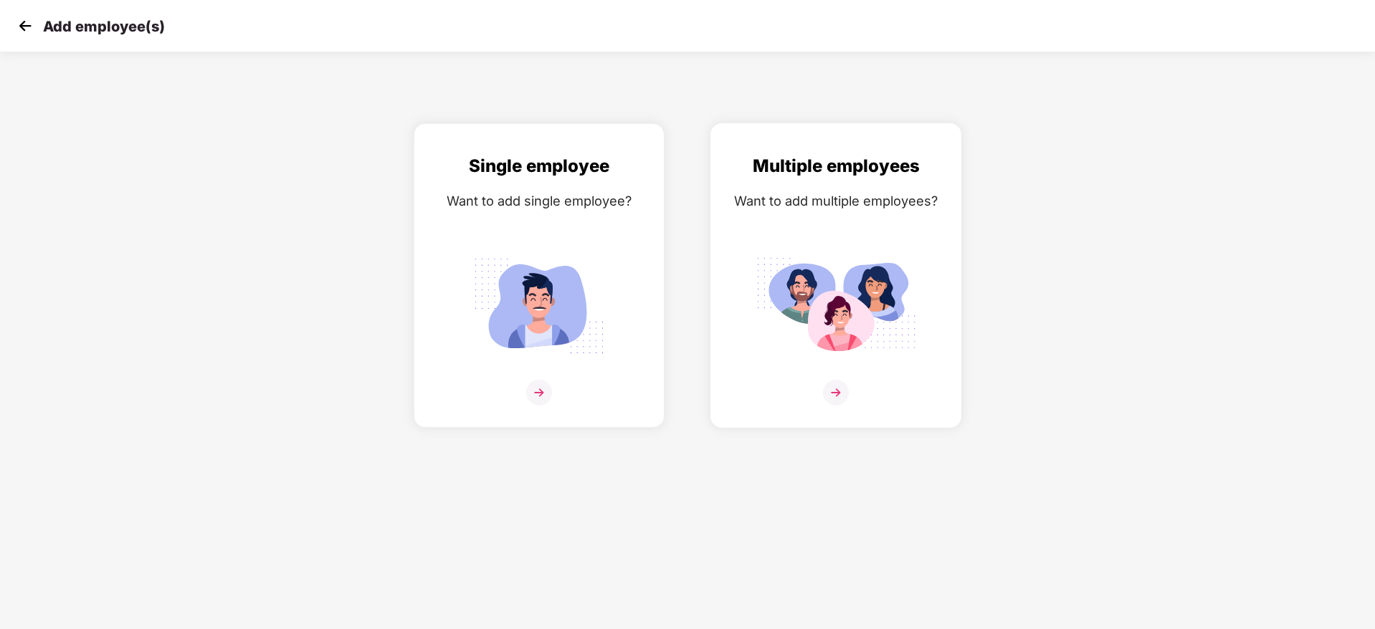
click at [837, 303] on img at bounding box center [836, 306] width 161 height 112
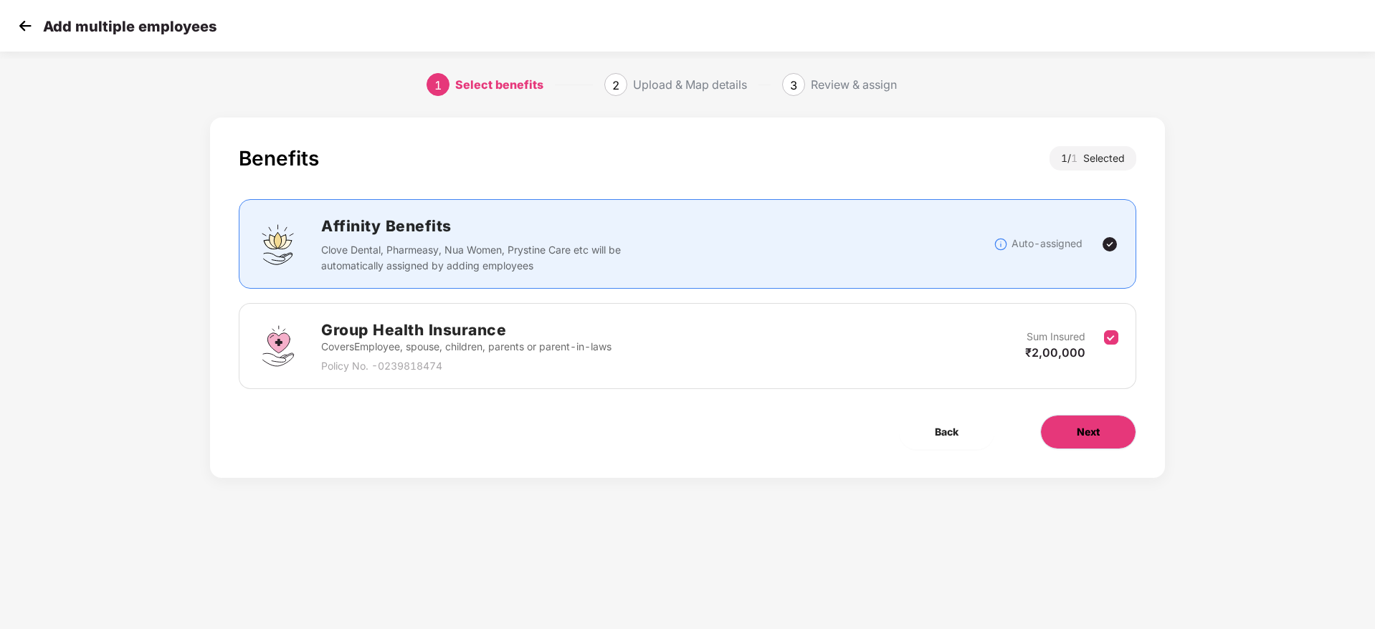
click at [1095, 433] on span "Next" at bounding box center [1088, 432] width 23 height 16
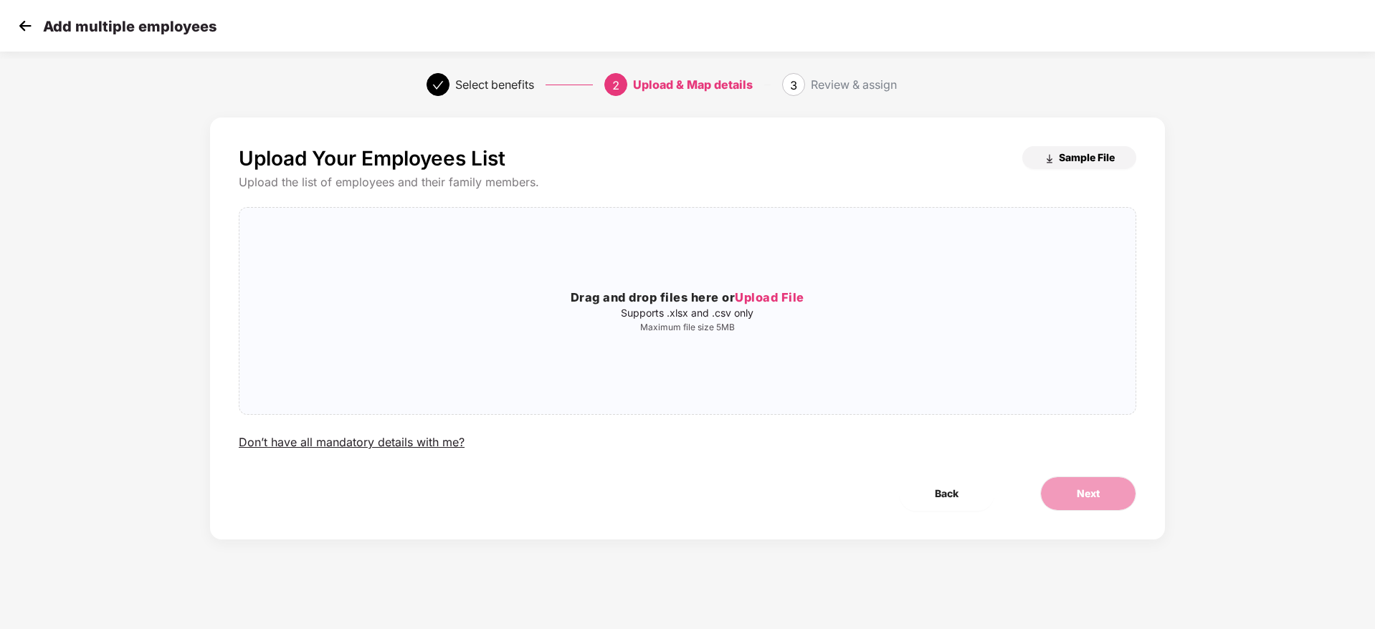
click at [1069, 148] on button "Sample File" at bounding box center [1079, 157] width 114 height 23
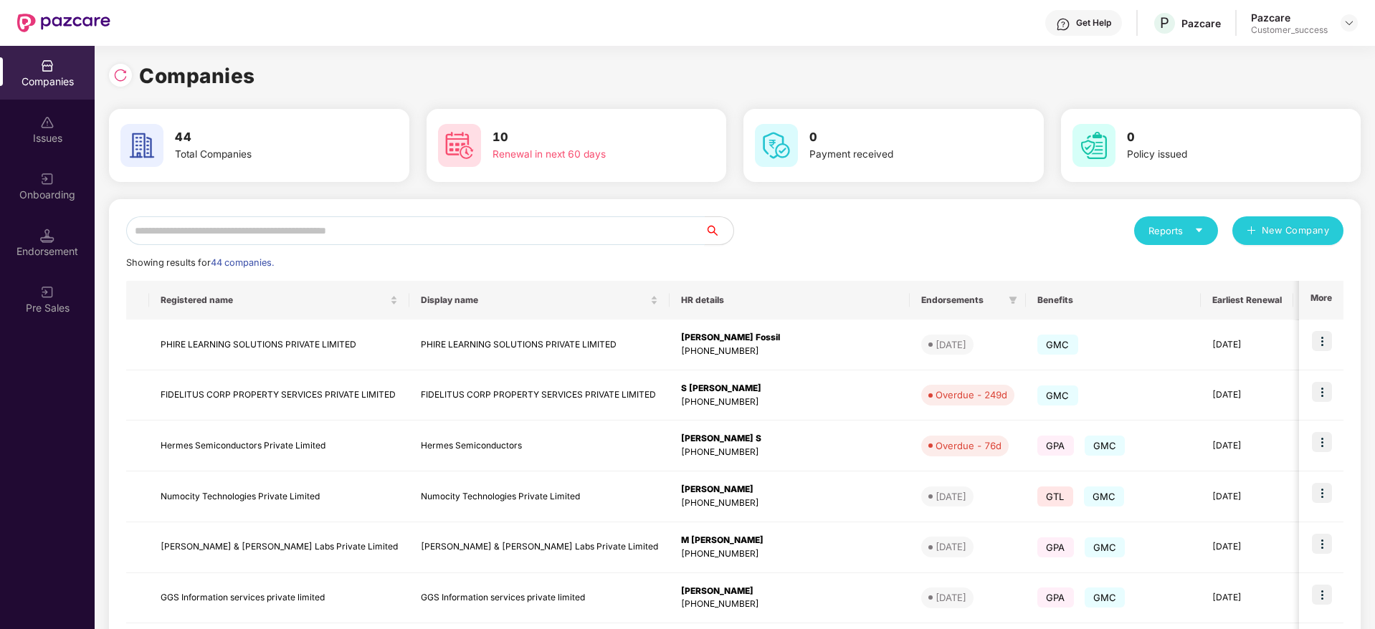
click at [460, 226] on input "text" at bounding box center [415, 230] width 579 height 29
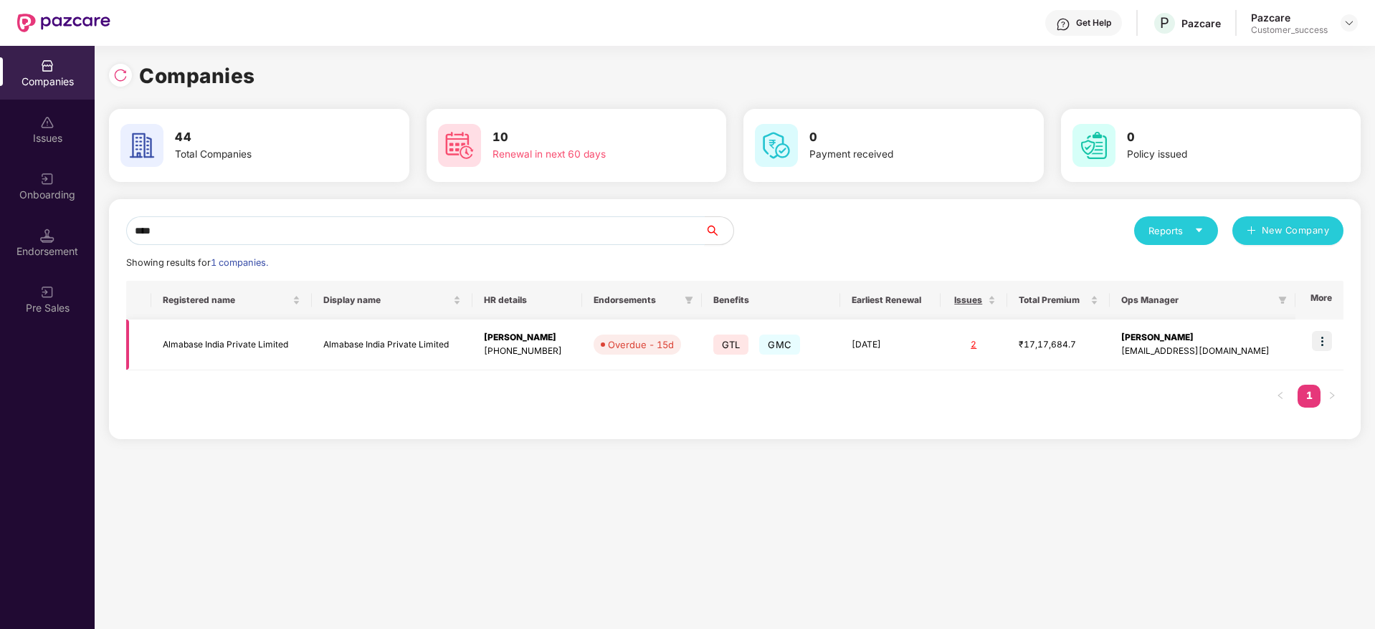
type input "****"
click at [1322, 342] on img at bounding box center [1322, 341] width 20 height 20
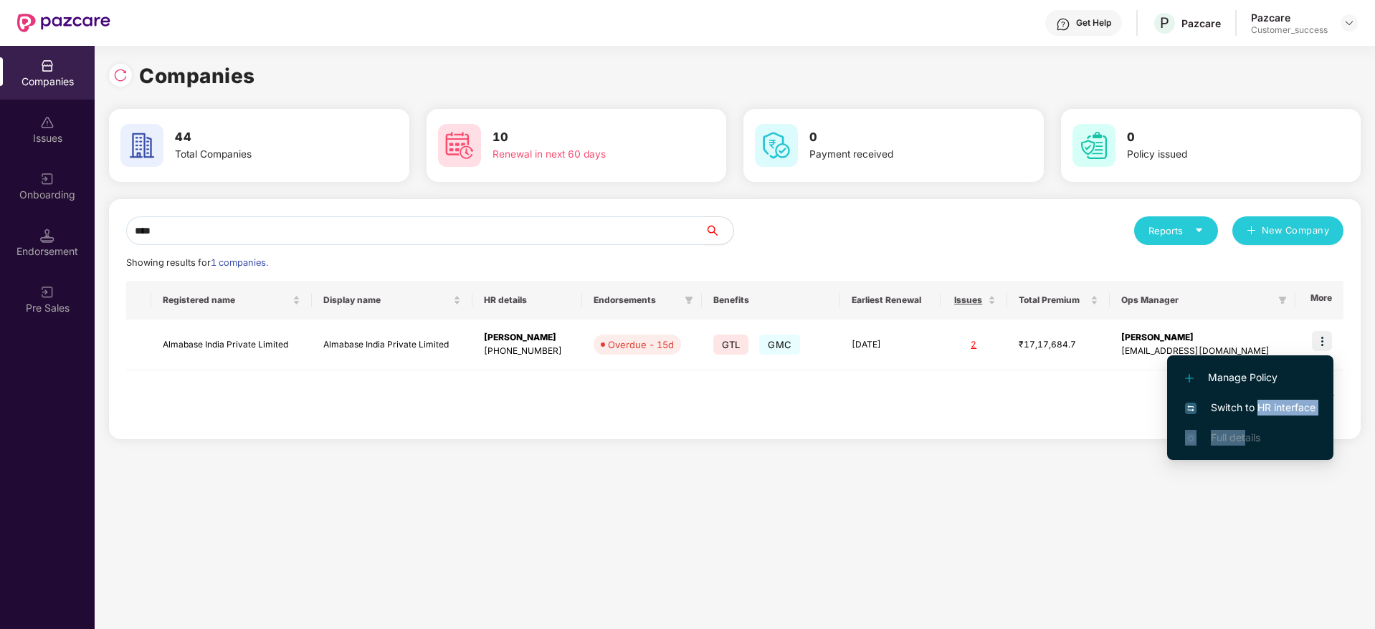
drag, startPoint x: 1247, startPoint y: 427, endPoint x: 1260, endPoint y: 406, distance: 24.3
click at [1260, 406] on ul "Manage Policy Switch to HR interface Full details" at bounding box center [1250, 408] width 166 height 105
click at [1260, 406] on span "Switch to HR interface" at bounding box center [1250, 408] width 130 height 16
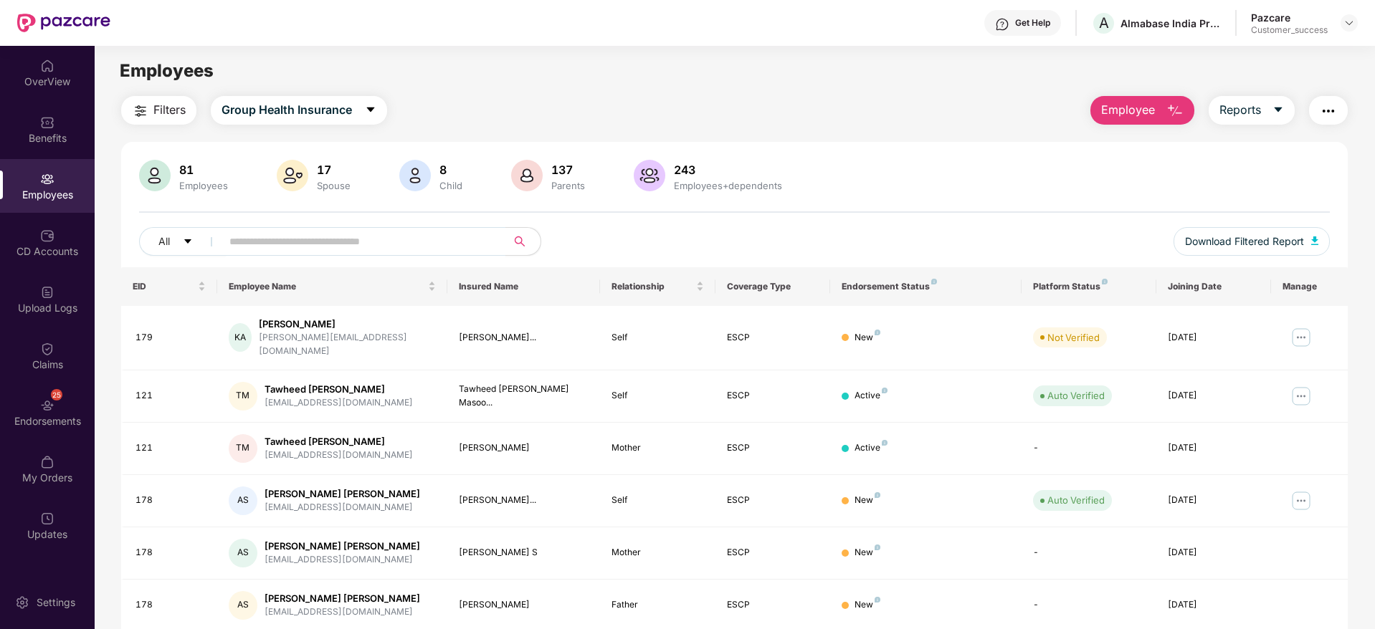
click at [1136, 119] on button "Employee" at bounding box center [1142, 110] width 104 height 29
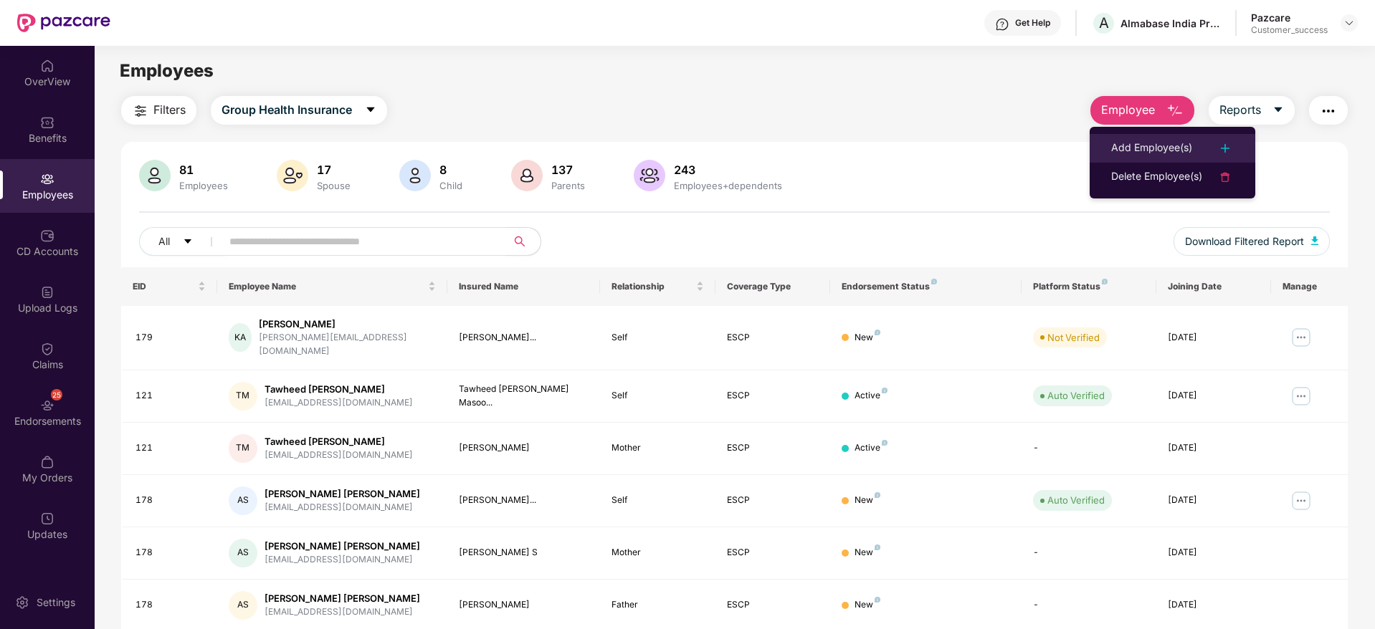
click at [1136, 146] on div "Add Employee(s)" at bounding box center [1151, 148] width 81 height 17
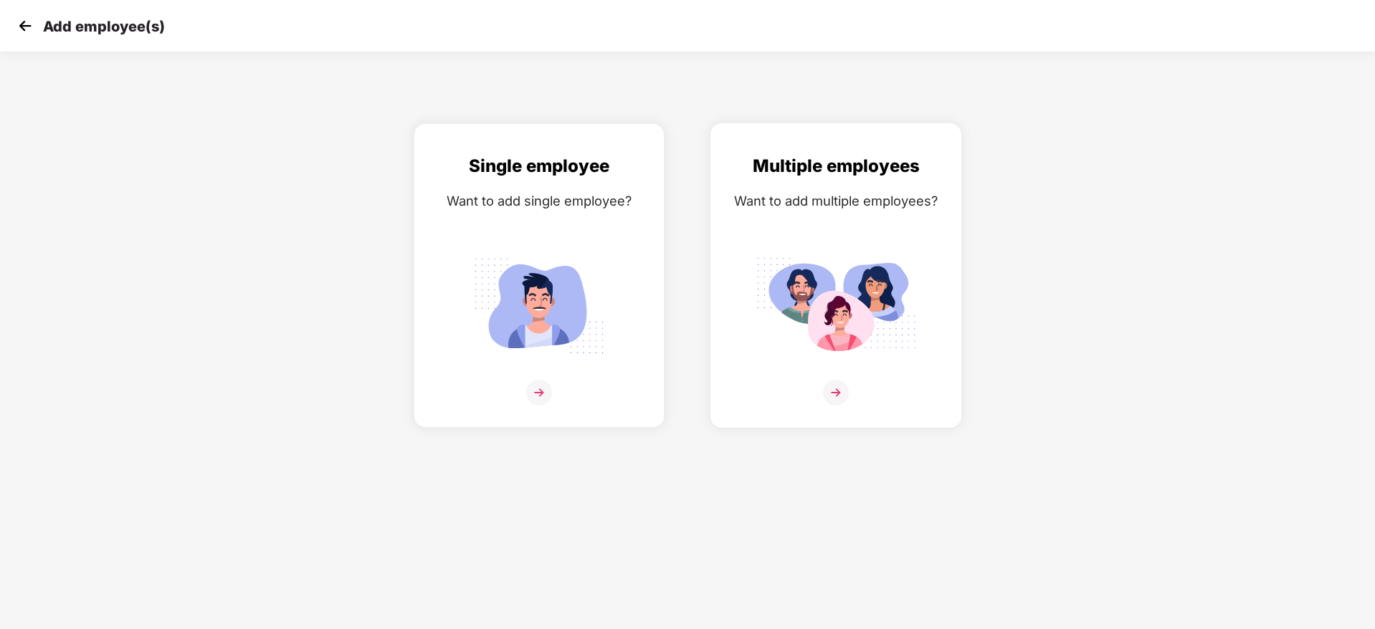
click at [870, 298] on img at bounding box center [836, 306] width 161 height 112
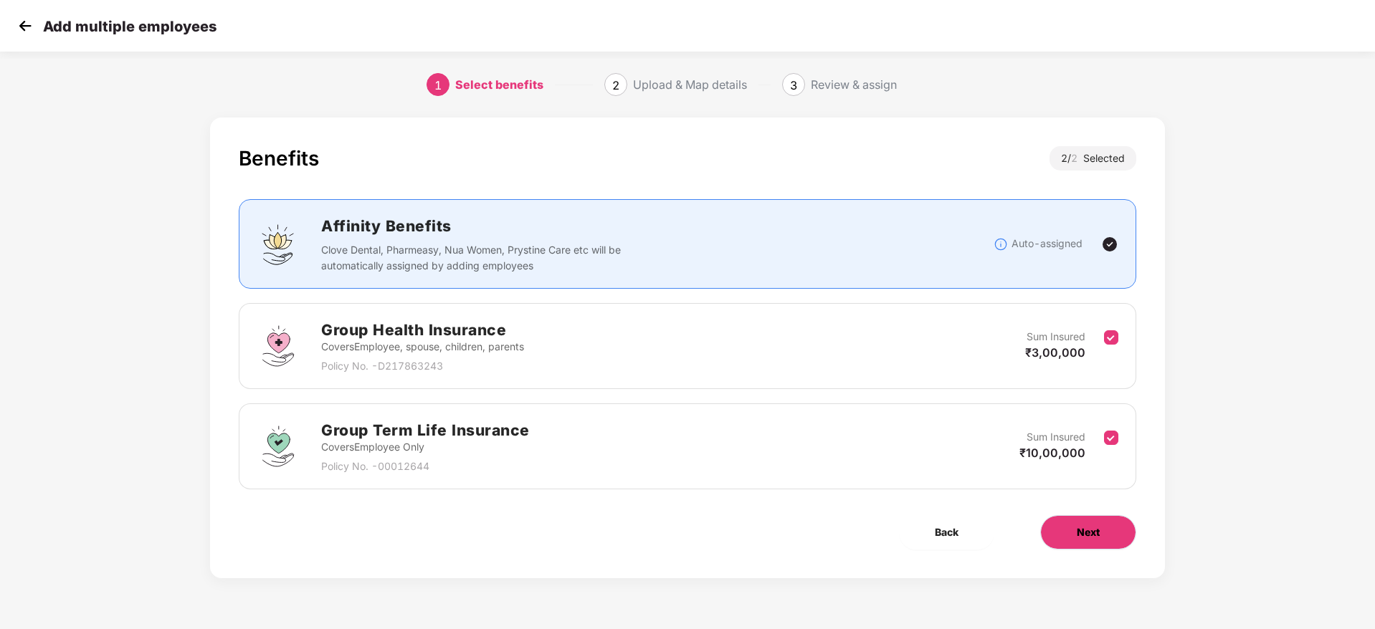
click at [1081, 525] on span "Next" at bounding box center [1088, 533] width 23 height 16
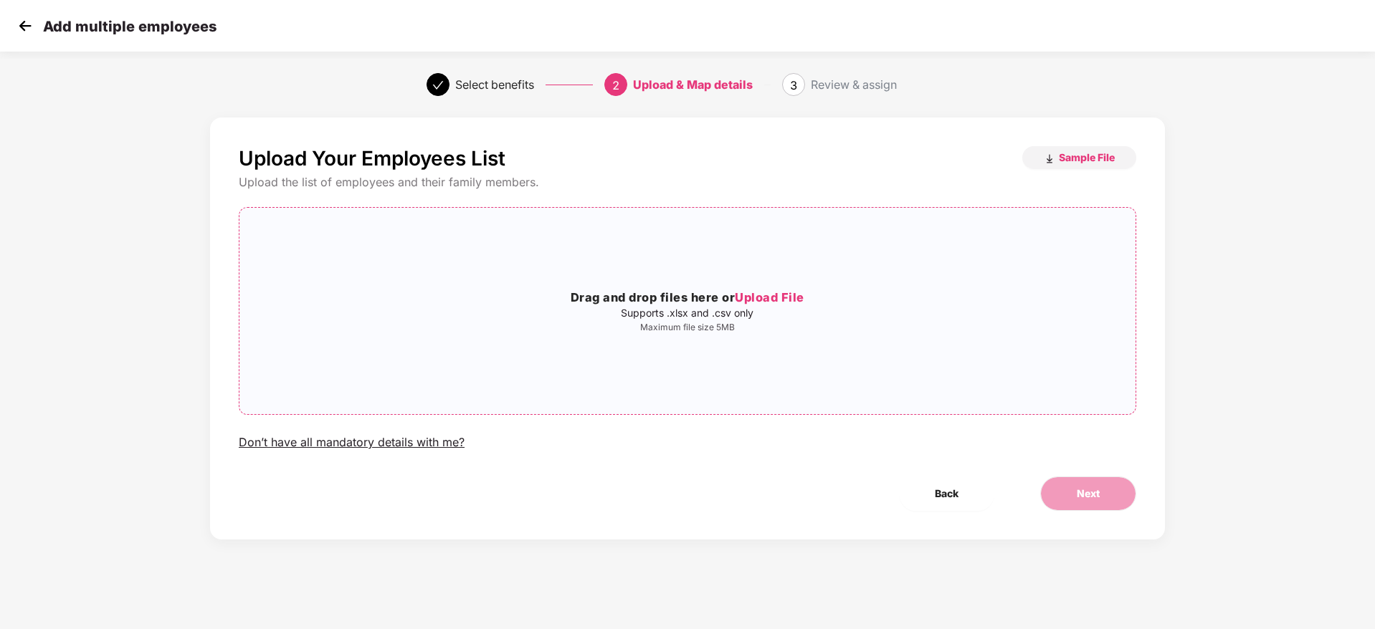
click at [815, 327] on p "Maximum file size 5MB" at bounding box center [687, 327] width 896 height 11
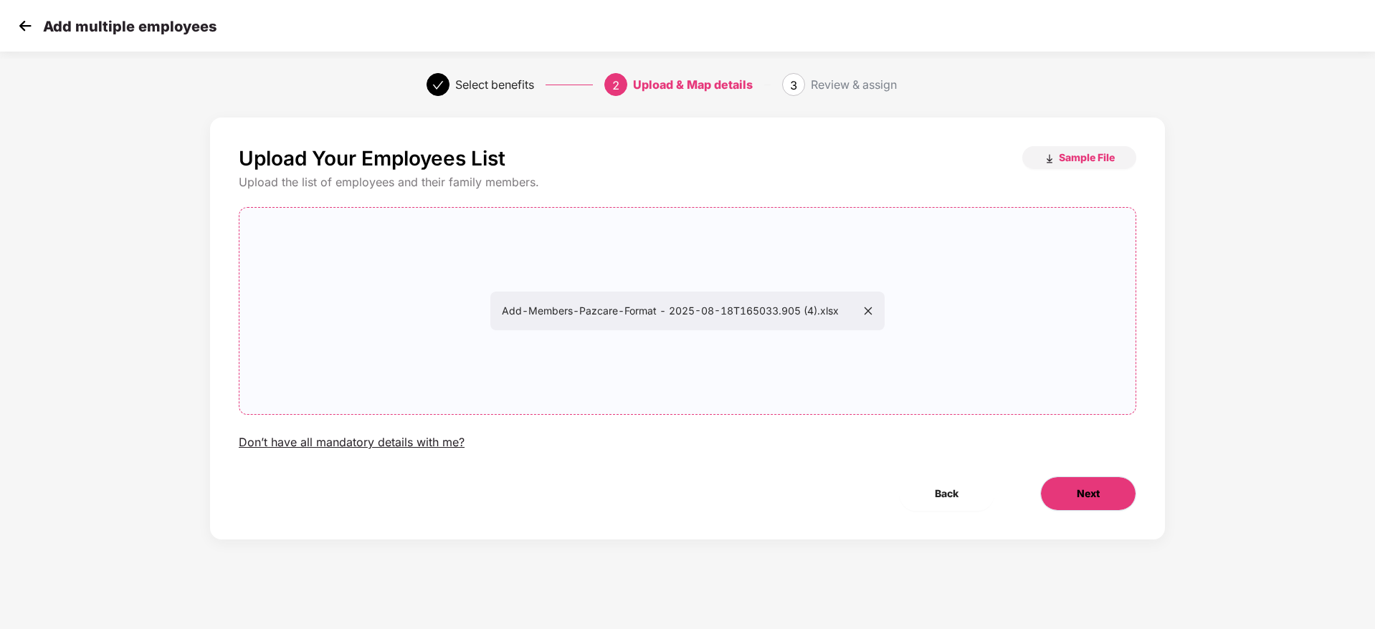
click at [1076, 479] on button "Next" at bounding box center [1088, 494] width 96 height 34
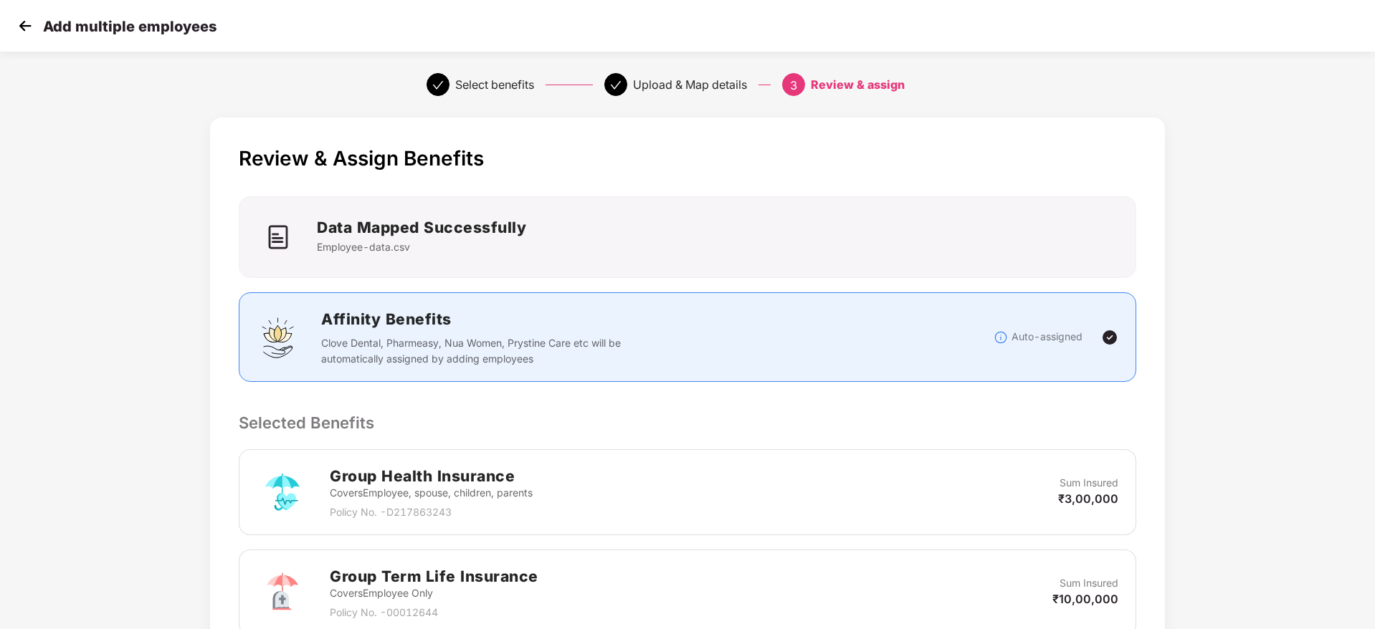
scroll to position [270, 1]
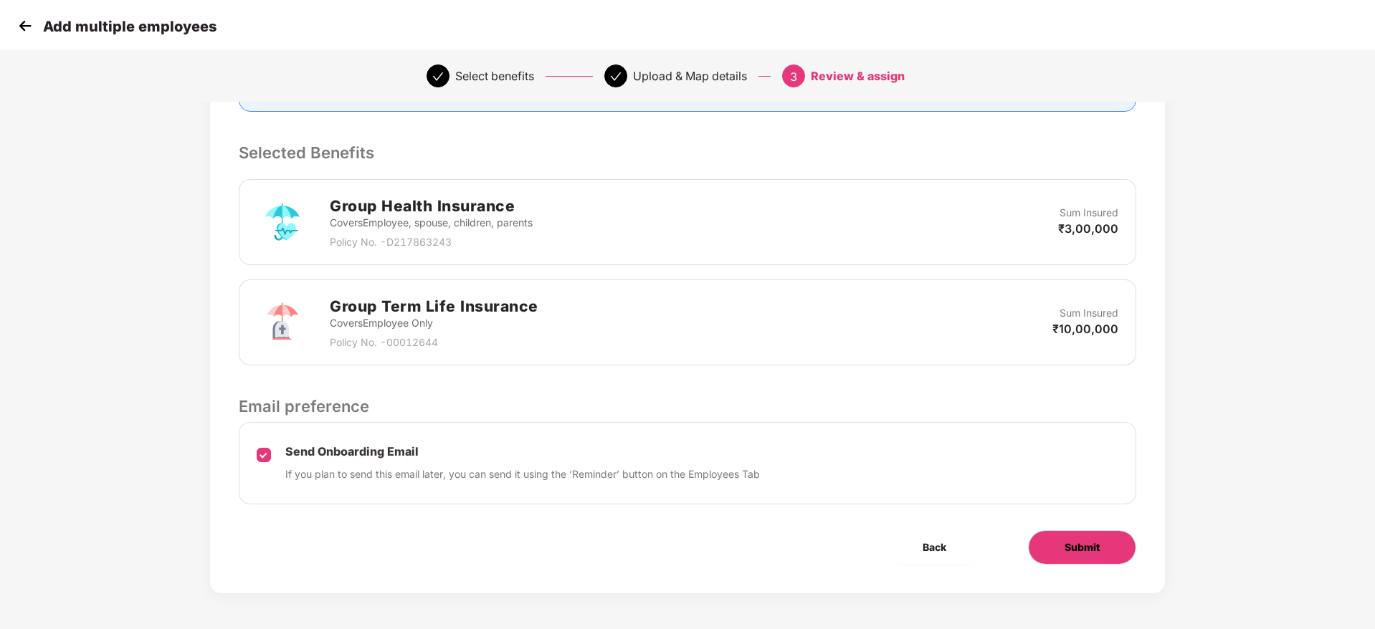
click at [1072, 543] on span "Submit" at bounding box center [1082, 548] width 35 height 16
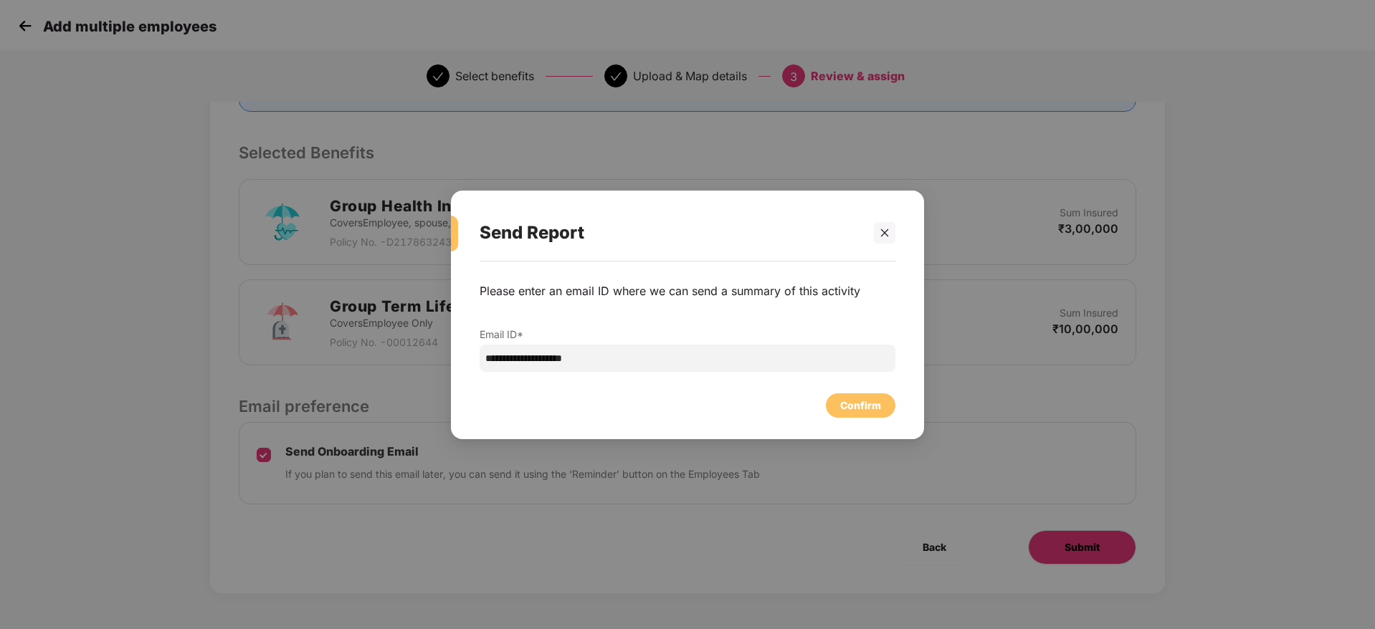
scroll to position [0, 1]
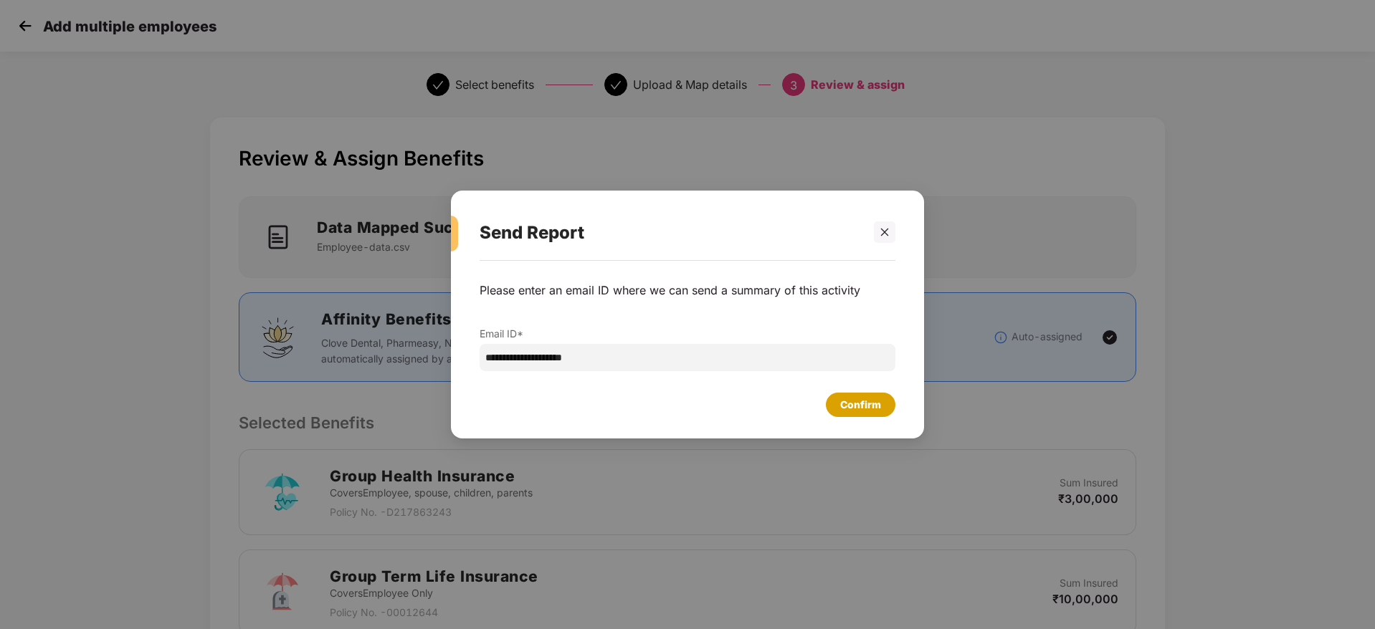
click at [861, 416] on div "Confirm" at bounding box center [861, 405] width 70 height 24
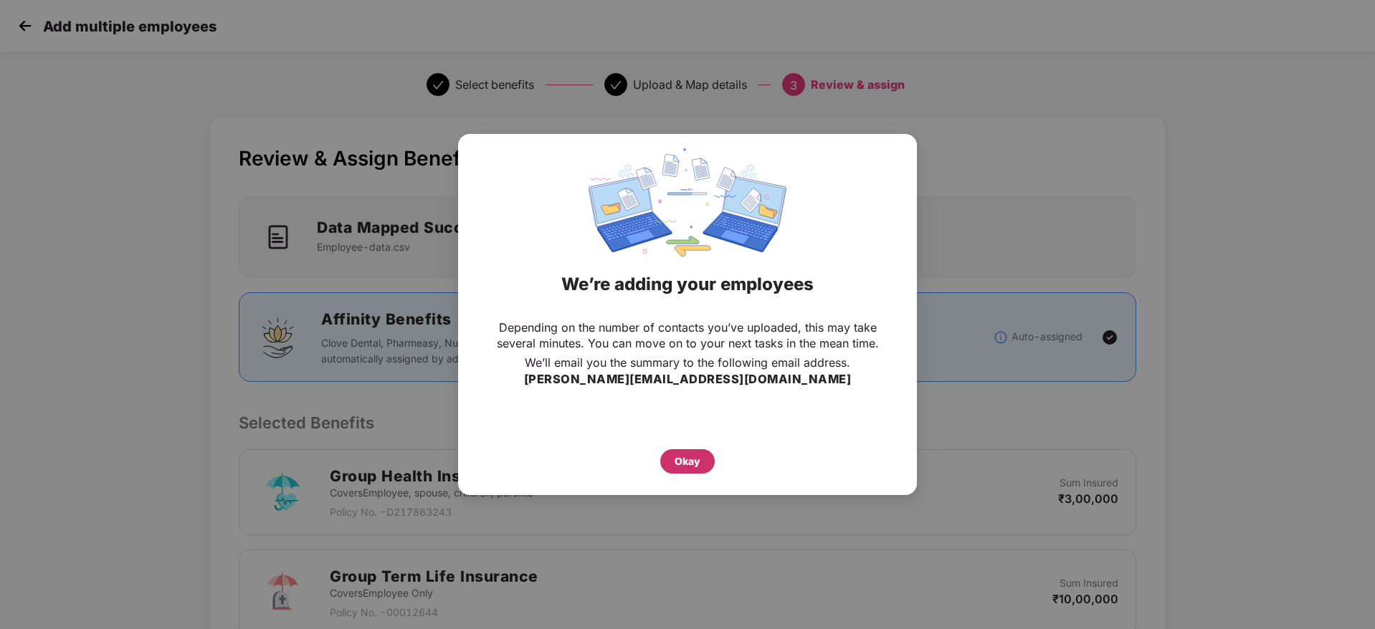
click at [695, 463] on div "Okay" at bounding box center [688, 462] width 26 height 16
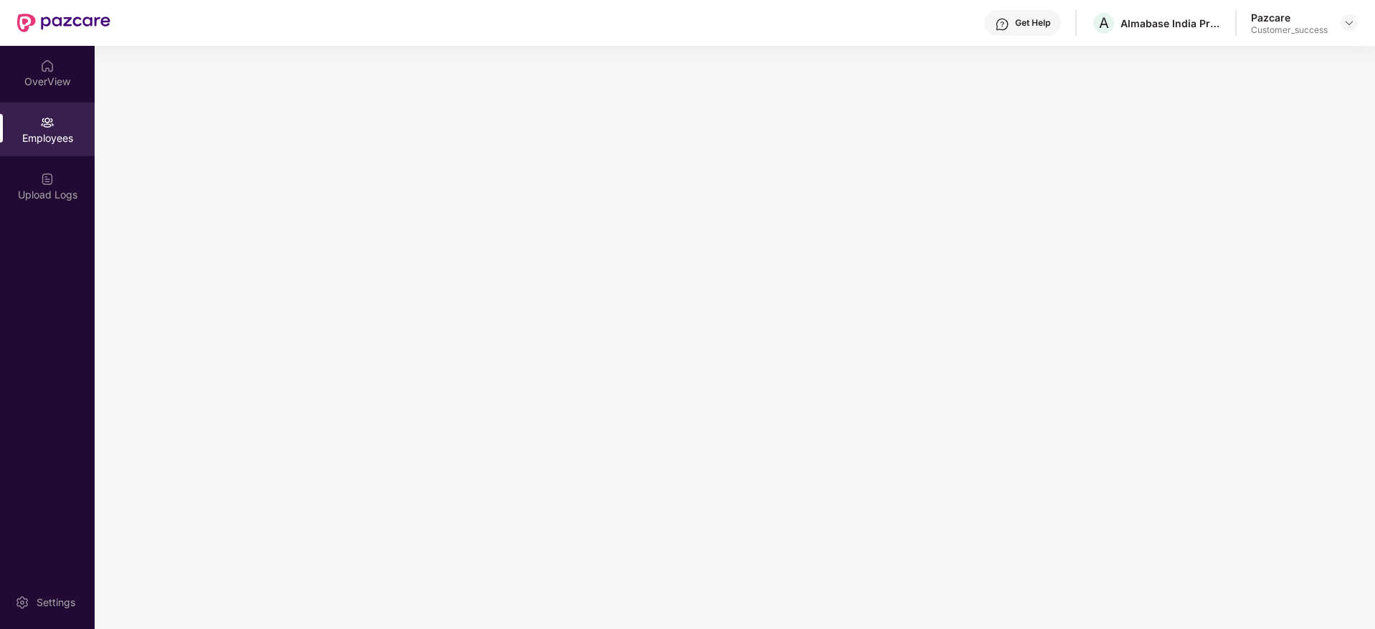
scroll to position [0, 0]
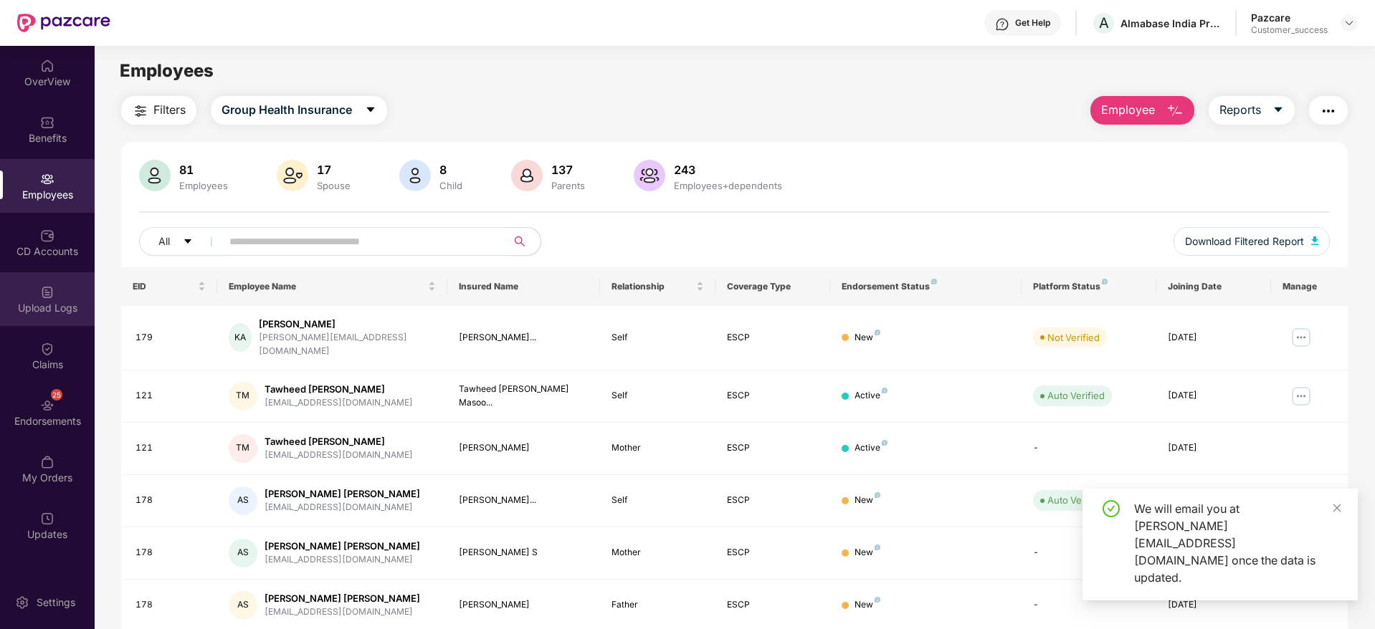
click at [55, 308] on div "Upload Logs" at bounding box center [47, 308] width 95 height 14
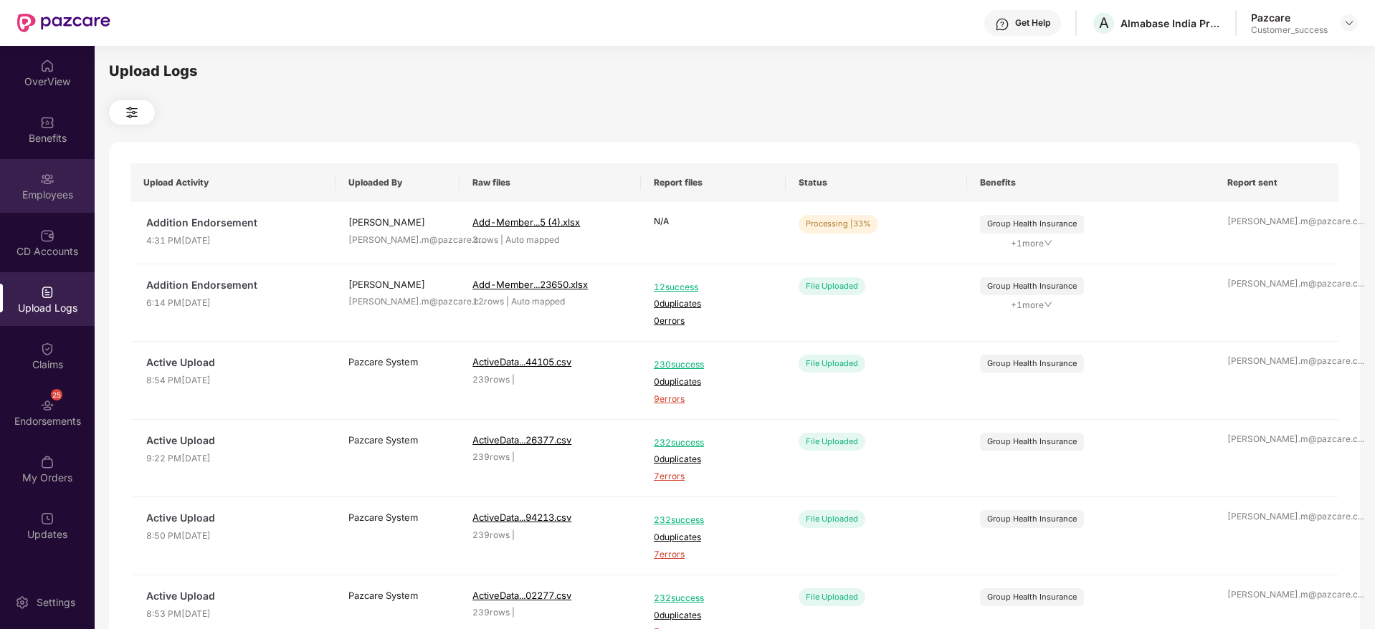
click at [40, 196] on div "Employees" at bounding box center [47, 195] width 95 height 14
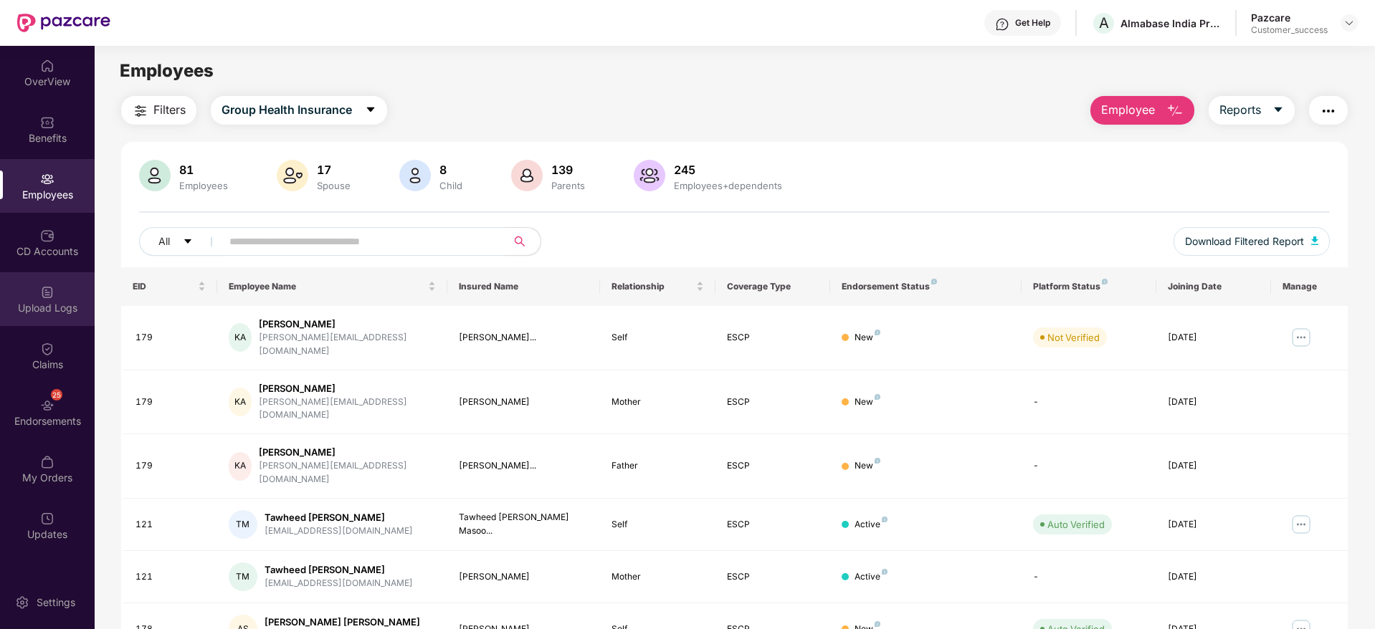
click at [52, 299] on img at bounding box center [47, 292] width 14 height 14
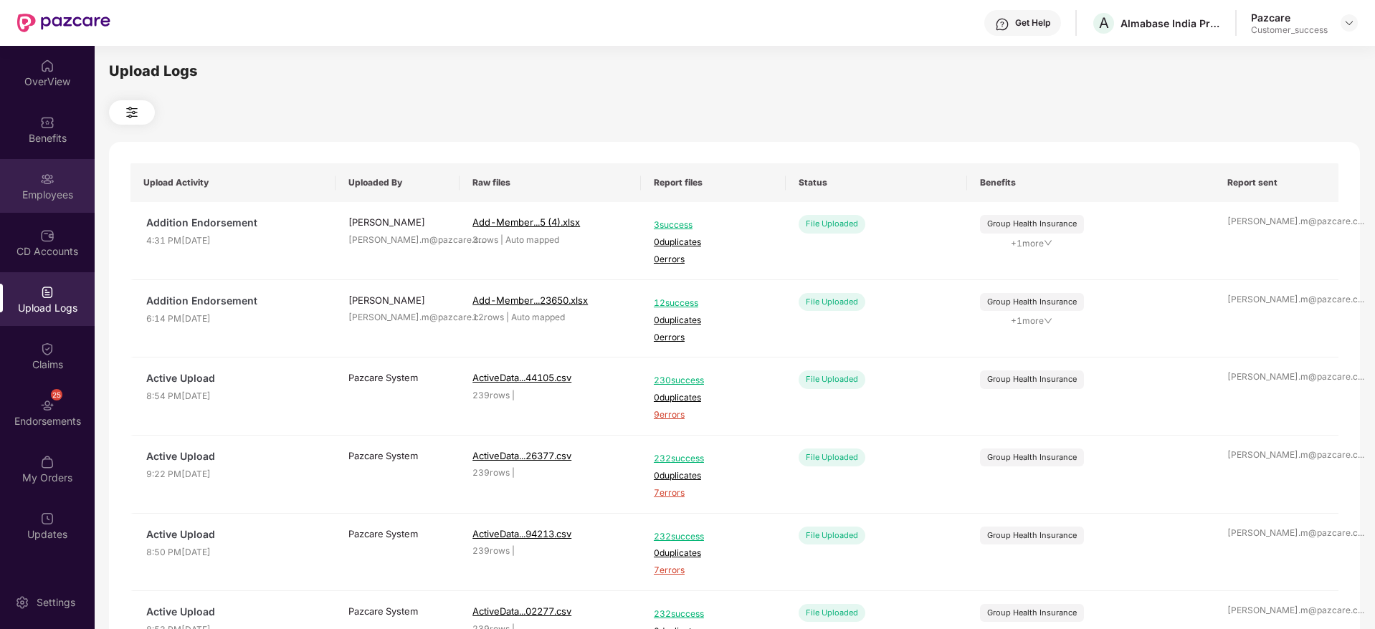
click at [49, 182] on img at bounding box center [47, 179] width 14 height 14
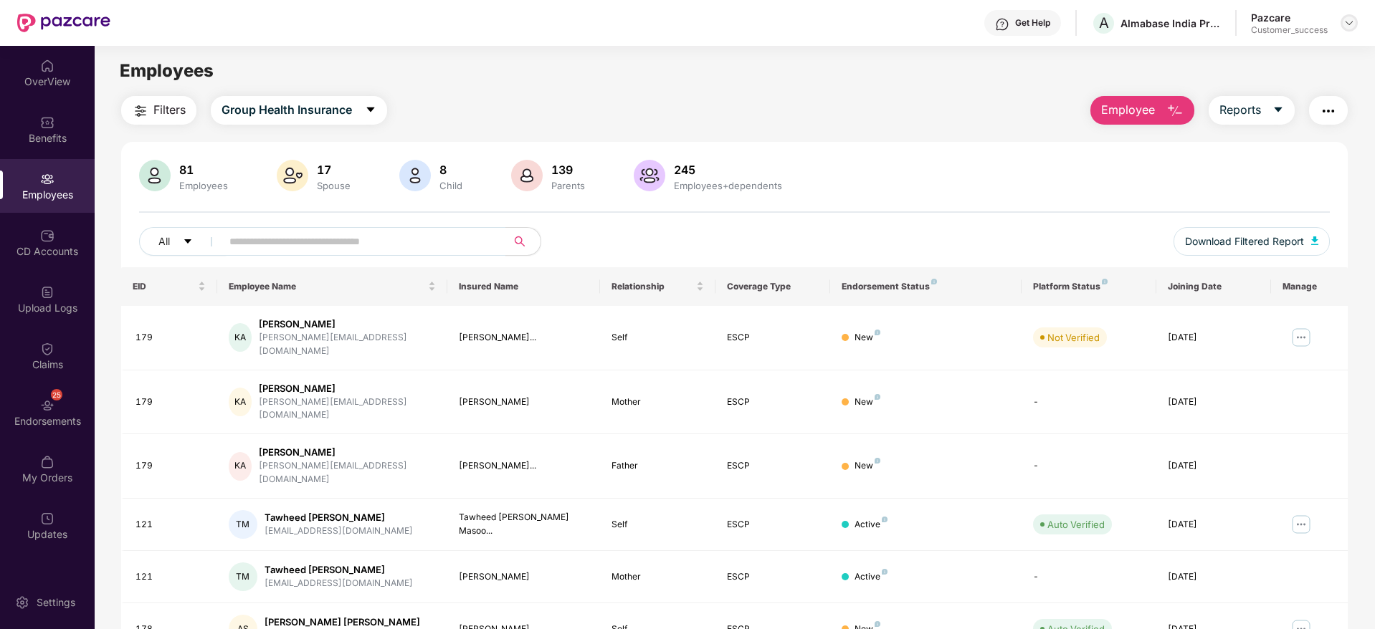
click at [1351, 22] on img at bounding box center [1348, 22] width 11 height 11
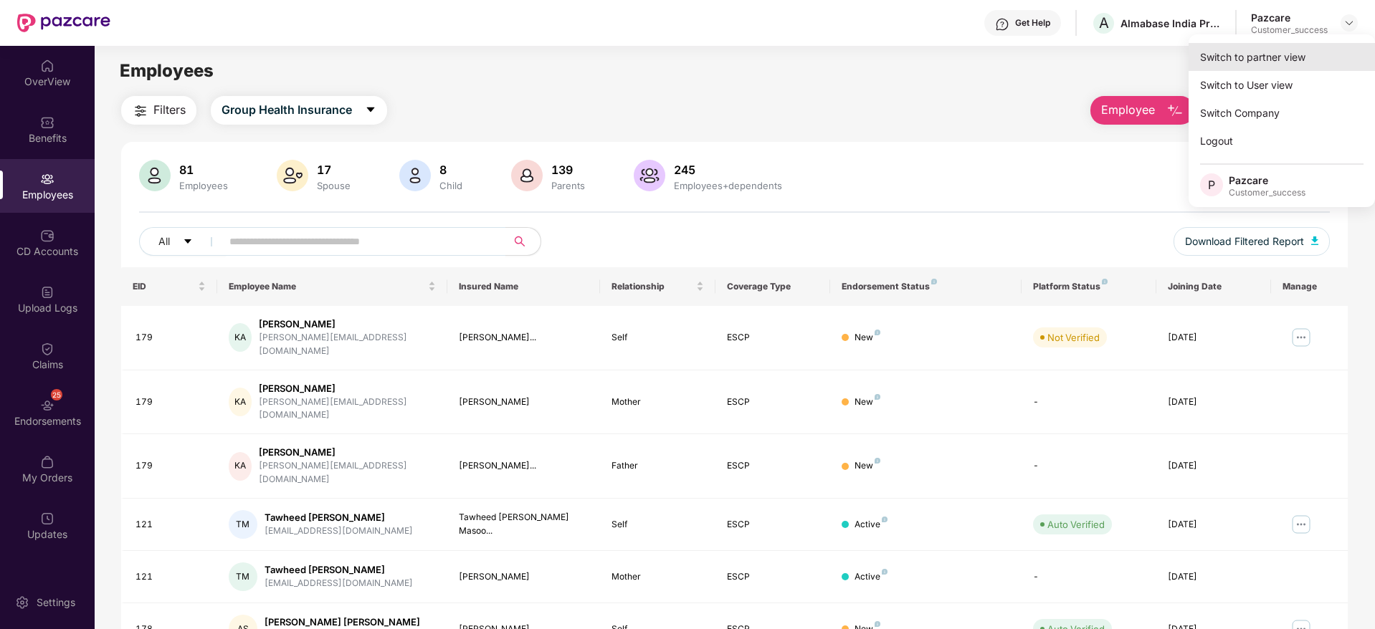
click at [1290, 49] on div "Switch to partner view" at bounding box center [1282, 57] width 186 height 28
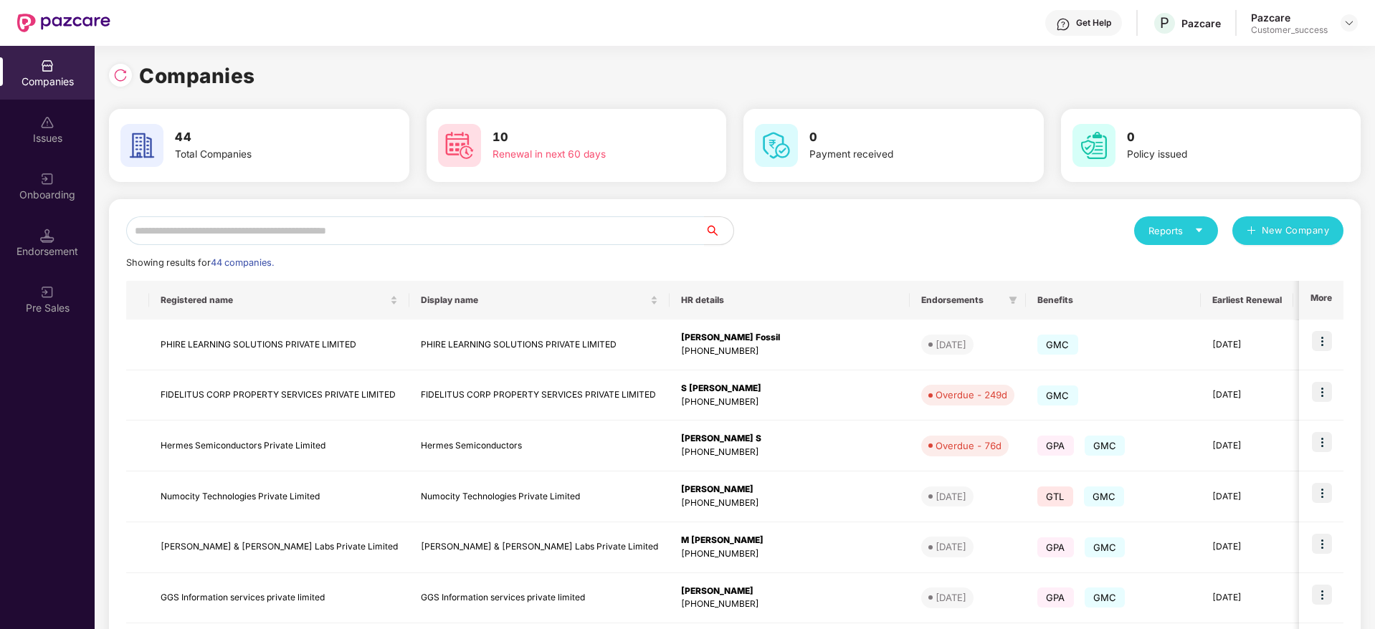
click at [129, 68] on div at bounding box center [120, 75] width 23 height 23
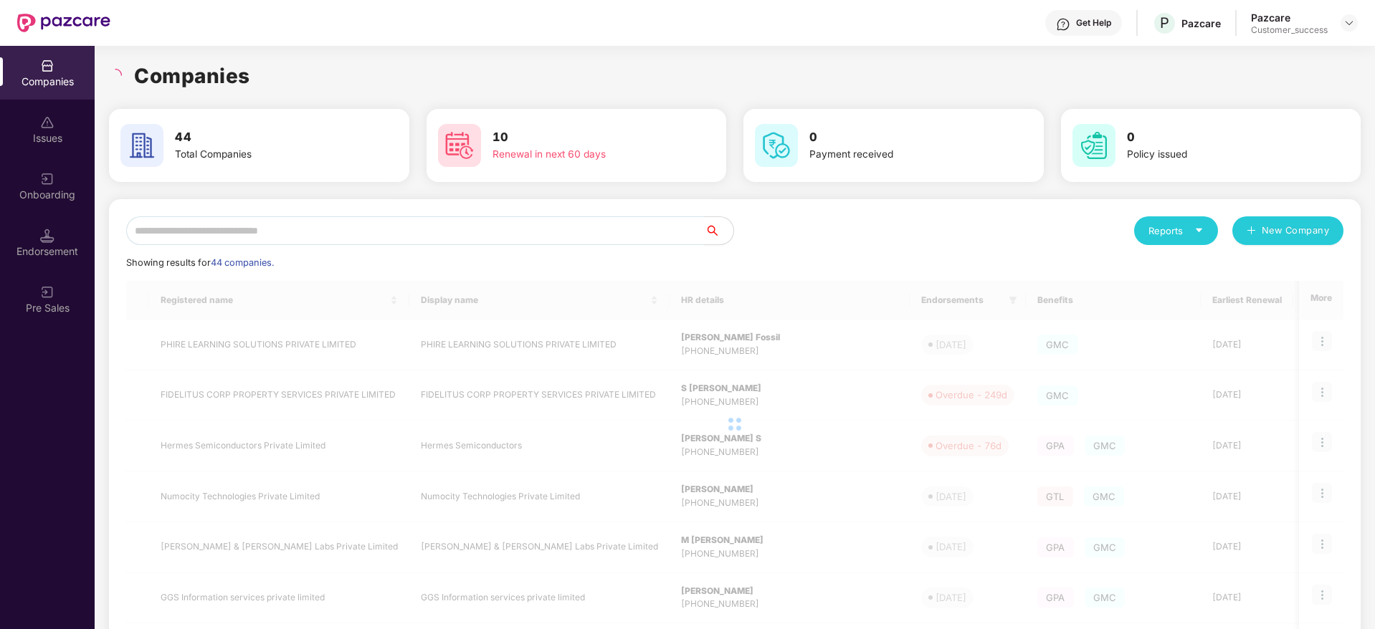
click at [272, 79] on div "Companies" at bounding box center [735, 76] width 1252 height 32
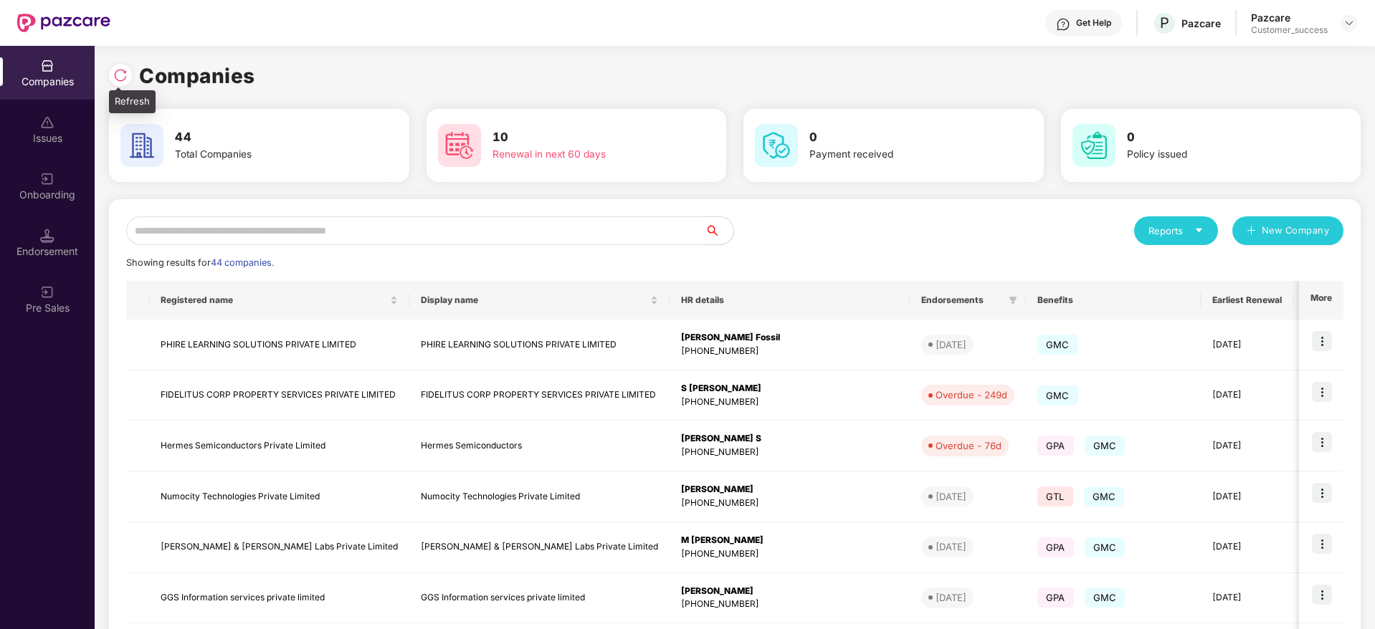
click at [113, 71] on img at bounding box center [120, 75] width 14 height 14
drag, startPoint x: 259, startPoint y: 75, endPoint x: 114, endPoint y: 73, distance: 144.8
click at [114, 73] on div "Companies" at bounding box center [735, 76] width 1252 height 32
click at [114, 73] on img at bounding box center [120, 75] width 14 height 14
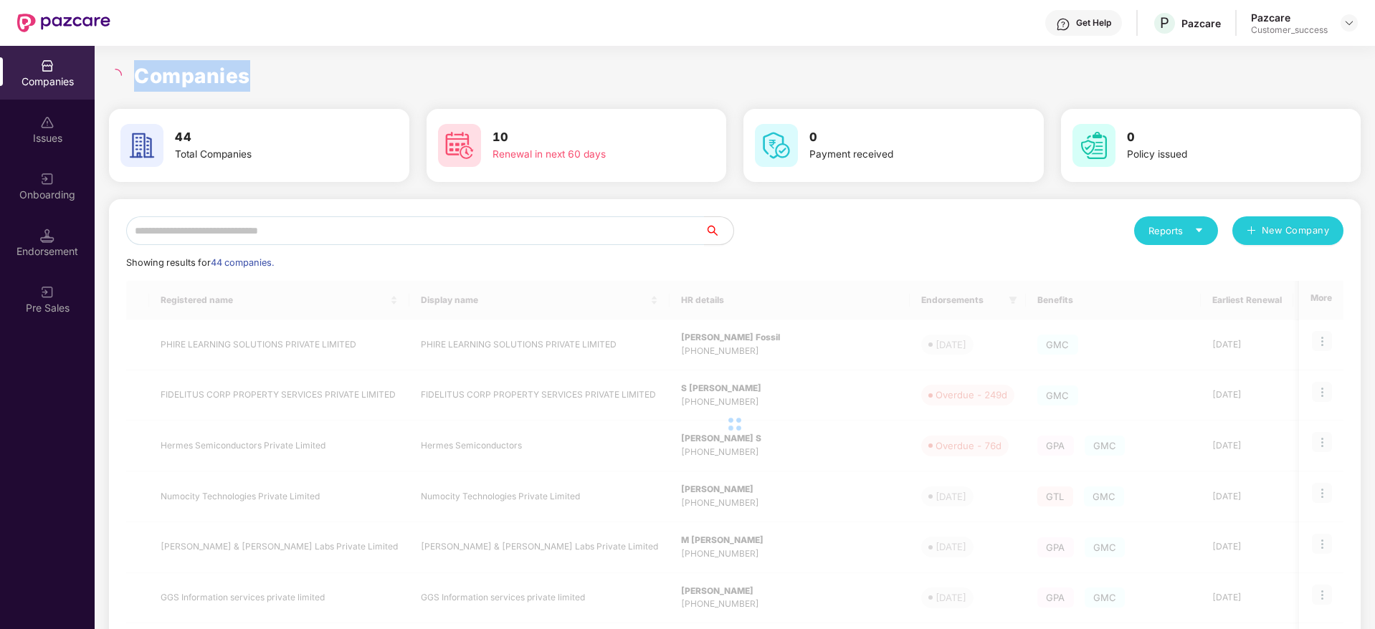
click at [195, 65] on h1 "Companies" at bounding box center [192, 76] width 116 height 32
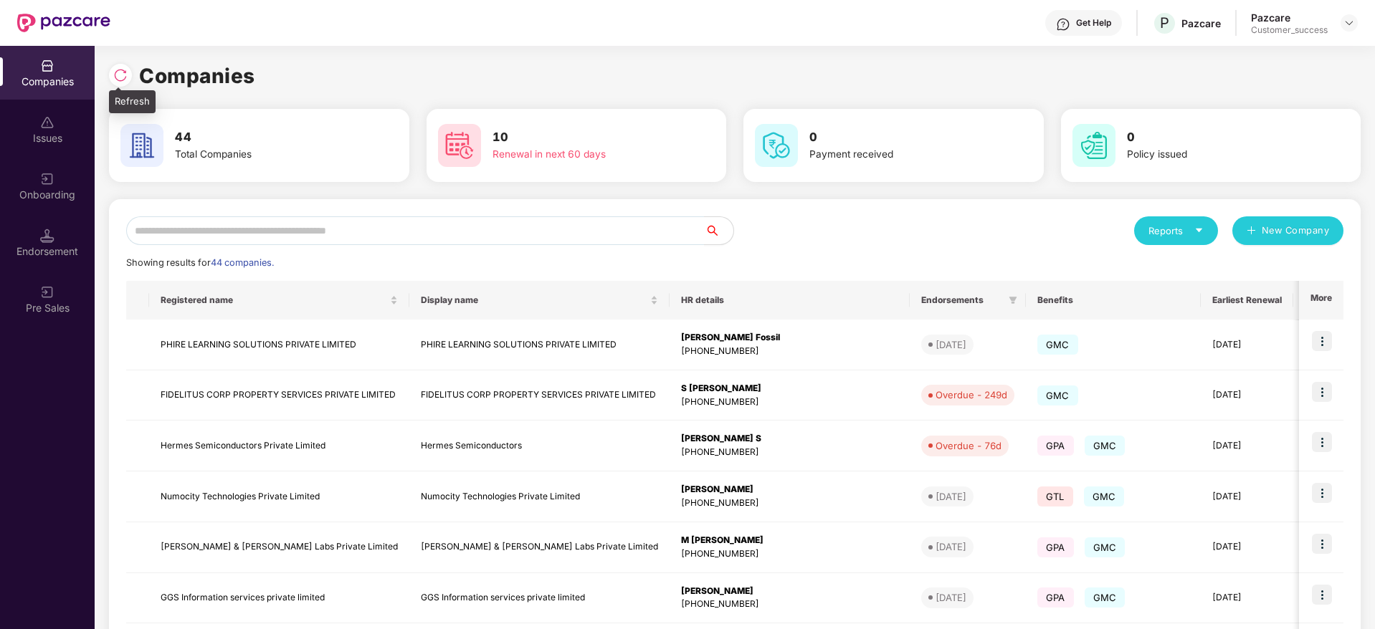
click at [118, 77] on img at bounding box center [120, 75] width 14 height 14
click at [121, 74] on img at bounding box center [120, 75] width 14 height 14
click at [113, 74] on img at bounding box center [120, 75] width 14 height 14
click at [392, 231] on input "text" at bounding box center [415, 230] width 579 height 29
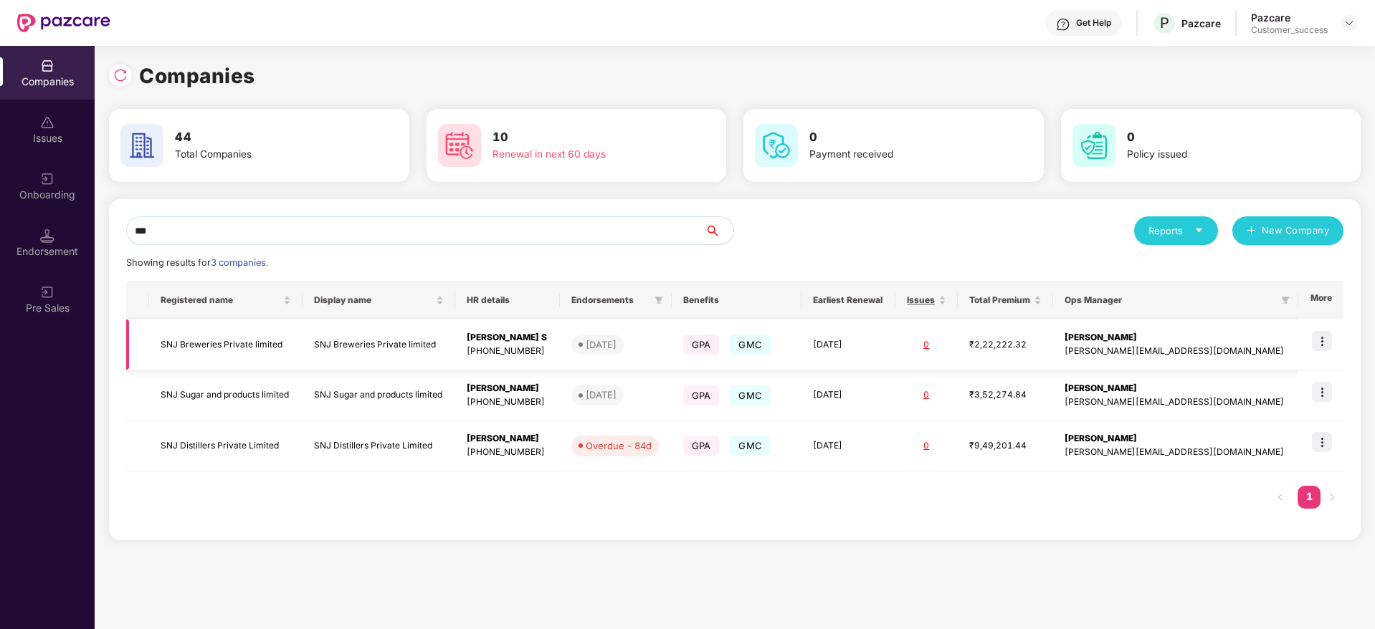
type input "***"
click at [1323, 335] on img at bounding box center [1322, 341] width 20 height 20
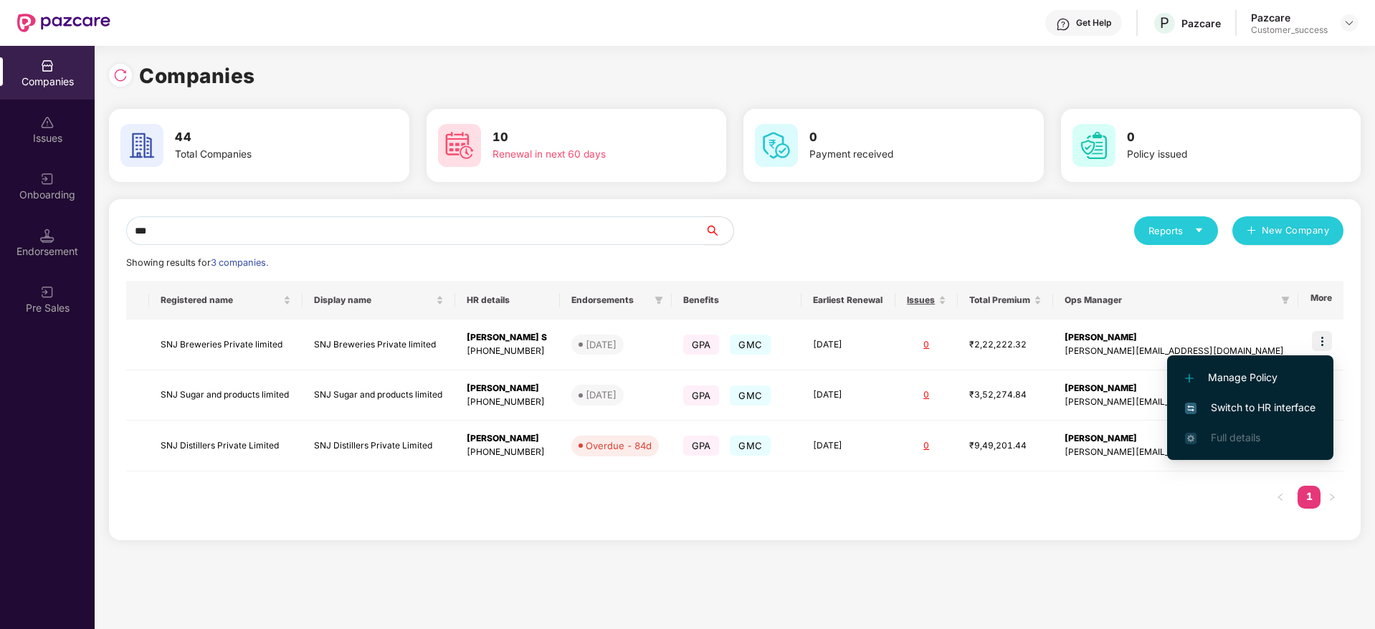
click at [1262, 404] on span "Switch to HR interface" at bounding box center [1250, 408] width 130 height 16
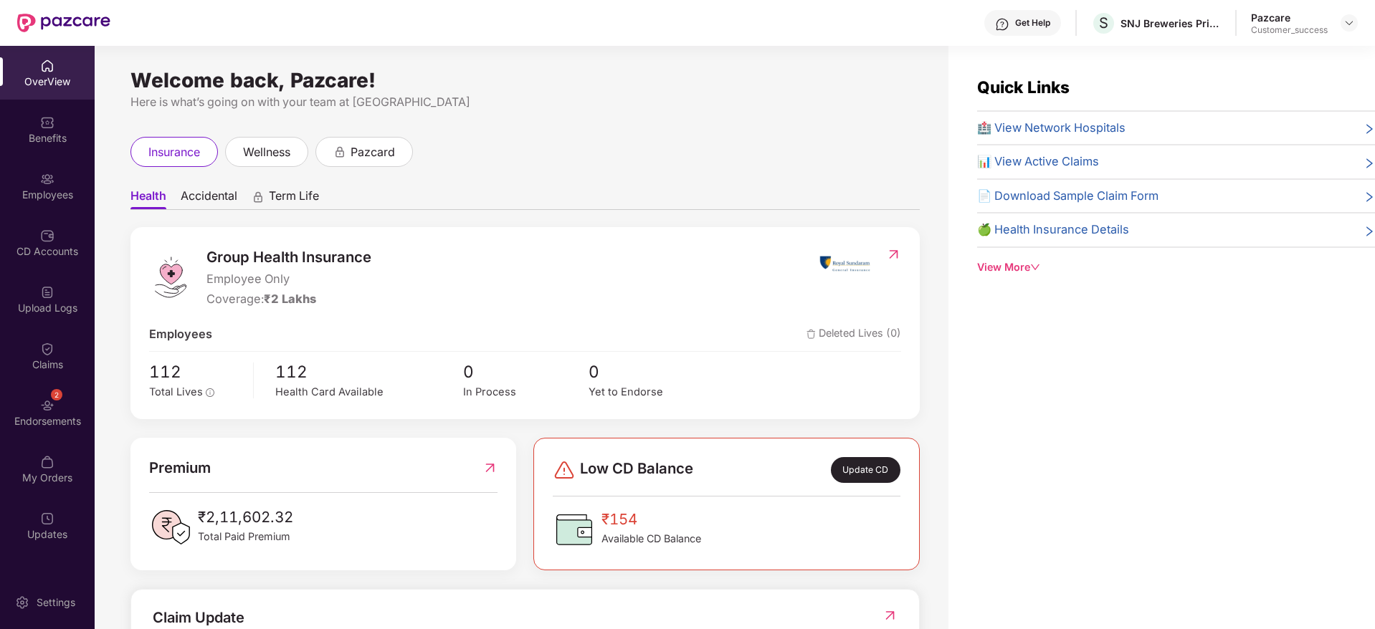
click at [49, 182] on img at bounding box center [47, 179] width 14 height 14
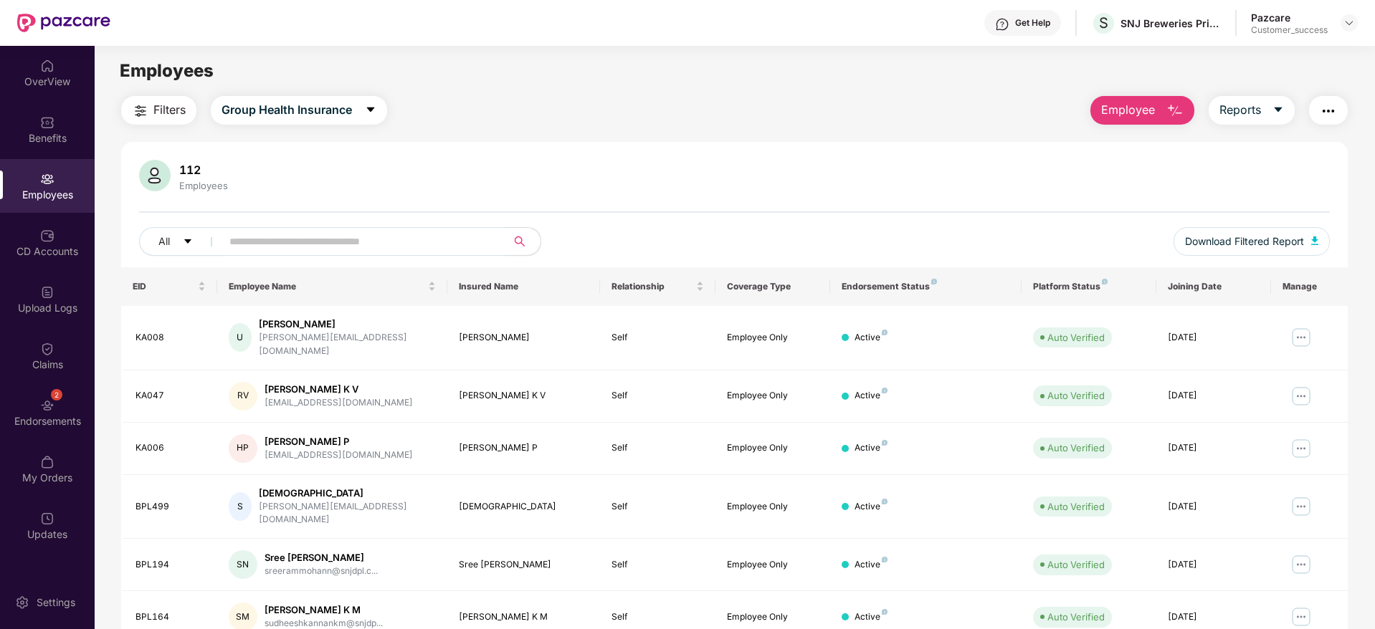
click at [1136, 113] on span "Employee" at bounding box center [1128, 110] width 54 height 18
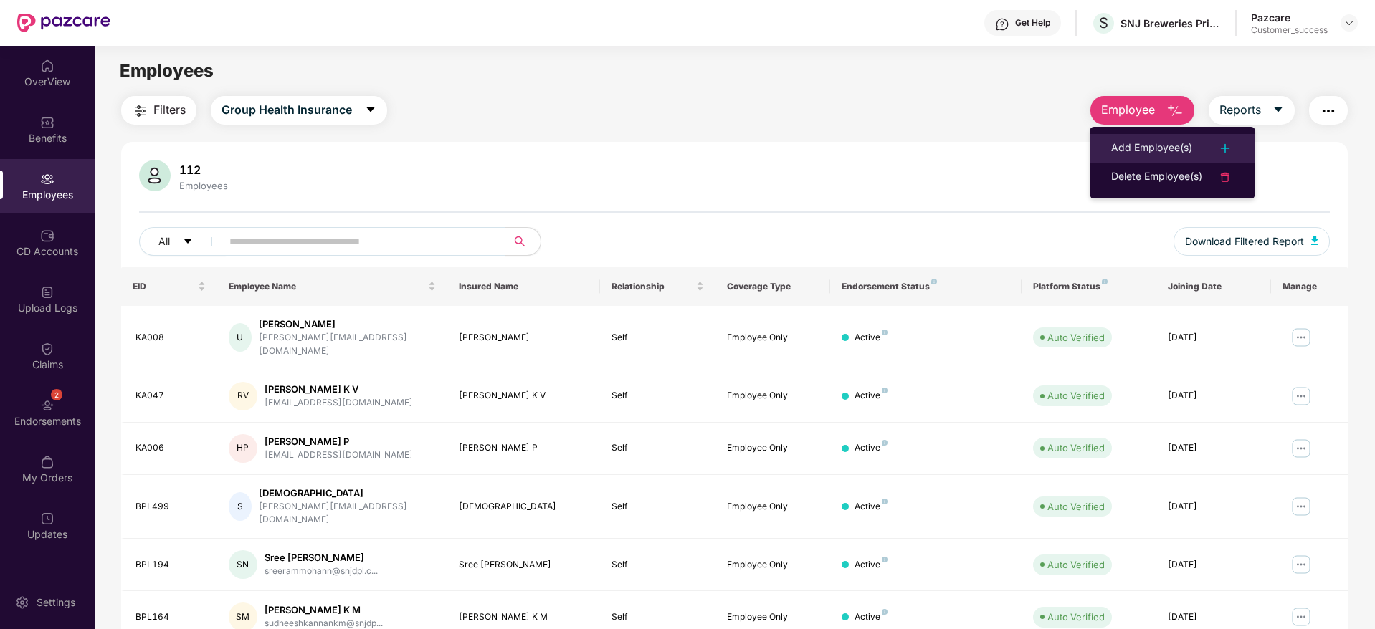
click at [1136, 143] on div "Add Employee(s)" at bounding box center [1151, 148] width 81 height 17
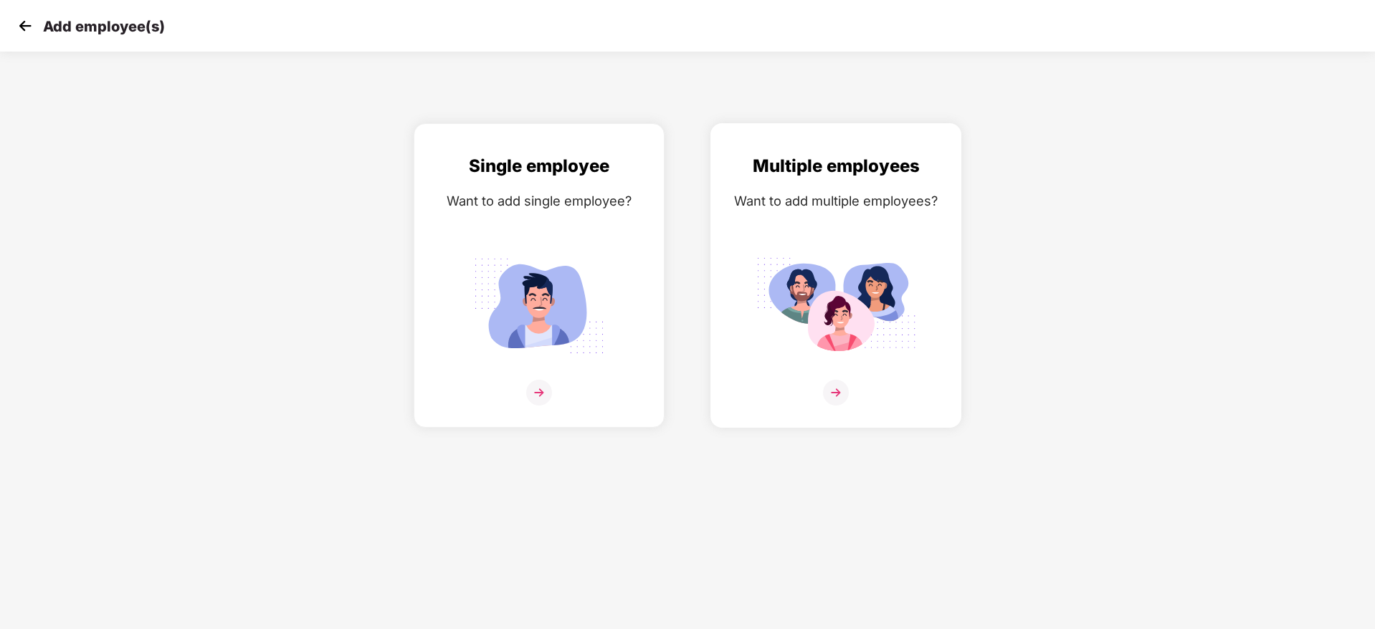
click at [832, 281] on img at bounding box center [836, 306] width 161 height 112
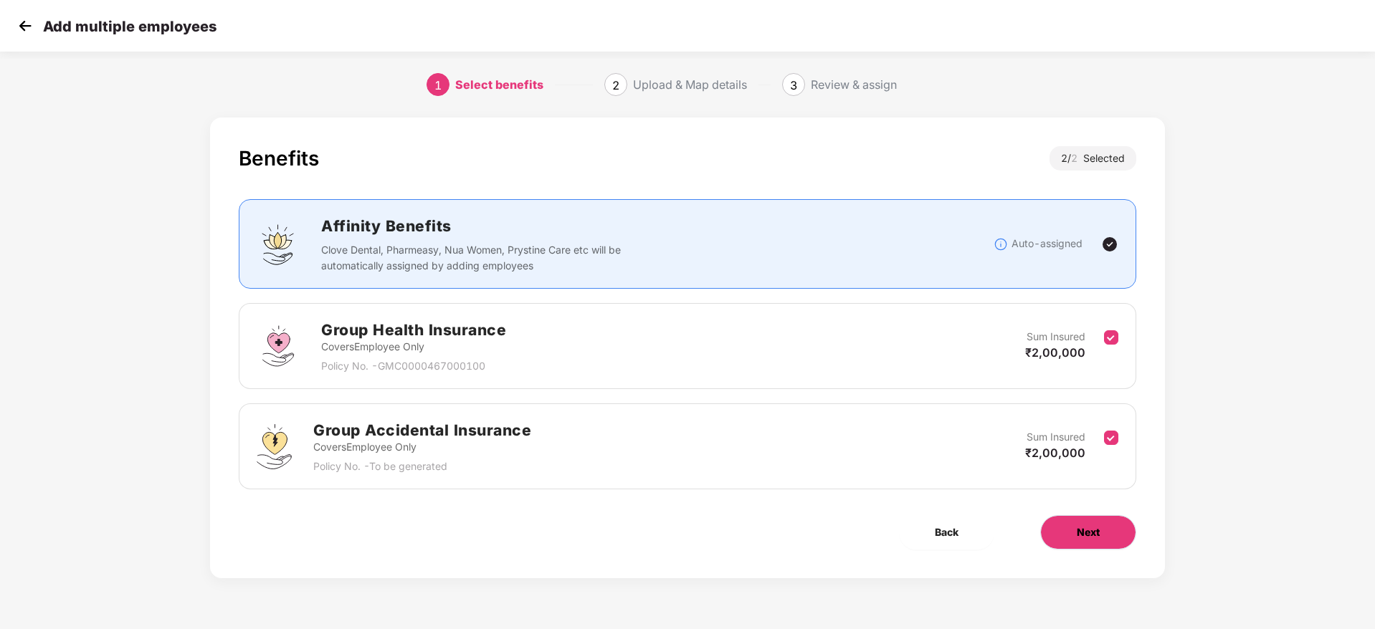
click at [1096, 533] on span "Next" at bounding box center [1088, 533] width 23 height 16
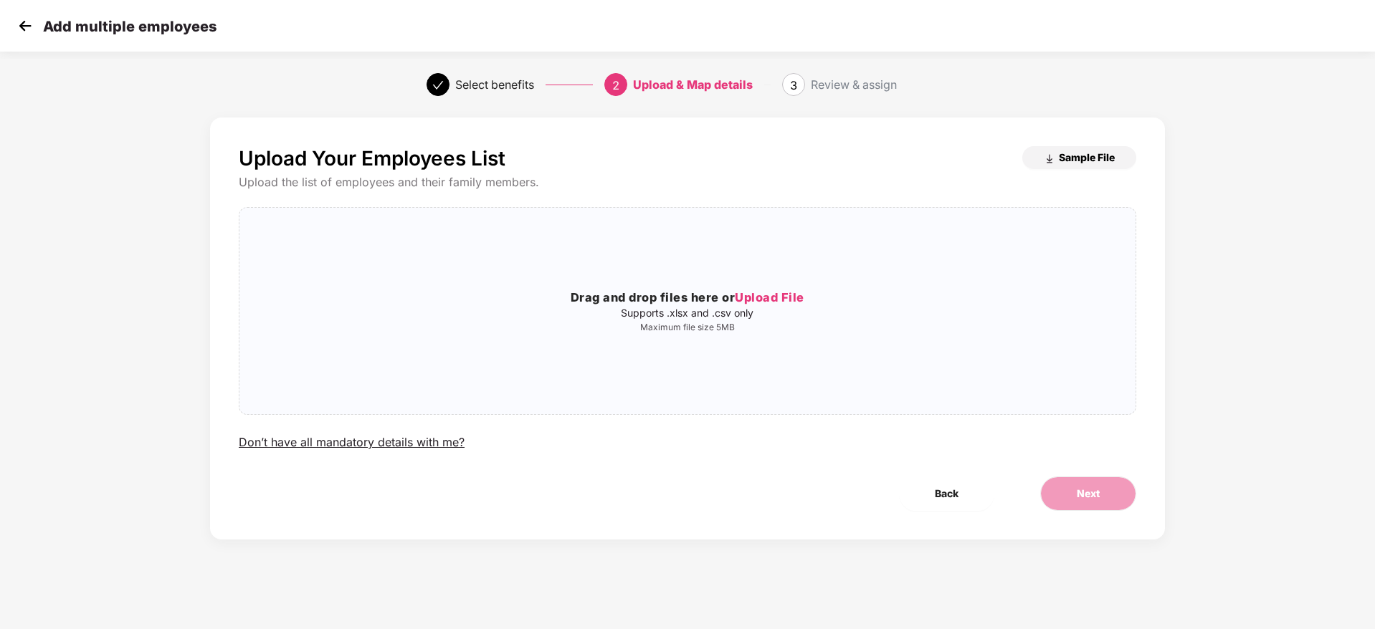
click at [1077, 163] on span "Sample File" at bounding box center [1087, 158] width 56 height 14
click at [751, 272] on div "Drag and drop files here or Upload File Supports .xlsx and .csv only Maximum fi…" at bounding box center [687, 311] width 896 height 184
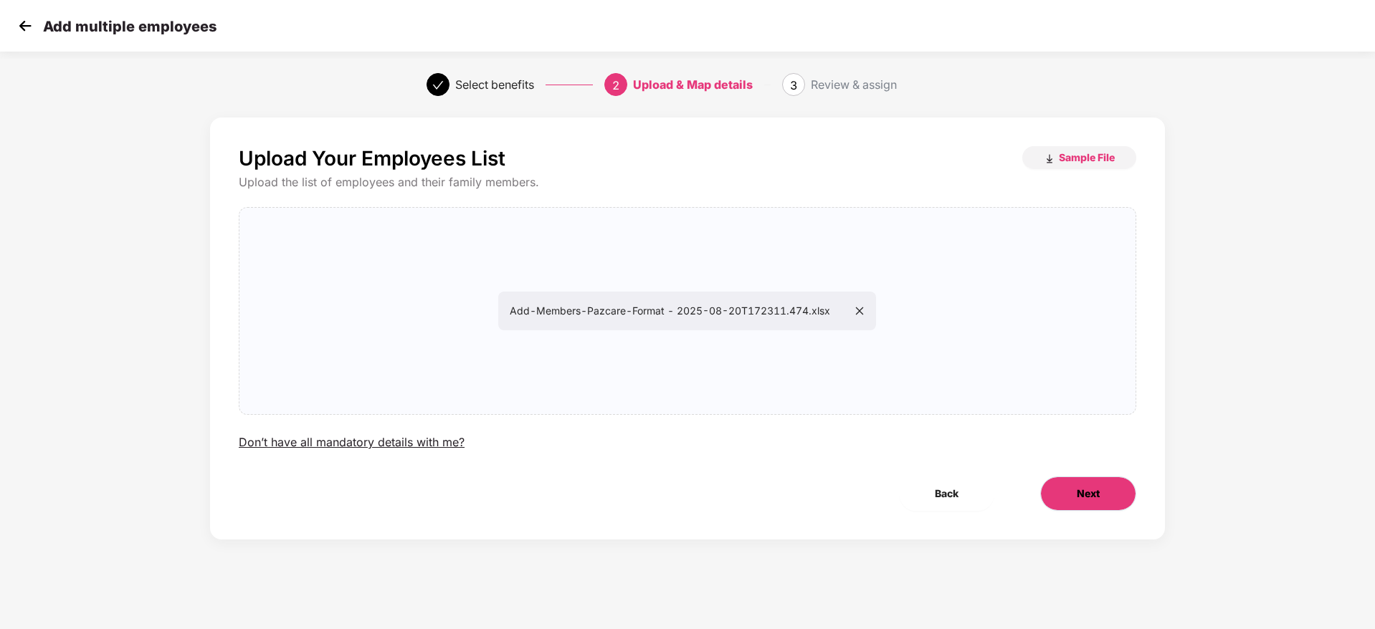
click at [1072, 479] on button "Next" at bounding box center [1088, 494] width 96 height 34
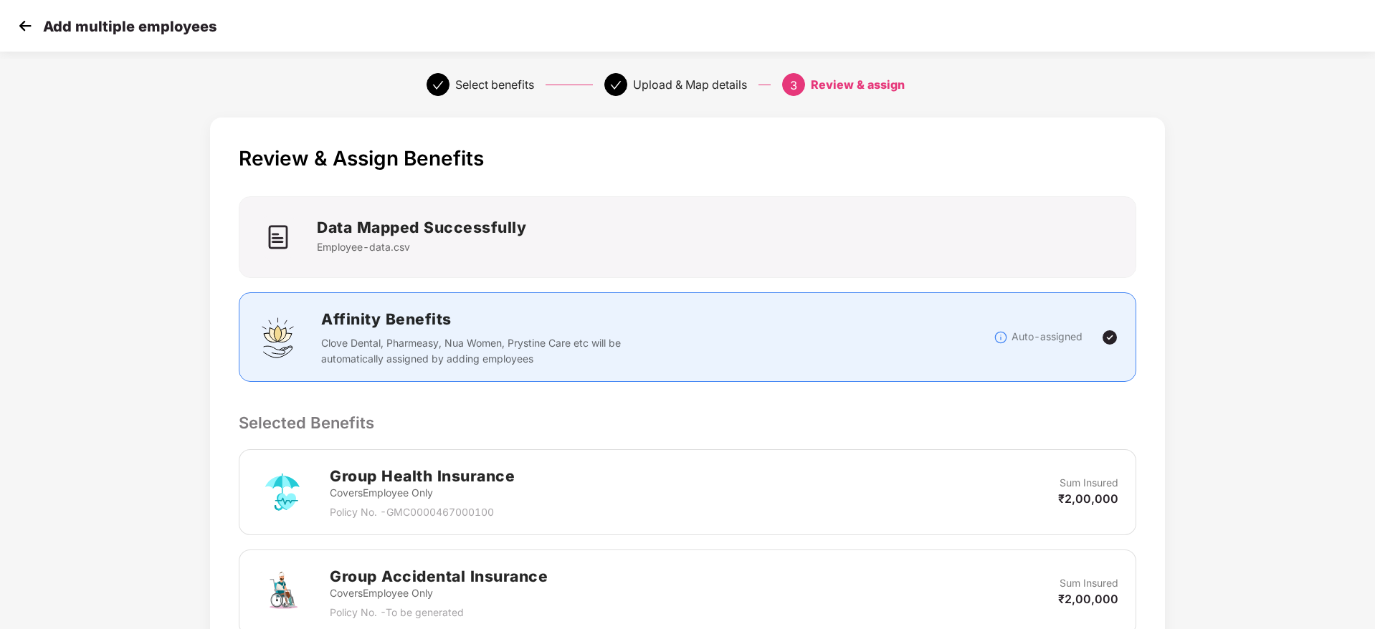
scroll to position [270, 0]
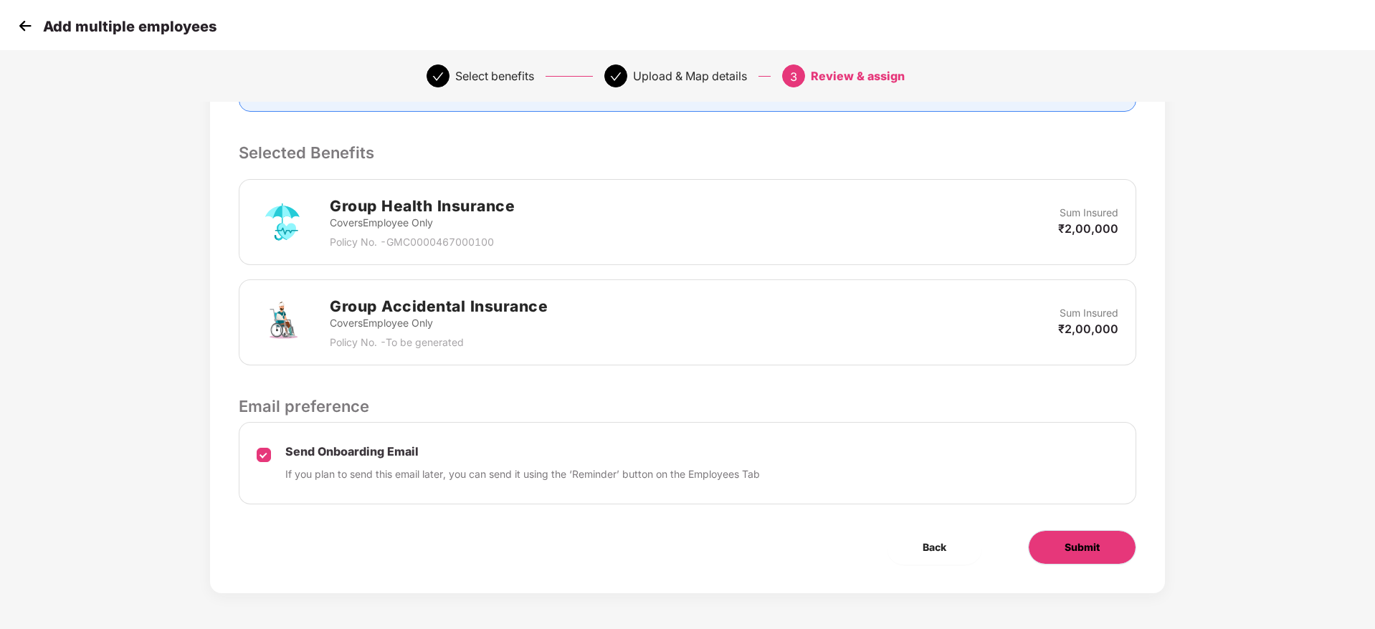
click at [1060, 536] on button "Submit" at bounding box center [1082, 547] width 108 height 34
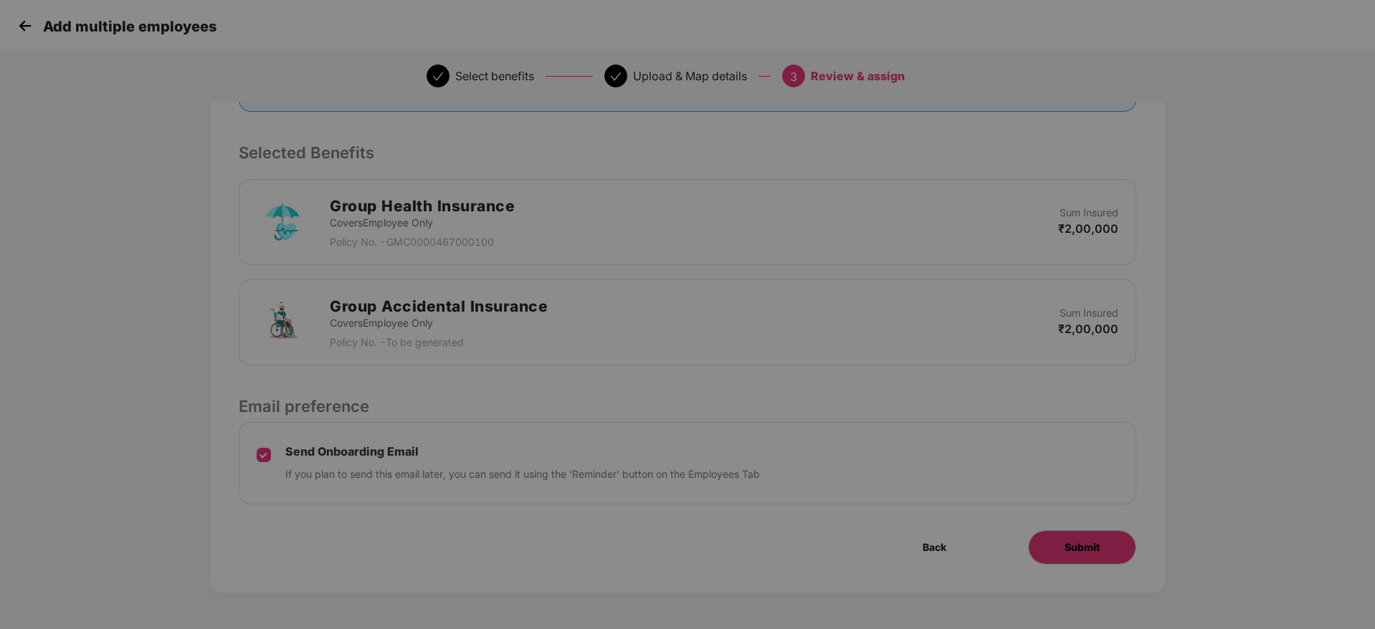
scroll to position [0, 0]
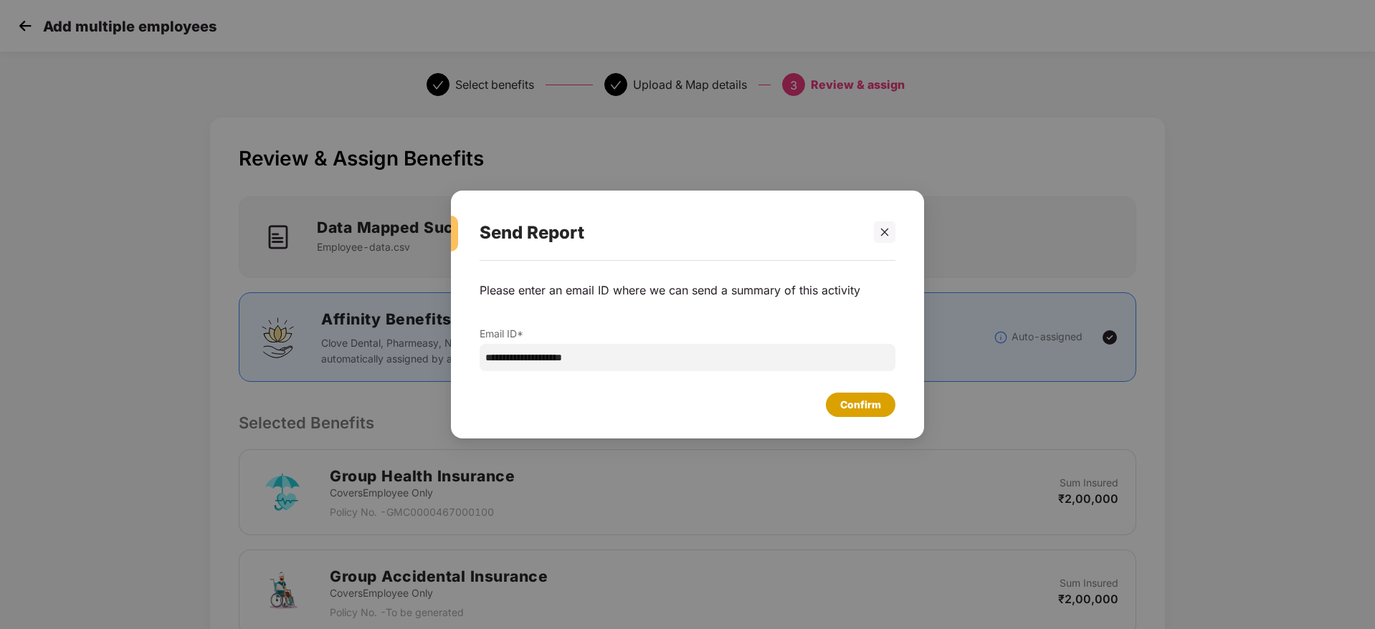
click at [850, 401] on div "Confirm" at bounding box center [860, 405] width 41 height 16
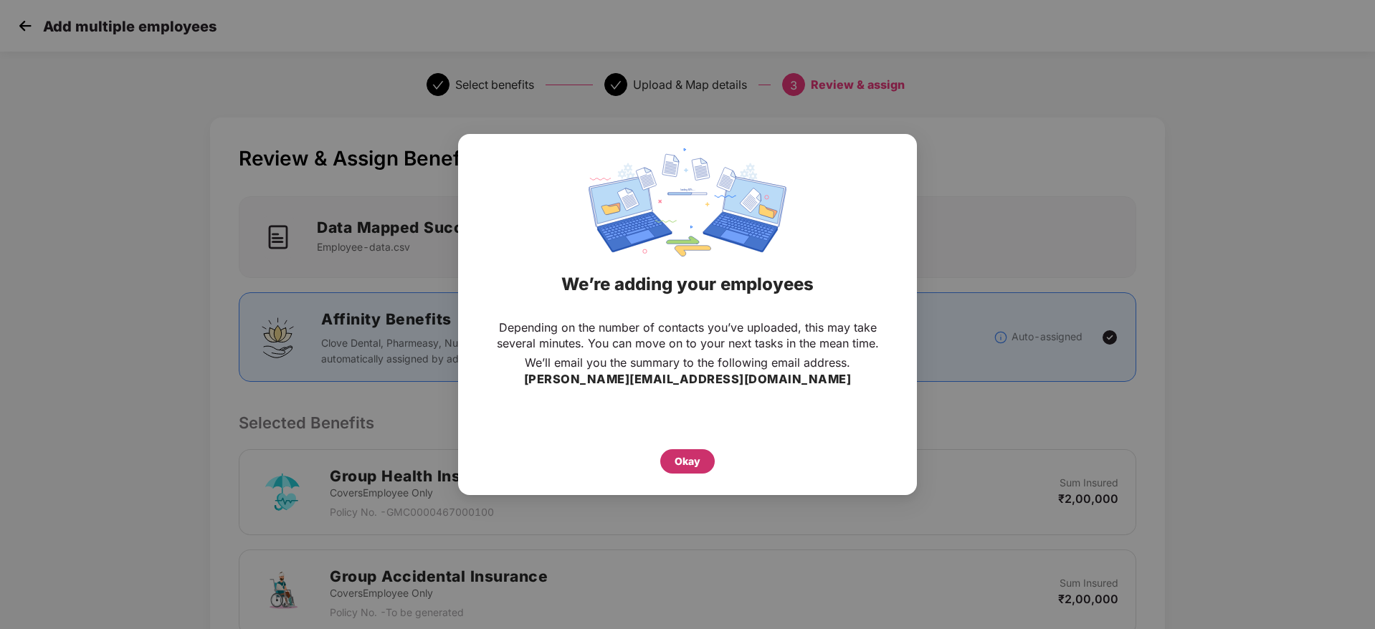
click at [691, 462] on div "Okay" at bounding box center [688, 462] width 26 height 16
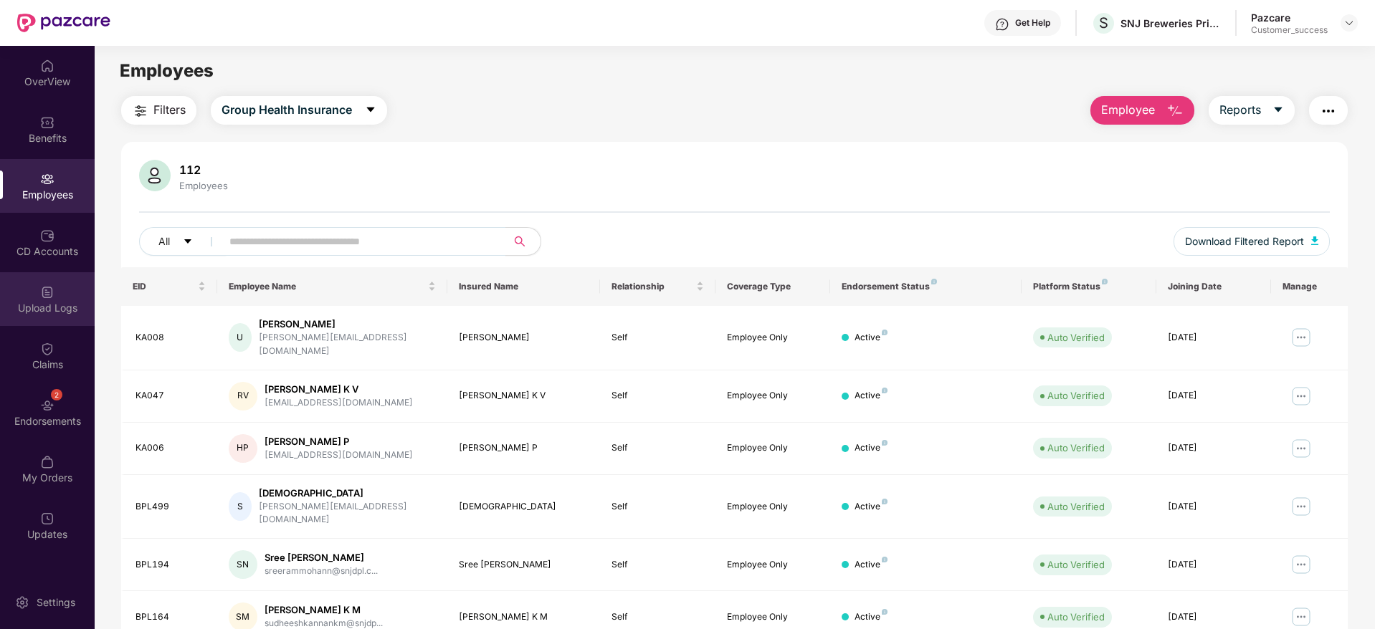
click at [34, 311] on div "Upload Logs" at bounding box center [47, 308] width 95 height 14
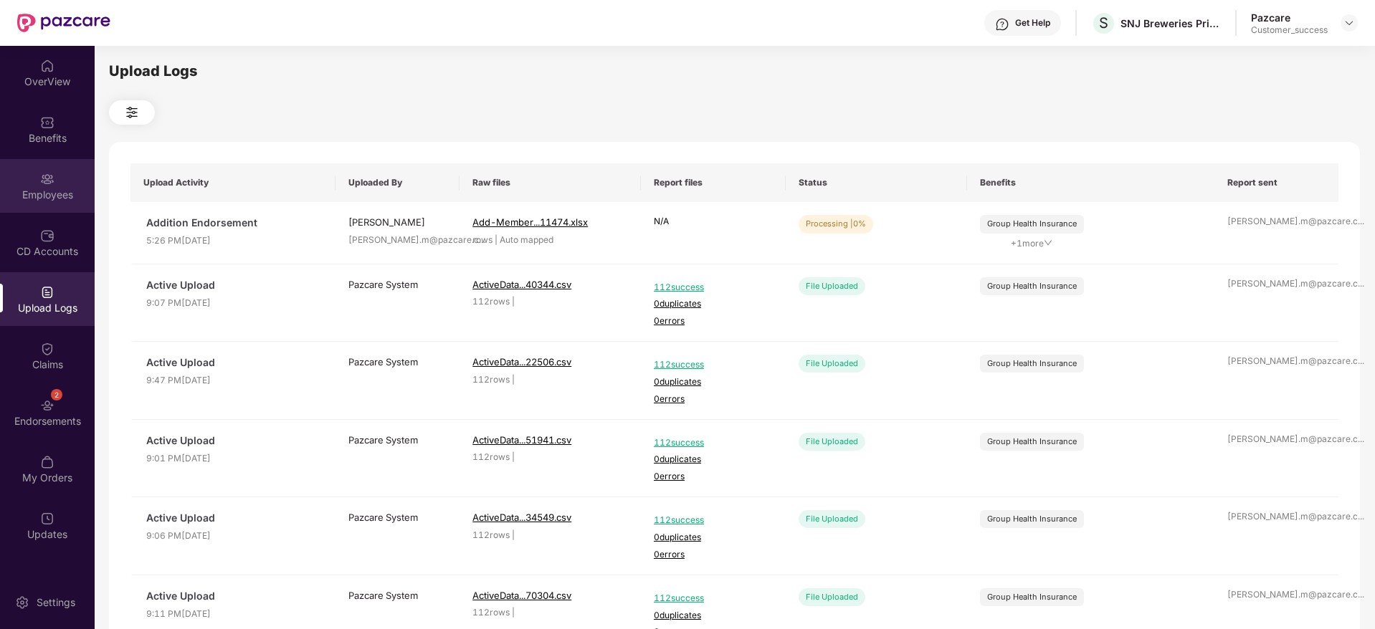
click at [37, 179] on div "Employees" at bounding box center [47, 186] width 95 height 54
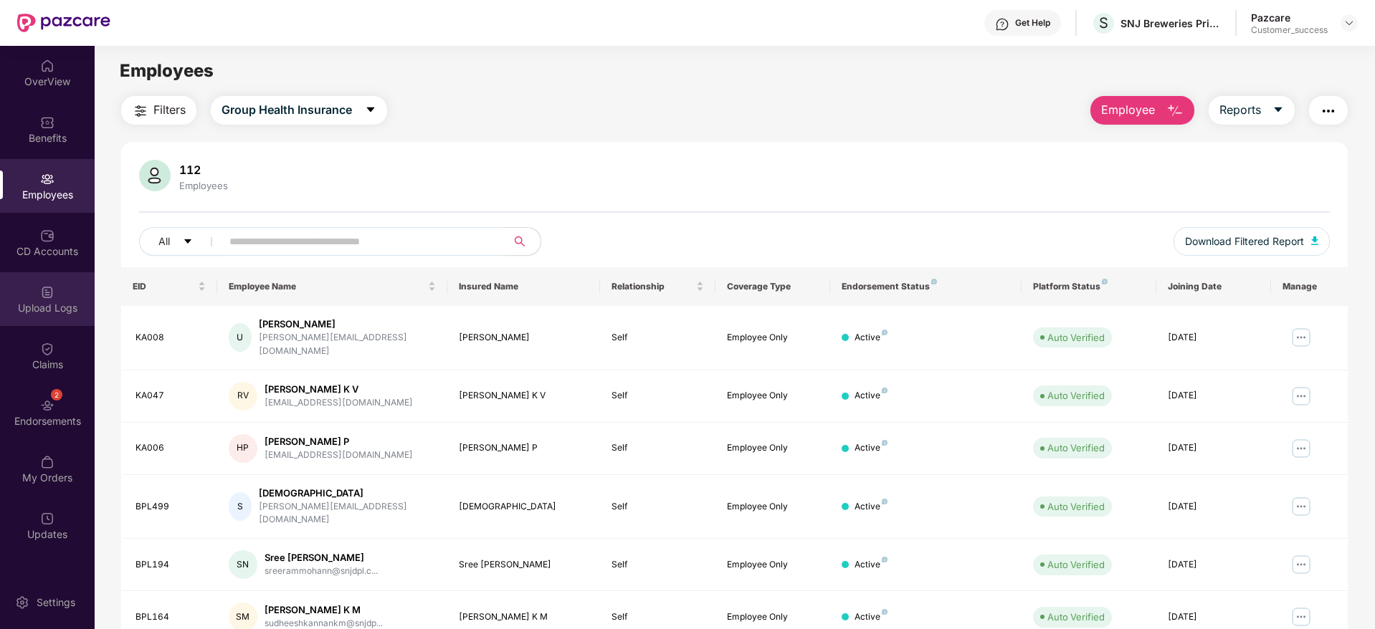
click at [70, 314] on div "Upload Logs" at bounding box center [47, 308] width 95 height 14
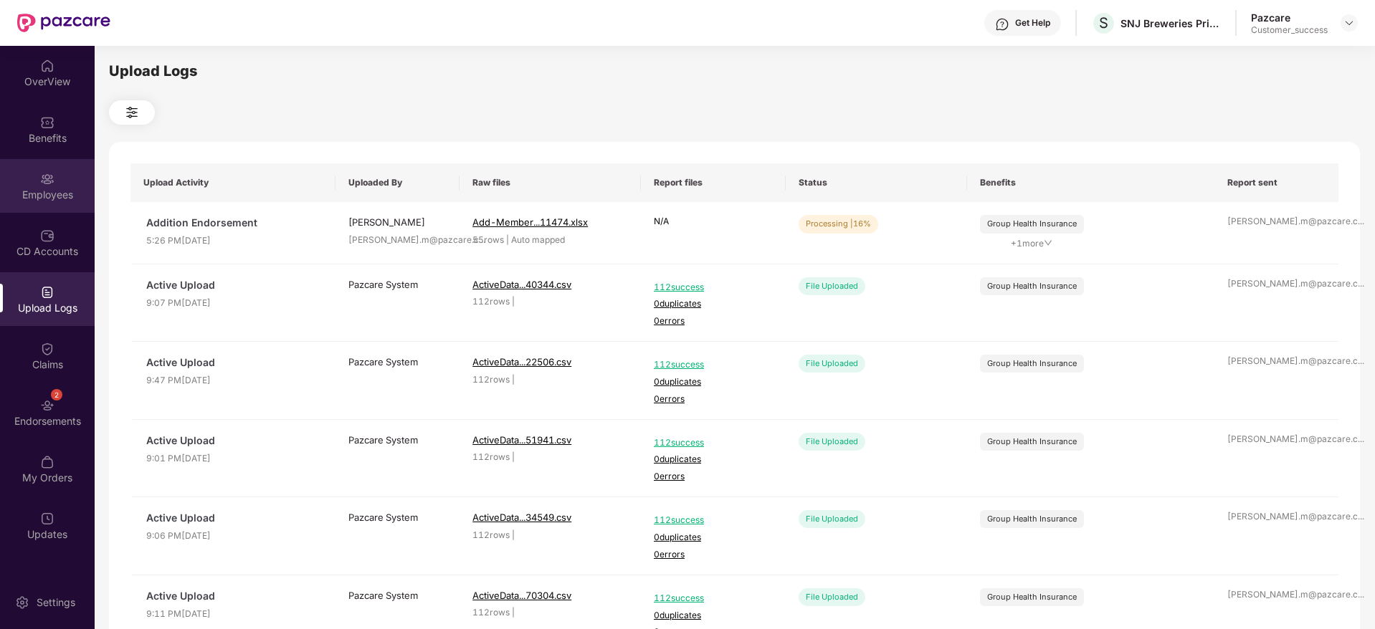
click at [52, 199] on div "Employees" at bounding box center [47, 195] width 95 height 14
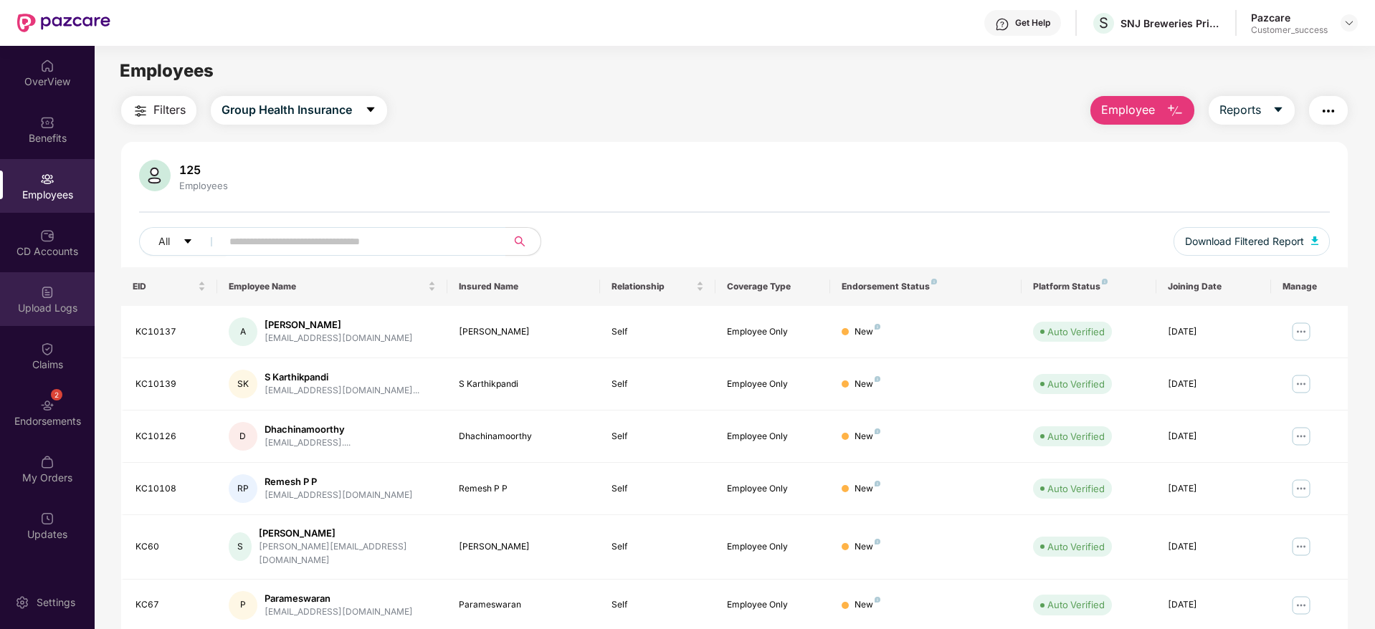
click at [54, 311] on div "Upload Logs" at bounding box center [47, 308] width 95 height 14
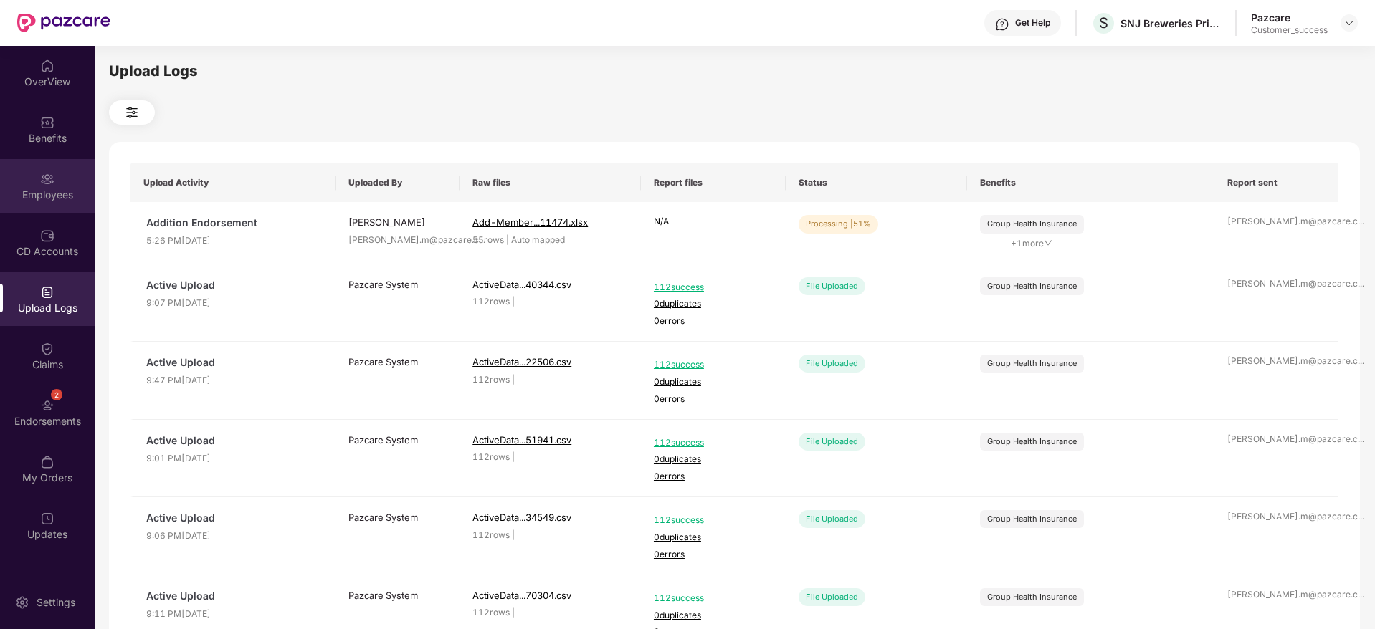
click at [49, 195] on div "Employees" at bounding box center [47, 195] width 95 height 14
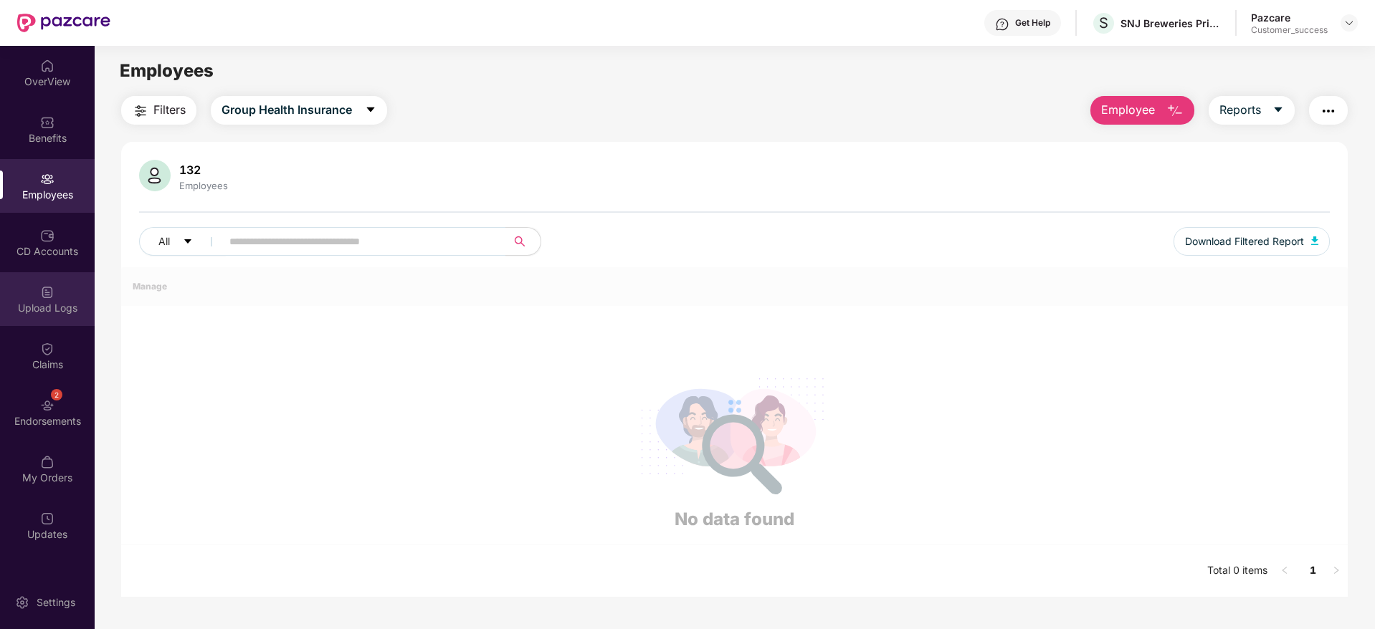
click at [67, 292] on div "Upload Logs" at bounding box center [47, 299] width 95 height 54
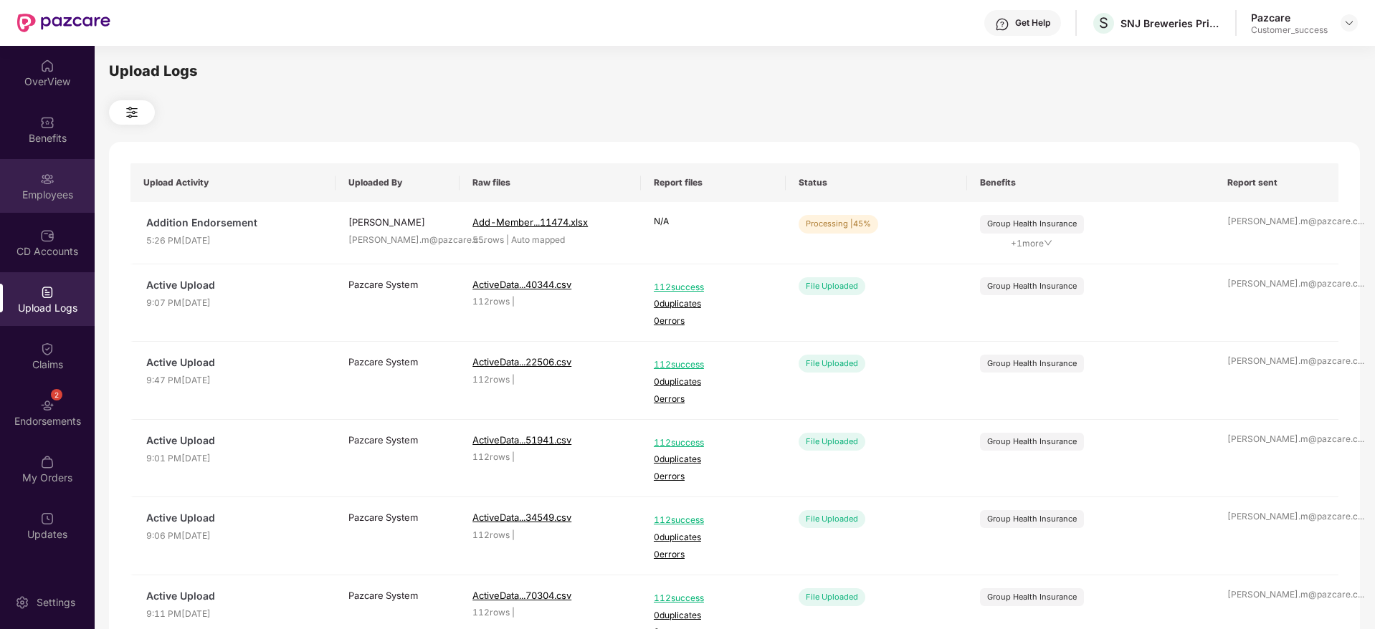
click at [48, 175] on img at bounding box center [47, 179] width 14 height 14
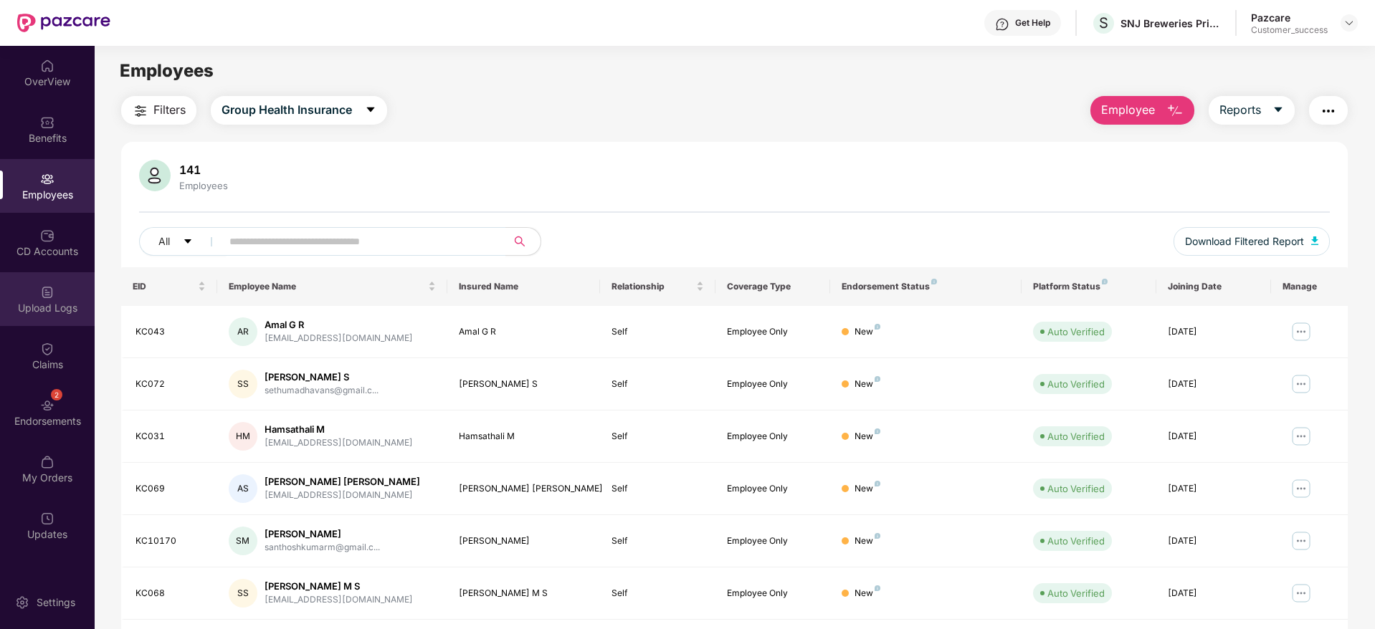
click at [57, 296] on div "Upload Logs" at bounding box center [47, 299] width 95 height 54
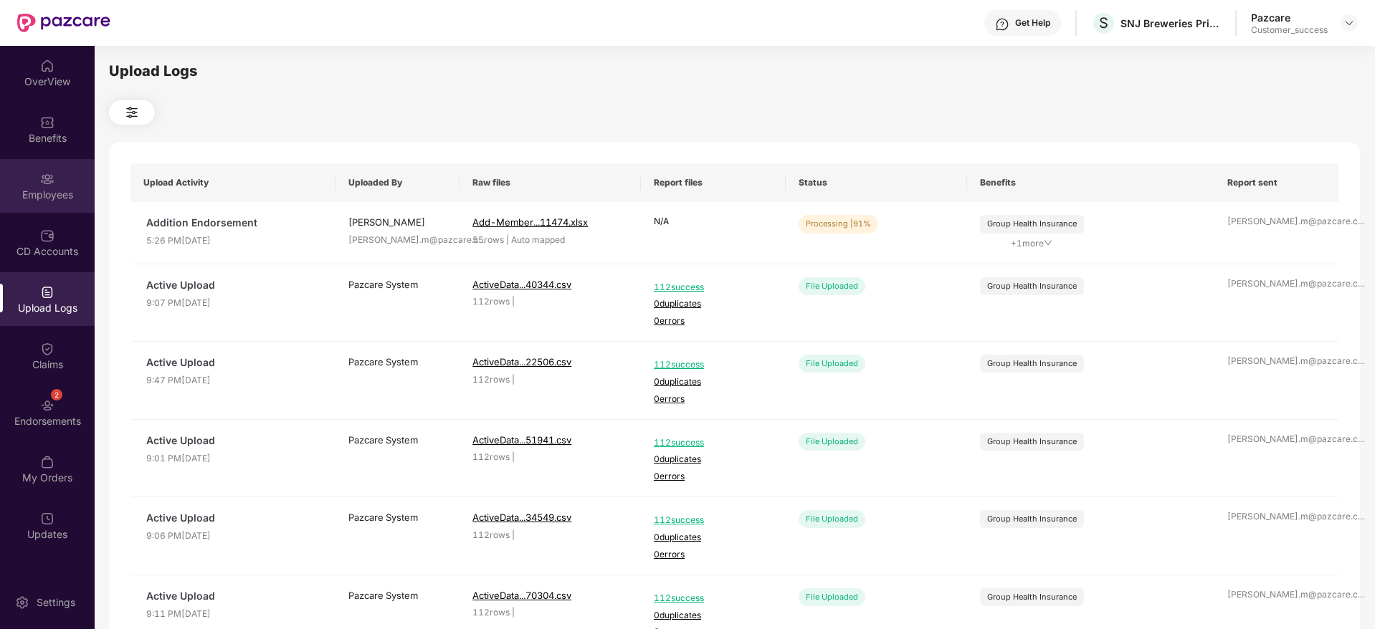
click at [49, 186] on img at bounding box center [47, 179] width 14 height 14
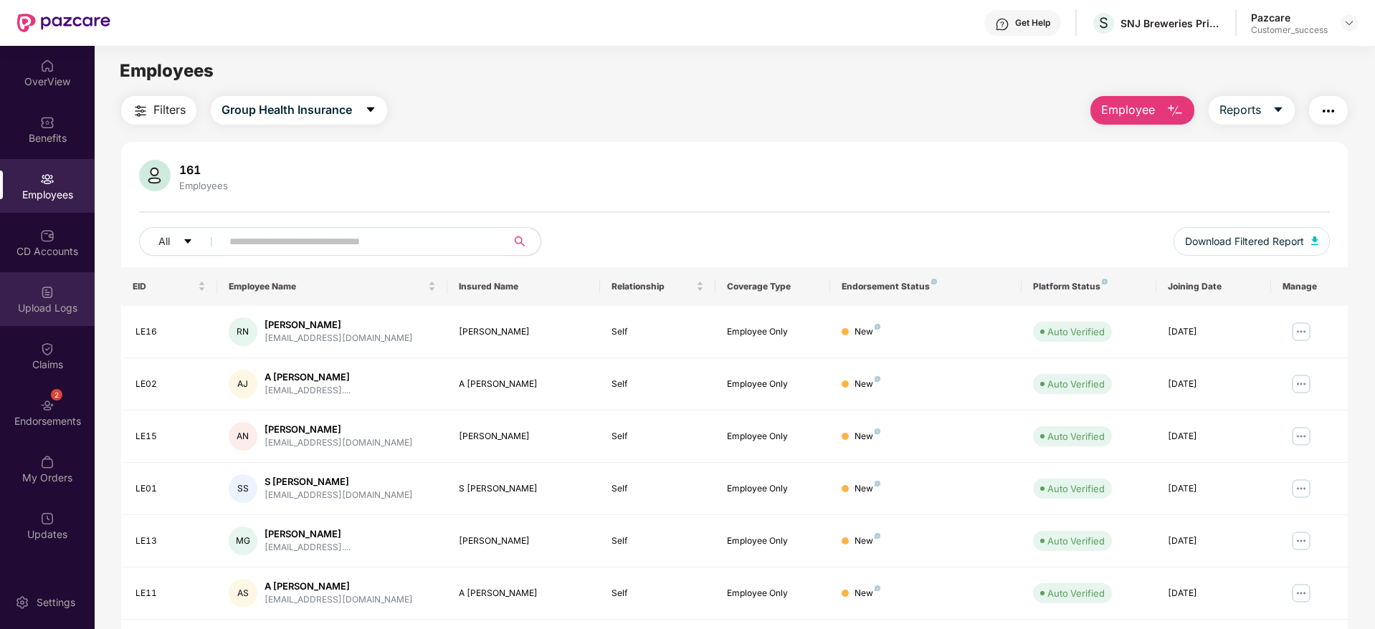
click at [57, 297] on div "Upload Logs" at bounding box center [47, 299] width 95 height 54
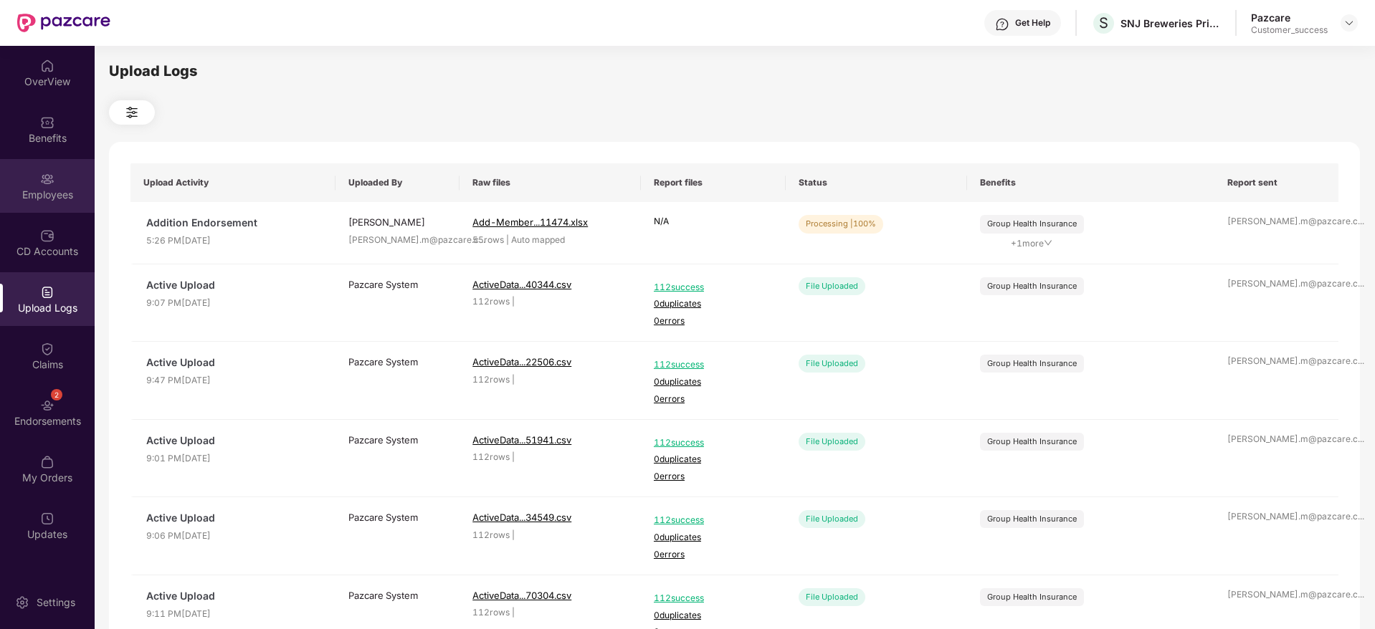
click at [35, 186] on div "Employees" at bounding box center [47, 186] width 95 height 54
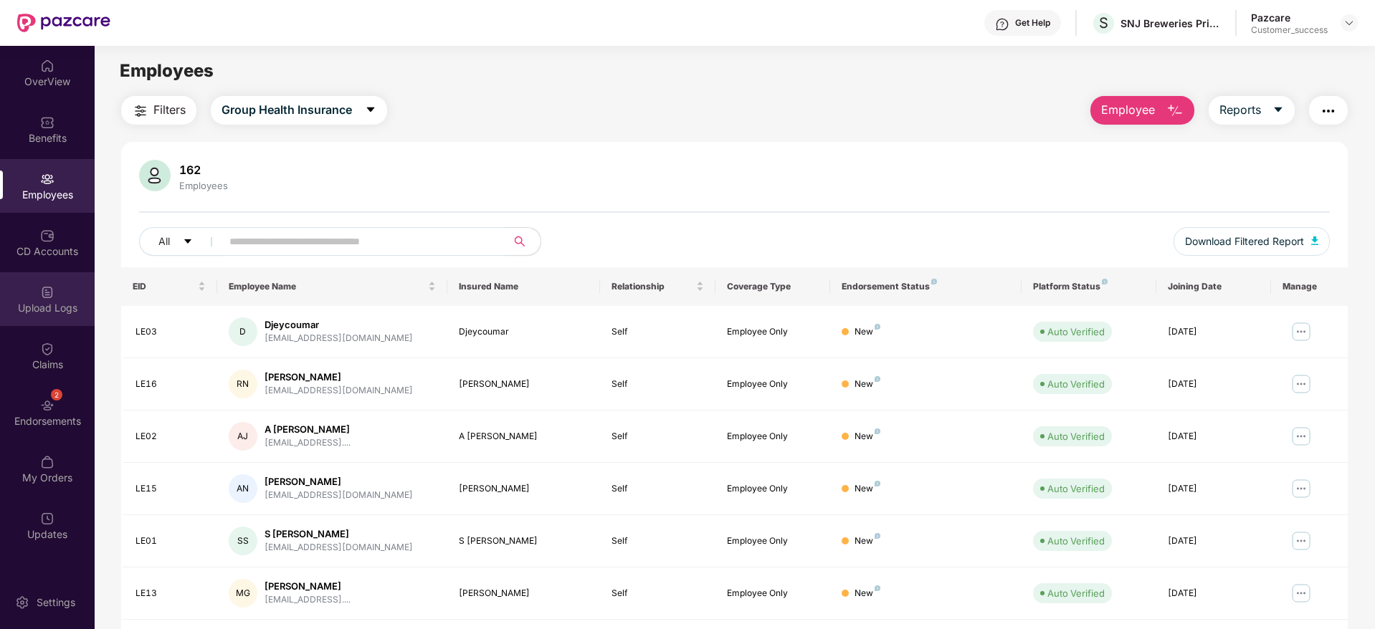
click at [47, 291] on img at bounding box center [47, 292] width 14 height 14
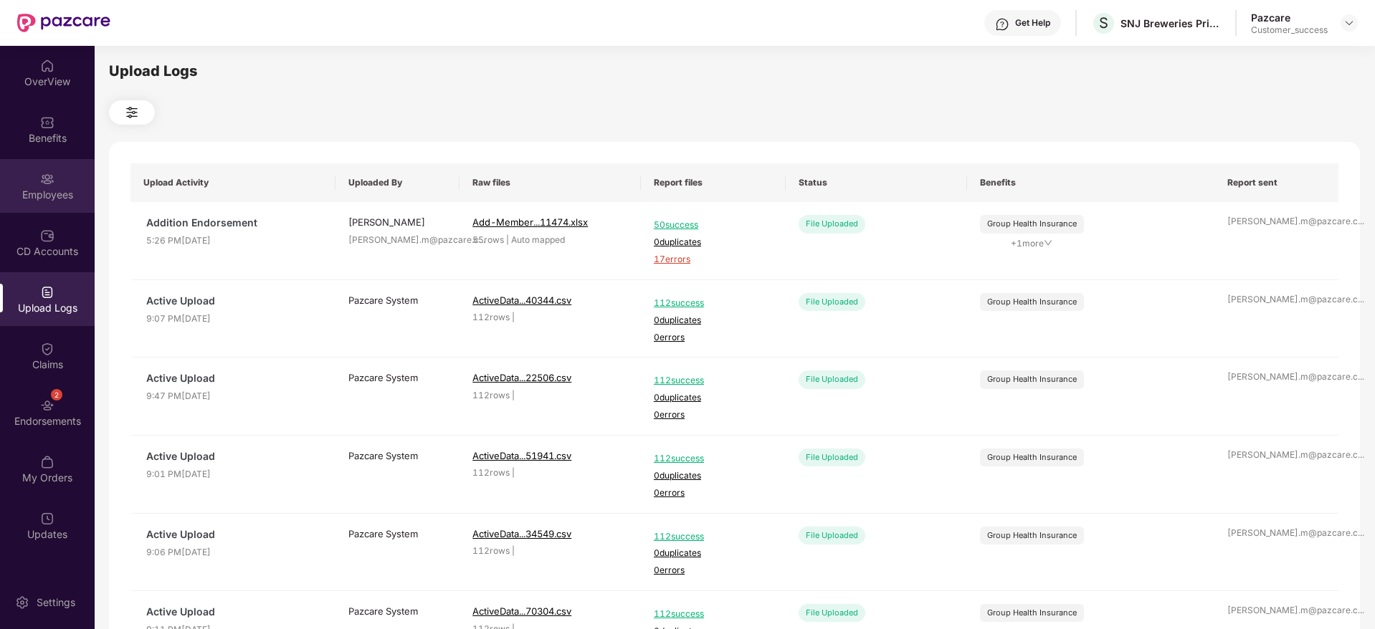
click at [44, 176] on img at bounding box center [47, 179] width 14 height 14
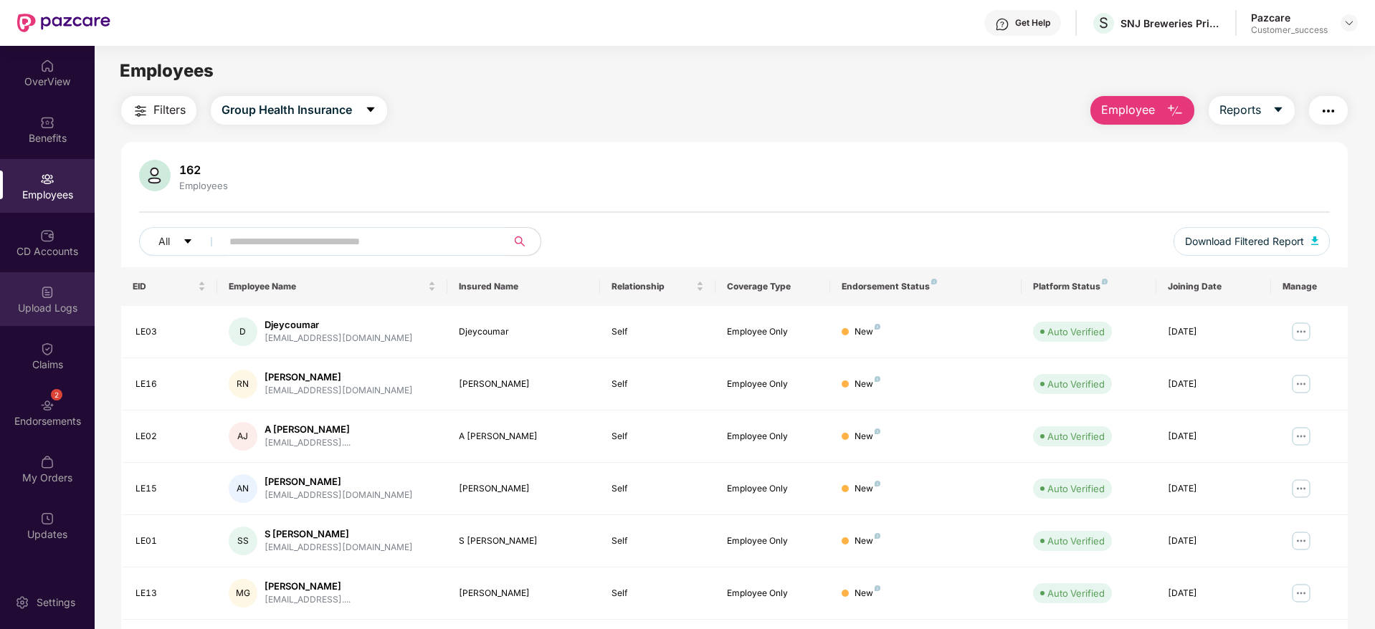
click at [54, 297] on div "Upload Logs" at bounding box center [47, 299] width 95 height 54
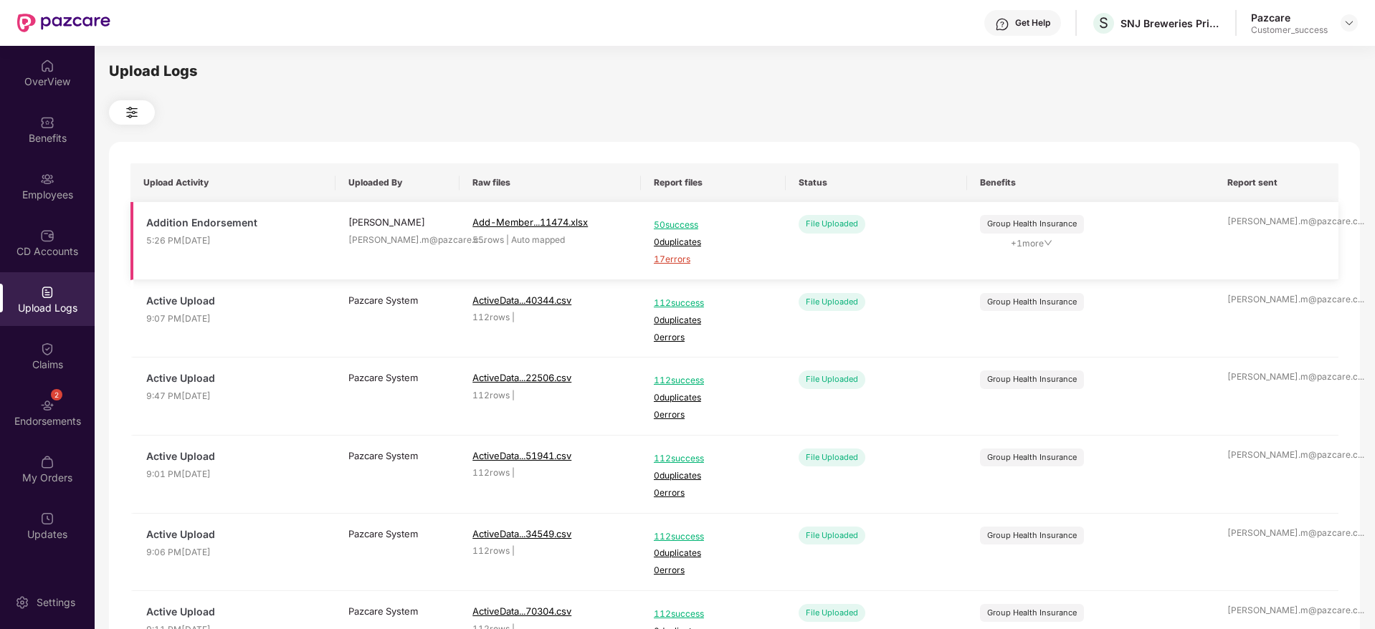
click at [680, 255] on span "17 errors" at bounding box center [713, 260] width 119 height 14
click at [59, 186] on div "Employees" at bounding box center [47, 186] width 95 height 54
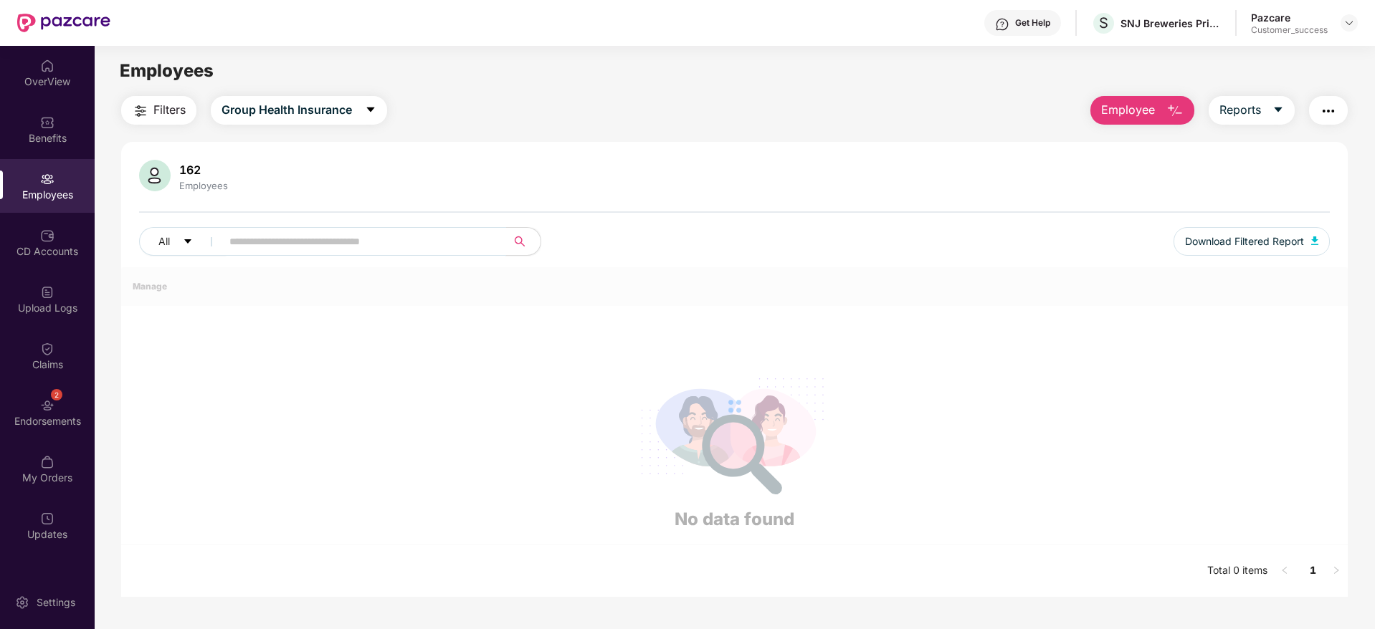
click at [367, 242] on input "text" at bounding box center [357, 242] width 257 height 22
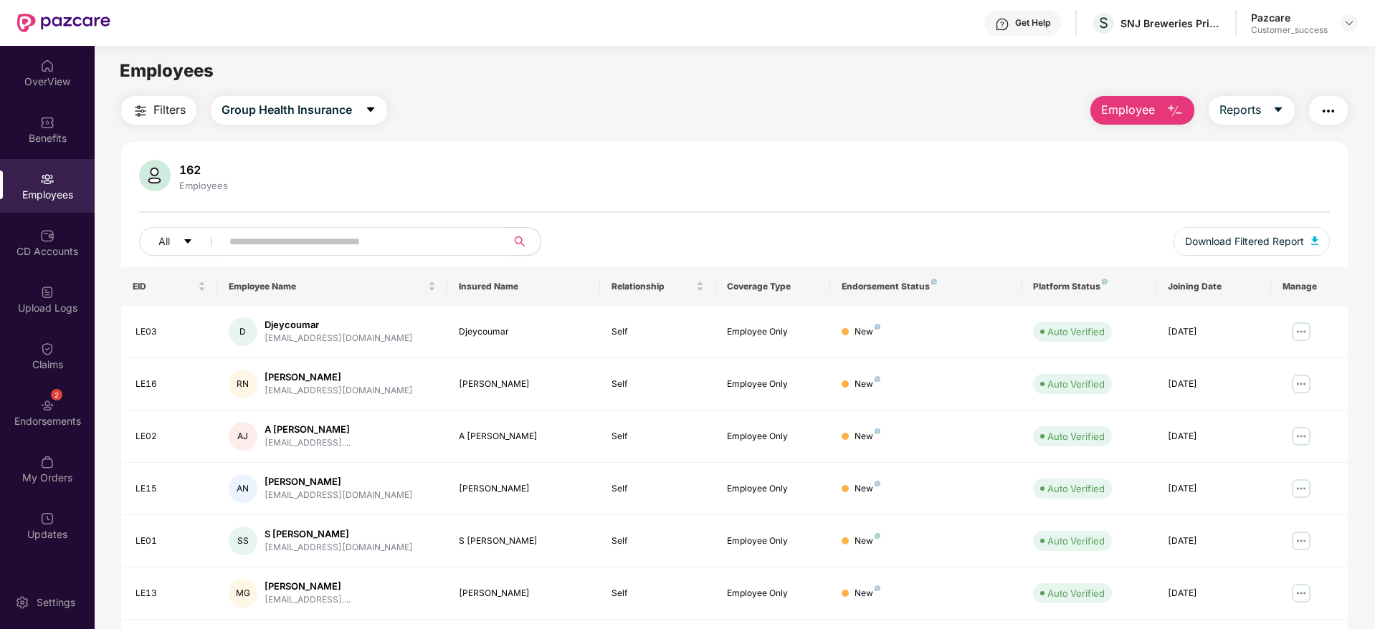
paste input "******"
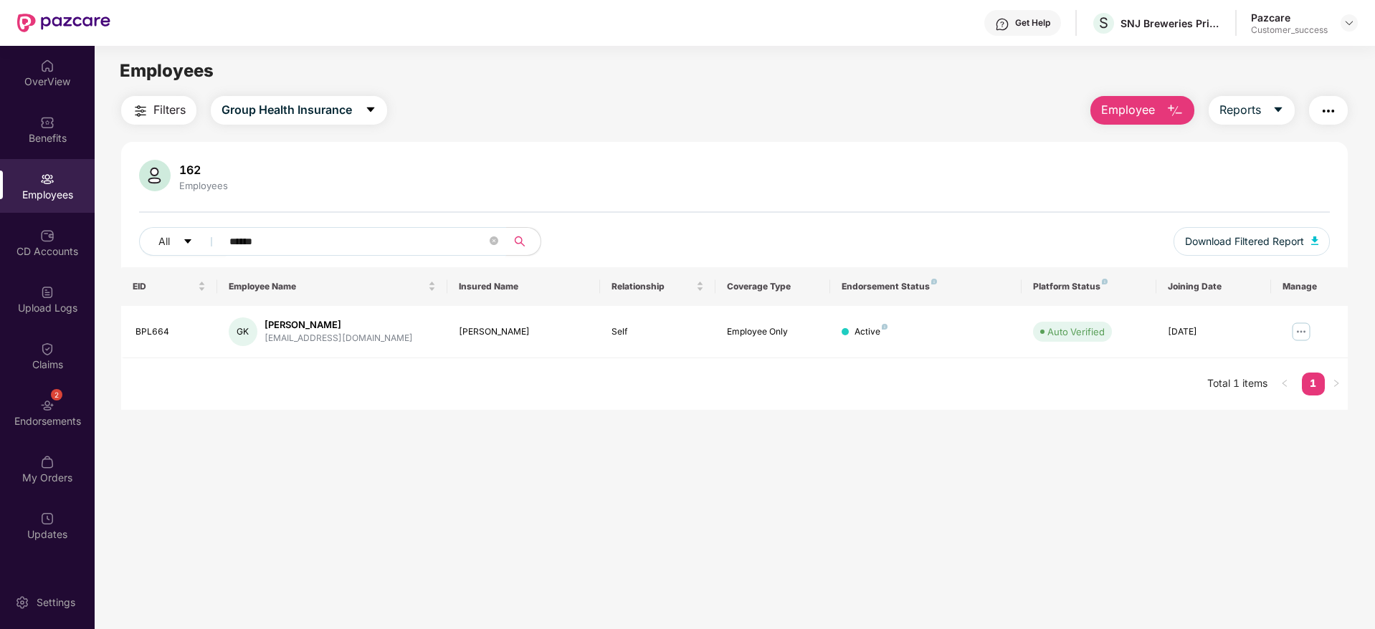
paste input "text"
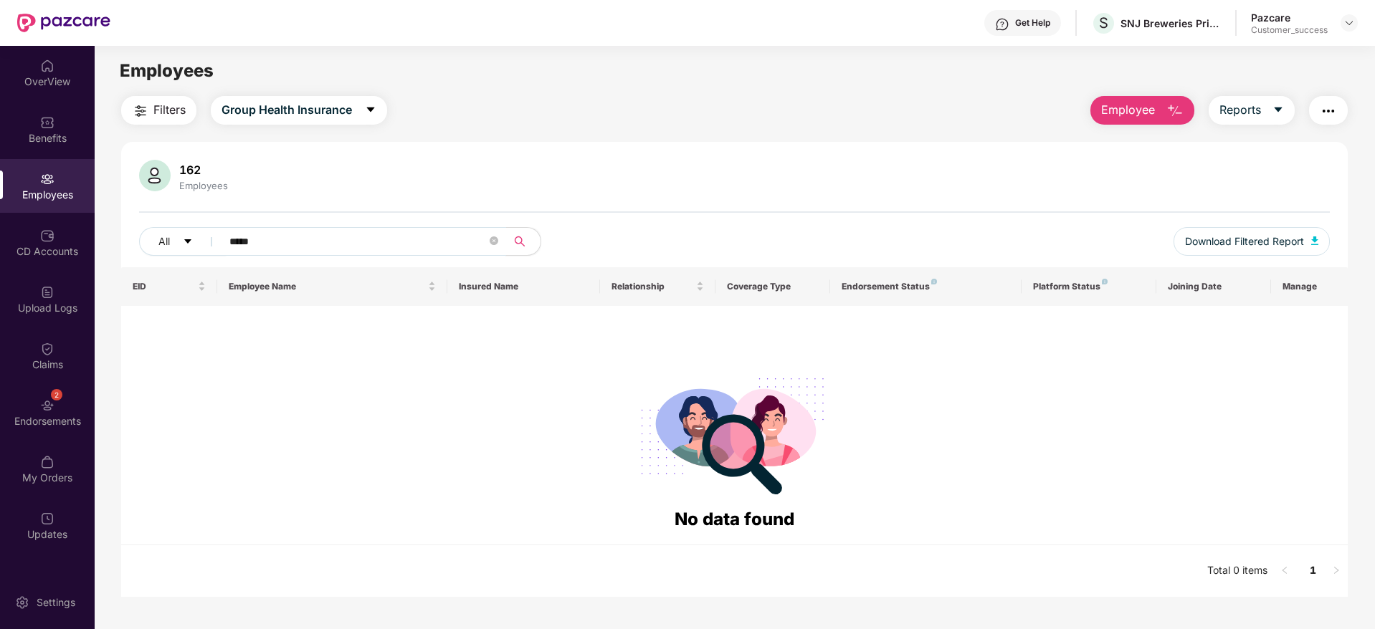
paste input "**********"
paste input "text"
type input "*******"
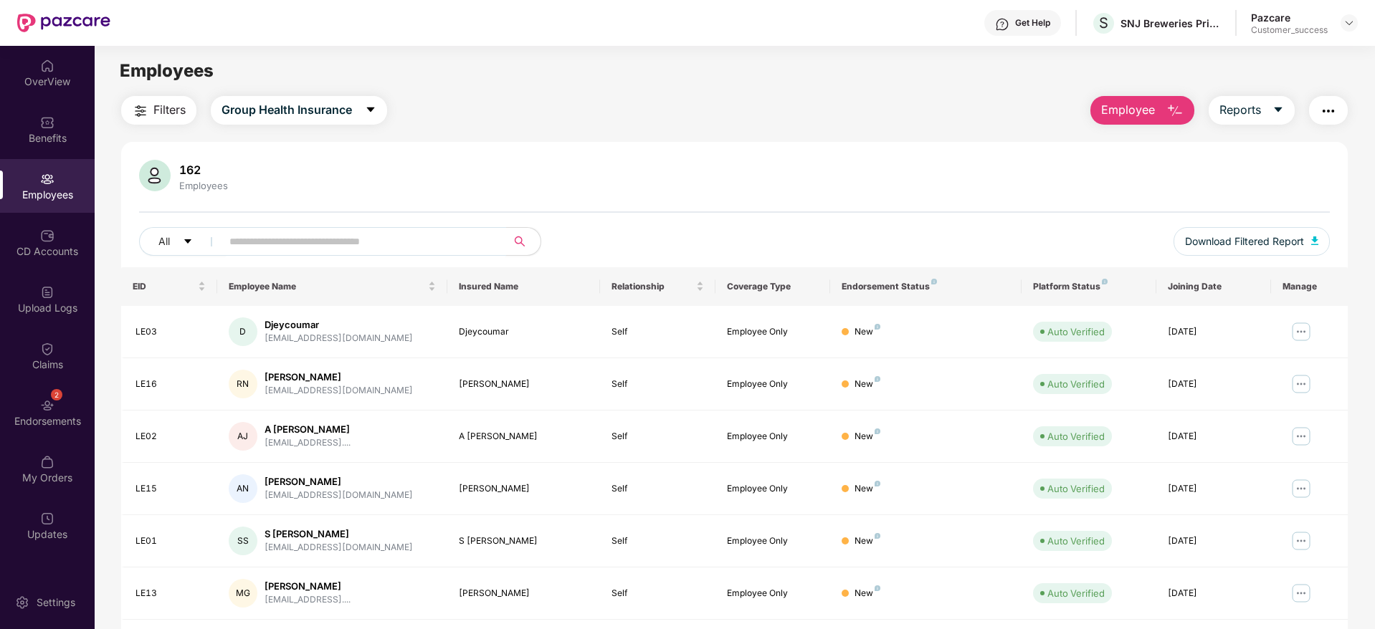
paste input "**********"
type input "**********"
click at [1260, 245] on span "Download Filtered Report" at bounding box center [1244, 242] width 119 height 16
click at [420, 246] on input "text" at bounding box center [357, 242] width 257 height 22
paste input "******"
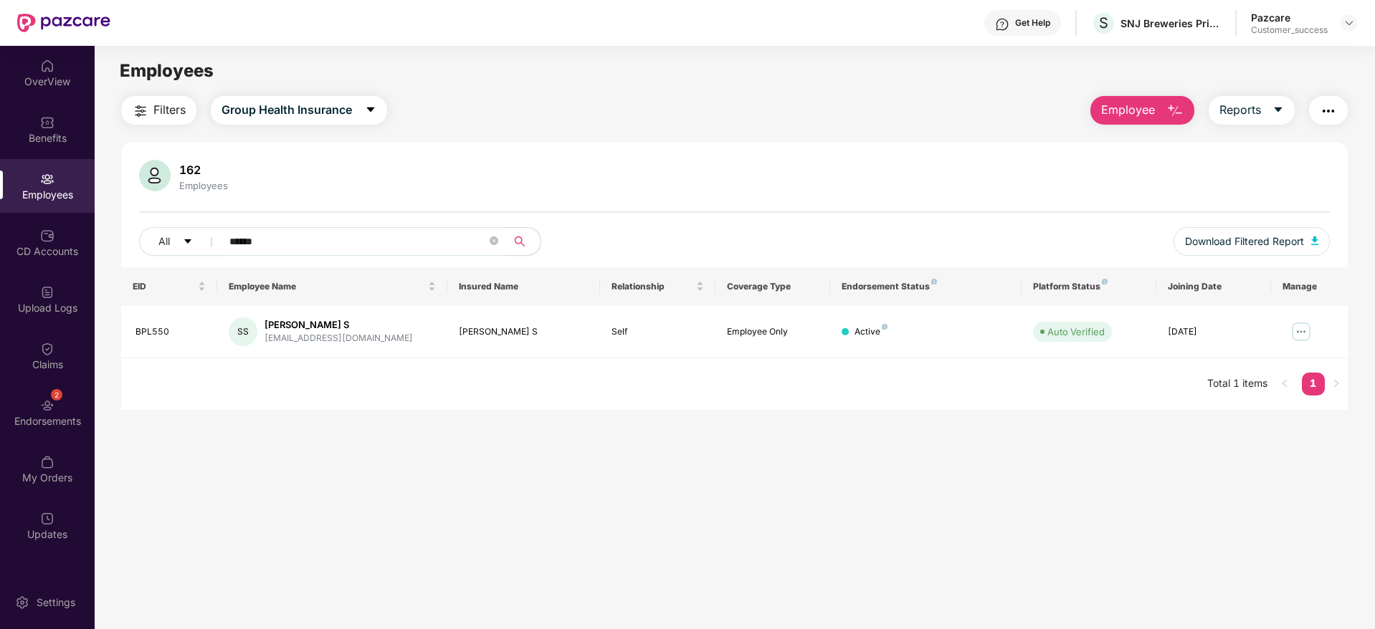
paste input "text"
type input "*****"
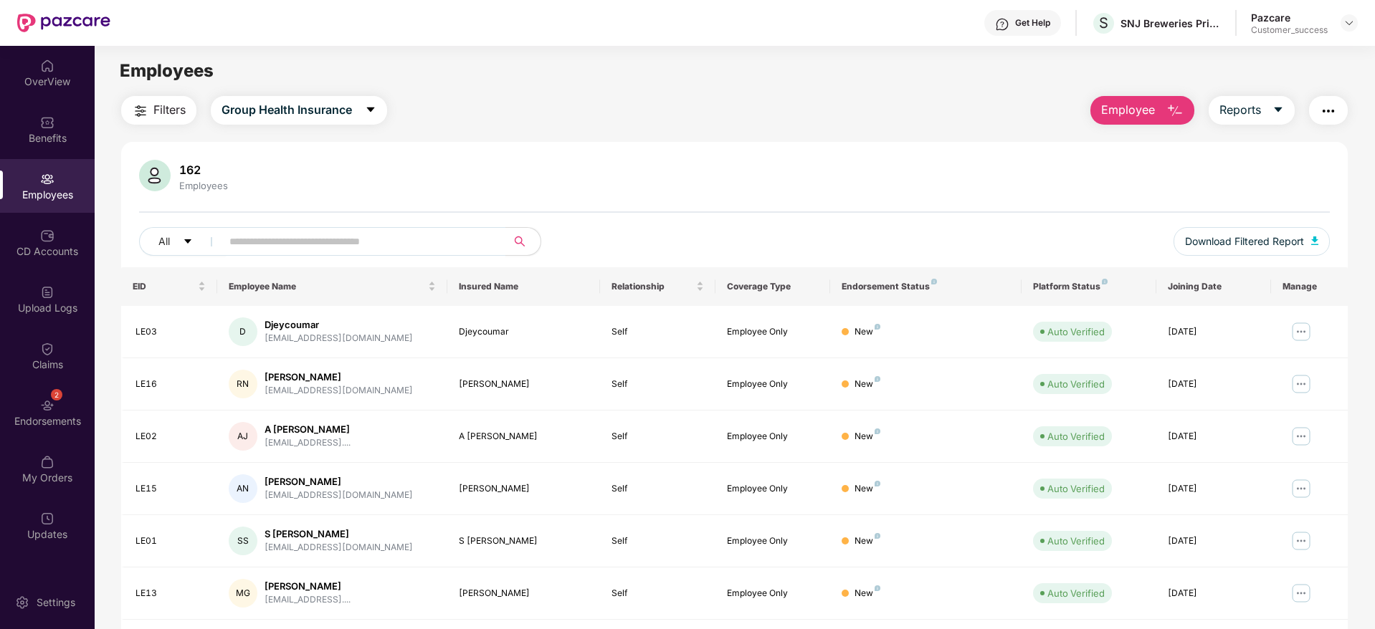
click at [1156, 105] on button "Employee" at bounding box center [1142, 110] width 104 height 29
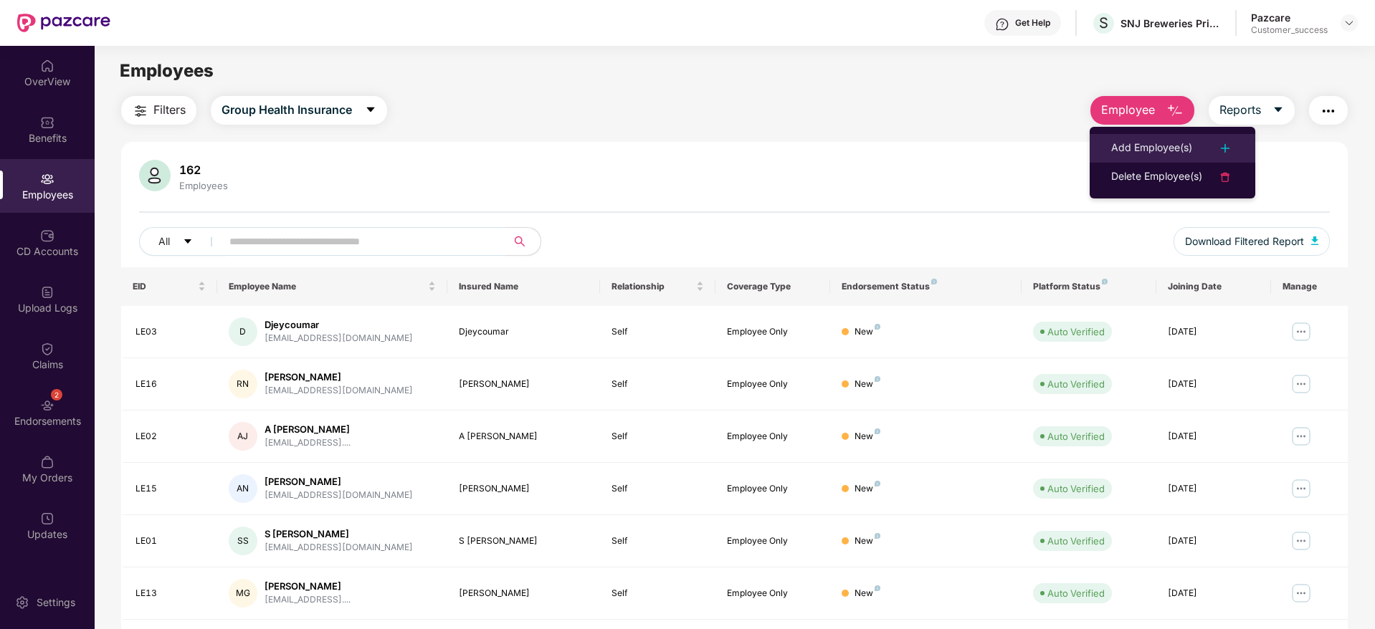
click at [1124, 151] on div "Add Employee(s)" at bounding box center [1151, 148] width 81 height 17
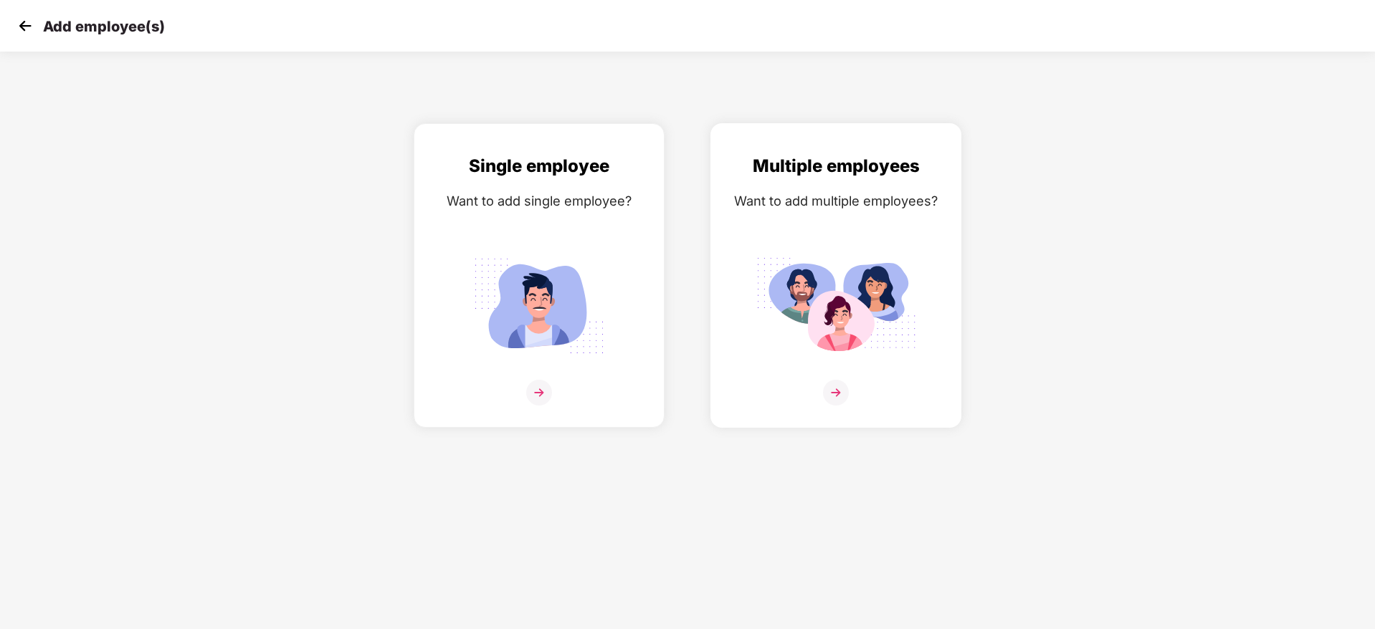
click at [894, 323] on img at bounding box center [836, 306] width 161 height 112
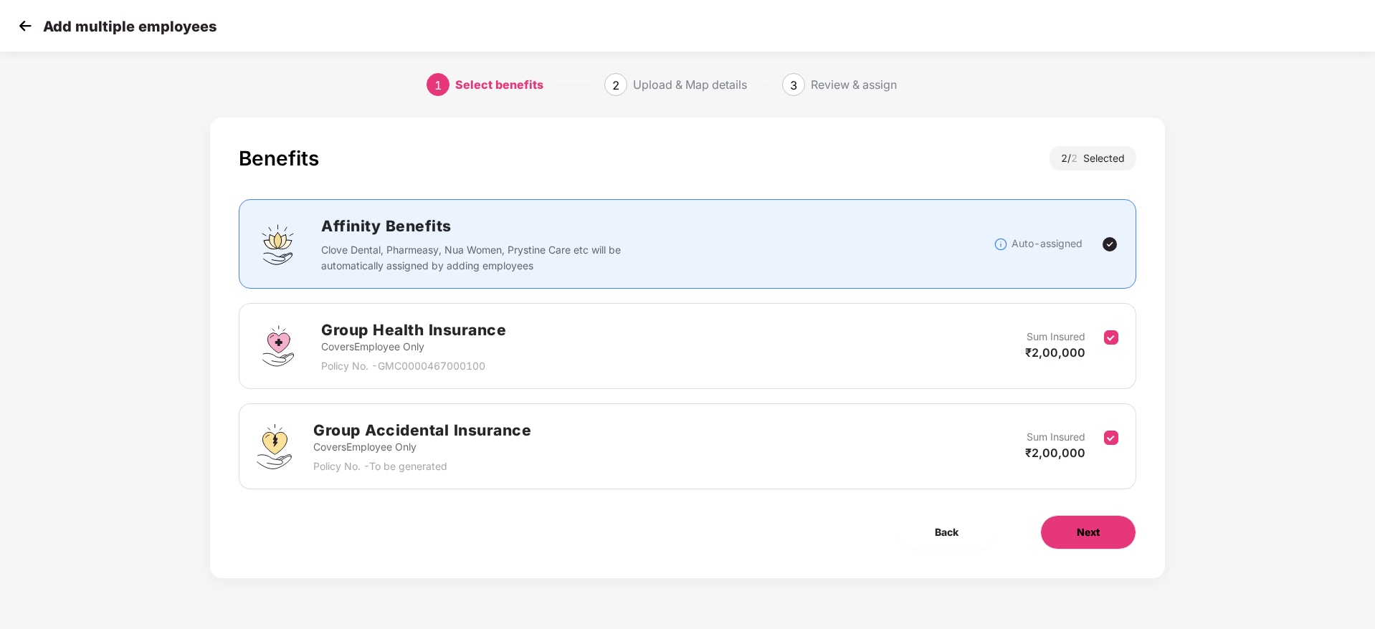
click at [1069, 520] on button "Next" at bounding box center [1088, 532] width 96 height 34
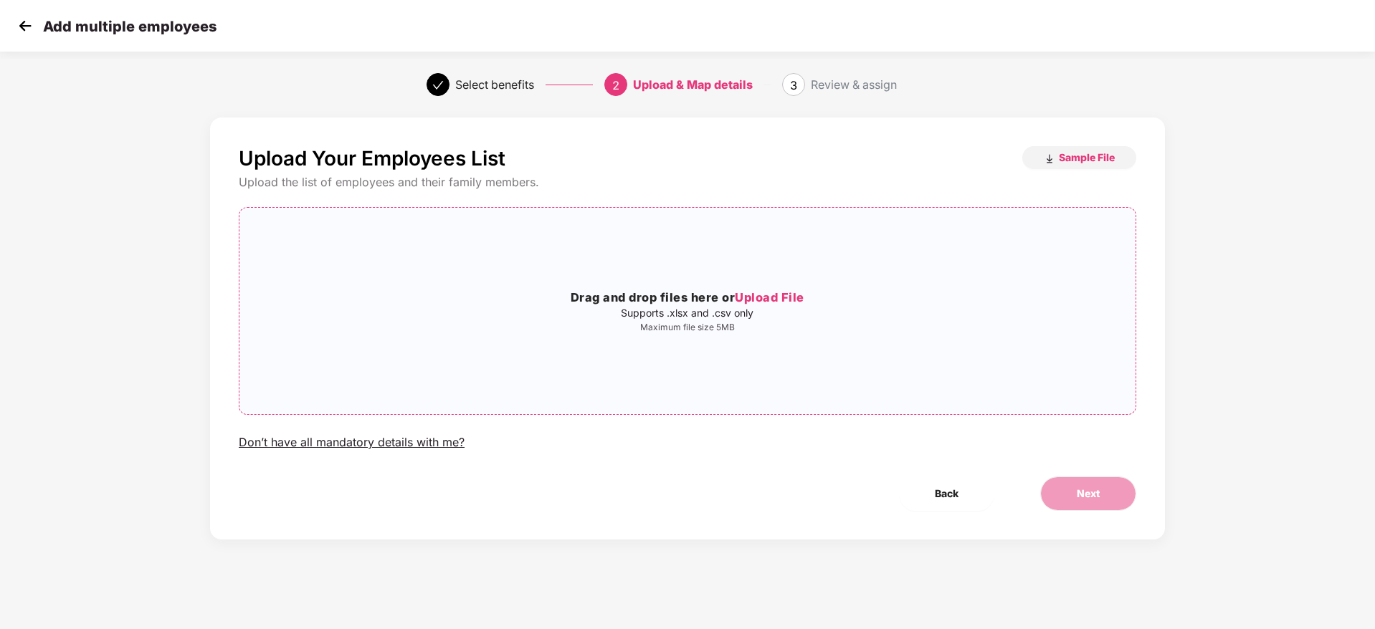
click at [726, 320] on div "Drag and drop files here or Upload File Supports .xlsx and .csv only Maximum fi…" at bounding box center [687, 311] width 896 height 44
click at [1079, 494] on span "Next" at bounding box center [1088, 494] width 23 height 16
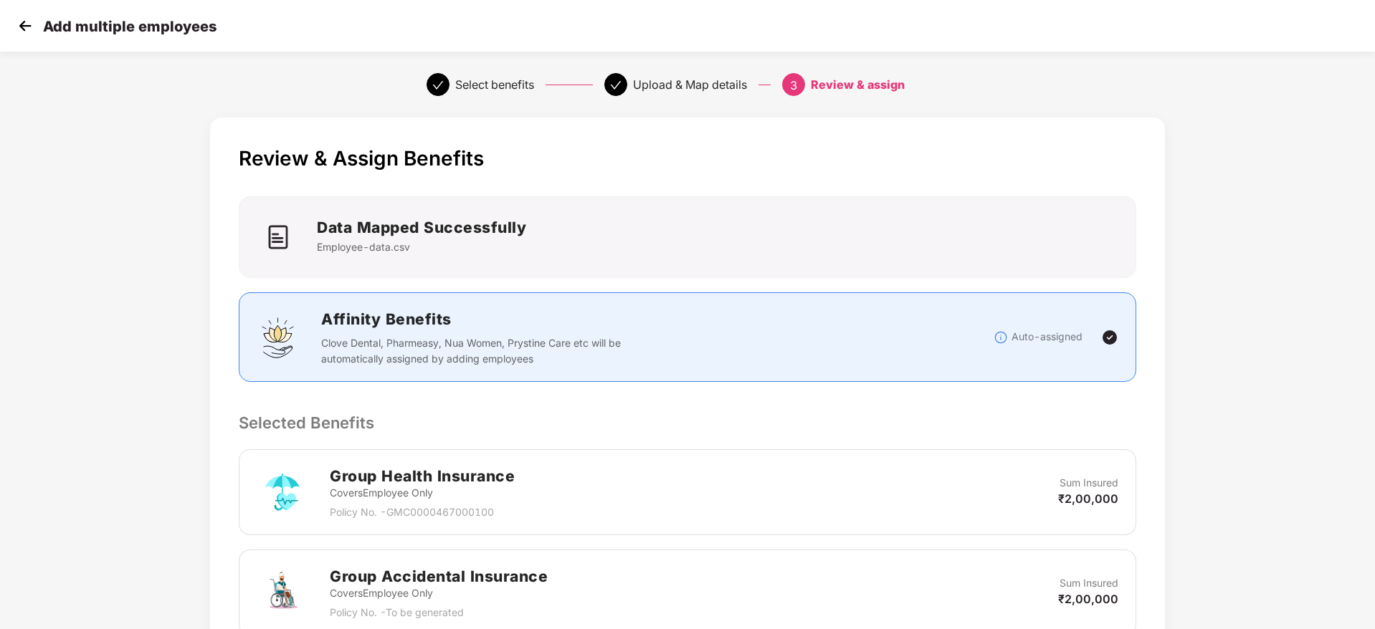
scroll to position [270, 0]
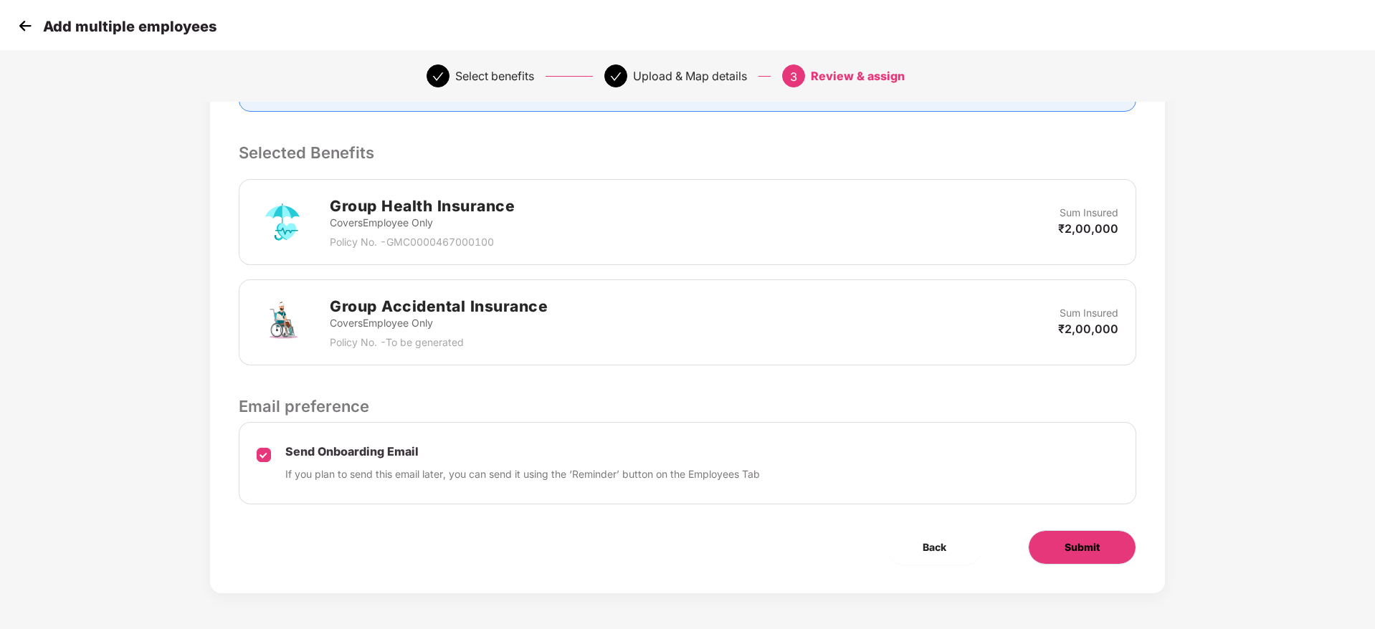
click at [1070, 544] on span "Submit" at bounding box center [1082, 548] width 35 height 16
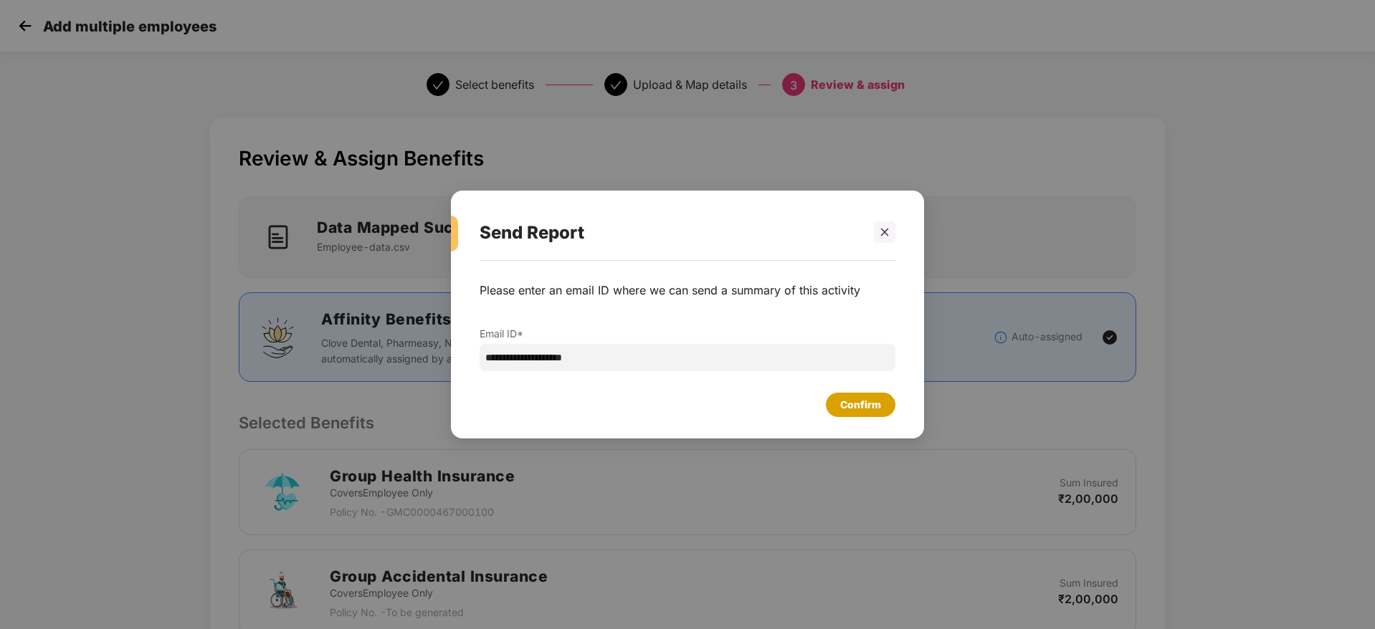
click at [847, 397] on div "Confirm" at bounding box center [860, 405] width 41 height 16
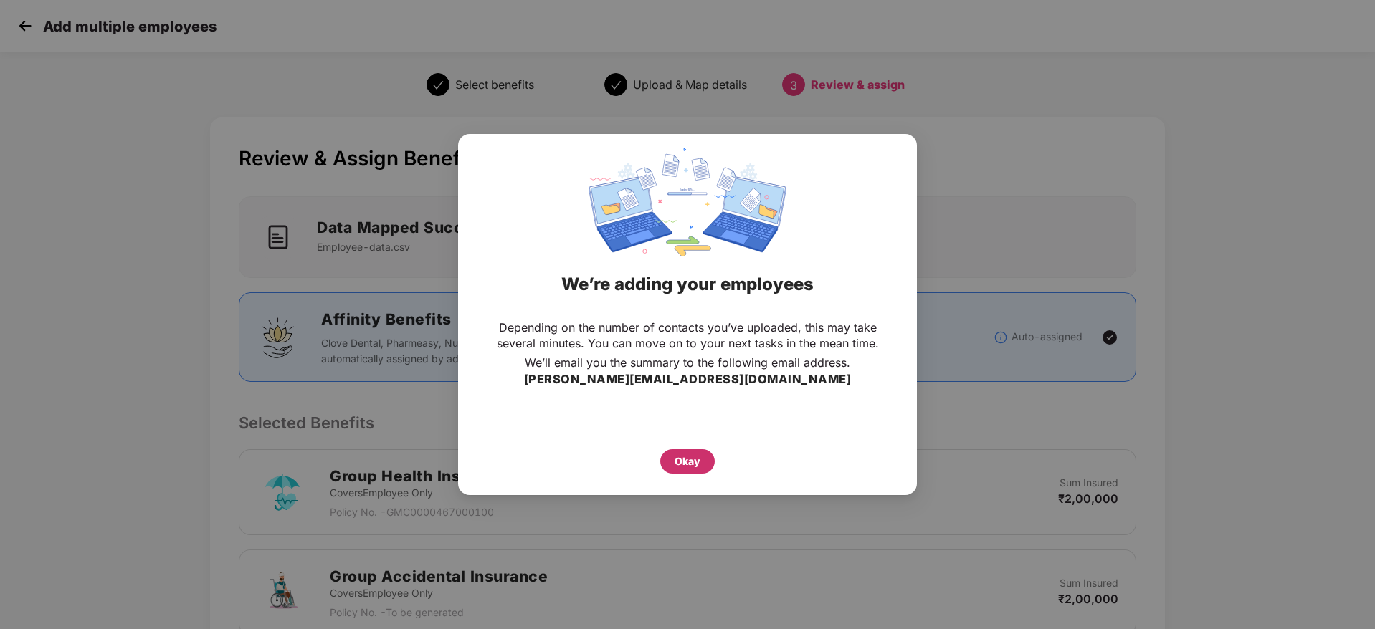
click at [697, 467] on div "Okay" at bounding box center [688, 462] width 26 height 16
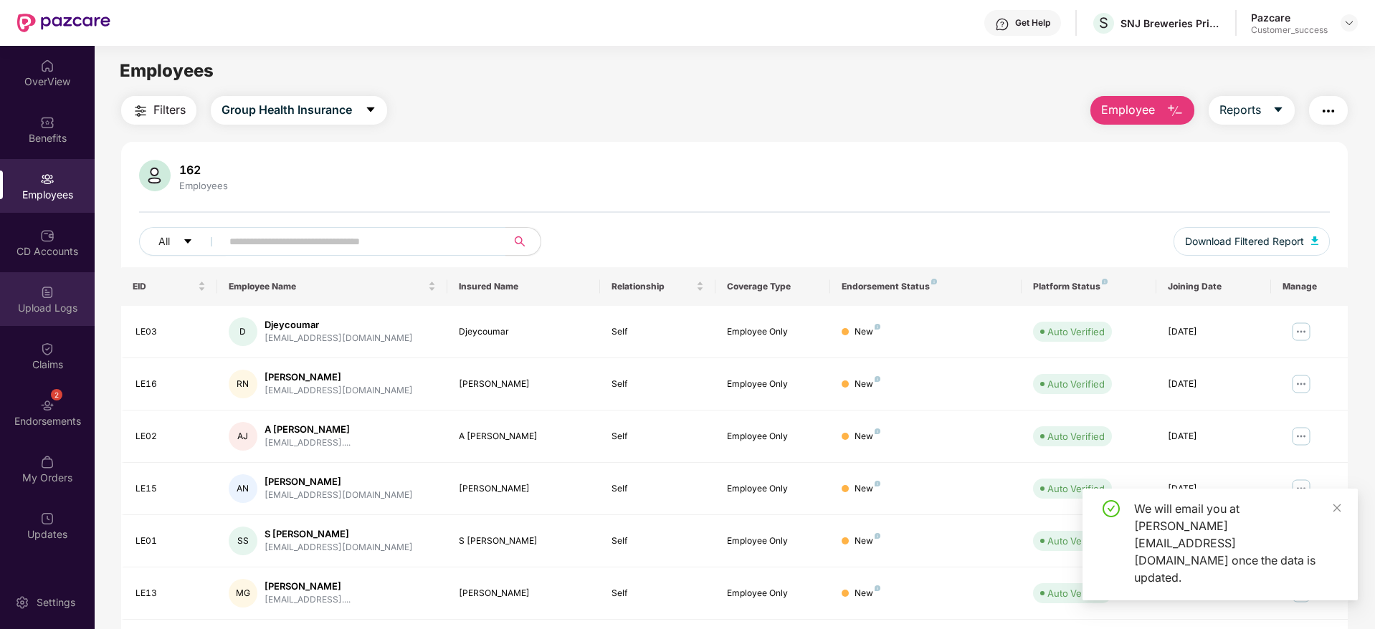
click at [51, 295] on img at bounding box center [47, 292] width 14 height 14
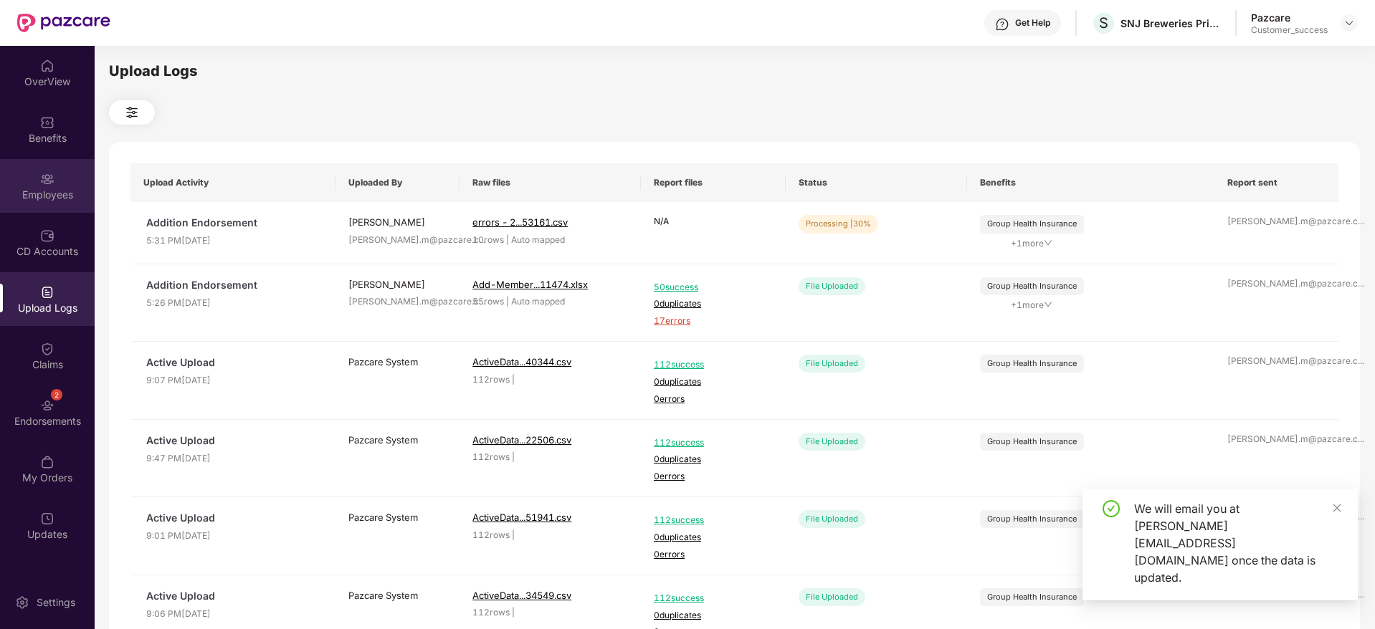
click at [48, 185] on img at bounding box center [47, 179] width 14 height 14
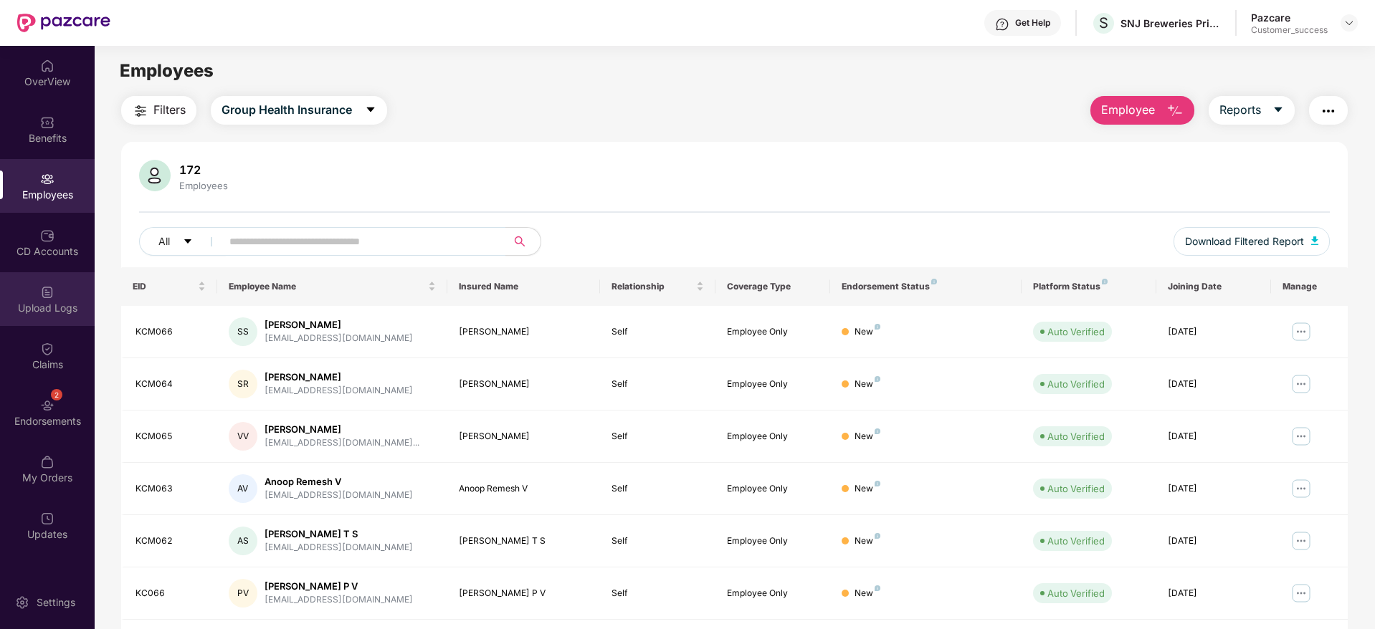
click at [44, 302] on div "Upload Logs" at bounding box center [47, 308] width 95 height 14
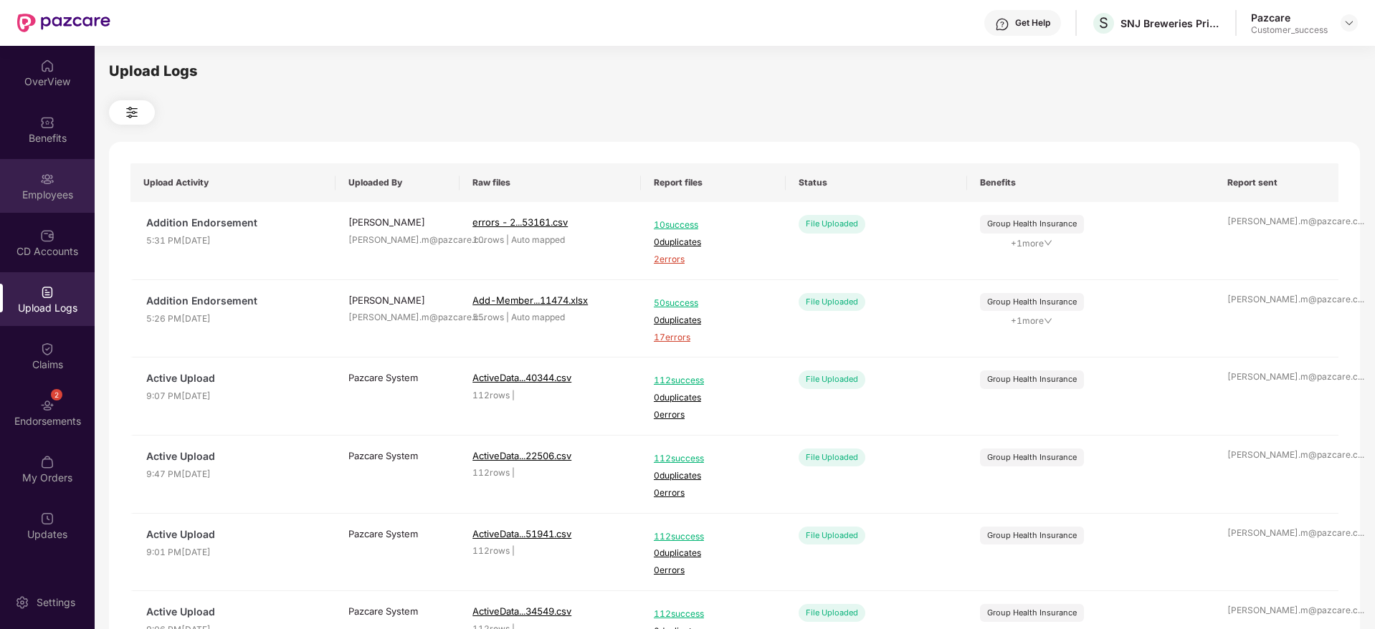
click at [42, 174] on img at bounding box center [47, 179] width 14 height 14
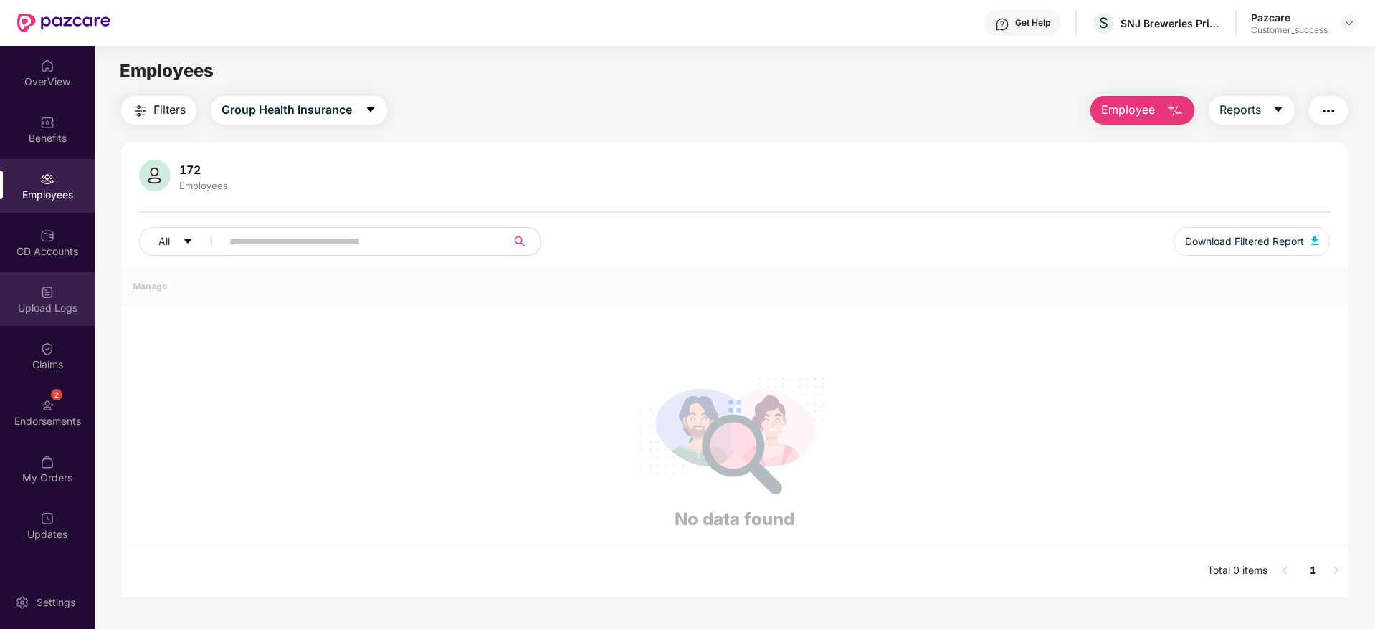
click at [52, 312] on div "Upload Logs" at bounding box center [47, 308] width 95 height 14
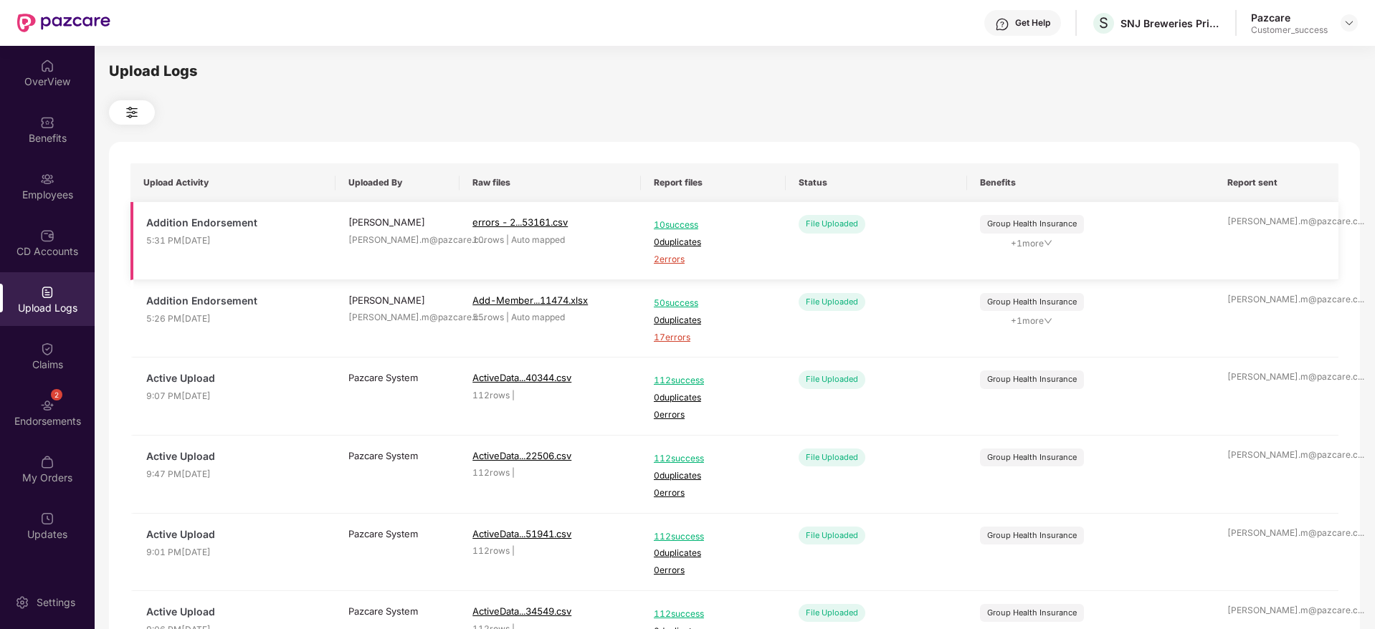
click at [666, 260] on span "2 errors" at bounding box center [713, 260] width 119 height 14
click at [29, 176] on div "Employees" at bounding box center [47, 186] width 95 height 54
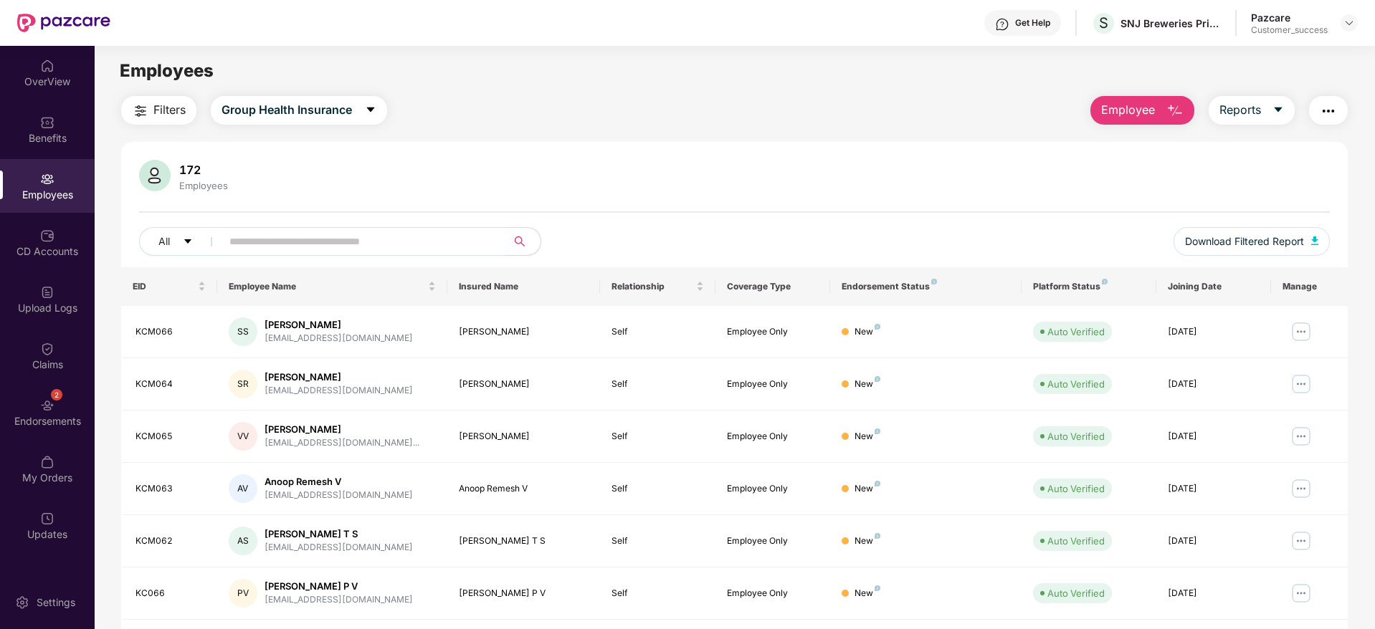
click at [1126, 126] on div "Filters Group Health Insurance Employee Reports 172 Employees All Download Filt…" at bounding box center [734, 488] width 1227 height 785
click at [1124, 123] on button "Employee" at bounding box center [1142, 110] width 104 height 29
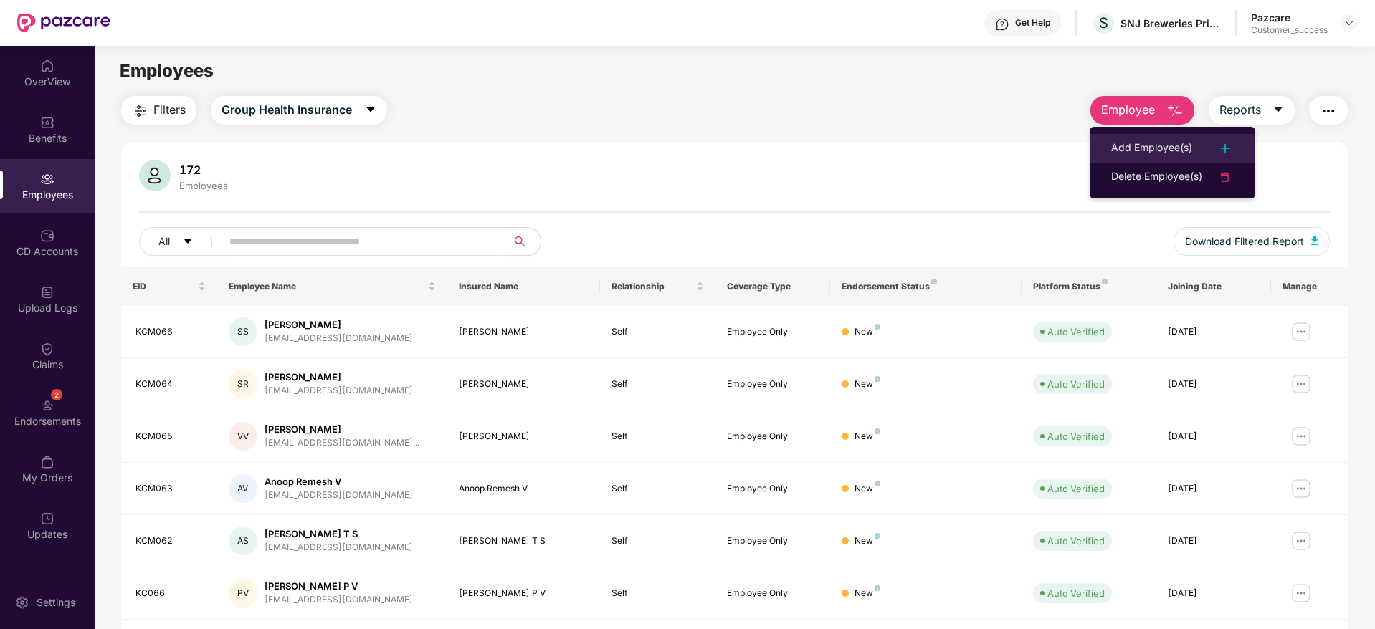
click at [1124, 146] on div "Add Employee(s)" at bounding box center [1151, 148] width 81 height 17
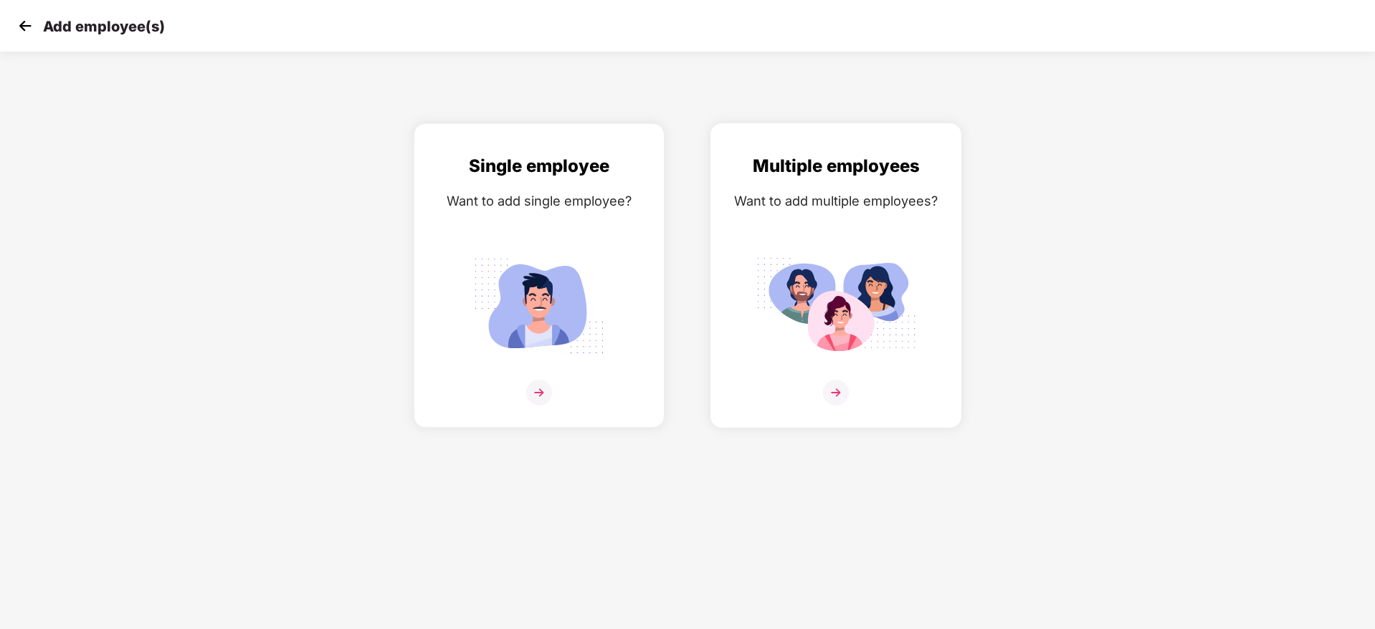
click at [861, 289] on img at bounding box center [836, 306] width 161 height 112
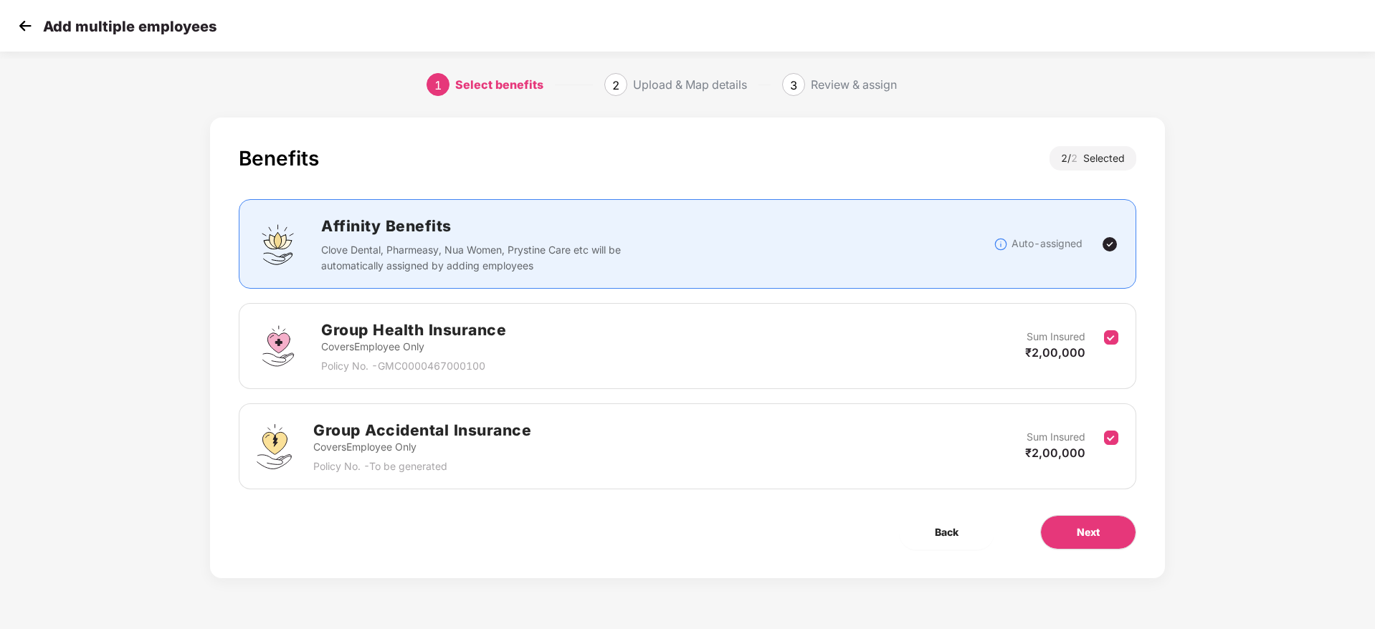
scroll to position [0, 1]
click at [1086, 528] on span "Next" at bounding box center [1088, 533] width 23 height 16
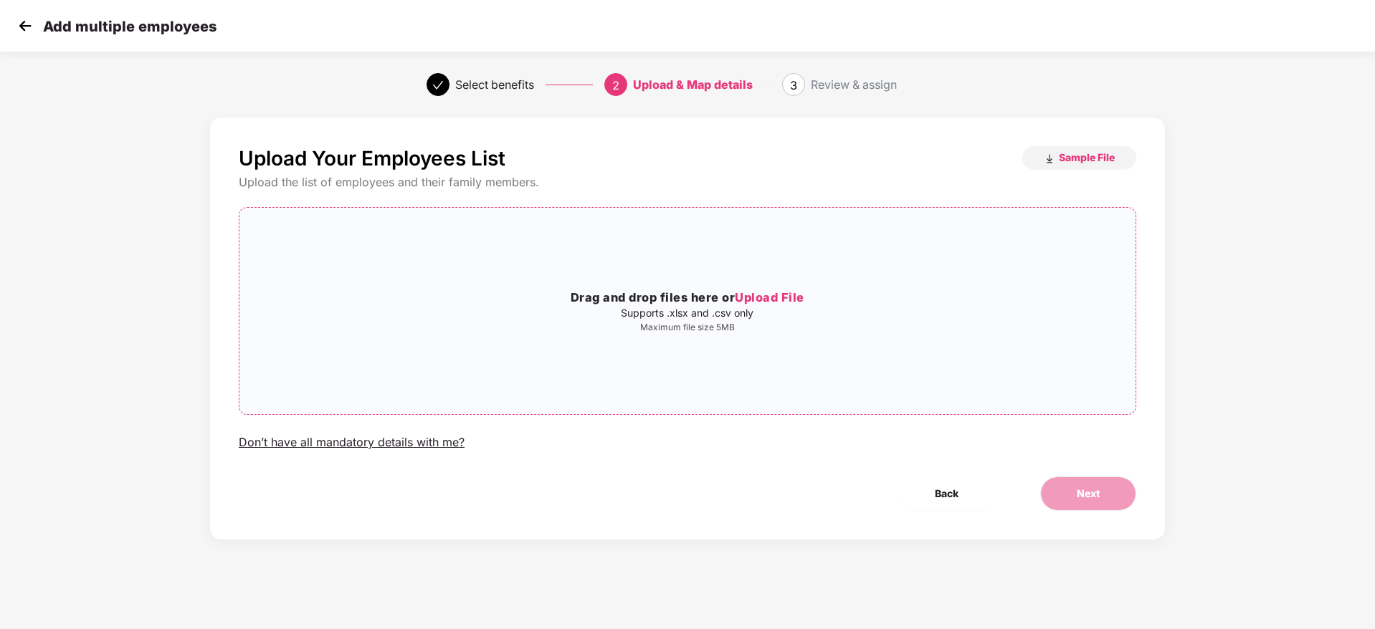
click at [777, 295] on span "Upload File" at bounding box center [770, 297] width 70 height 14
click at [1113, 501] on button "Next" at bounding box center [1088, 494] width 96 height 34
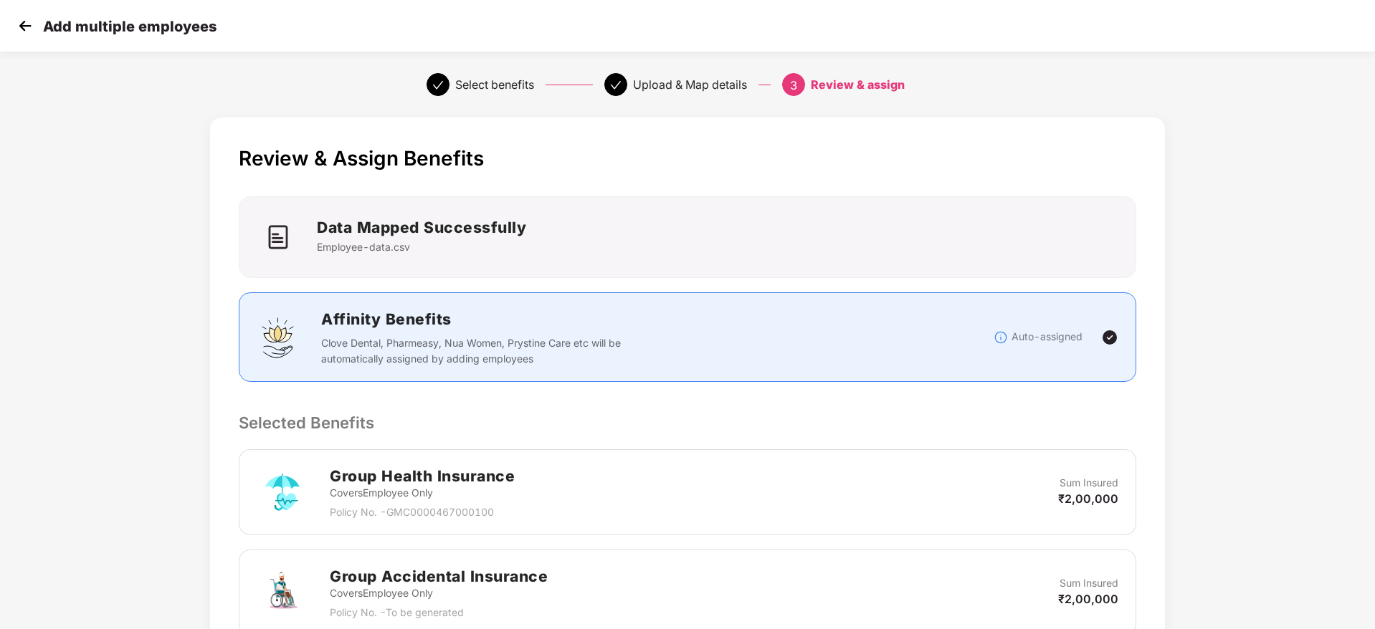
scroll to position [270, 1]
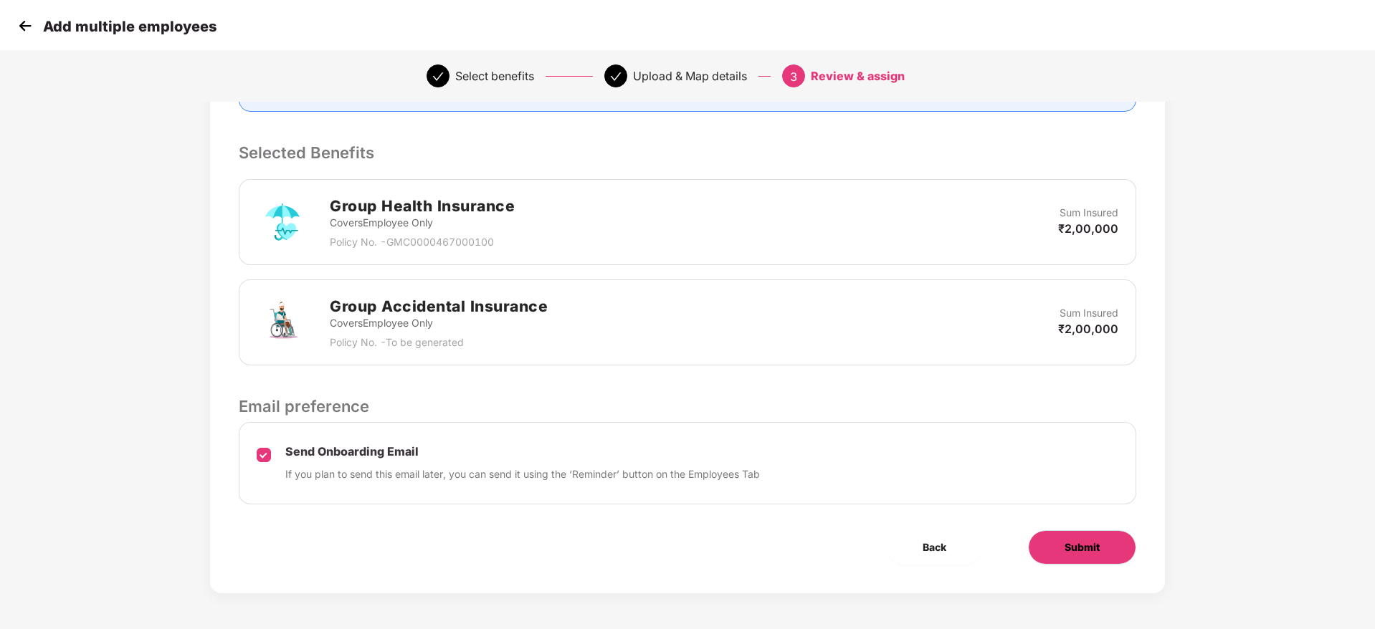
click at [1067, 550] on span "Submit" at bounding box center [1082, 548] width 35 height 16
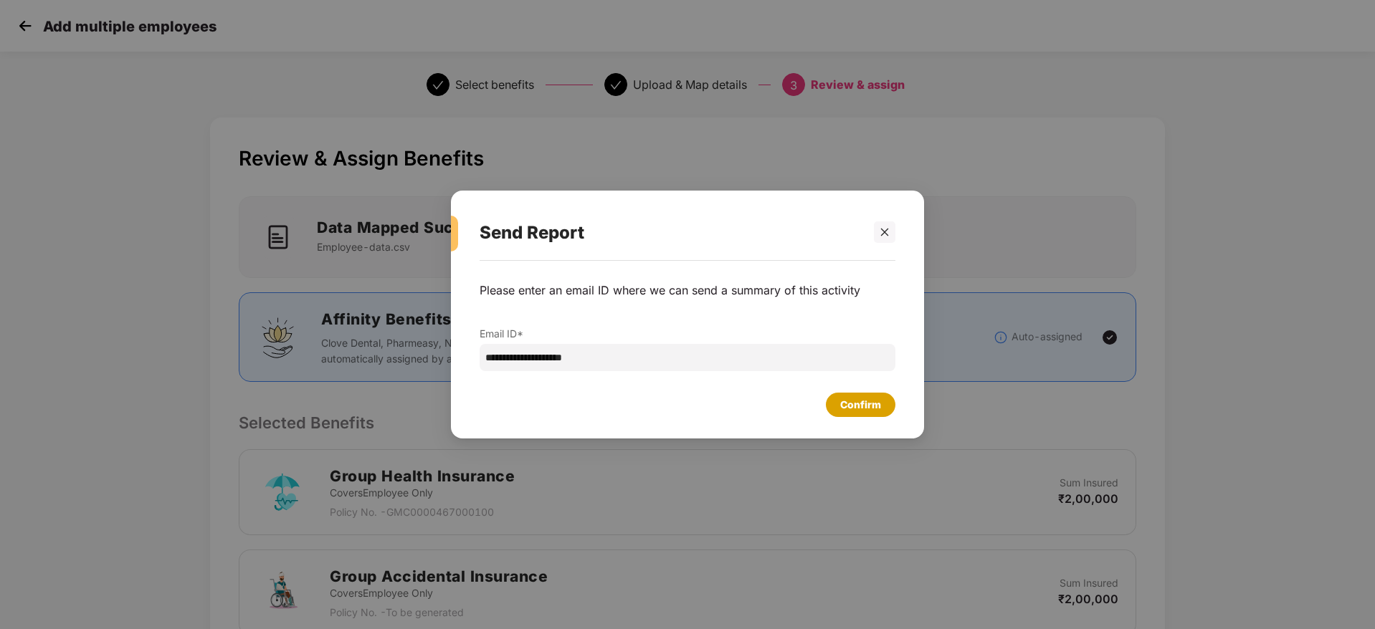
click at [862, 411] on div "Confirm" at bounding box center [860, 405] width 41 height 16
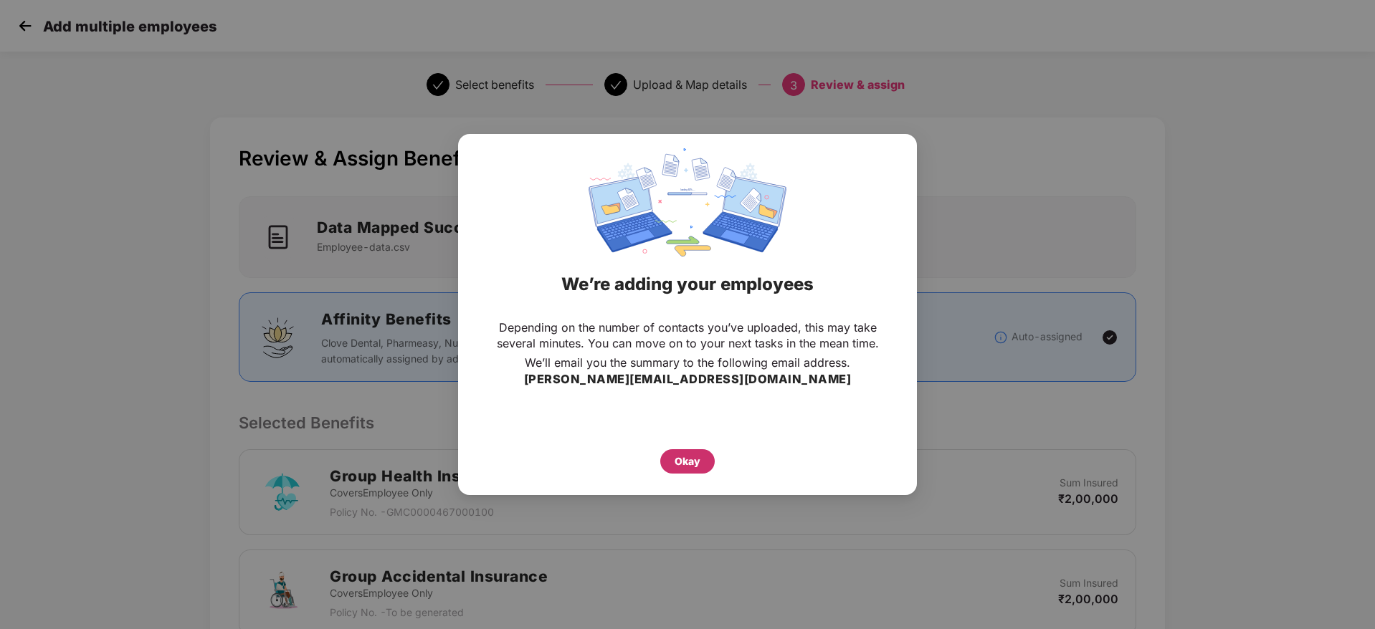
click at [696, 455] on div "Okay" at bounding box center [688, 462] width 26 height 16
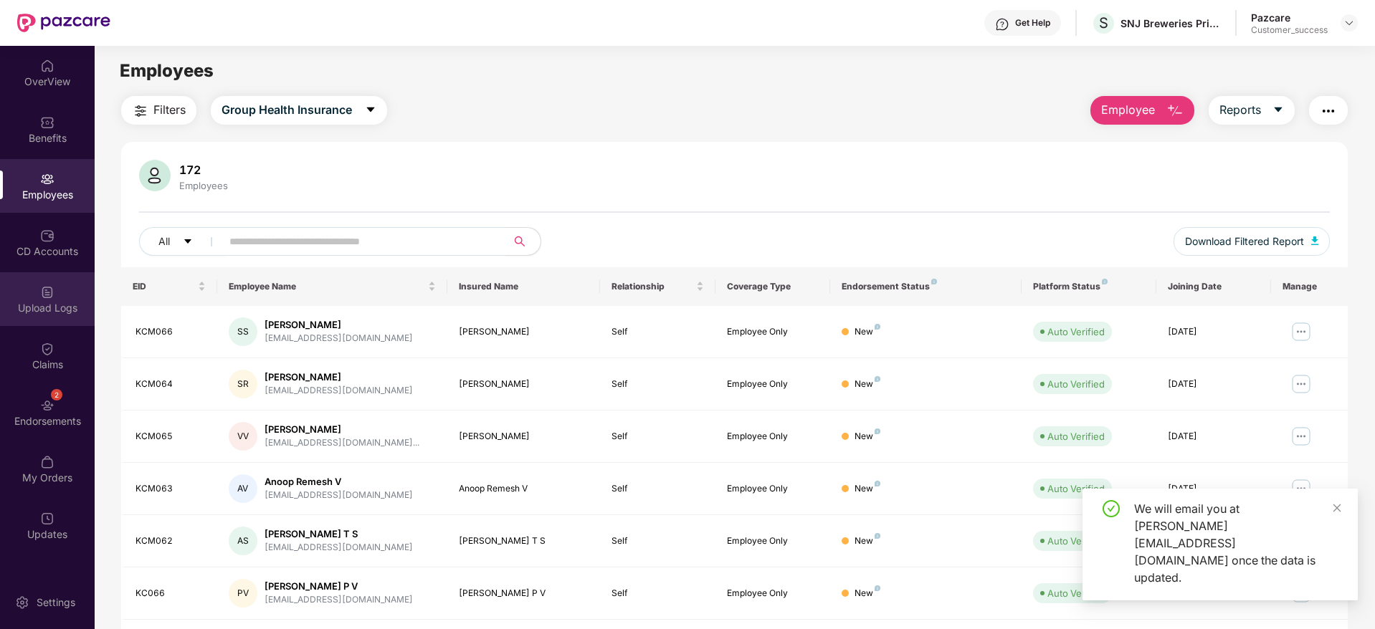
click at [49, 295] on img at bounding box center [47, 292] width 14 height 14
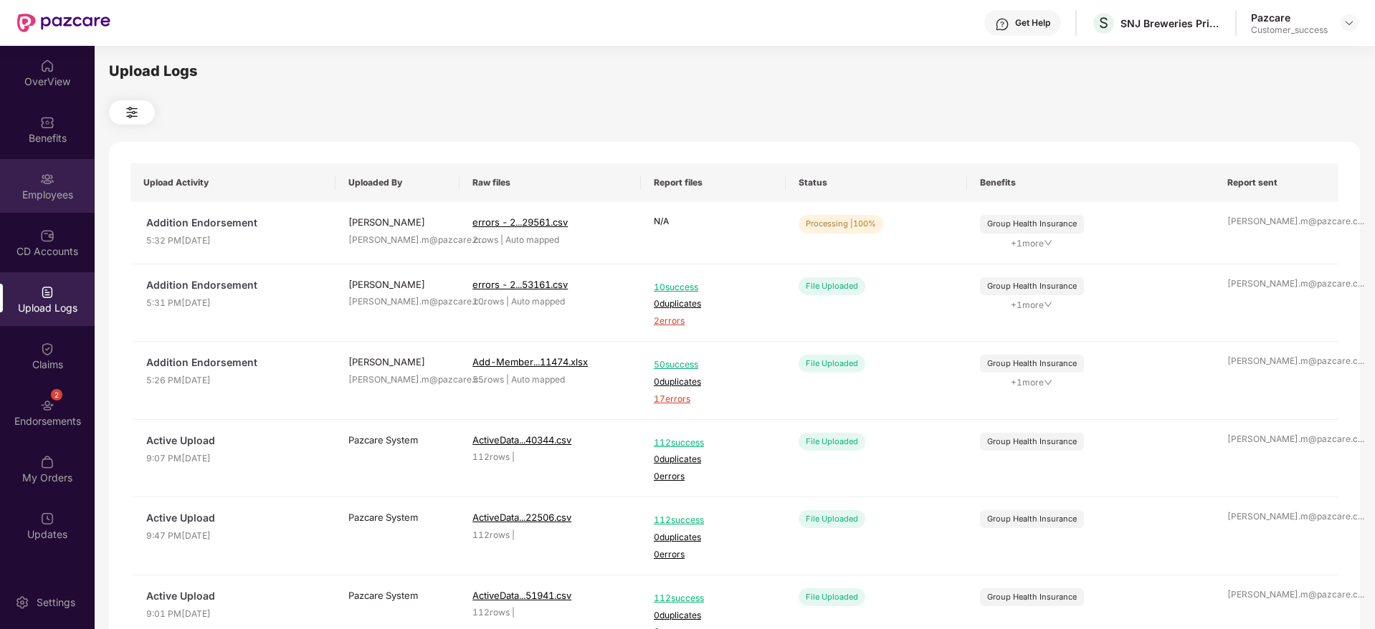
click at [45, 172] on img at bounding box center [47, 179] width 14 height 14
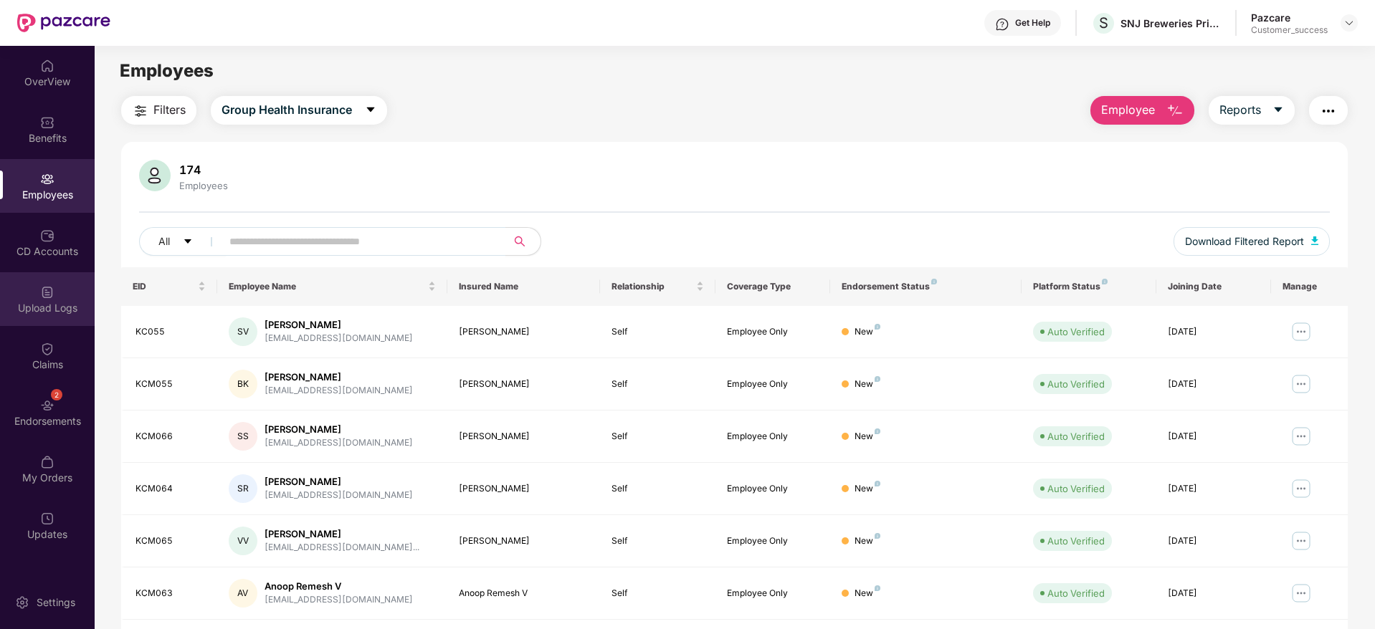
click at [59, 323] on div "Upload Logs" at bounding box center [47, 299] width 95 height 54
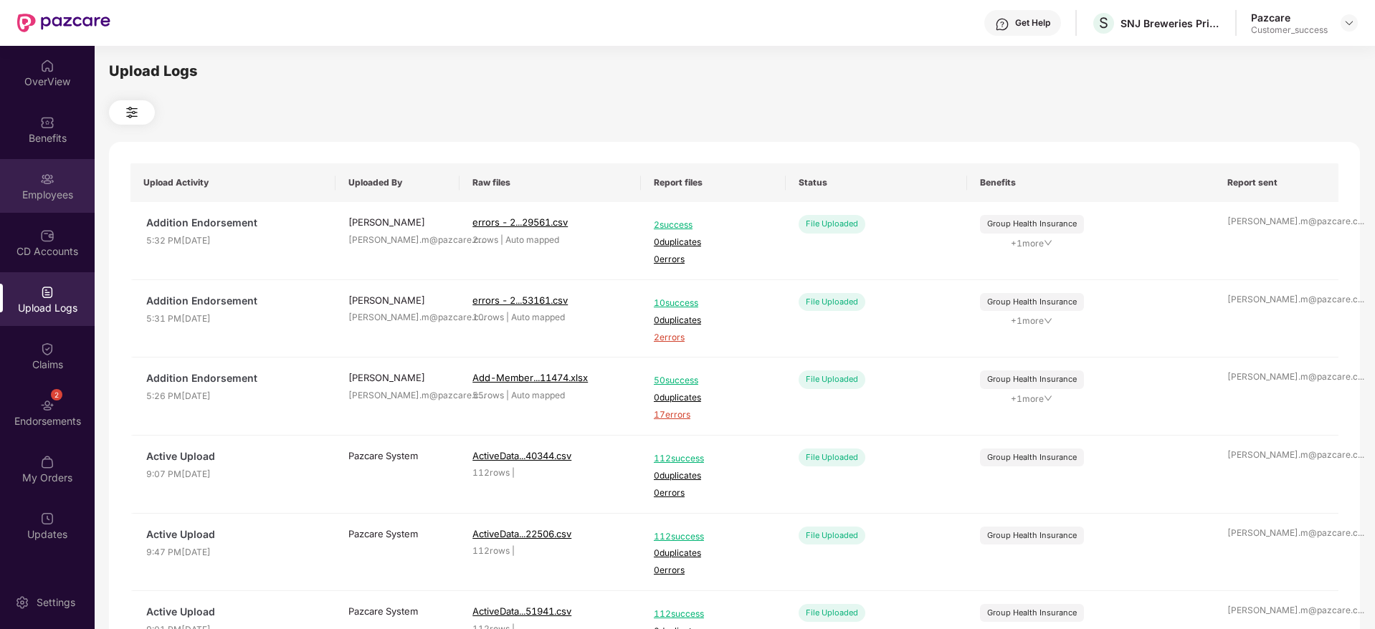
click at [49, 182] on img at bounding box center [47, 179] width 14 height 14
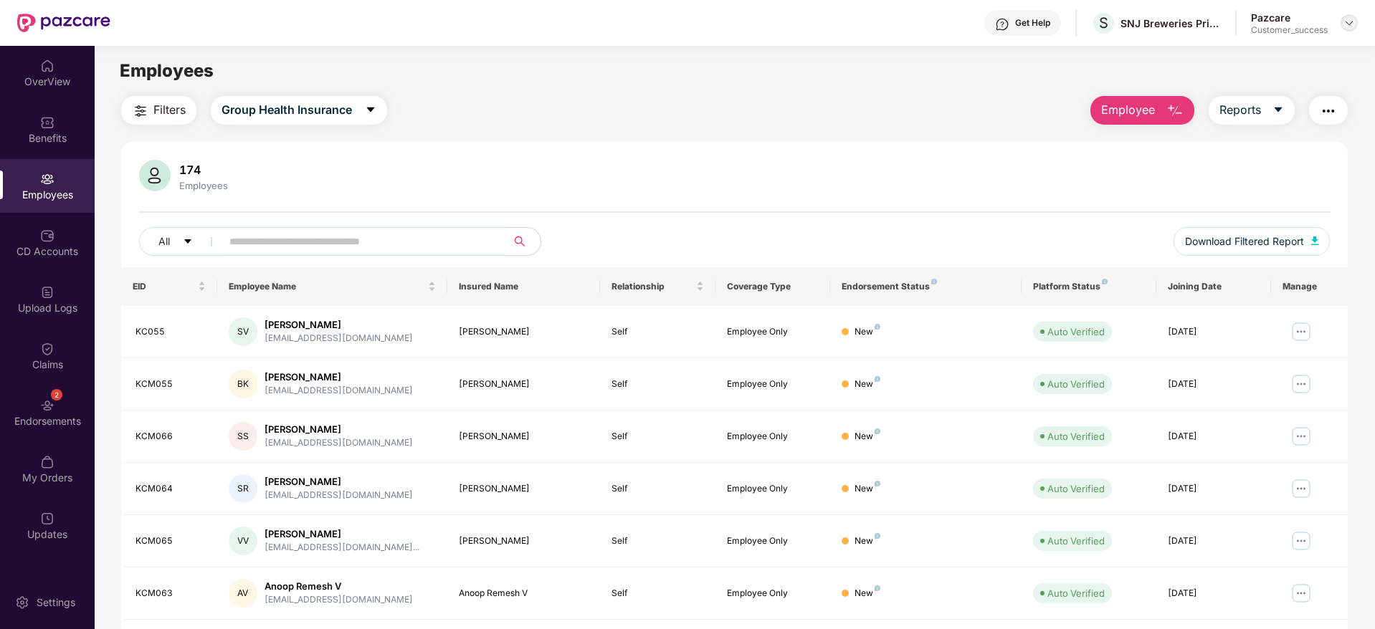
click at [1351, 17] on img at bounding box center [1348, 22] width 11 height 11
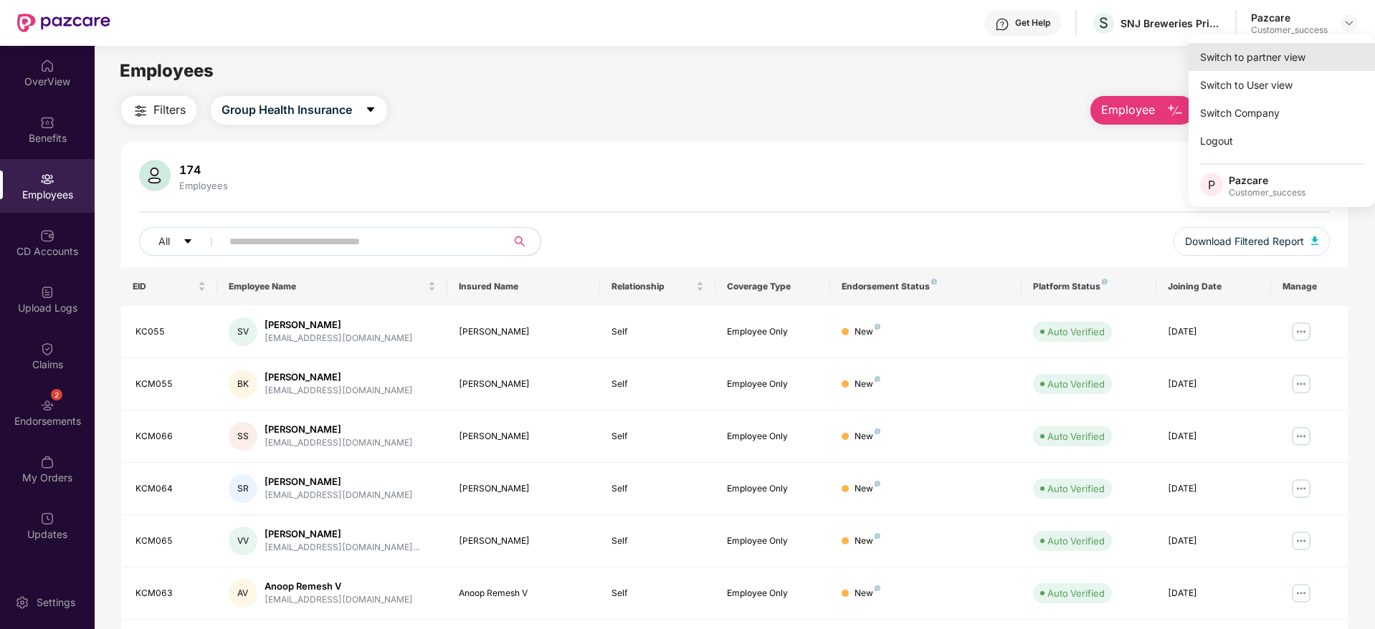
click at [1267, 65] on div "Switch to partner view" at bounding box center [1282, 57] width 186 height 28
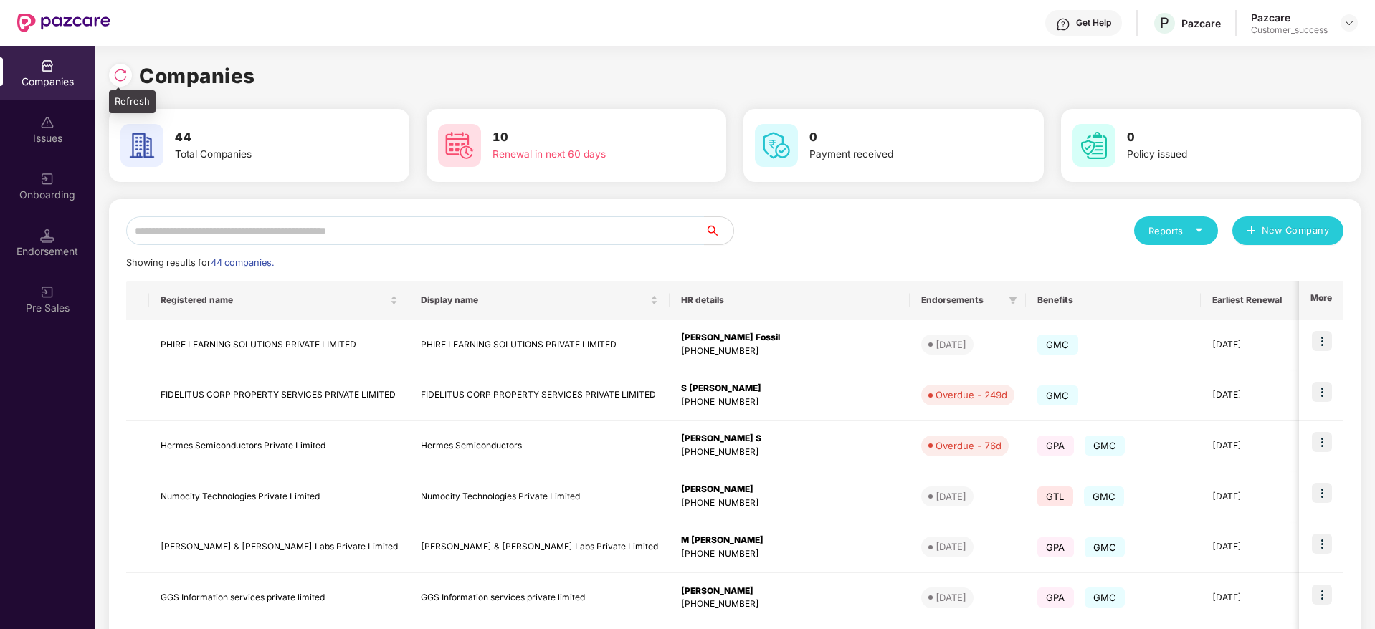
click at [119, 64] on div at bounding box center [120, 75] width 23 height 23
click at [117, 80] on img at bounding box center [120, 75] width 14 height 14
click at [363, 224] on input "text" at bounding box center [415, 230] width 579 height 29
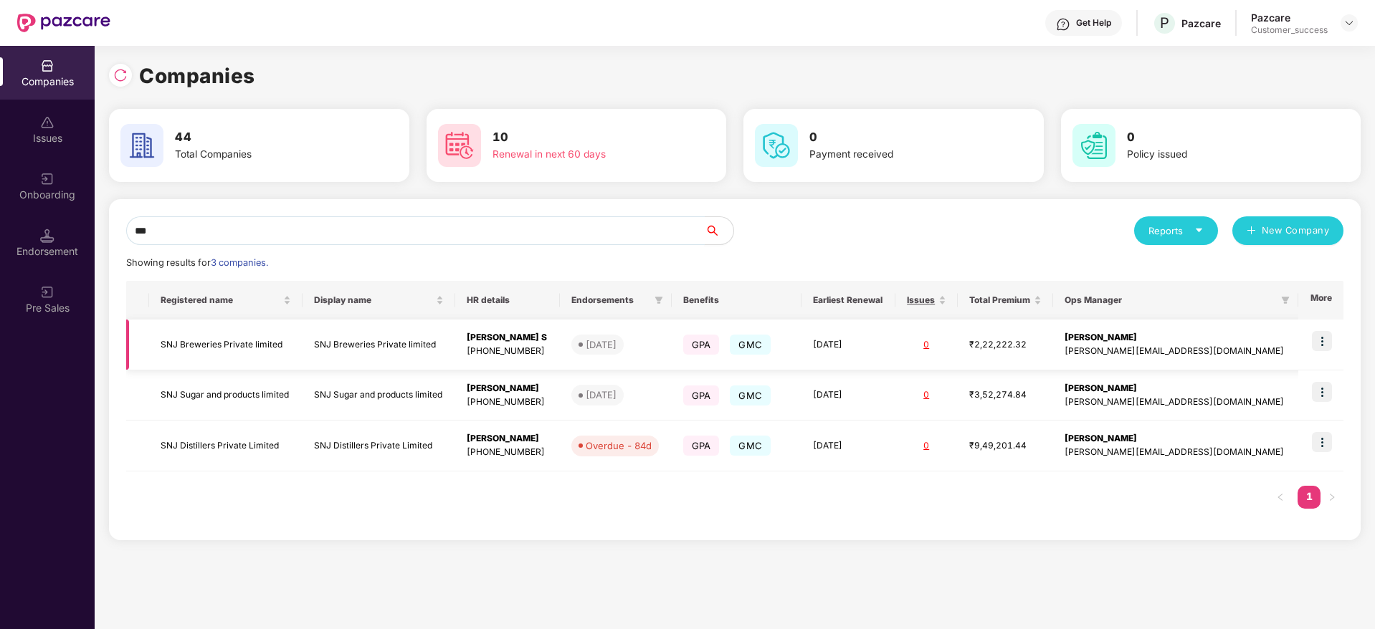
type input "***"
click at [1319, 338] on img at bounding box center [1322, 341] width 20 height 20
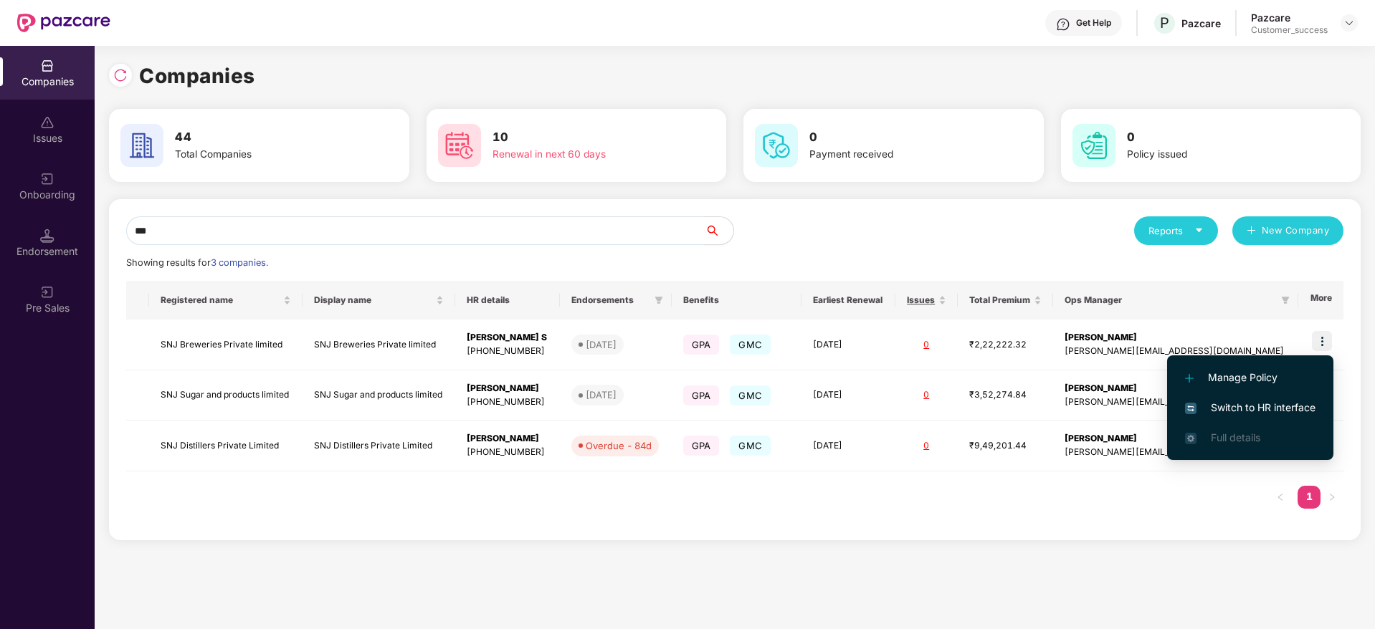
click at [1262, 404] on span "Switch to HR interface" at bounding box center [1250, 408] width 130 height 16
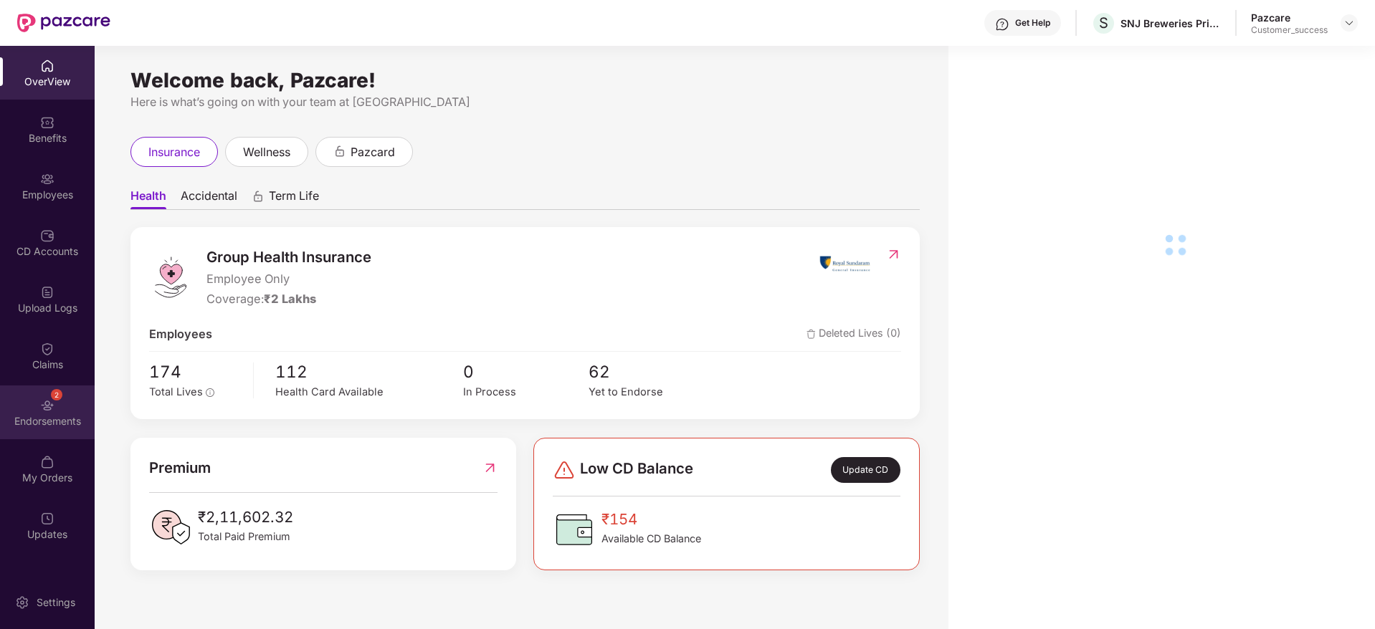
click at [28, 412] on div "2 Endorsements" at bounding box center [47, 413] width 95 height 54
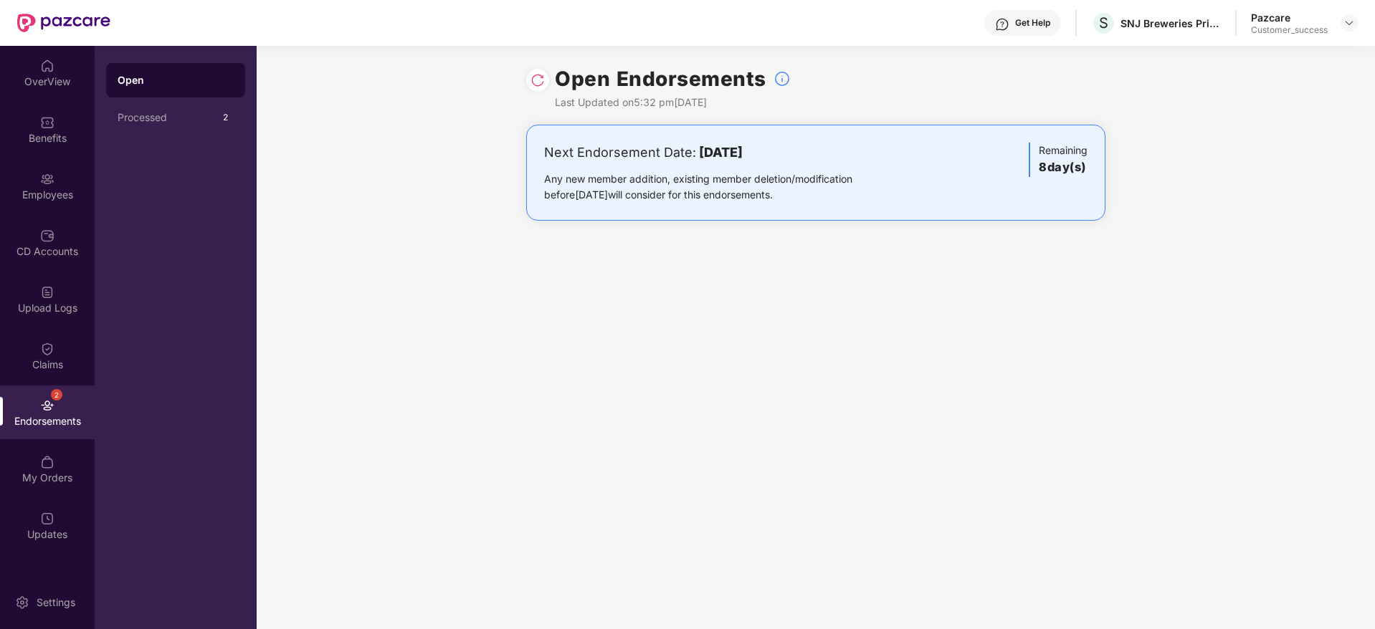
click at [534, 77] on img at bounding box center [537, 80] width 14 height 14
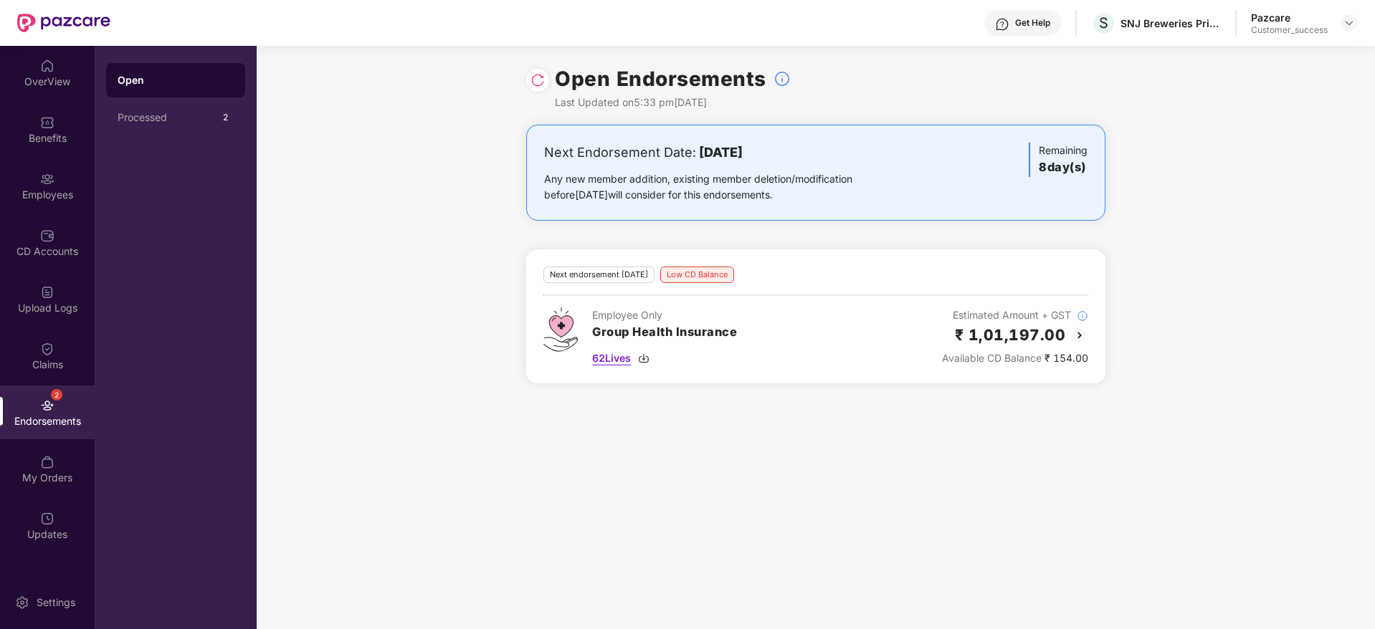
click at [644, 358] on img at bounding box center [643, 358] width 11 height 11
click at [52, 209] on div "Employees" at bounding box center [47, 186] width 95 height 54
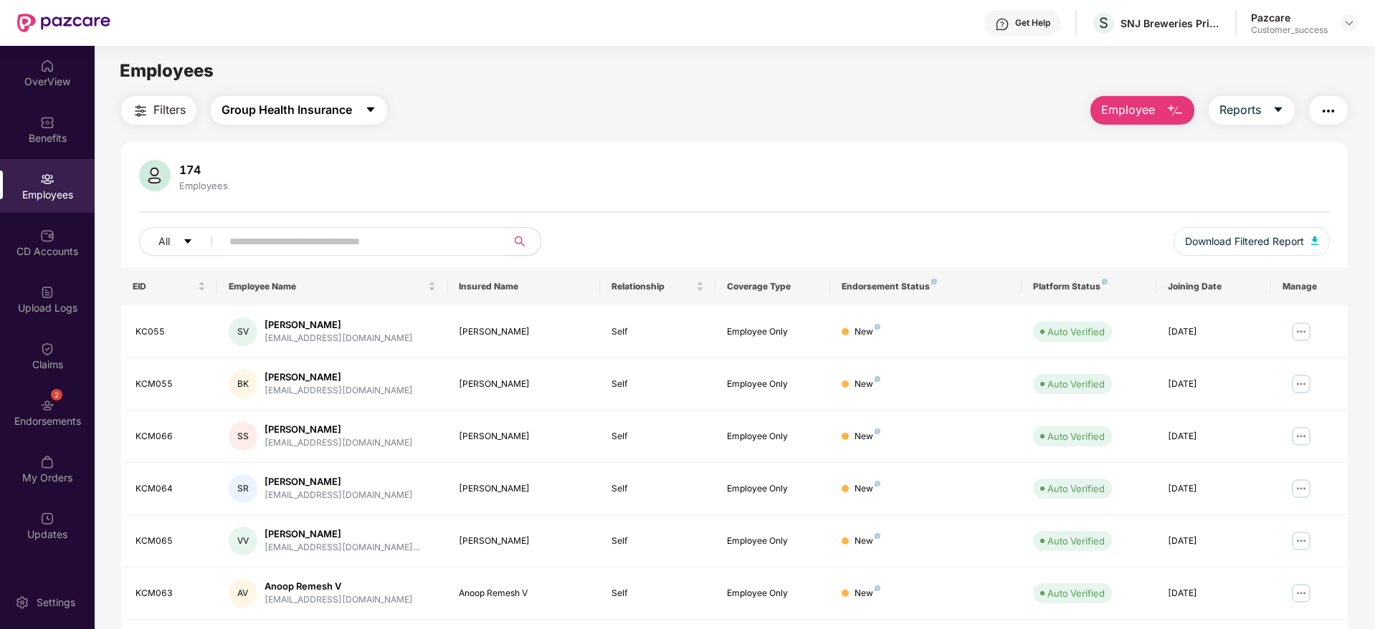
click at [321, 97] on button "Group Health Insurance" at bounding box center [299, 110] width 176 height 29
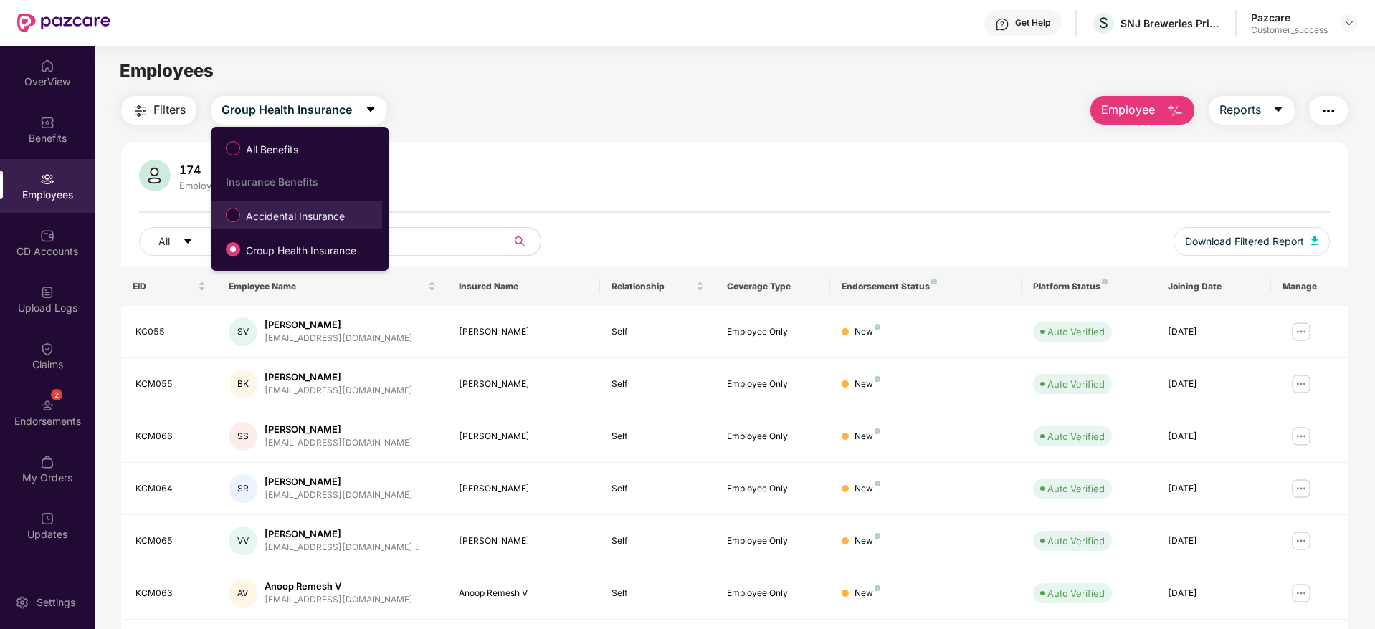
click at [319, 216] on span "Accidental Insurance" at bounding box center [295, 217] width 110 height 16
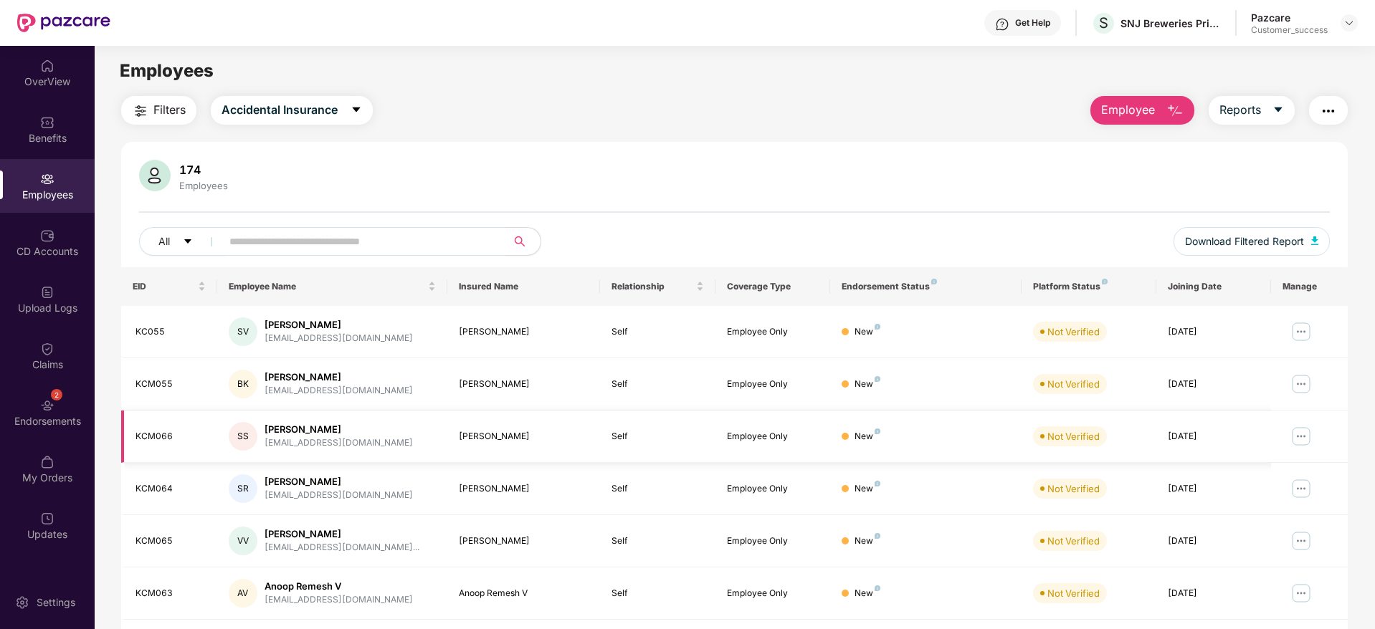
scroll to position [252, 0]
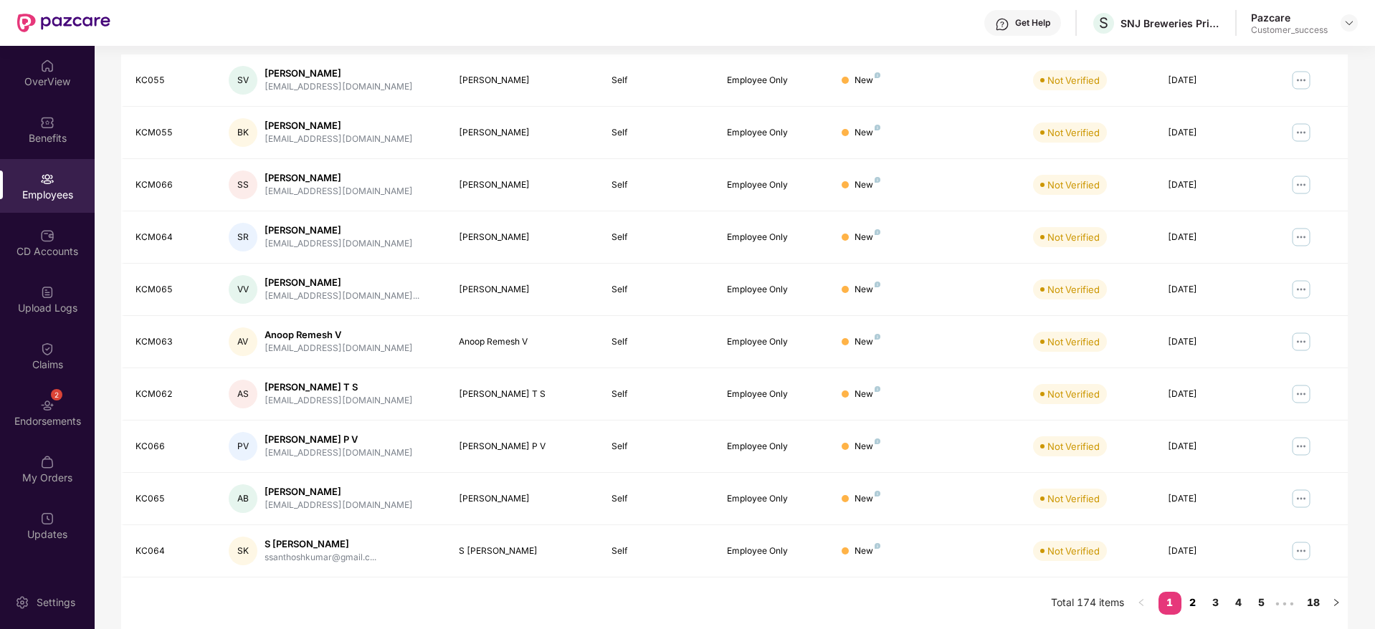
click at [1197, 605] on link "2" at bounding box center [1192, 603] width 23 height 22
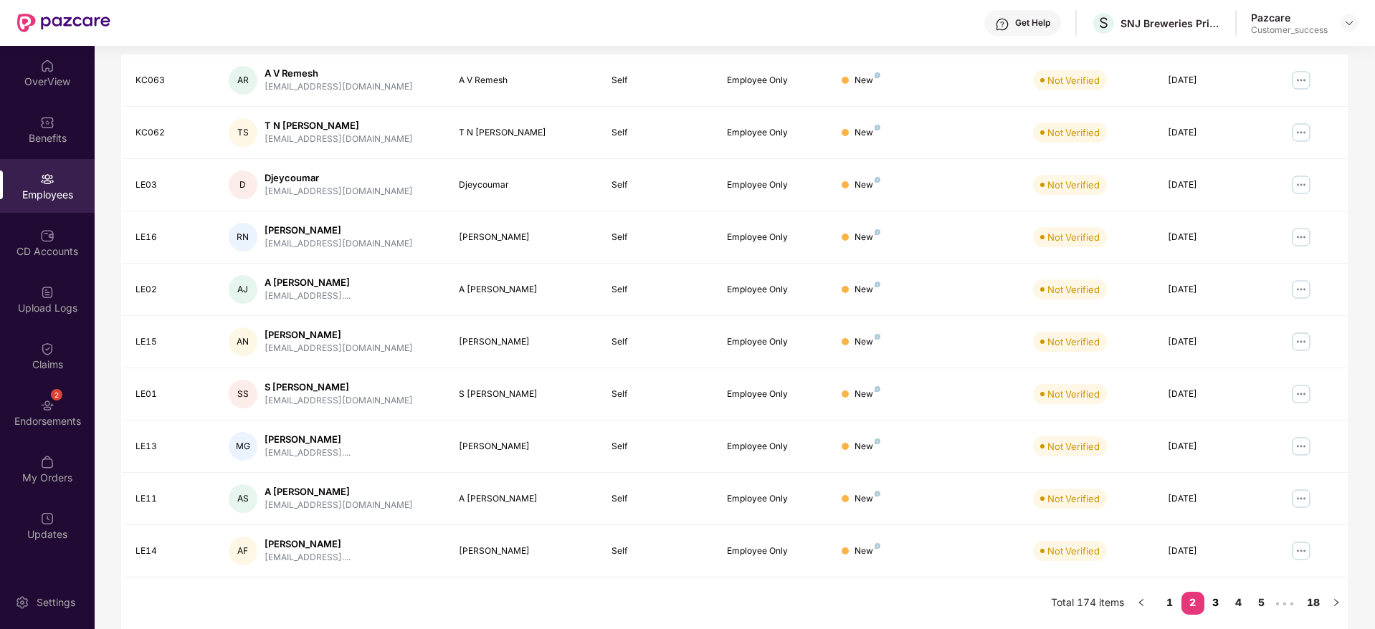
click at [1218, 602] on link "3" at bounding box center [1215, 603] width 23 height 22
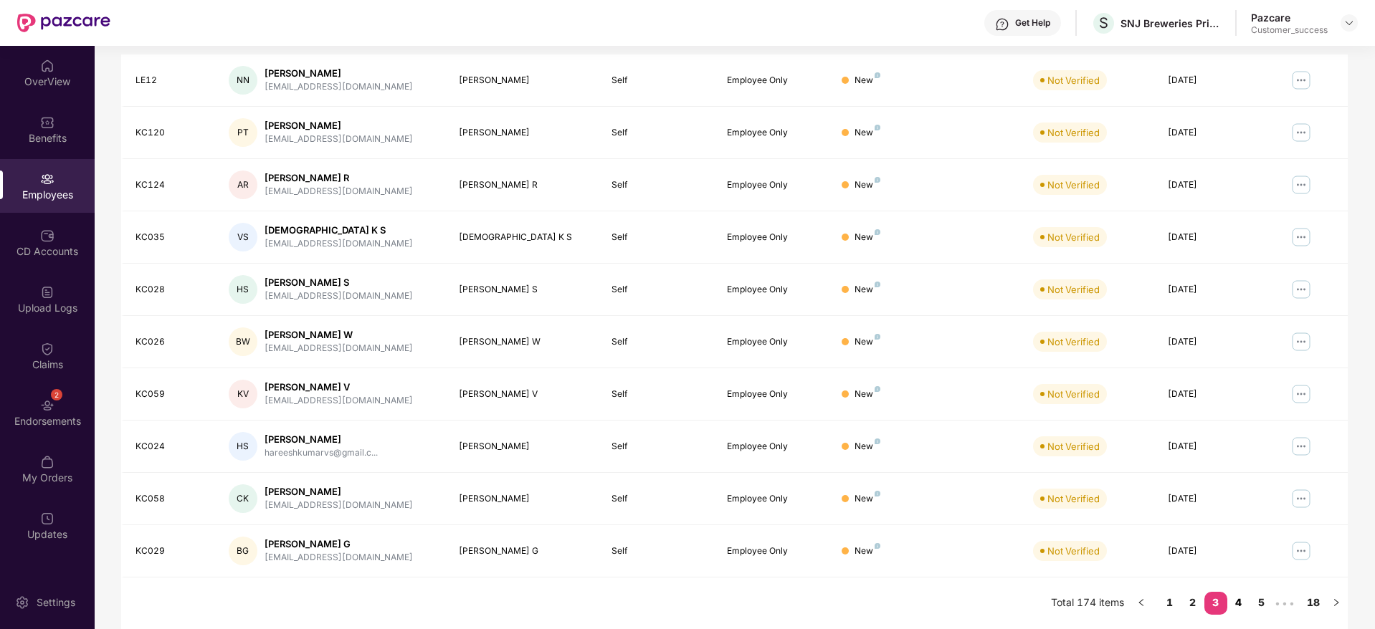
click at [1242, 601] on link "4" at bounding box center [1238, 603] width 23 height 22
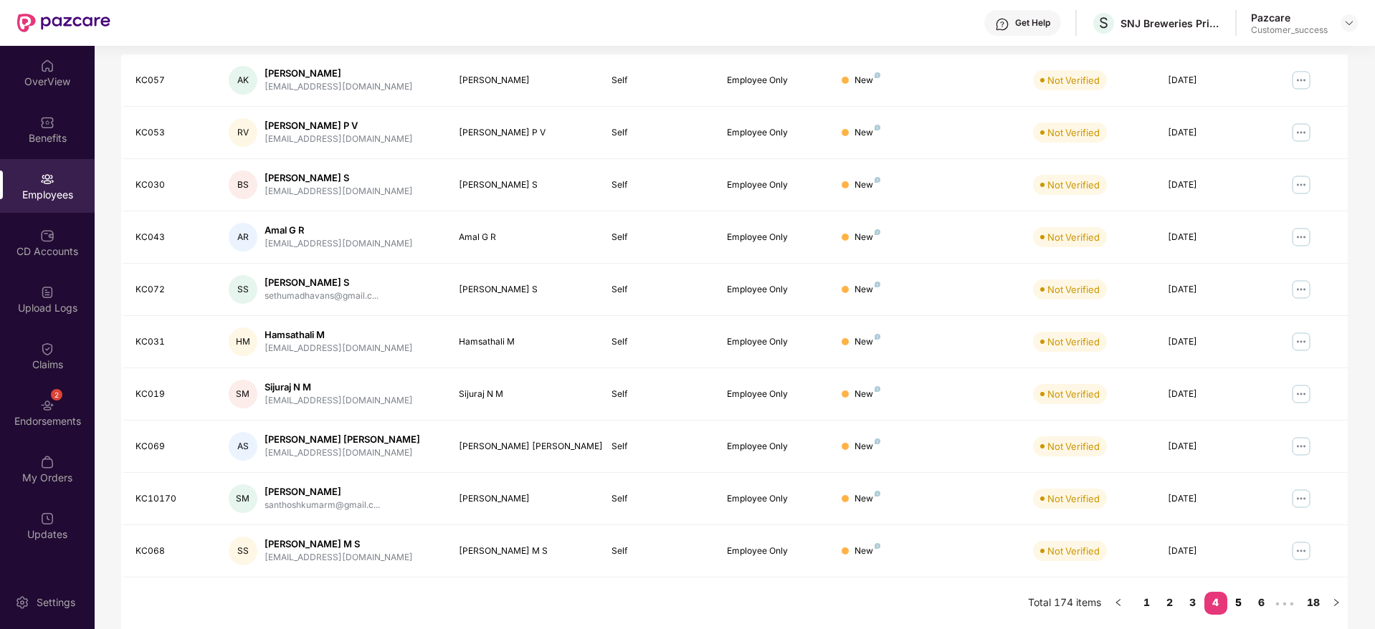
click at [1241, 604] on link "5" at bounding box center [1238, 603] width 23 height 22
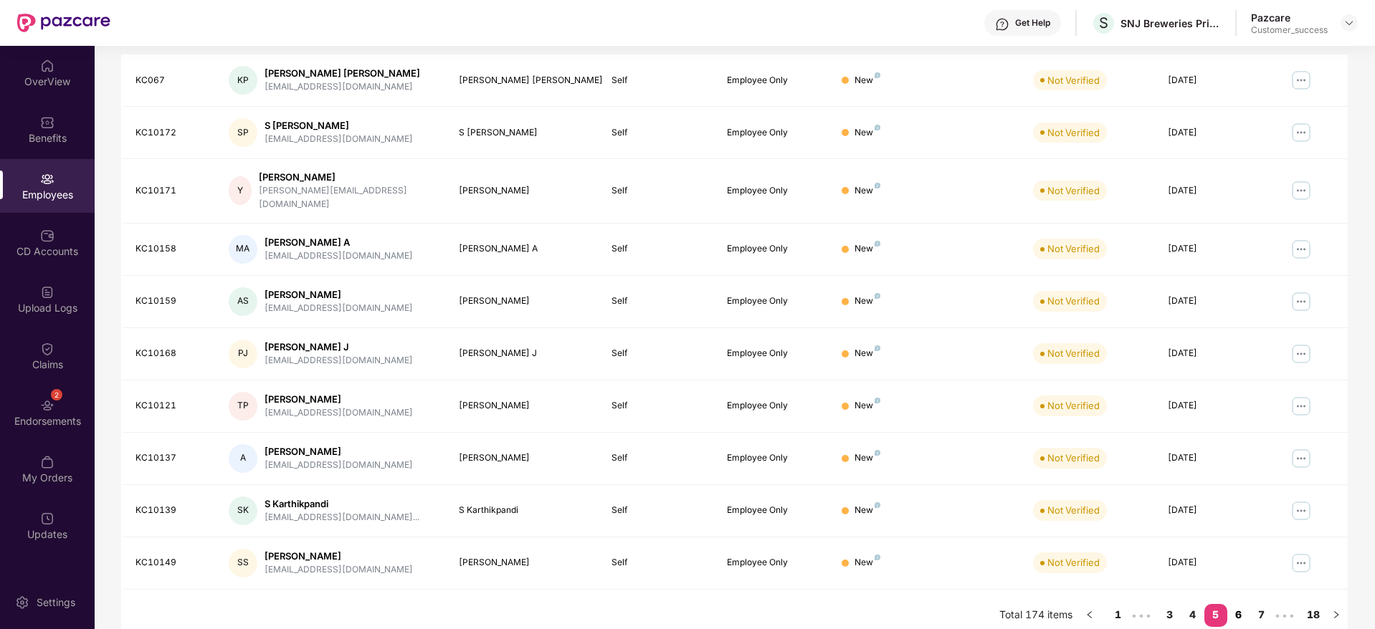
click at [1242, 605] on link "6" at bounding box center [1238, 615] width 23 height 22
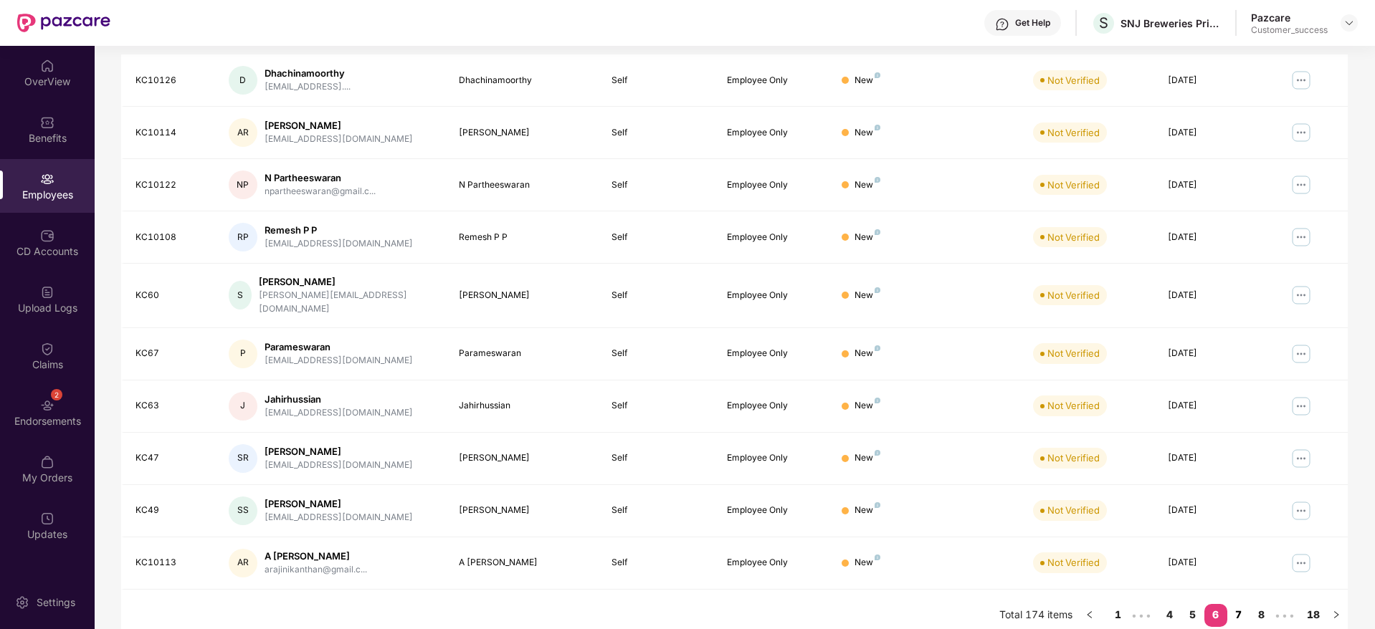
click at [1242, 604] on link "7" at bounding box center [1238, 615] width 23 height 22
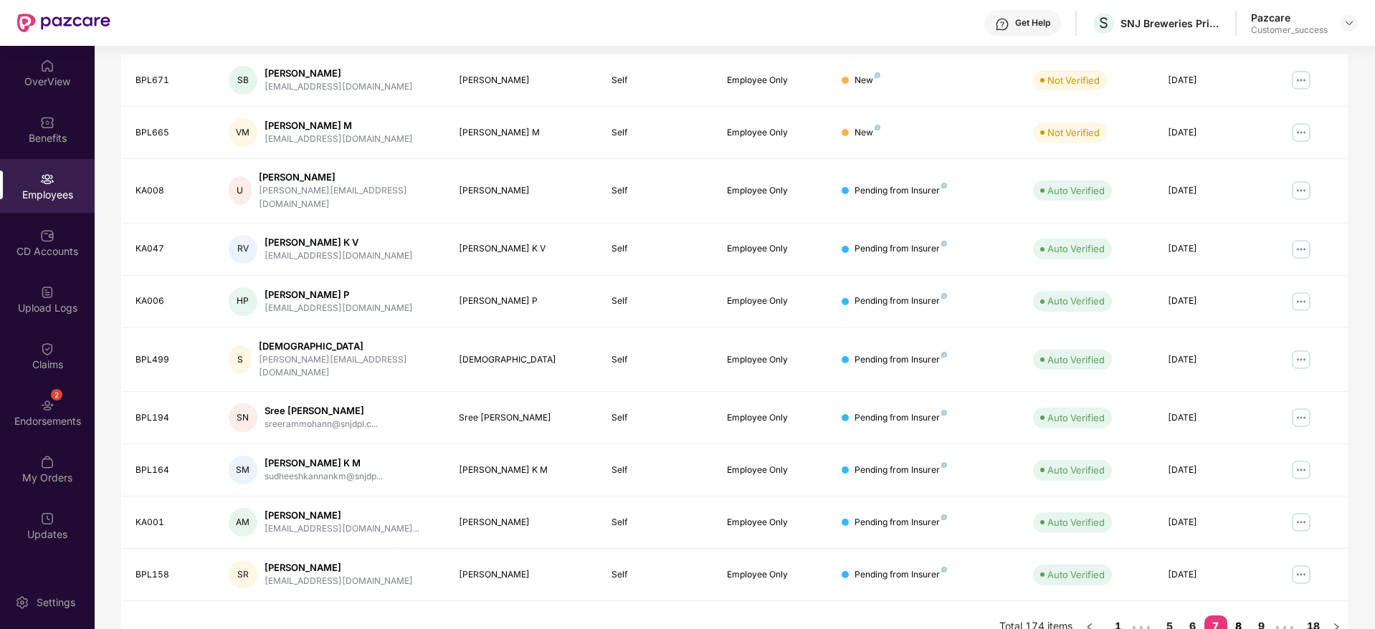
click at [1239, 616] on link "8" at bounding box center [1238, 627] width 23 height 22
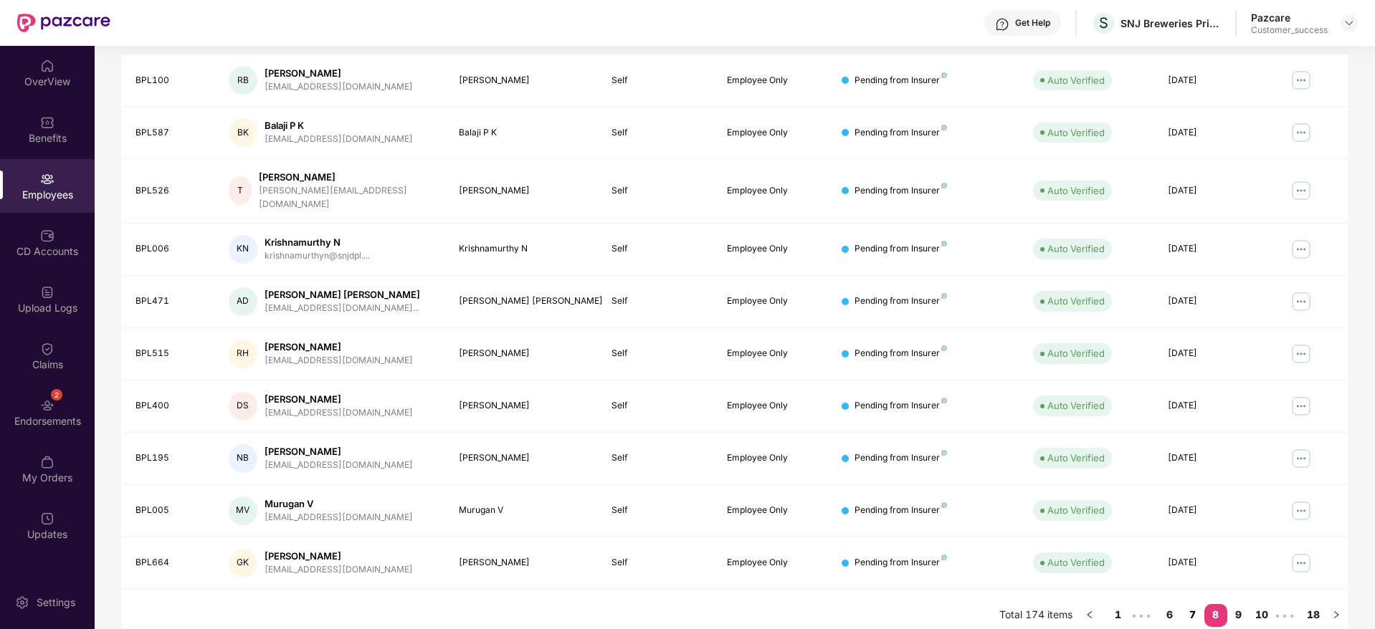
click at [1197, 604] on link "7" at bounding box center [1192, 615] width 23 height 22
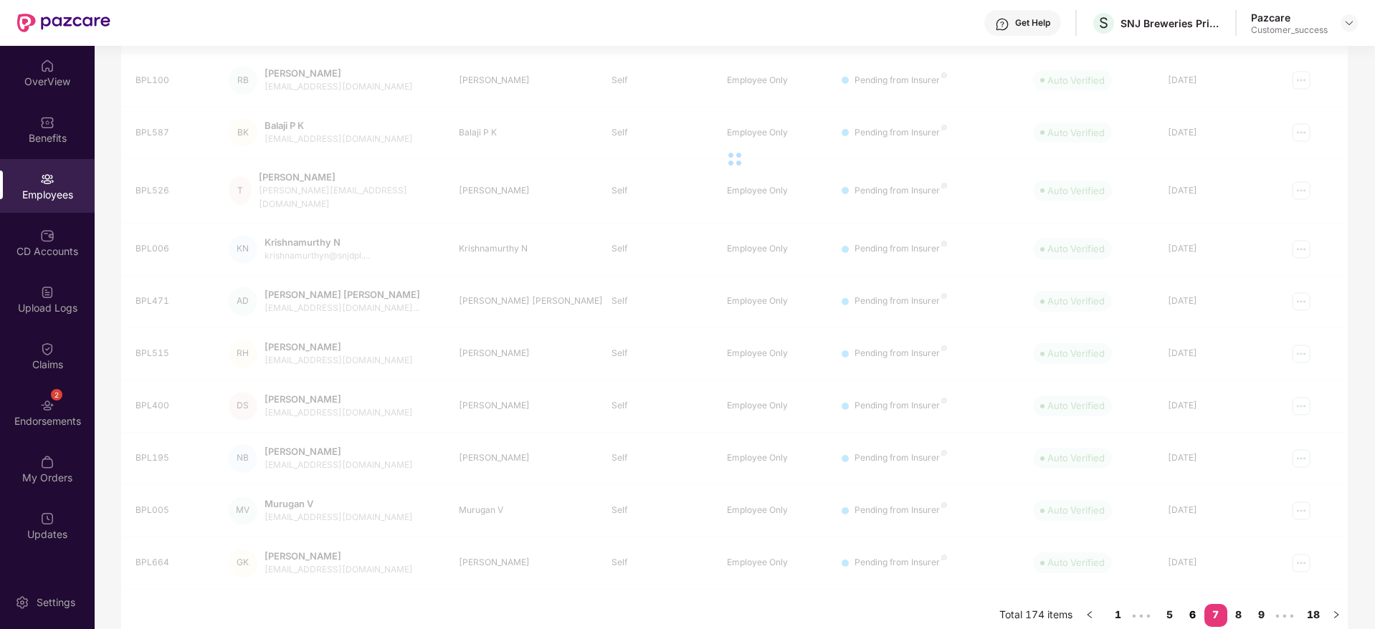
click at [1189, 604] on link "6" at bounding box center [1192, 615] width 23 height 22
click at [1189, 616] on link "5" at bounding box center [1192, 627] width 23 height 22
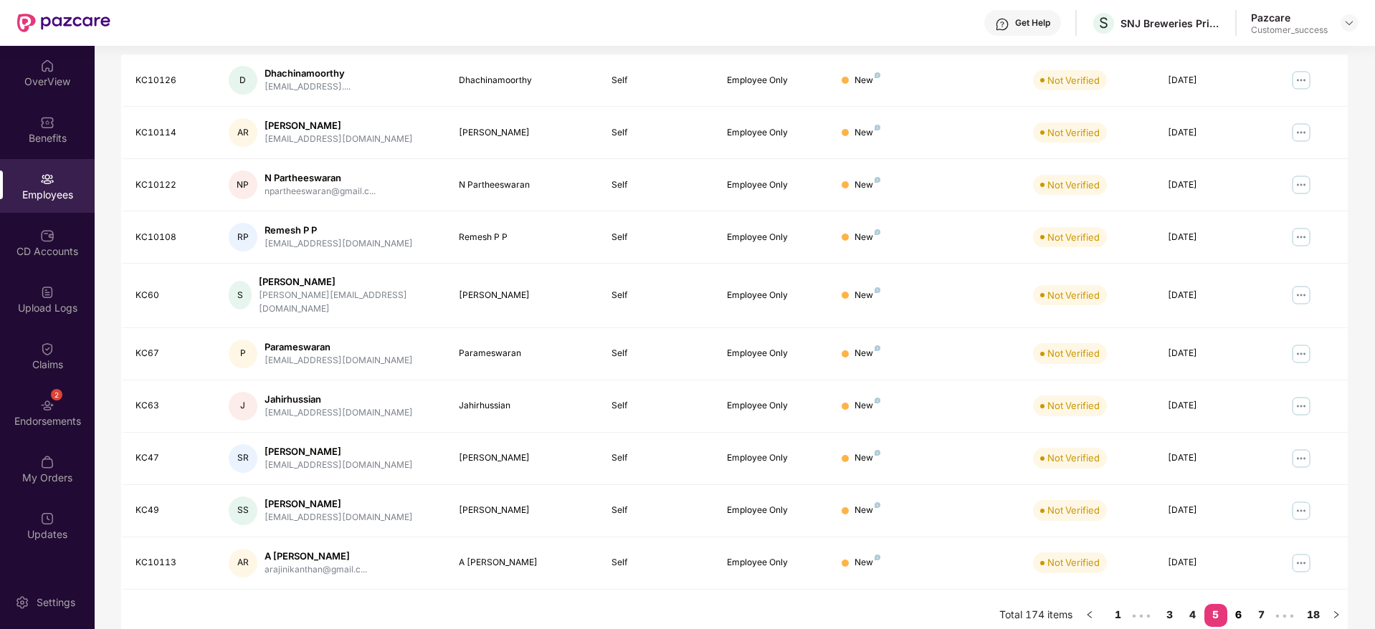
click at [1189, 604] on link "4" at bounding box center [1192, 615] width 23 height 22
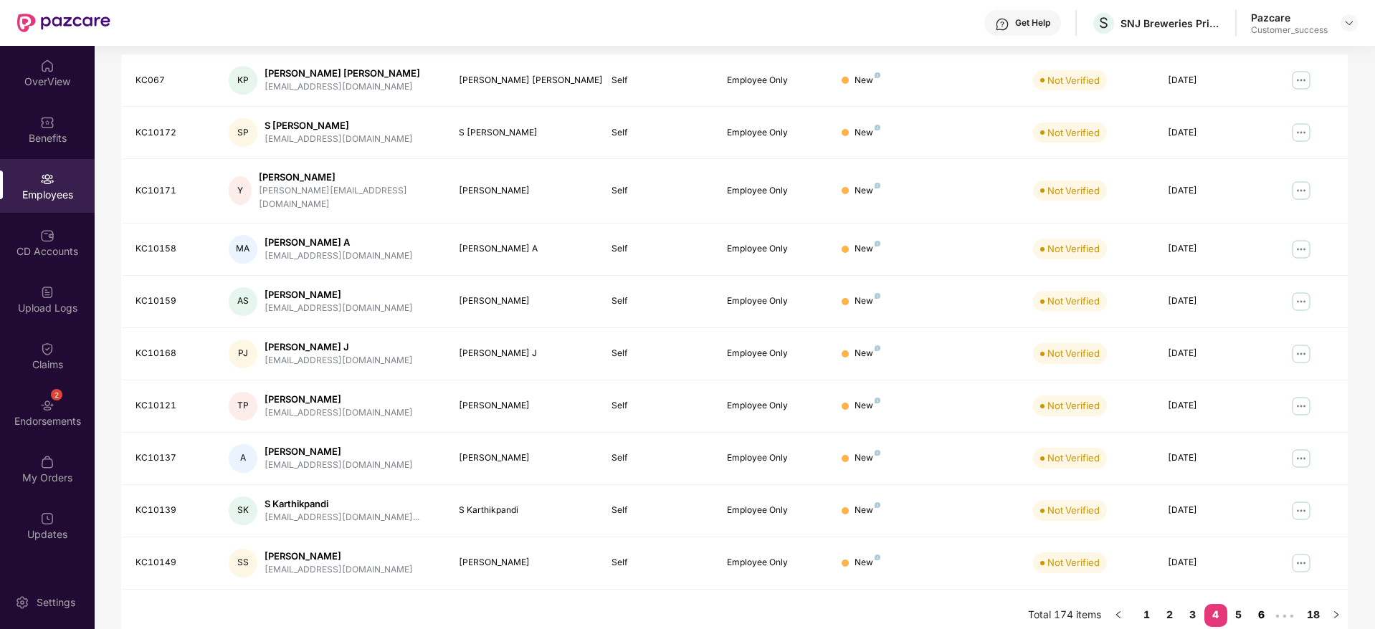
click at [1189, 604] on link "3" at bounding box center [1192, 615] width 23 height 22
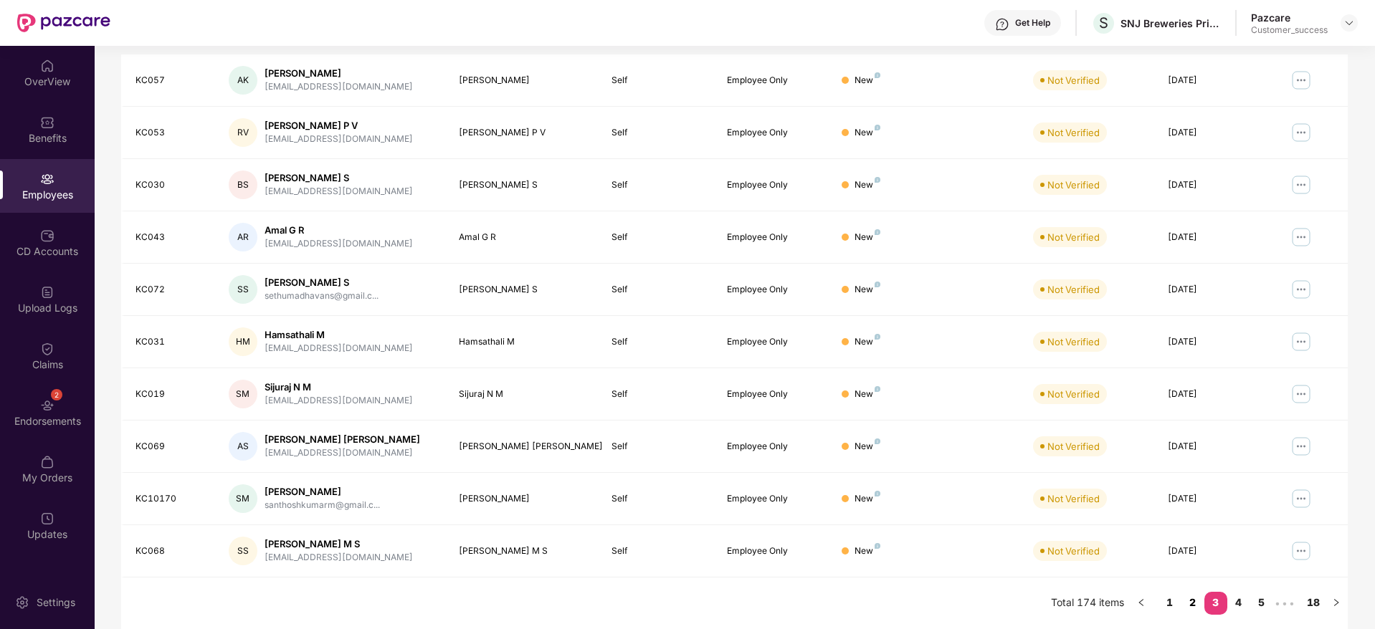
click at [1189, 601] on link "2" at bounding box center [1192, 603] width 23 height 22
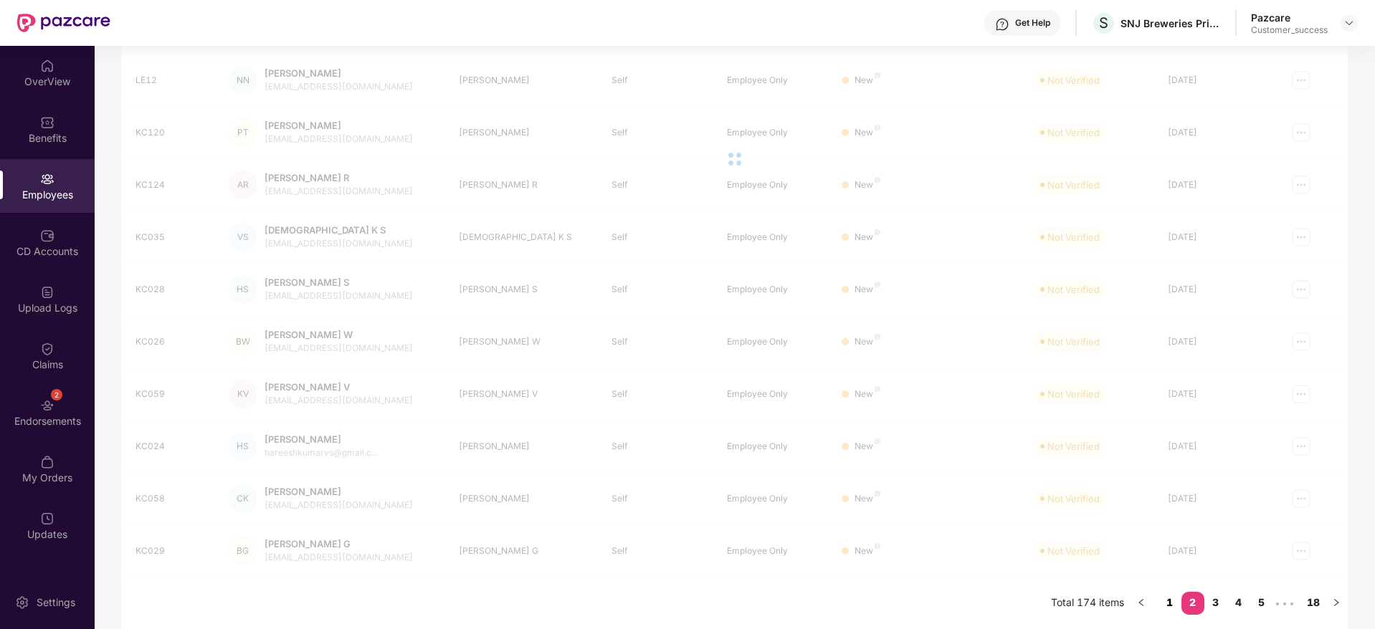
click at [1171, 601] on link "1" at bounding box center [1169, 603] width 23 height 22
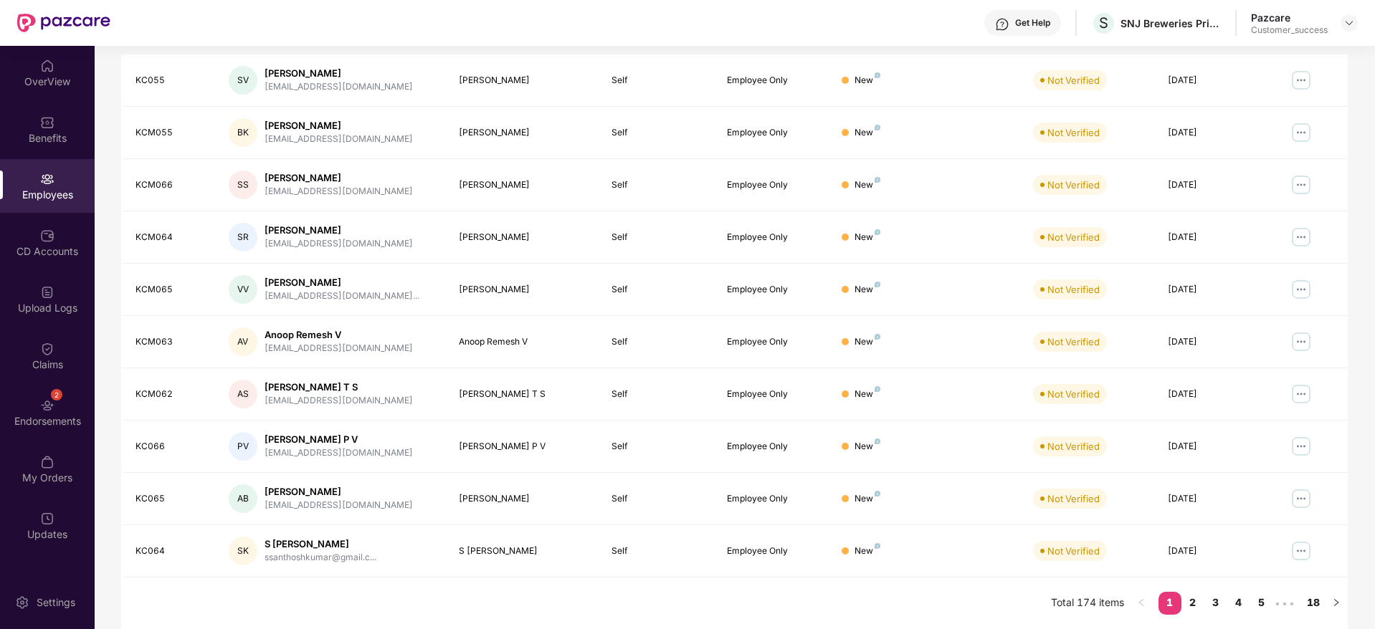
scroll to position [0, 0]
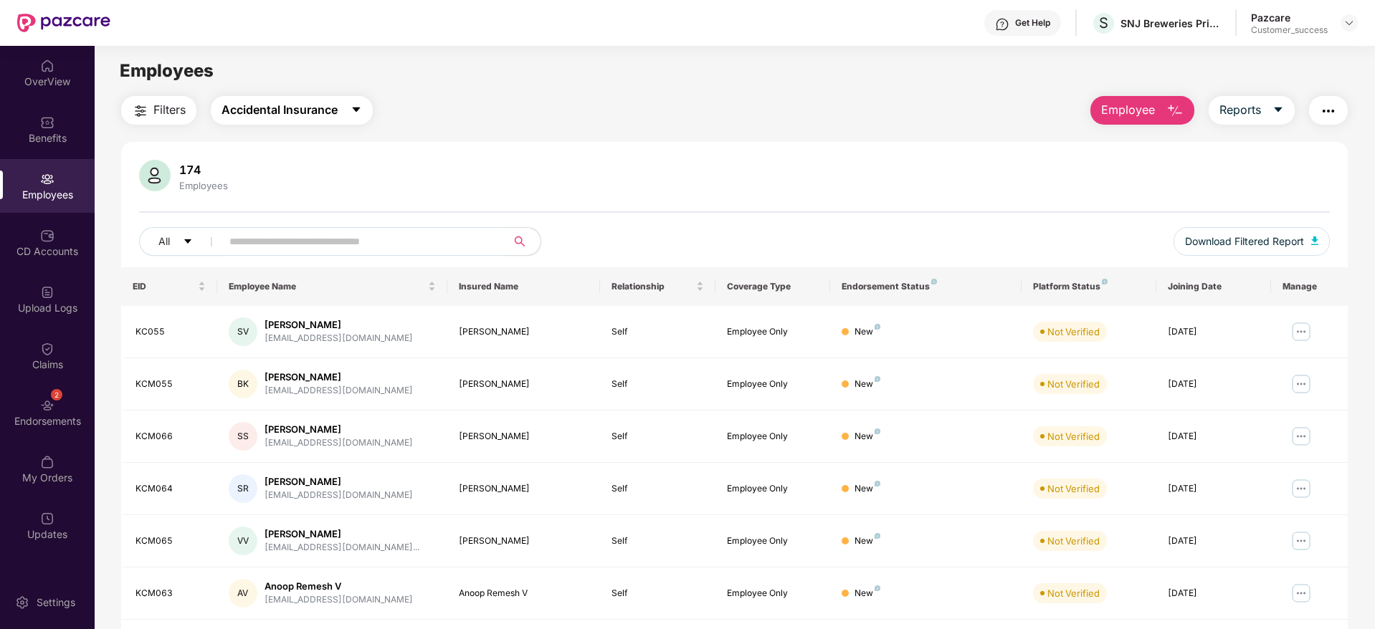
click at [296, 108] on span "Accidental Insurance" at bounding box center [280, 110] width 116 height 18
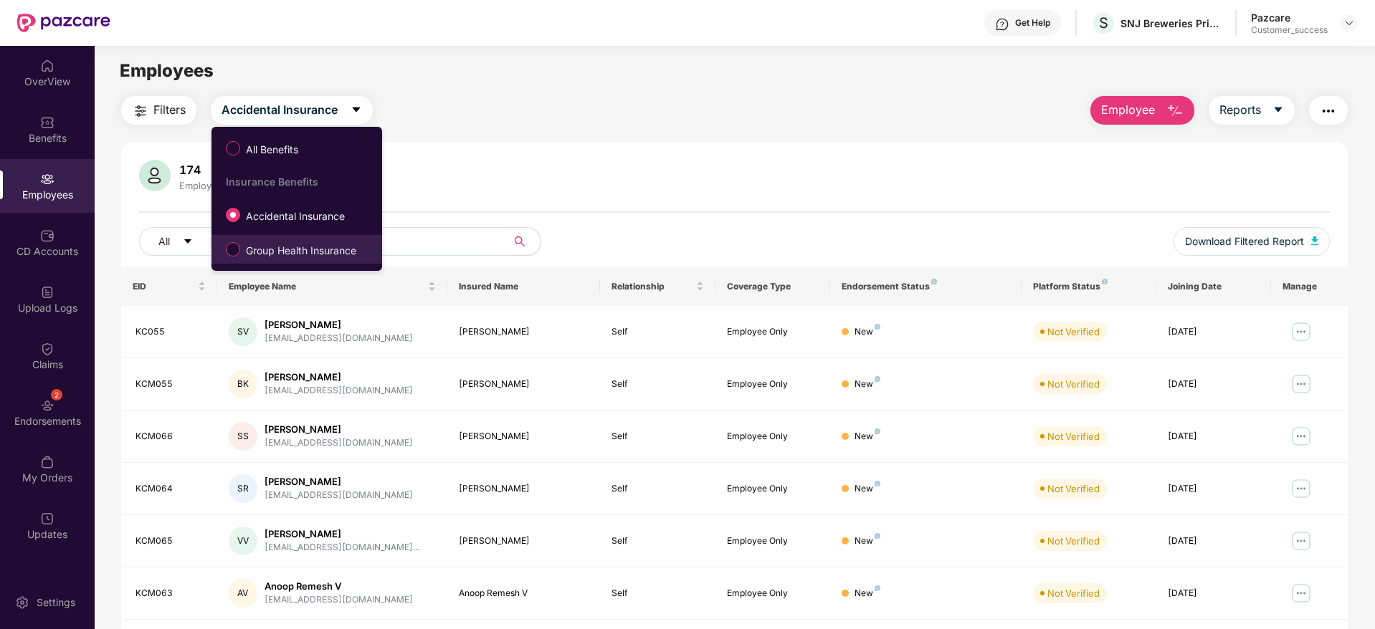
click at [312, 253] on span "Group Health Insurance" at bounding box center [301, 251] width 122 height 16
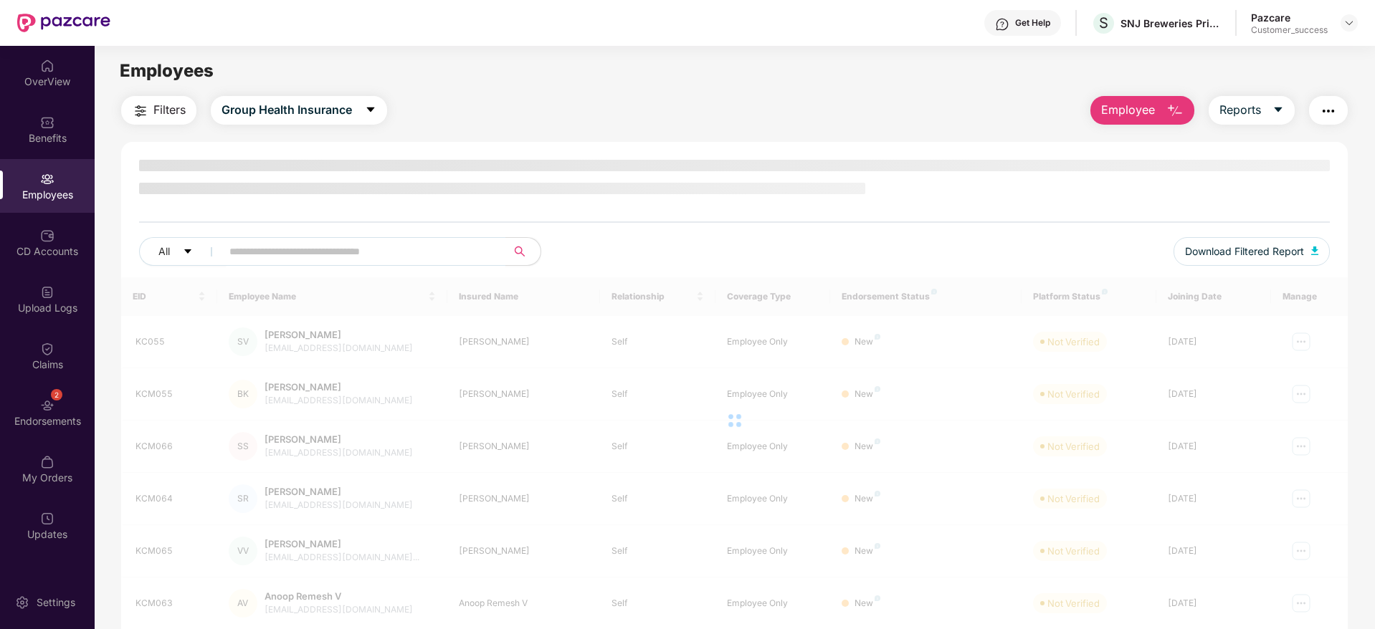
click at [508, 135] on div "Filters Group Health Insurance Employee Reports All Download Filtered Report EI…" at bounding box center [734, 493] width 1227 height 795
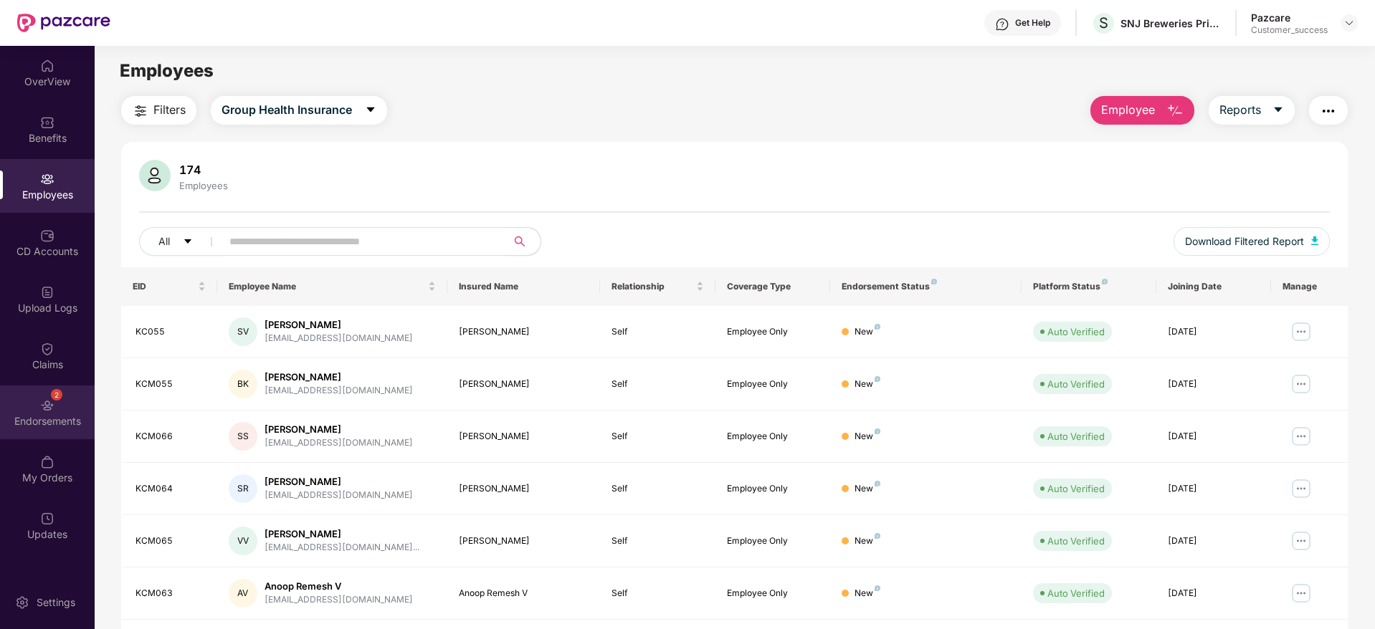
click at [46, 399] on img at bounding box center [47, 406] width 14 height 14
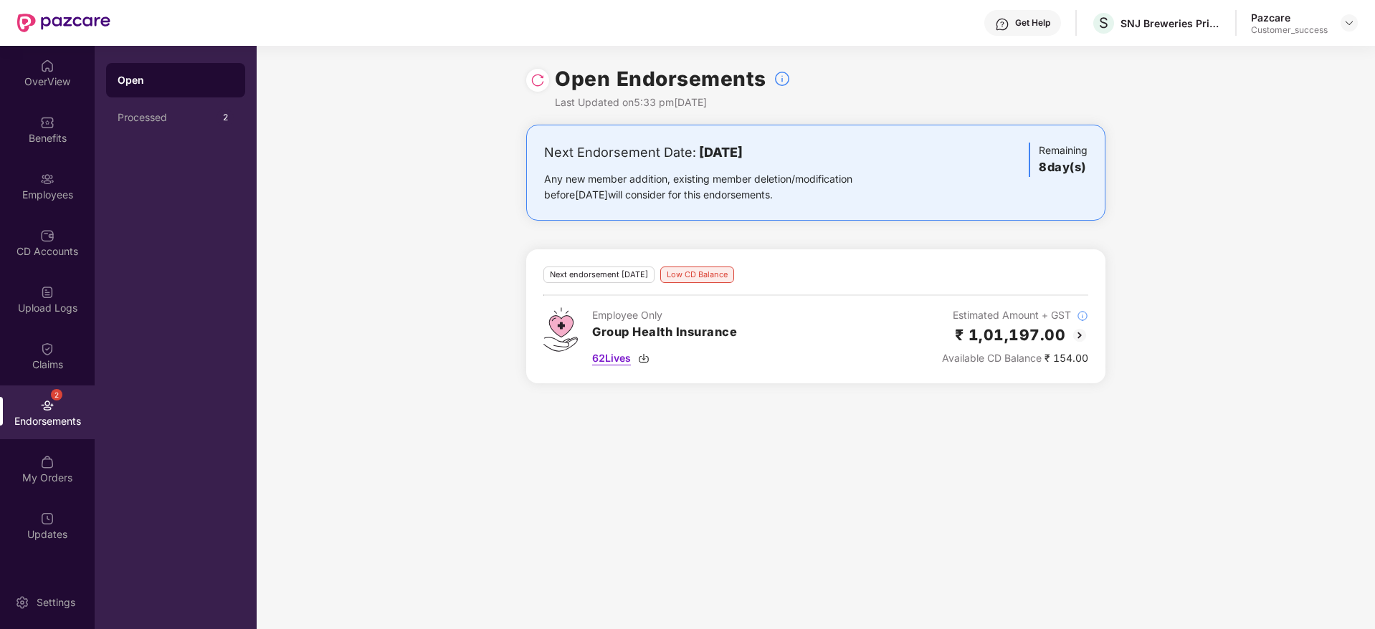
click at [641, 356] on img at bounding box center [643, 358] width 11 height 11
click at [1351, 17] on img at bounding box center [1348, 22] width 11 height 11
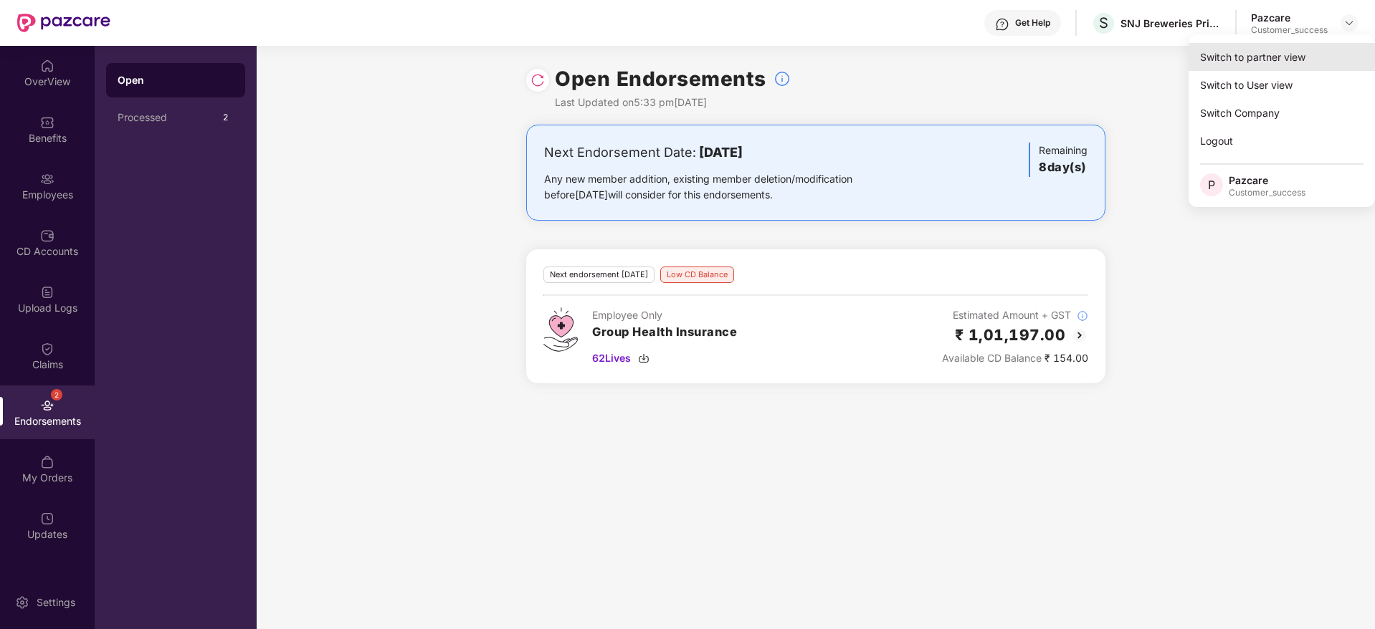
click at [1274, 64] on div "Switch to partner view" at bounding box center [1282, 57] width 186 height 28
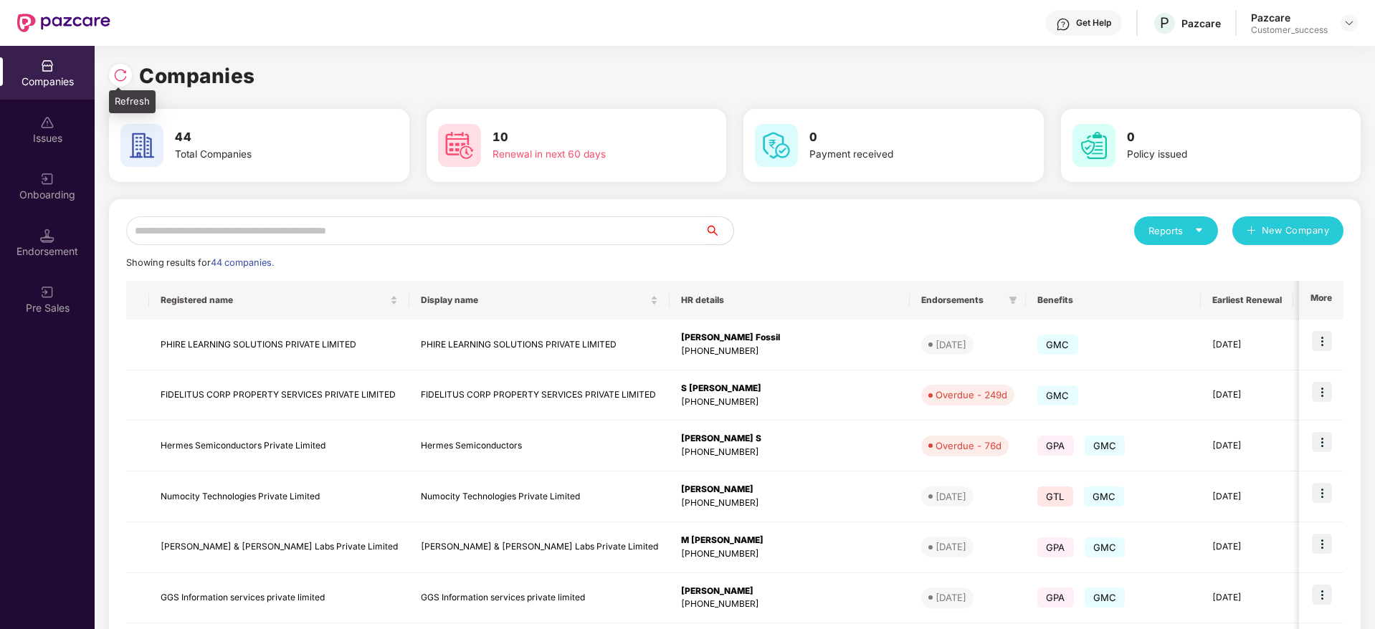
click at [125, 75] on img at bounding box center [120, 75] width 14 height 14
click at [115, 62] on div at bounding box center [124, 73] width 30 height 27
click at [120, 74] on img at bounding box center [120, 75] width 14 height 14
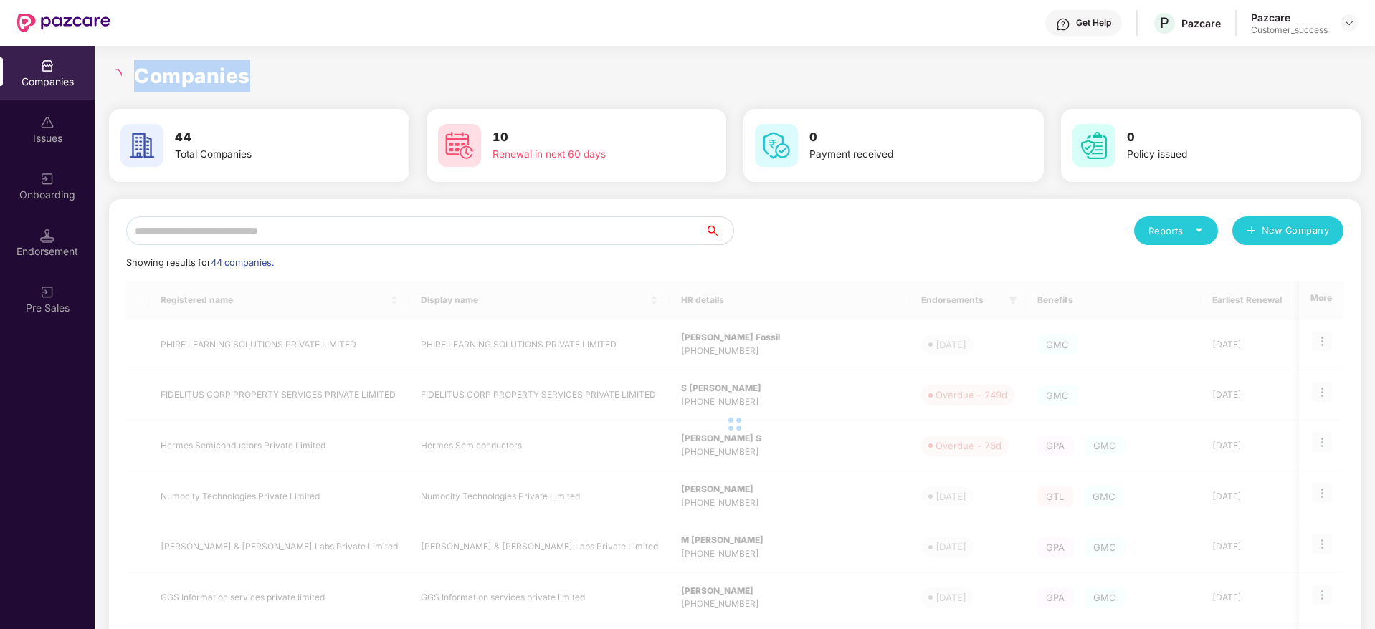
click at [120, 74] on icon "loading" at bounding box center [115, 75] width 13 height 13
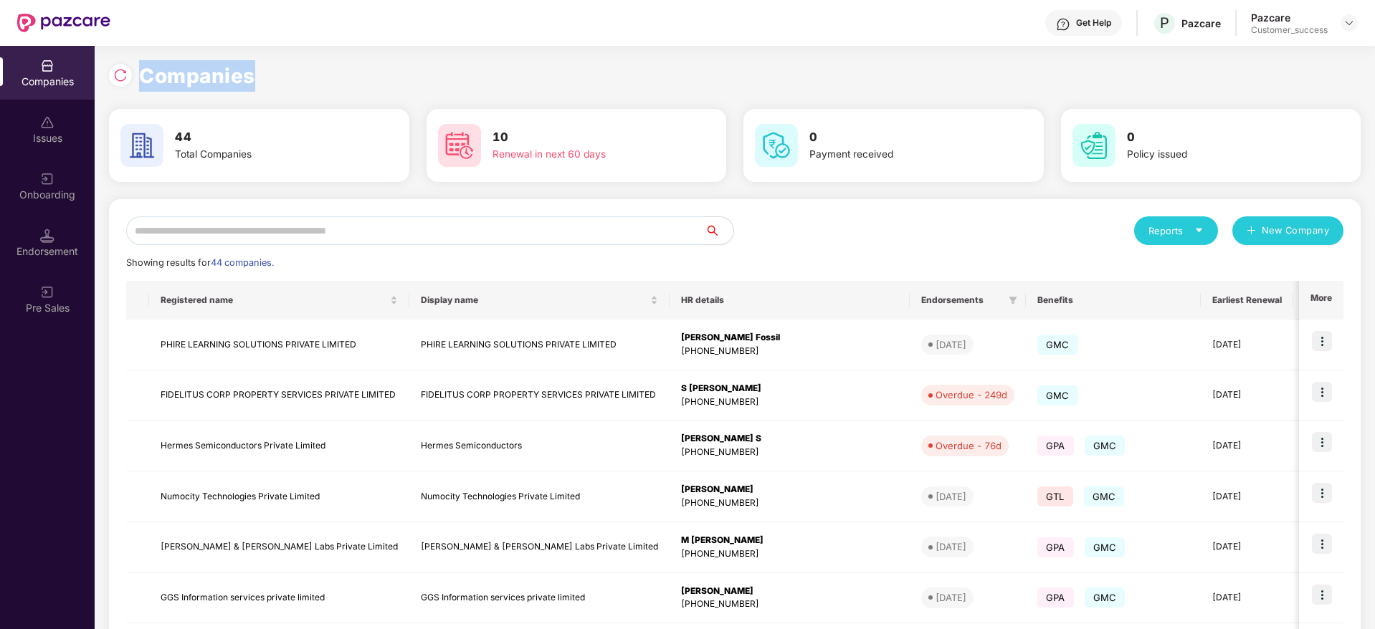
click at [186, 82] on h1 "Companies" at bounding box center [197, 76] width 116 height 32
click at [119, 74] on img at bounding box center [120, 75] width 14 height 14
click at [120, 75] on img at bounding box center [120, 75] width 14 height 14
click at [120, 74] on img at bounding box center [120, 75] width 14 height 14
